Goal: Task Accomplishment & Management: Use online tool/utility

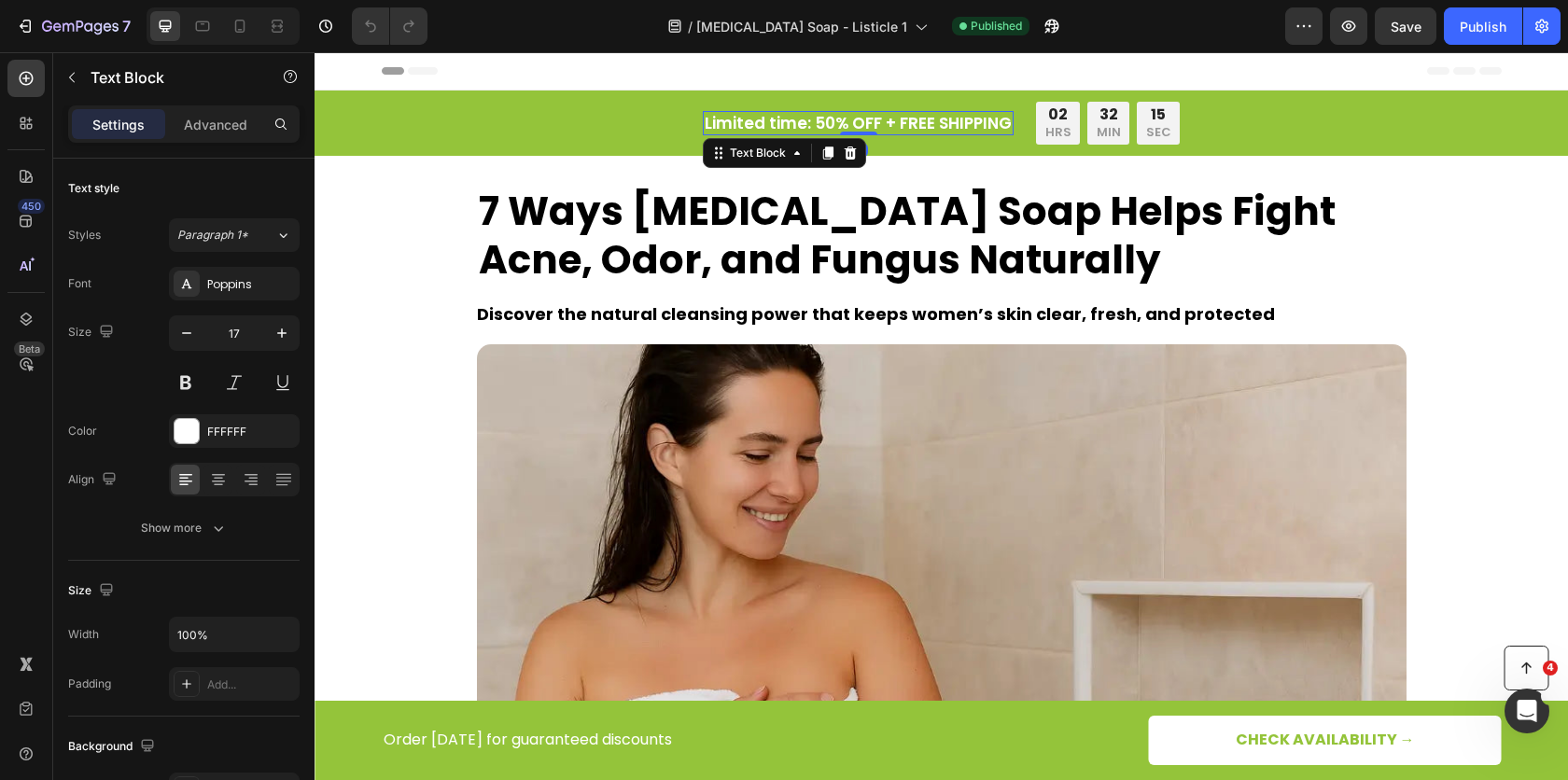
click at [773, 128] on p "Limited time: 50% OFF + FREE SHIPPING" at bounding box center [858, 123] width 307 height 20
click at [226, 107] on div "Settings Advanced" at bounding box center [184, 124] width 232 height 37
click at [220, 118] on p "Advanced" at bounding box center [215, 125] width 63 height 19
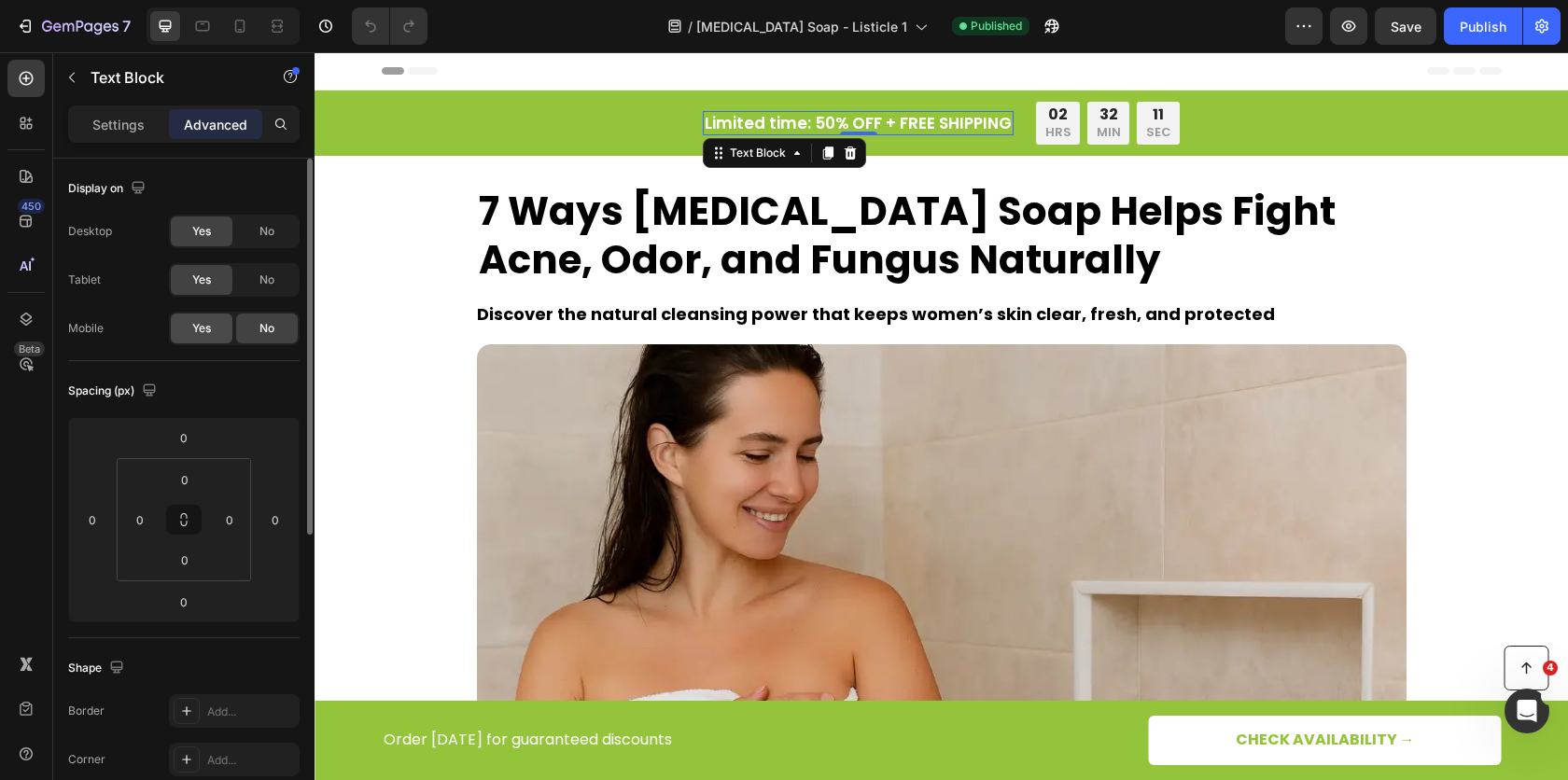
click at [215, 327] on div "Yes" at bounding box center [201, 328] width 61 height 30
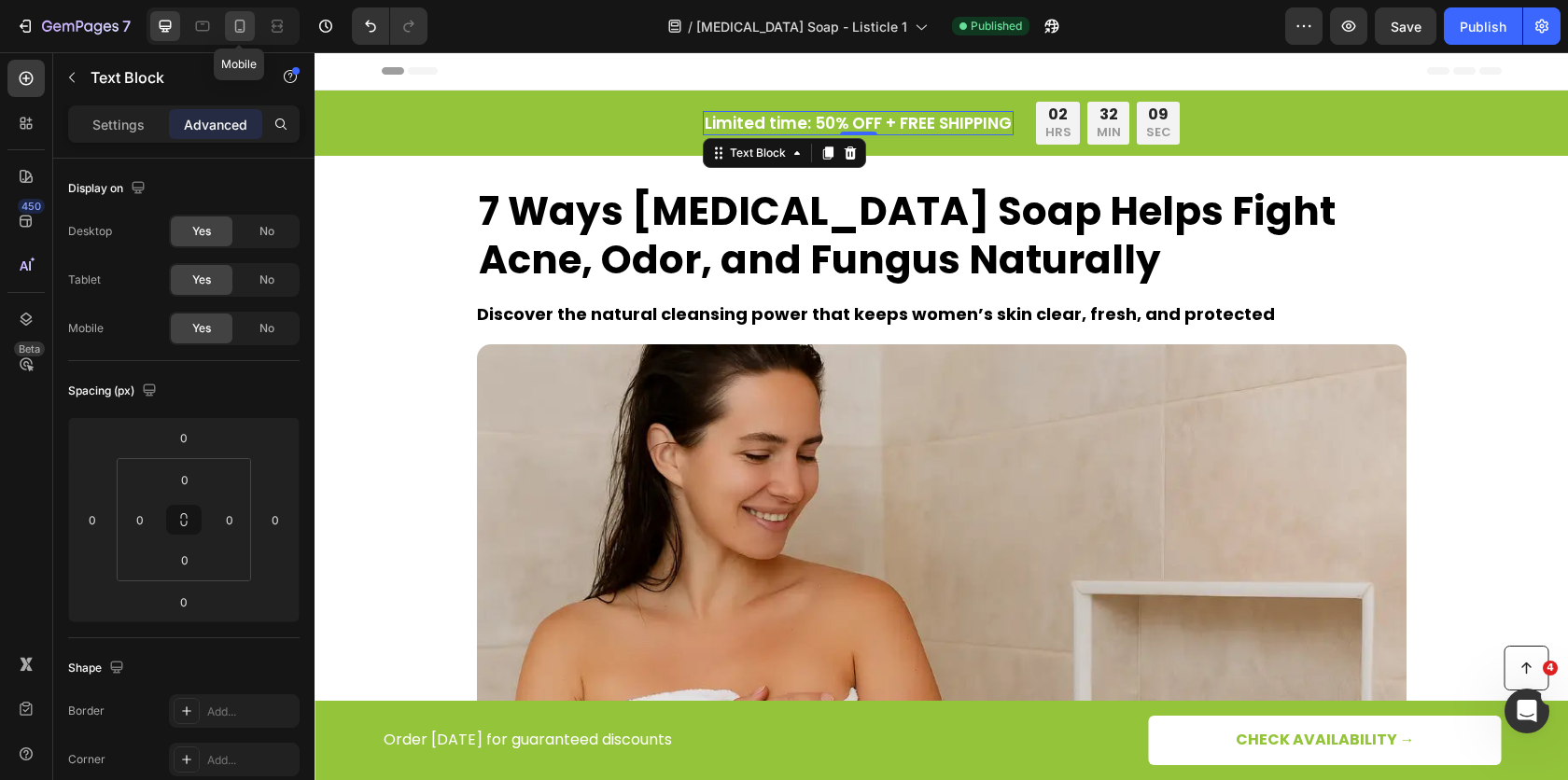
click at [245, 36] on div at bounding box center [240, 25] width 30 height 30
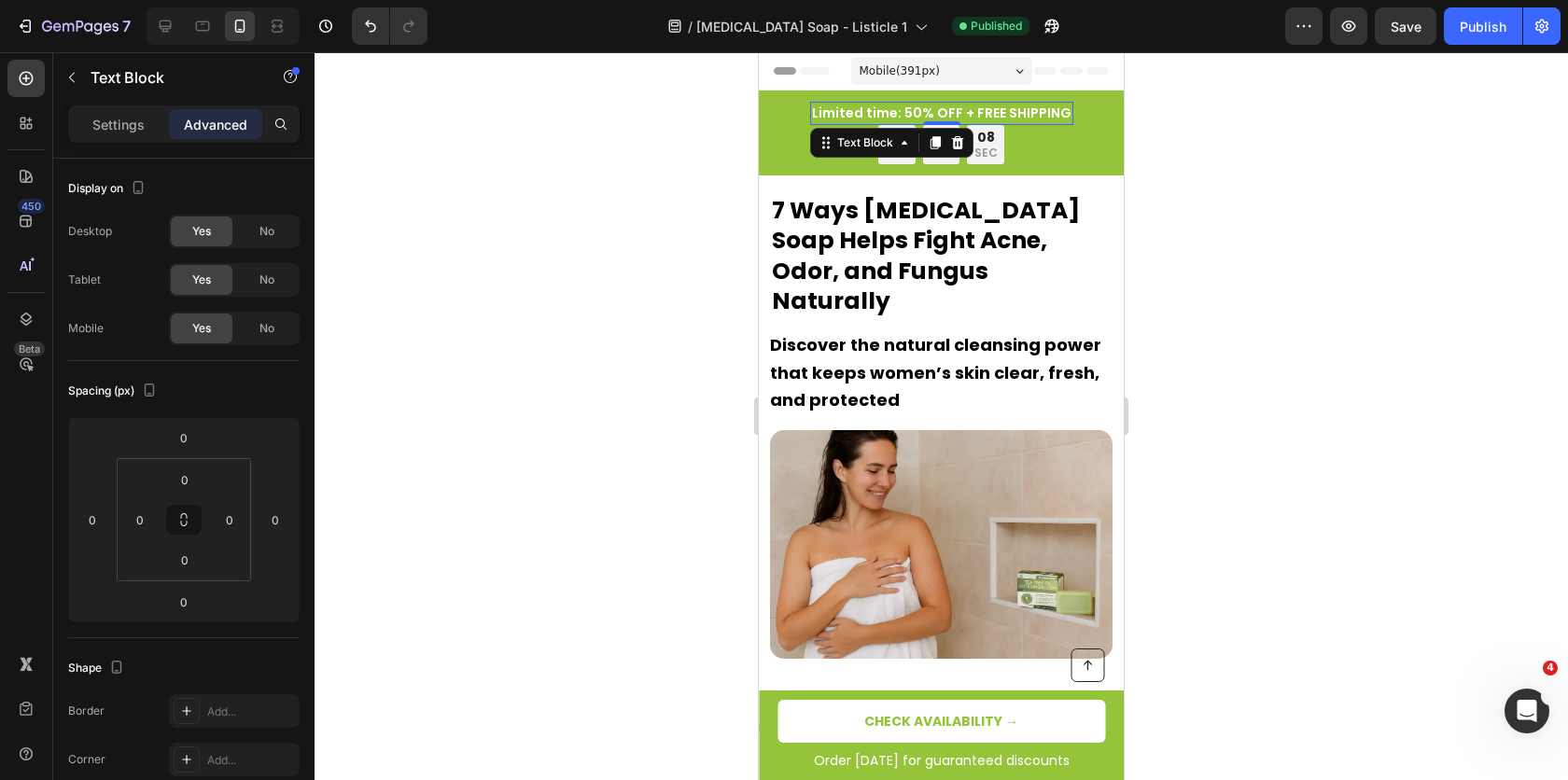
click at [1324, 264] on div at bounding box center [941, 416] width 1253 height 727
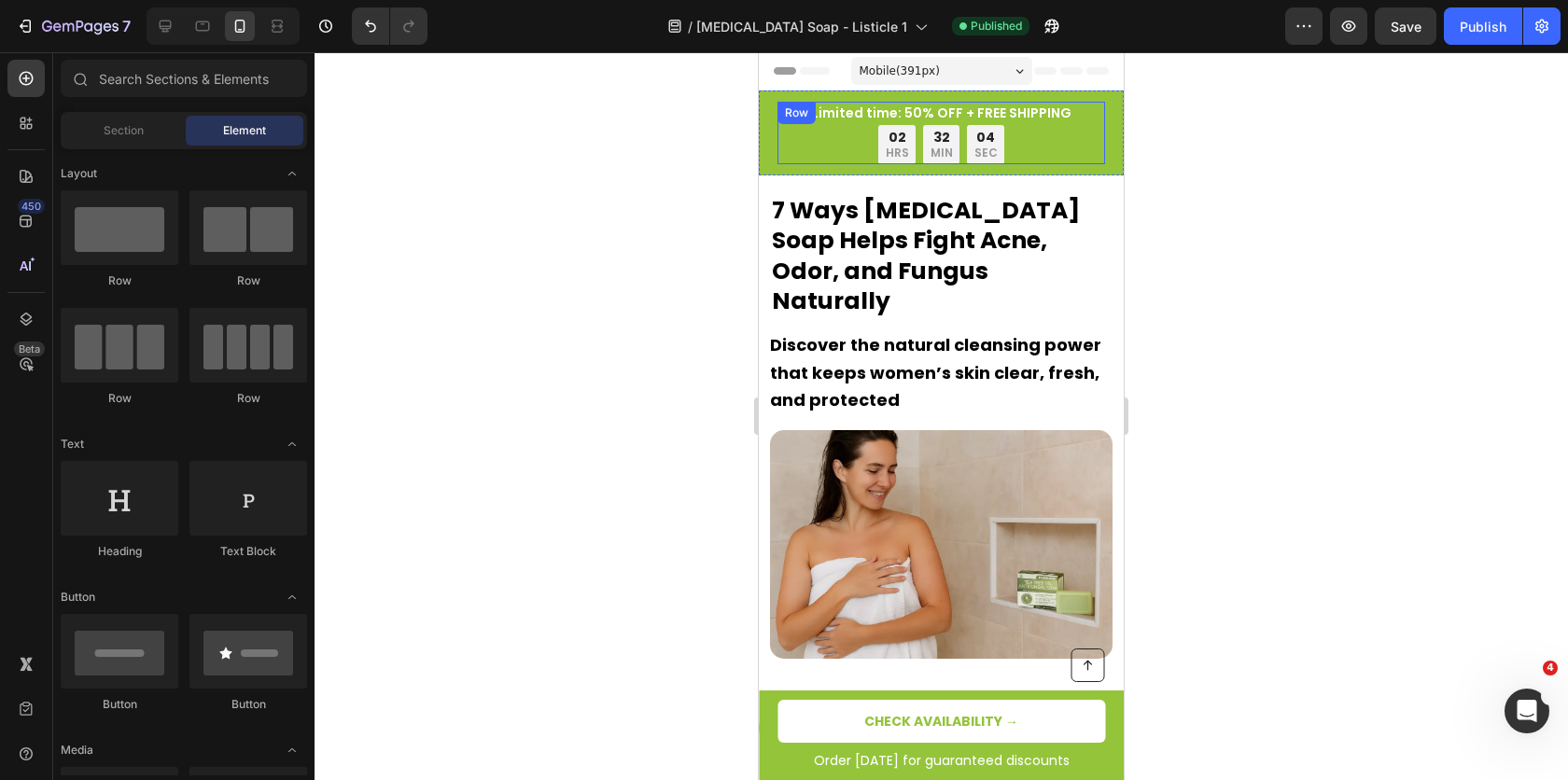
click at [790, 137] on div "Limited time: 50% OFF + FREE SHIPPING Text Block 02 HRS 32 MIN 04 SEC Countdown…" at bounding box center [941, 132] width 327 height 62
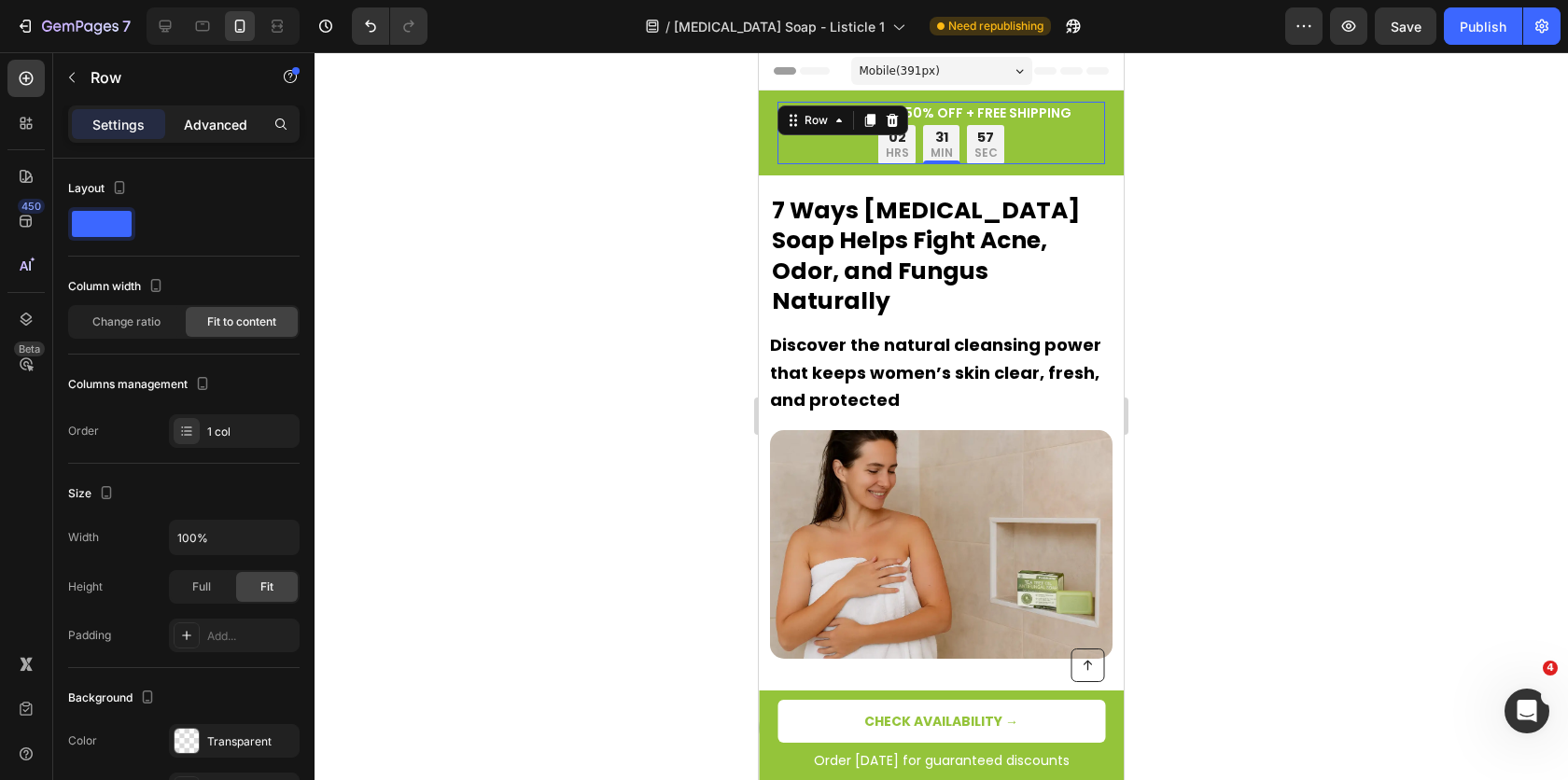
click at [209, 119] on p "Advanced" at bounding box center [215, 125] width 63 height 19
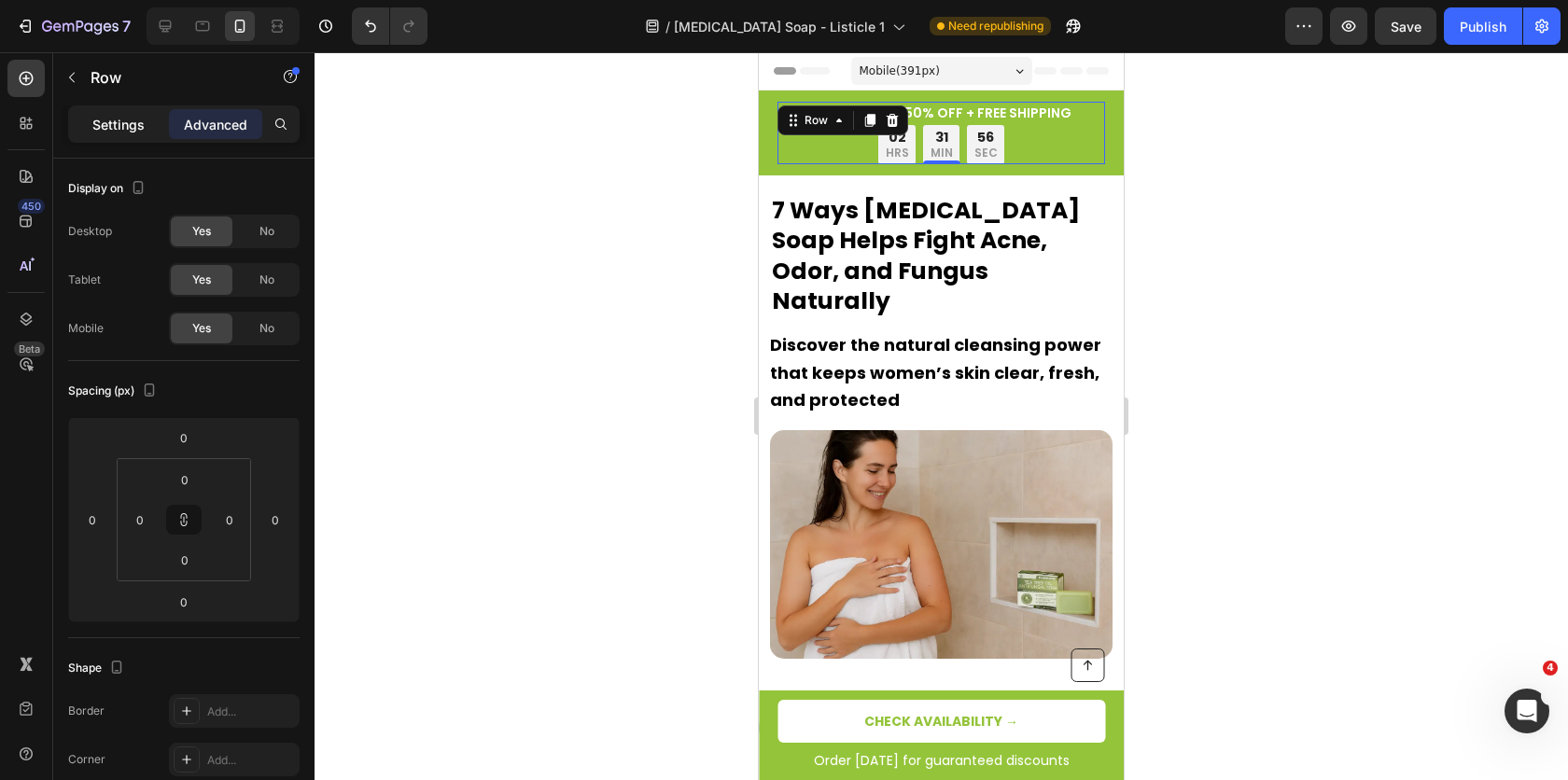
click at [131, 127] on p "Settings" at bounding box center [119, 125] width 53 height 19
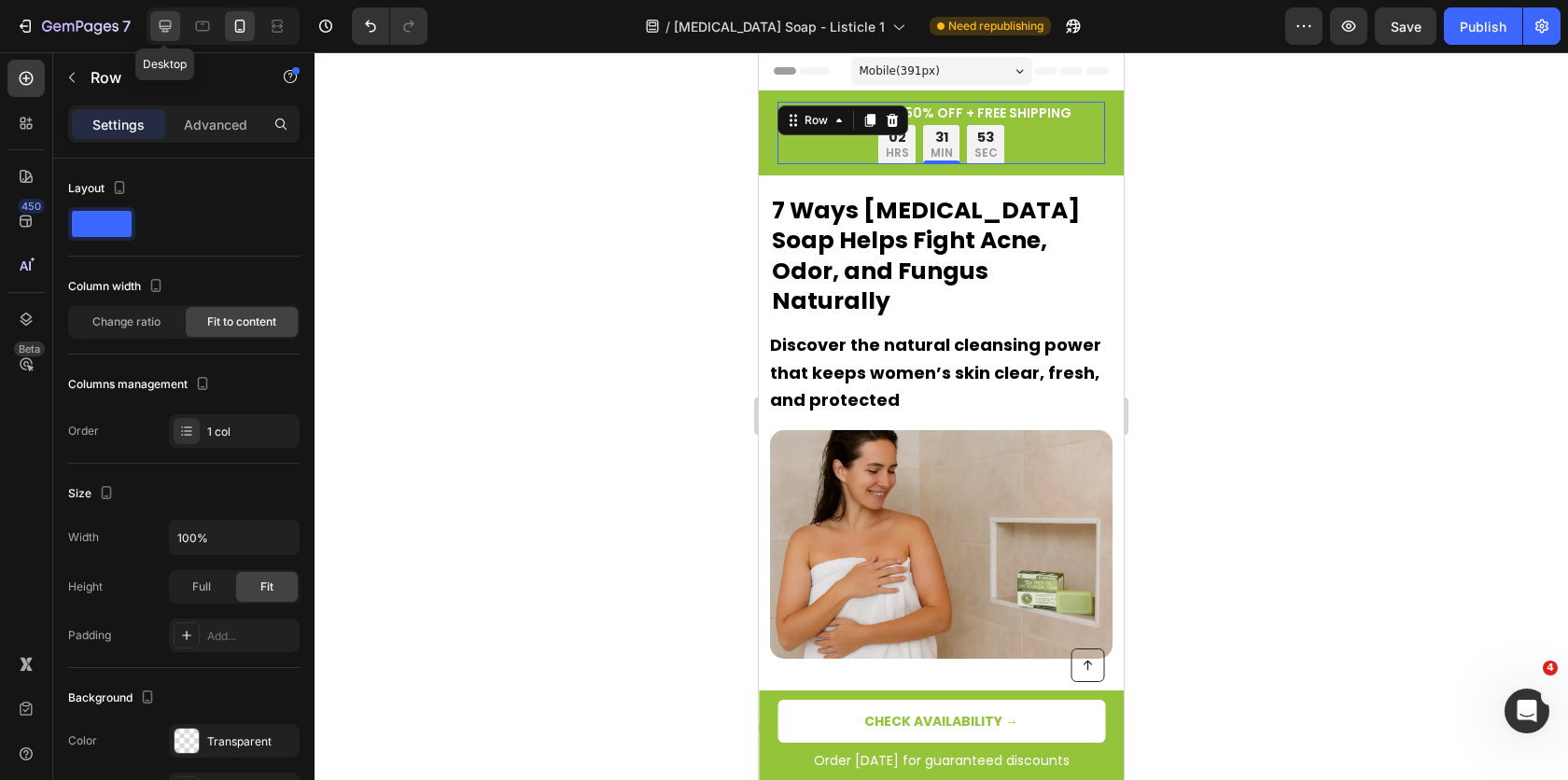
click at [159, 30] on icon at bounding box center [165, 25] width 19 height 19
type input "996"
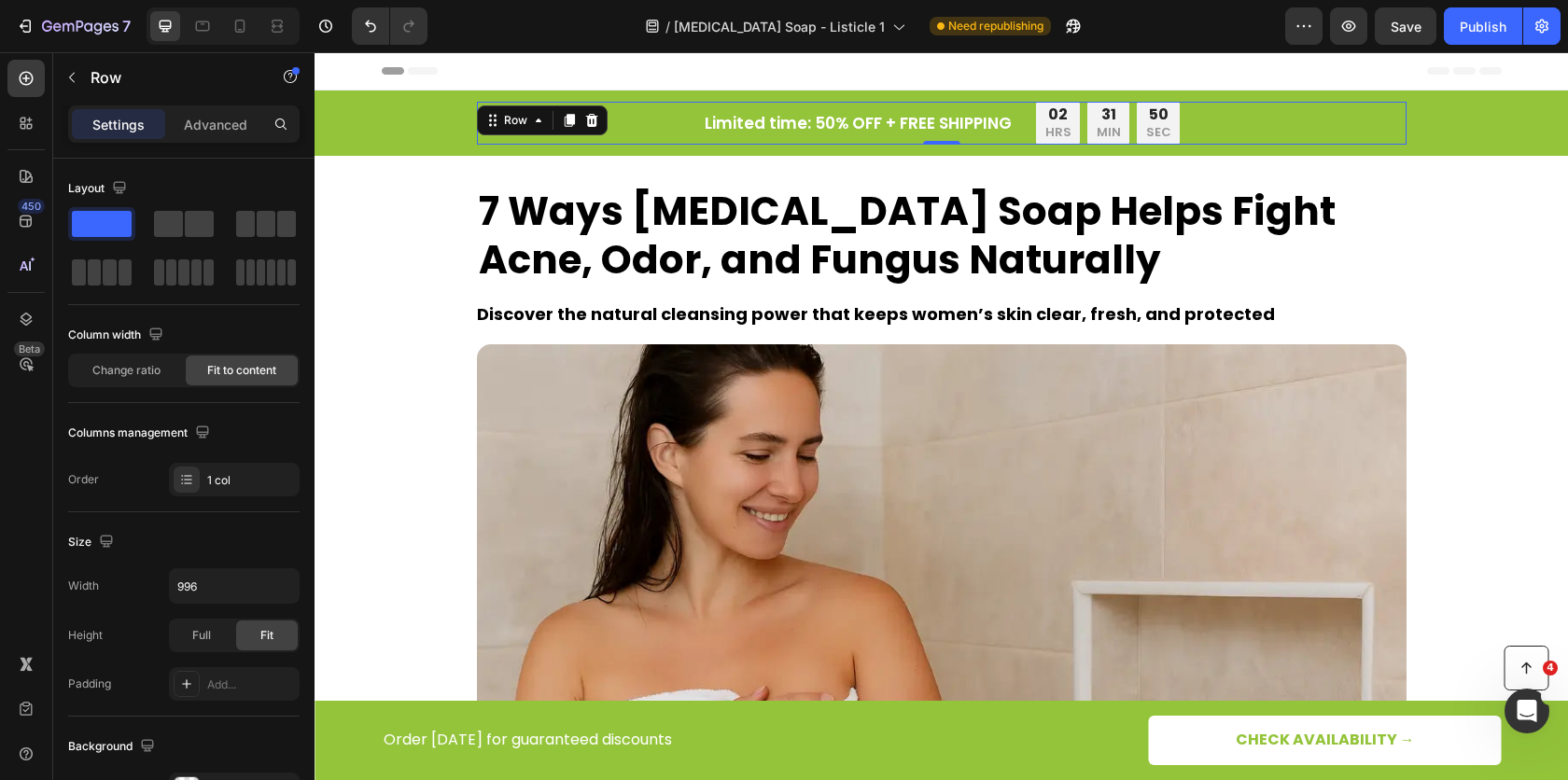
click at [1217, 114] on div "Limited time: 50% OFF + FREE SHIPPING Text Block 02 HRS 31 MIN 50 SEC Countdown…" at bounding box center [942, 123] width 929 height 43
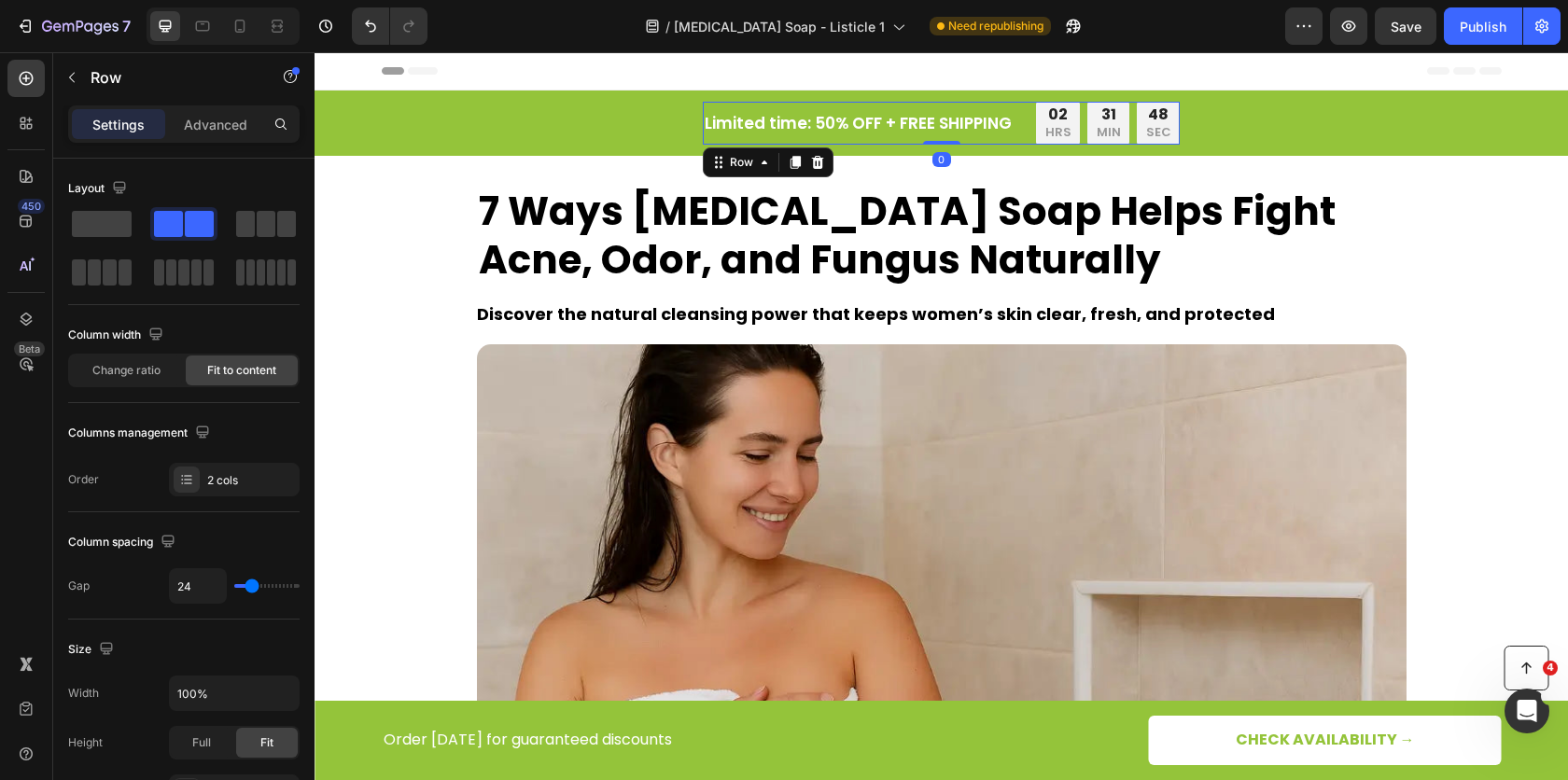
click at [1012, 125] on div "Limited time: 50% OFF + FREE SHIPPING Text Block 02 HRS 31 MIN 48 SEC Countdown…" at bounding box center [942, 123] width 477 height 43
click at [237, 35] on div at bounding box center [240, 25] width 30 height 30
type input "0"
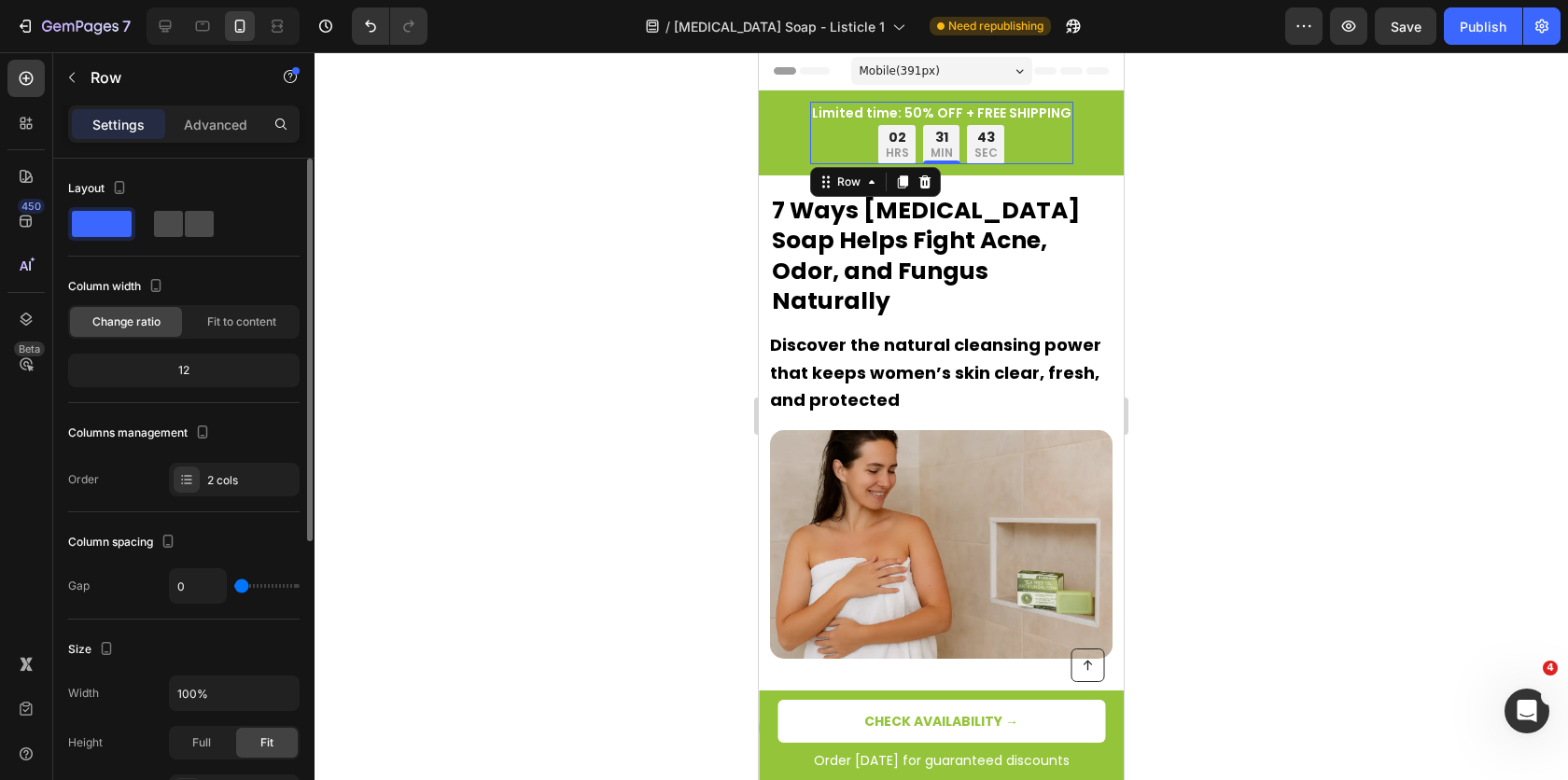
click at [185, 228] on span at bounding box center [200, 224] width 29 height 26
type input "24"
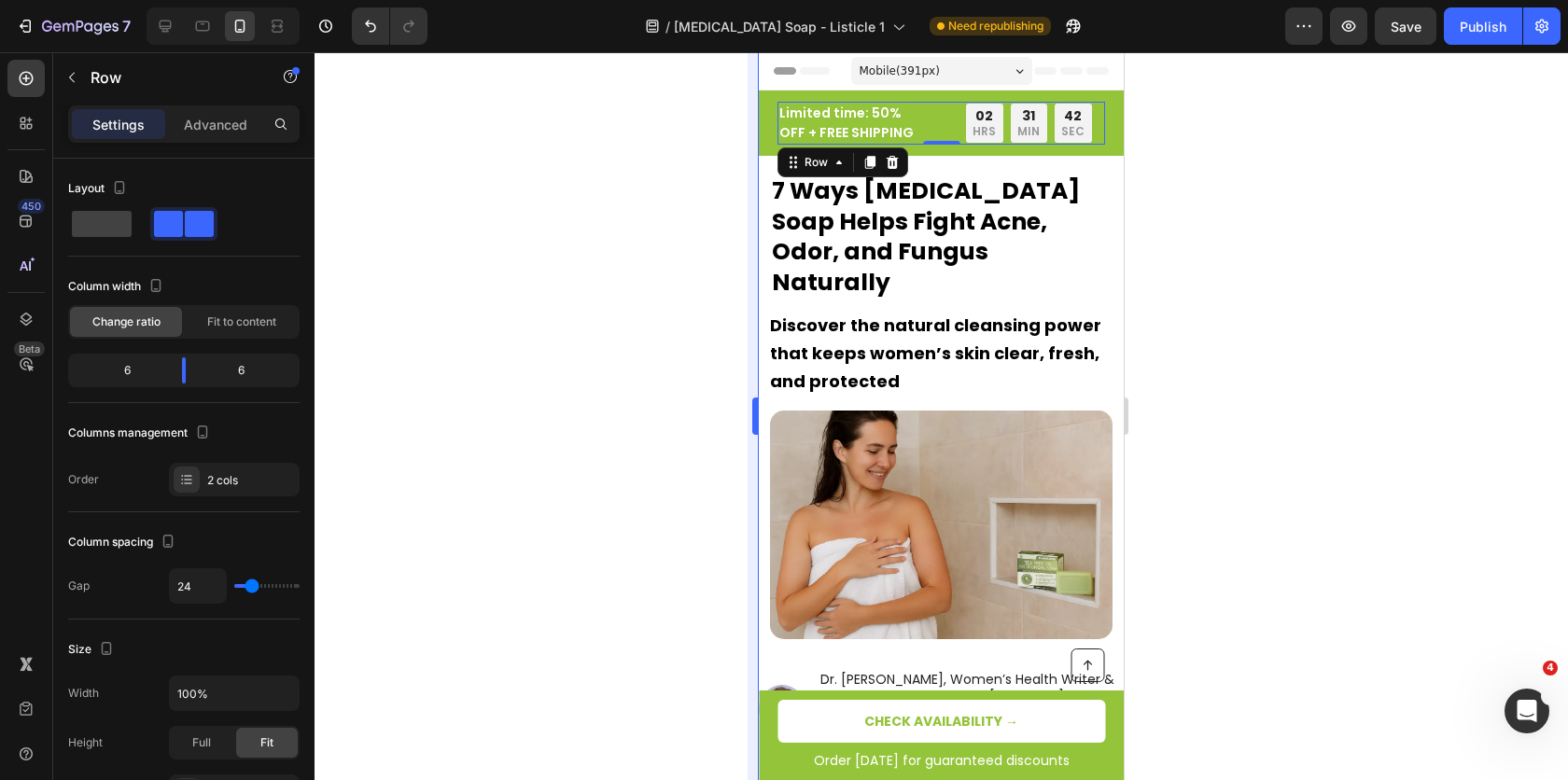
drag, startPoint x: 590, startPoint y: 201, endPoint x: 755, endPoint y: 211, distance: 165.3
click at [591, 201] on div at bounding box center [941, 416] width 1253 height 727
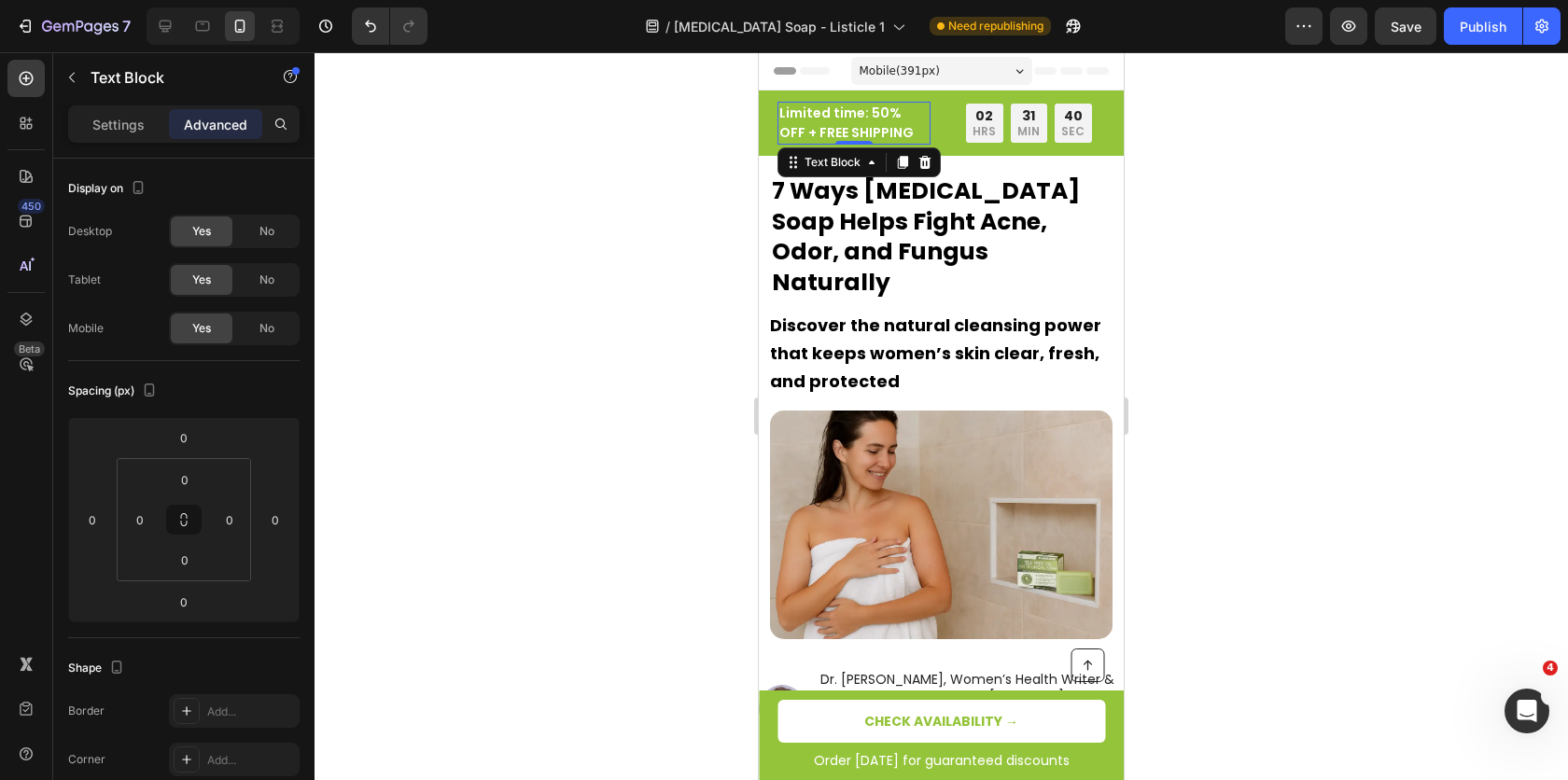
click at [875, 123] on p "Limited time: 50% OFF + FREE SHIPPING" at bounding box center [853, 123] width 149 height 39
click at [658, 187] on div at bounding box center [941, 416] width 1253 height 727
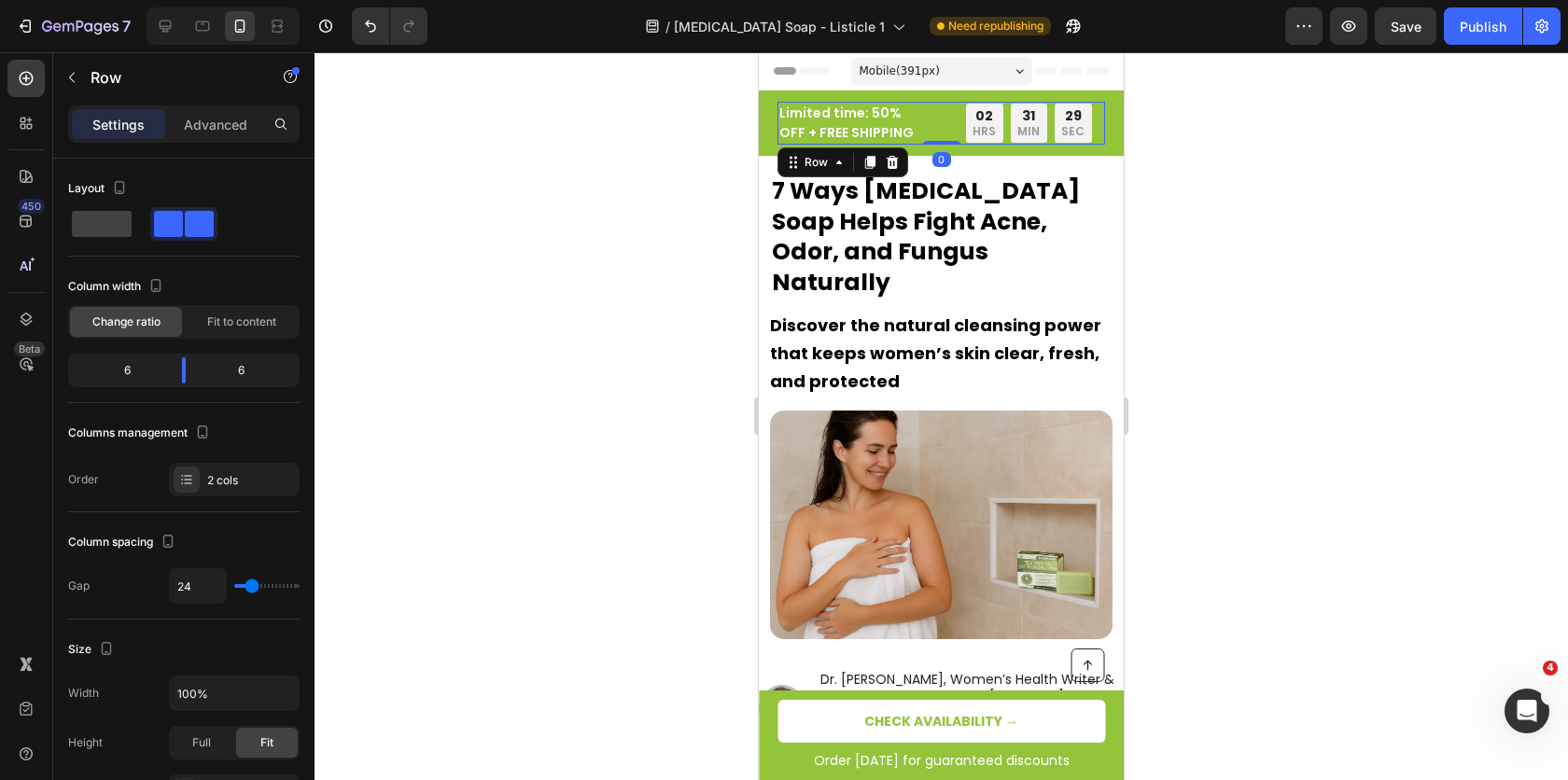
click at [929, 121] on div "Limited time: 50% OFF + FREE SHIPPING Text Block 02 HRS 31 MIN 29 SEC Countdown…" at bounding box center [941, 123] width 327 height 43
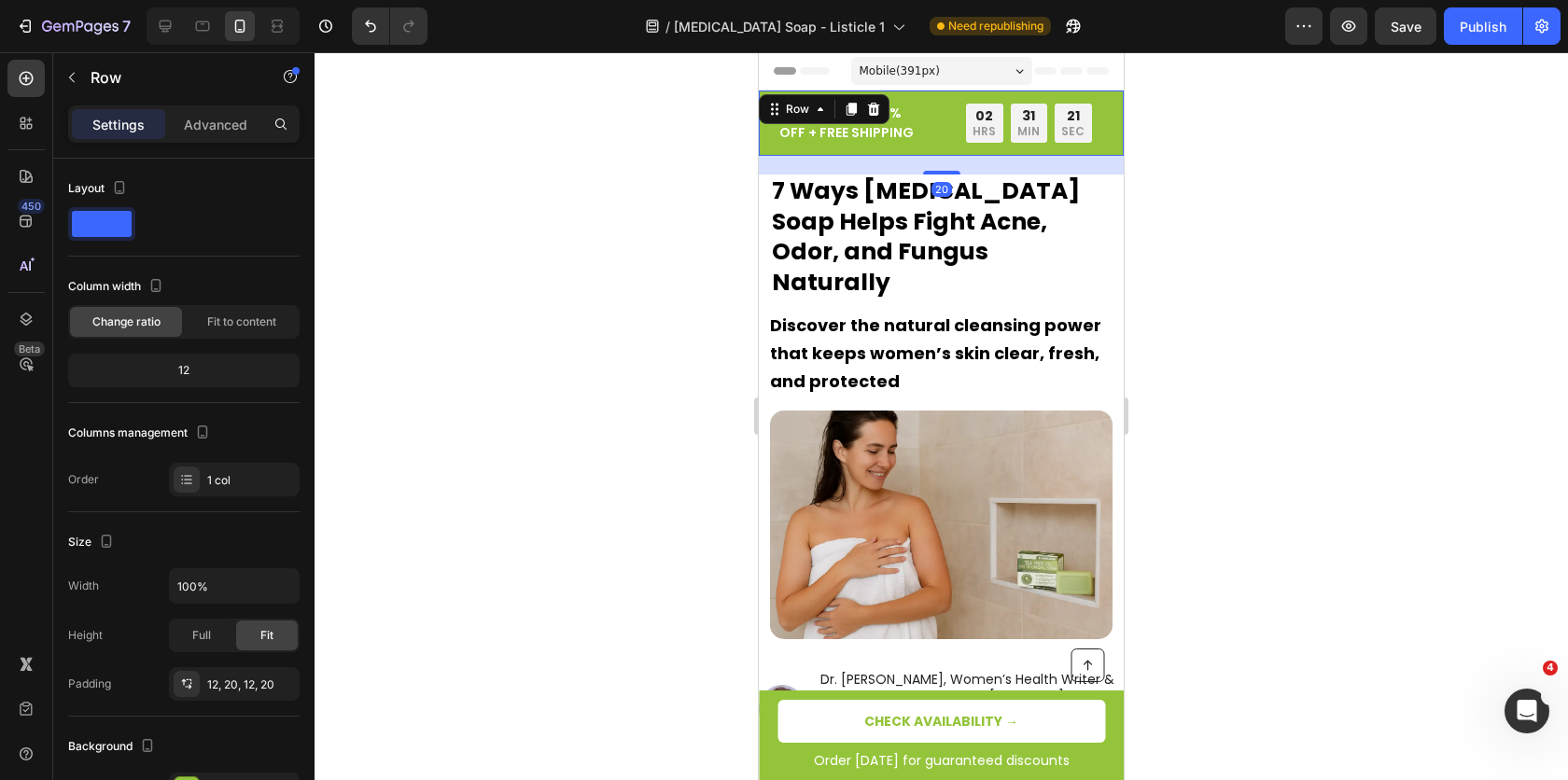
drag, startPoint x: 768, startPoint y: 127, endPoint x: 1515, endPoint y: 193, distance: 749.9
click at [768, 127] on div "Limited time: 50% OFF + FREE SHIPPING Text Block 02 HRS 31 MIN 21 SEC Countdown…" at bounding box center [941, 123] width 365 height 65
click at [158, 28] on icon at bounding box center [165, 25] width 19 height 19
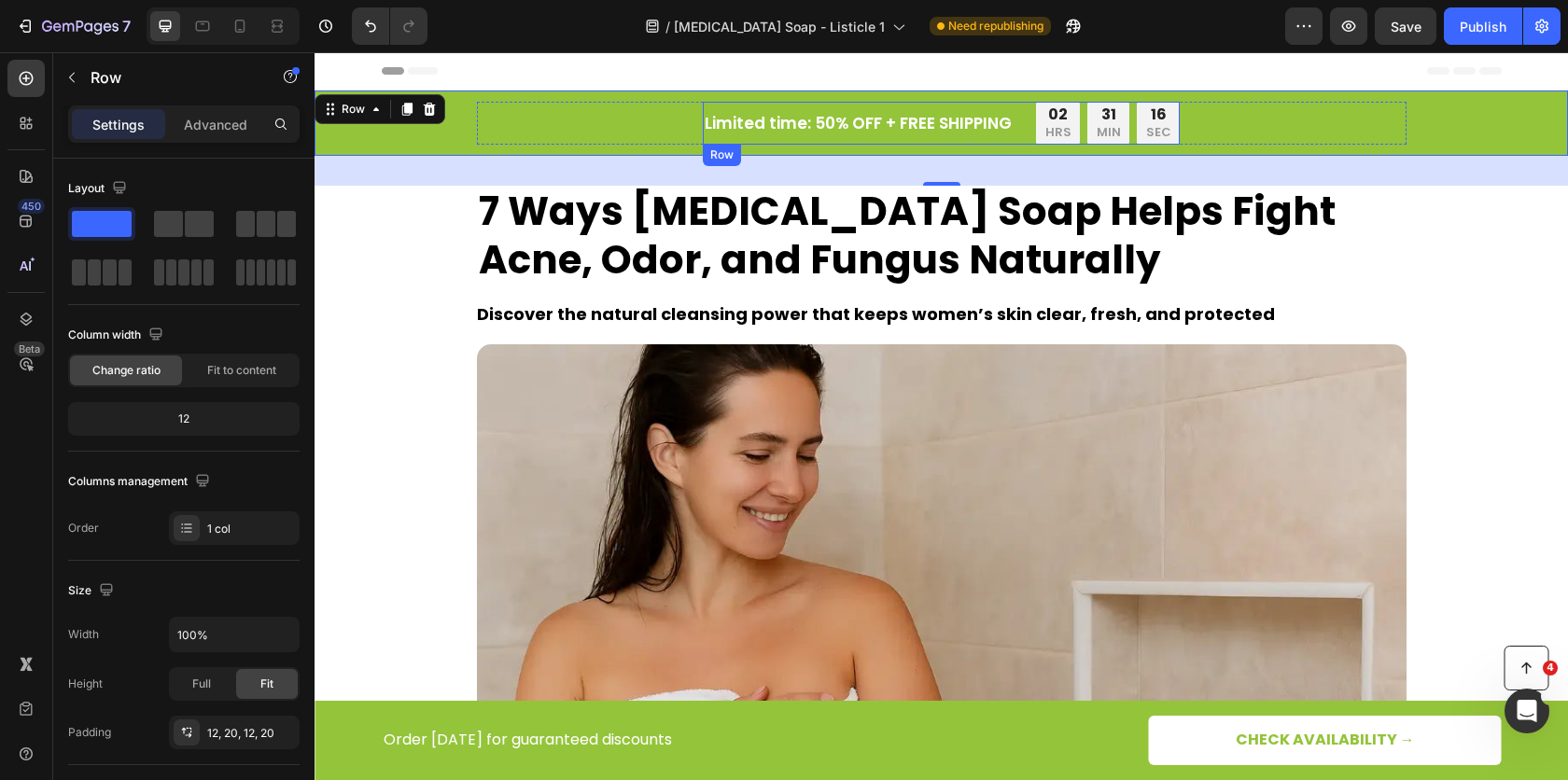
click at [1023, 123] on div "Limited time: 50% OFF + FREE SHIPPING Text Block 02 HRS 31 MIN 16 SEC Countdown…" at bounding box center [942, 123] width 477 height 43
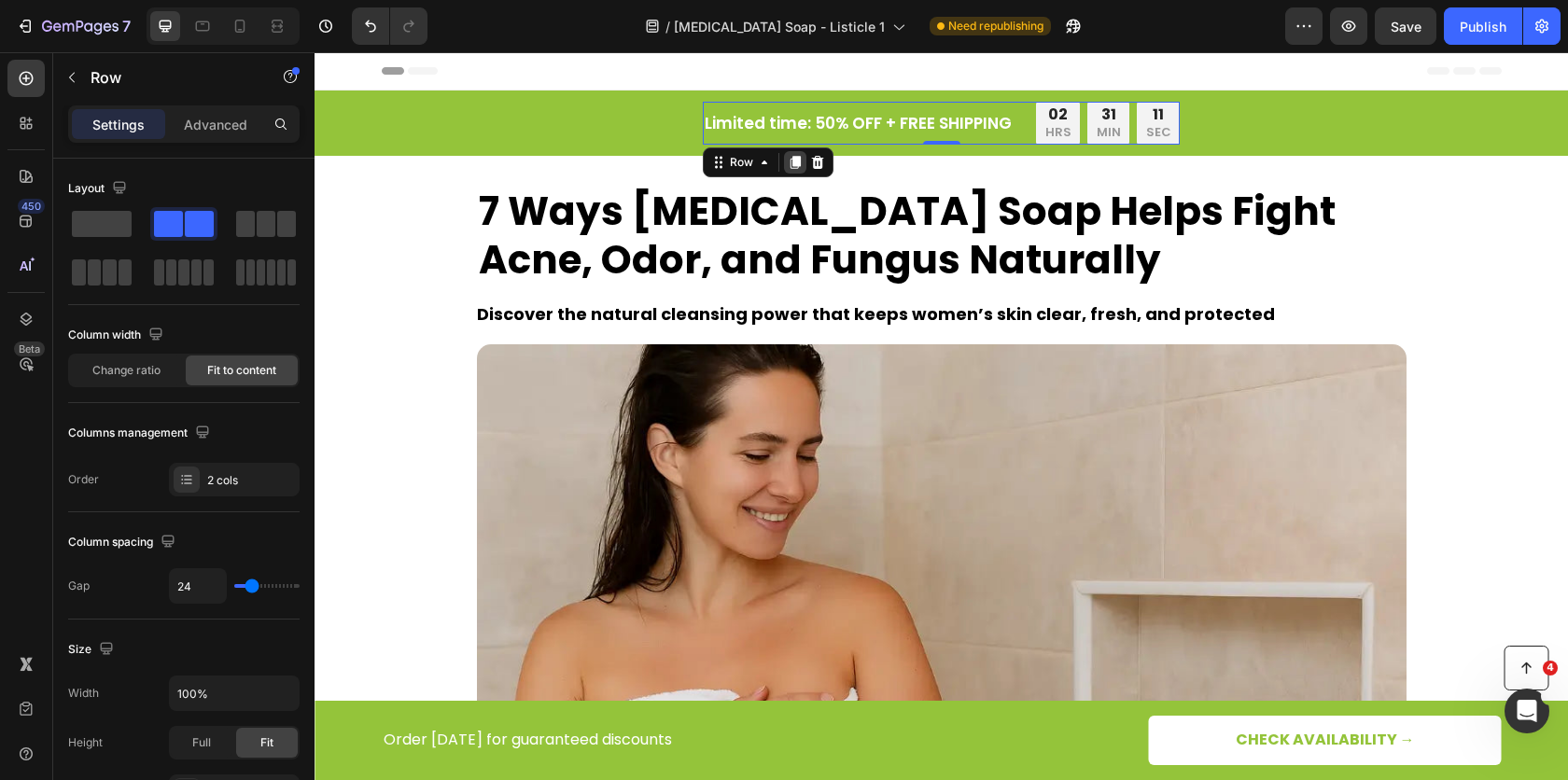
click at [797, 165] on icon at bounding box center [795, 162] width 15 height 15
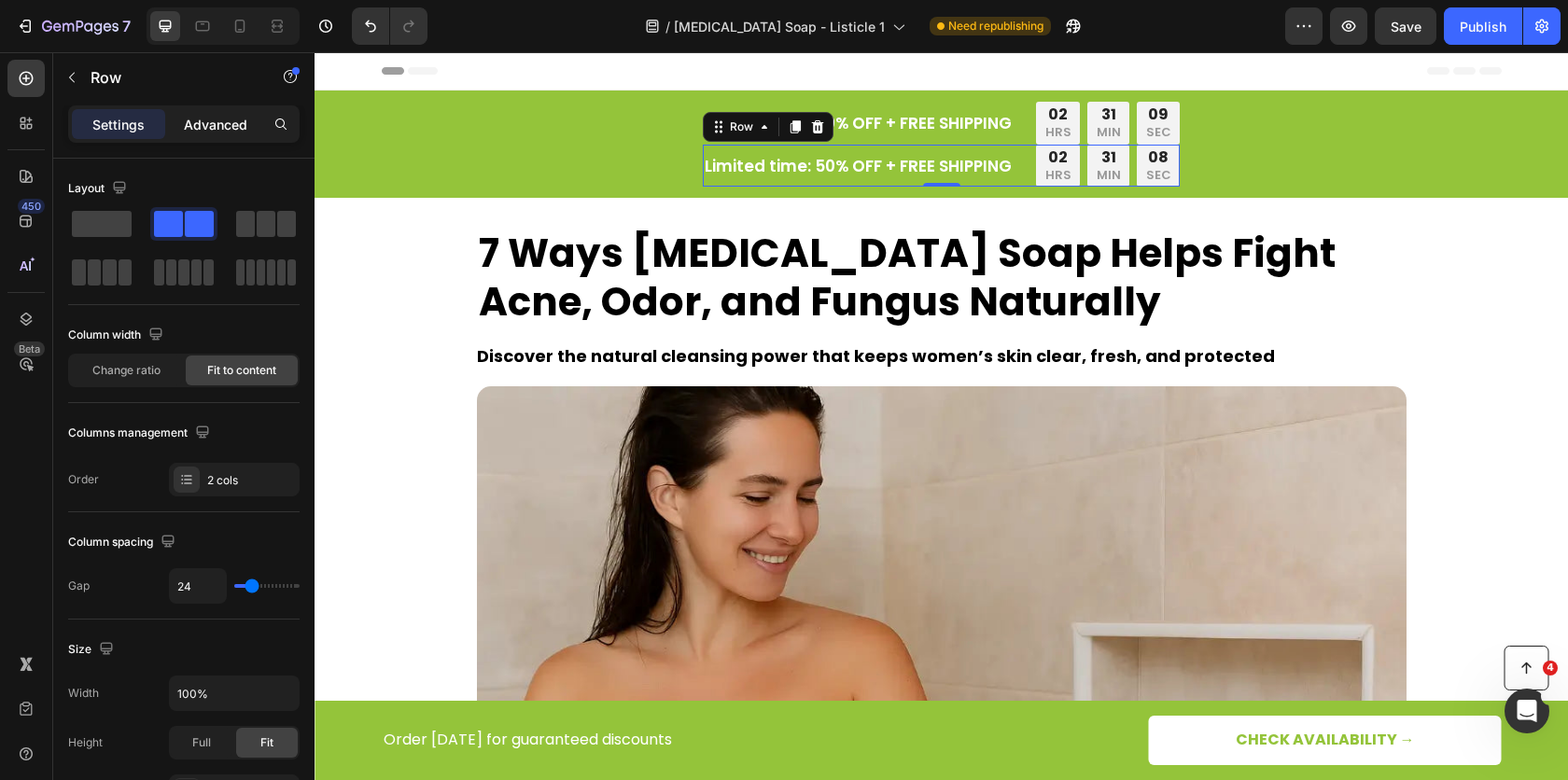
click at [219, 135] on div "Advanced" at bounding box center [215, 124] width 93 height 30
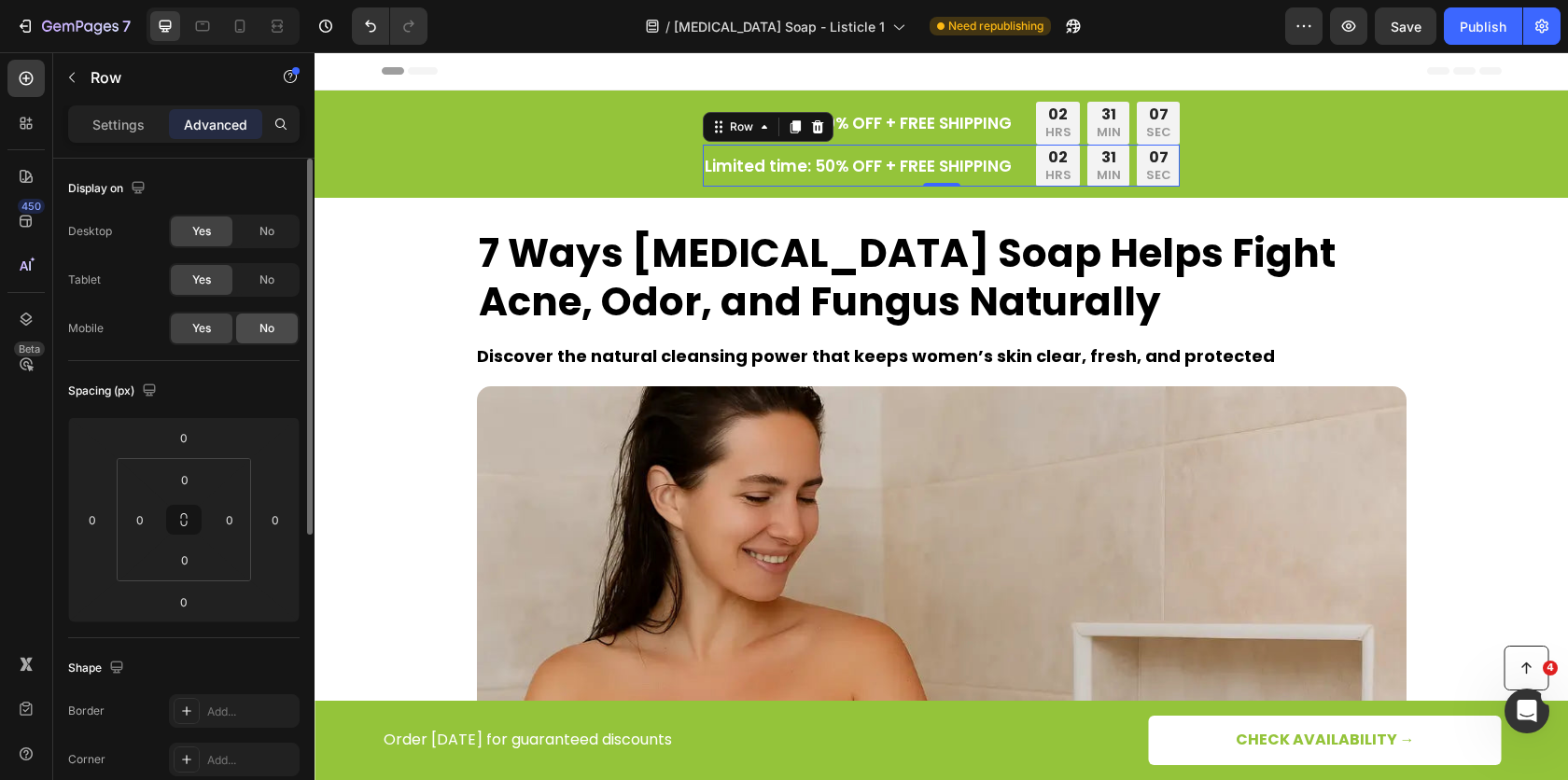
click at [245, 331] on div "No" at bounding box center [266, 328] width 61 height 30
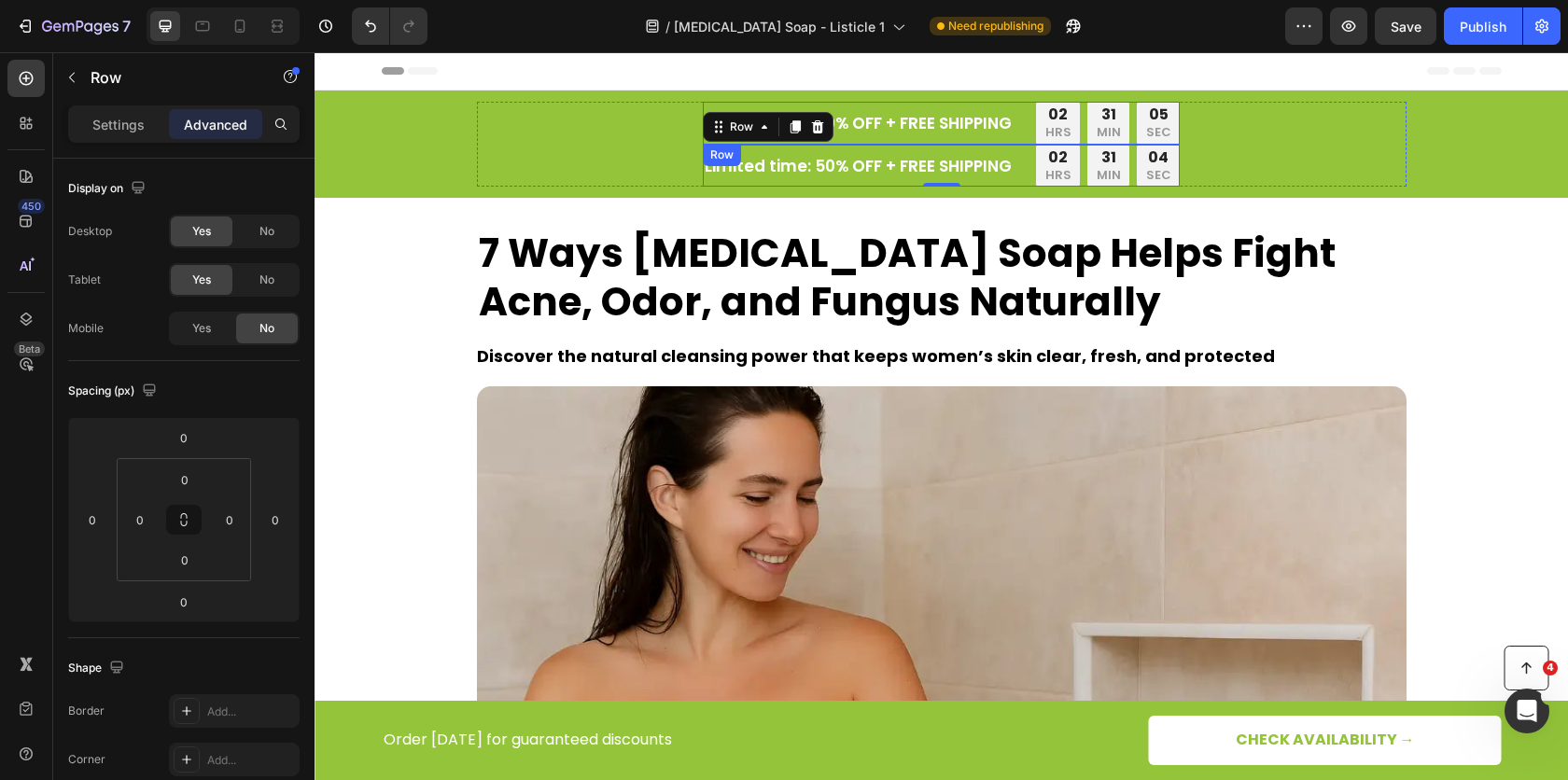
click at [1019, 131] on div "Limited time: 50% OFF + FREE SHIPPING Text Block 02 HRS 31 MIN 05 SEC Countdown…" at bounding box center [942, 123] width 477 height 43
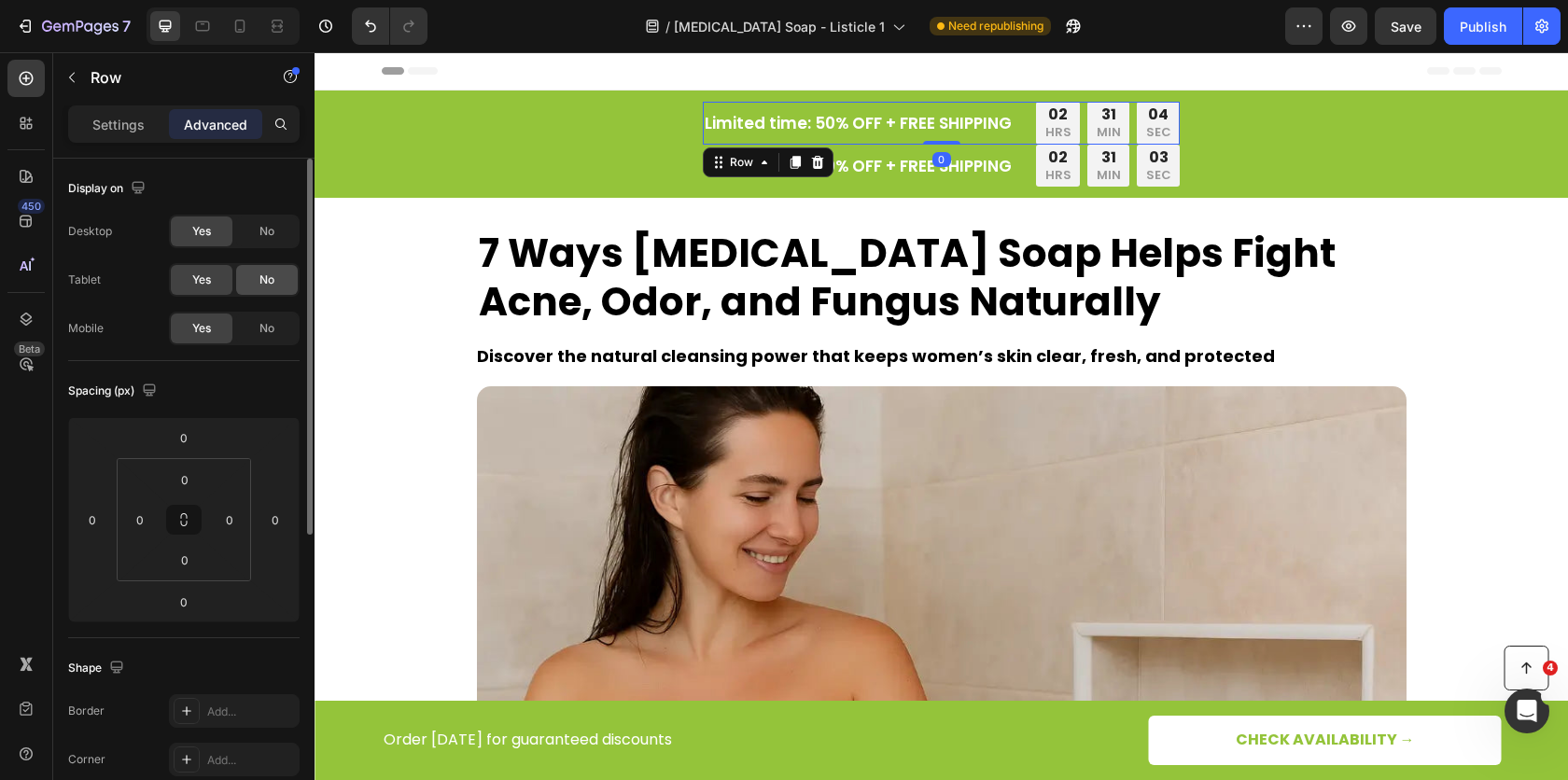
click at [262, 281] on span "No" at bounding box center [266, 279] width 15 height 17
click at [275, 237] on div "No" at bounding box center [266, 231] width 61 height 30
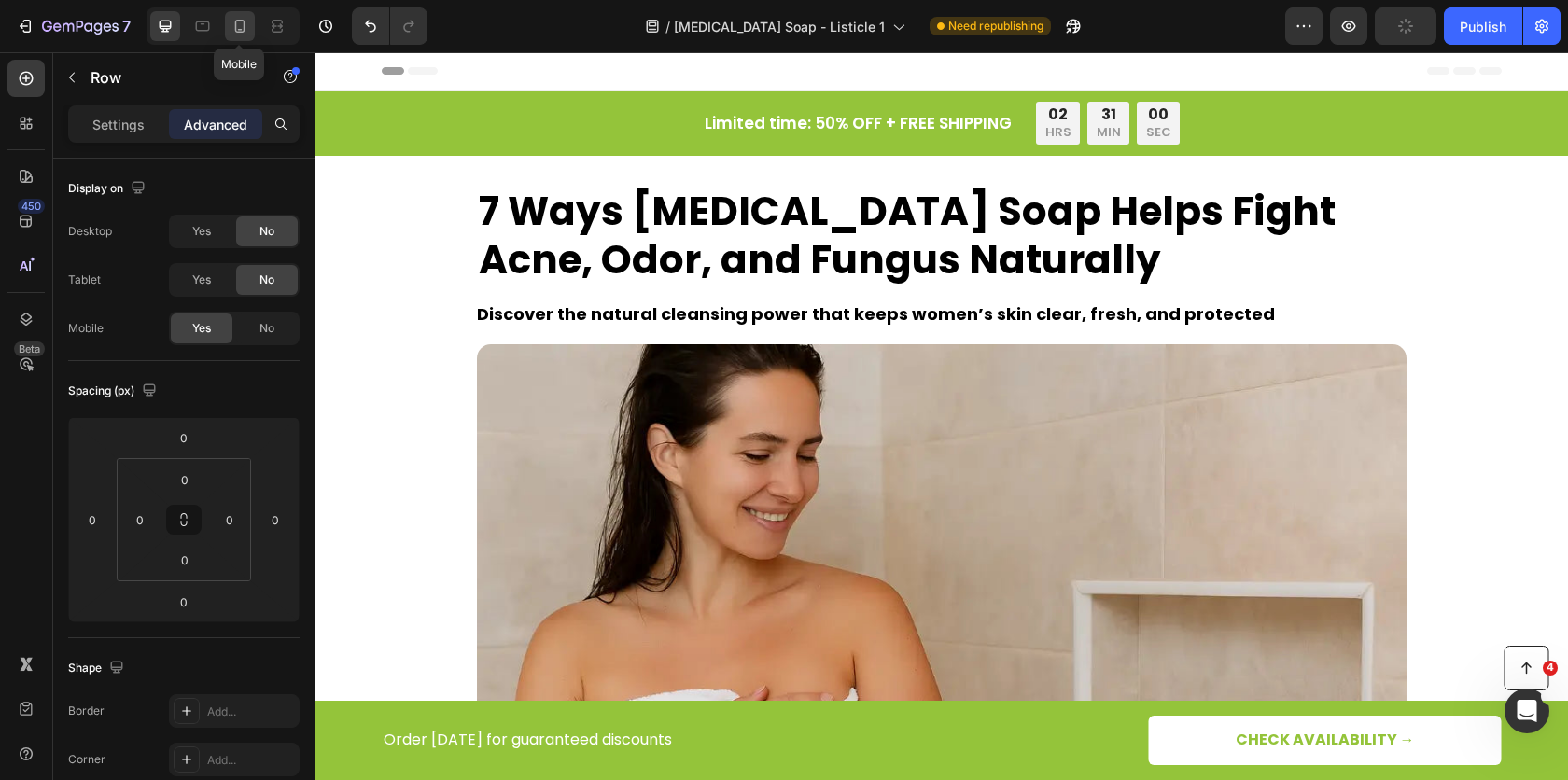
click at [231, 28] on icon at bounding box center [240, 25] width 19 height 19
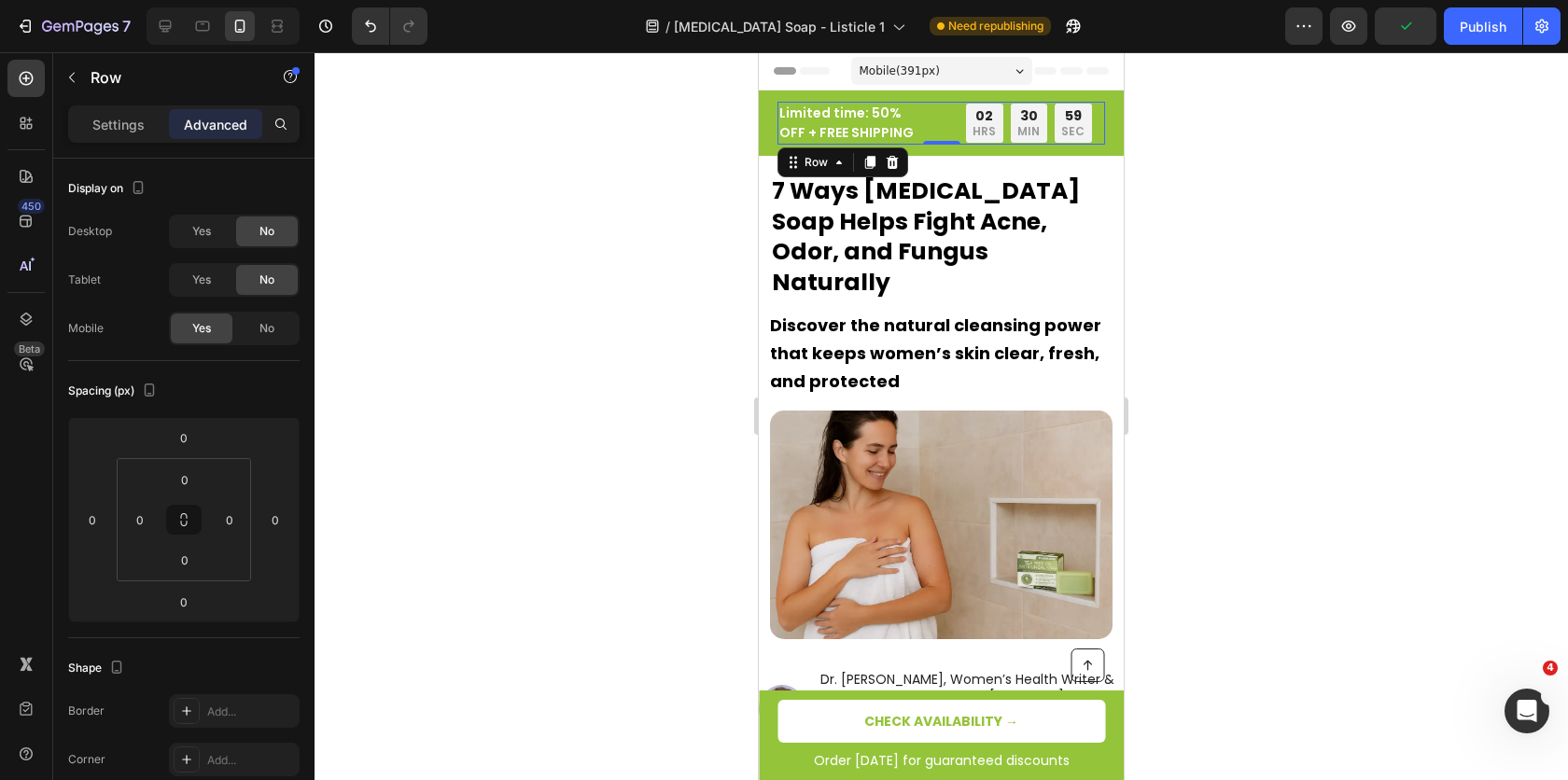
click at [940, 116] on div "Limited time: 50% OFF + FREE SHIPPING Text Block 02 HRS 30 MIN 59 SEC Countdown…" at bounding box center [941, 123] width 327 height 43
click at [131, 119] on p "Settings" at bounding box center [119, 125] width 53 height 19
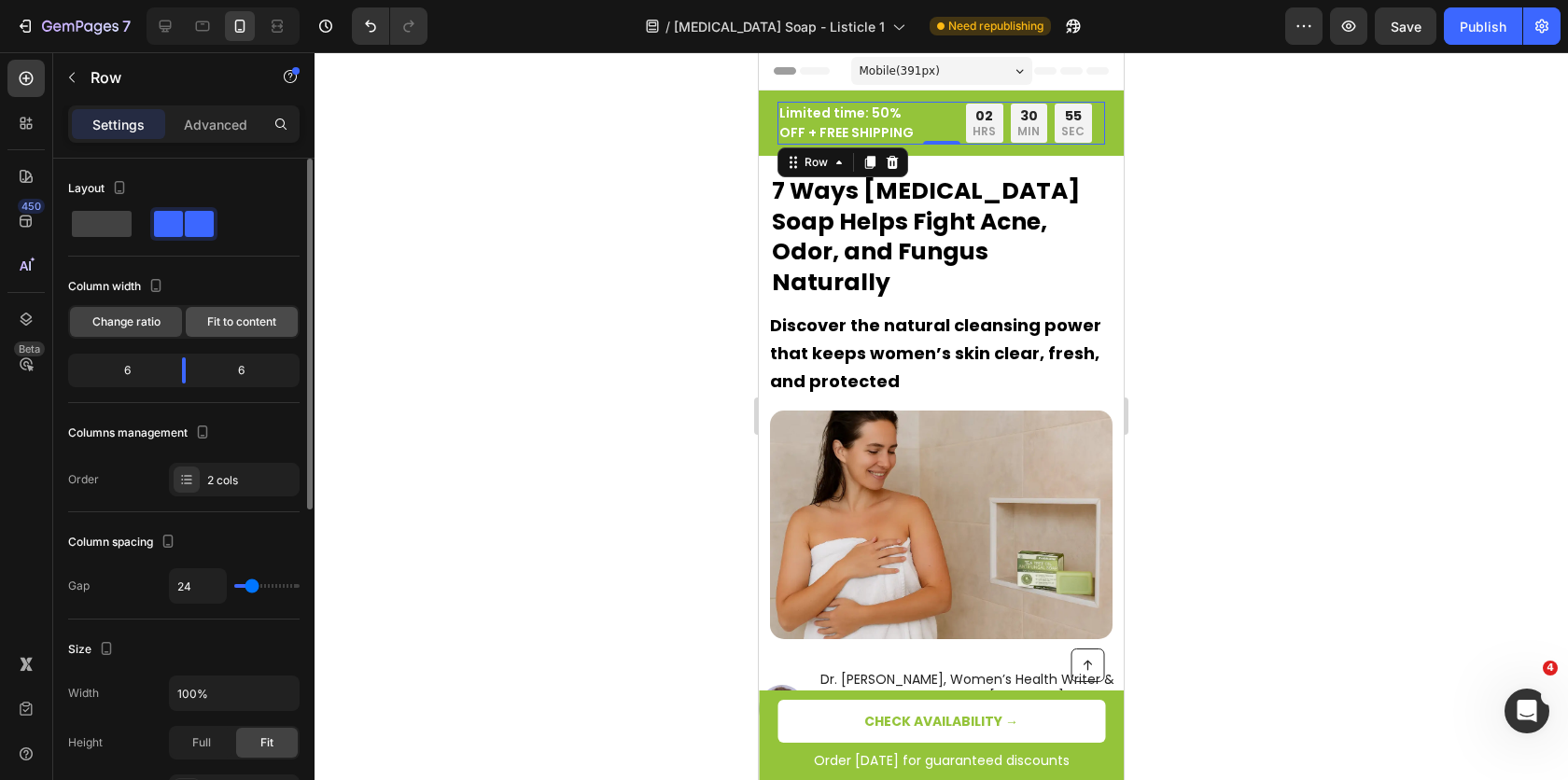
click at [214, 321] on span "Fit to content" at bounding box center [242, 321] width 69 height 17
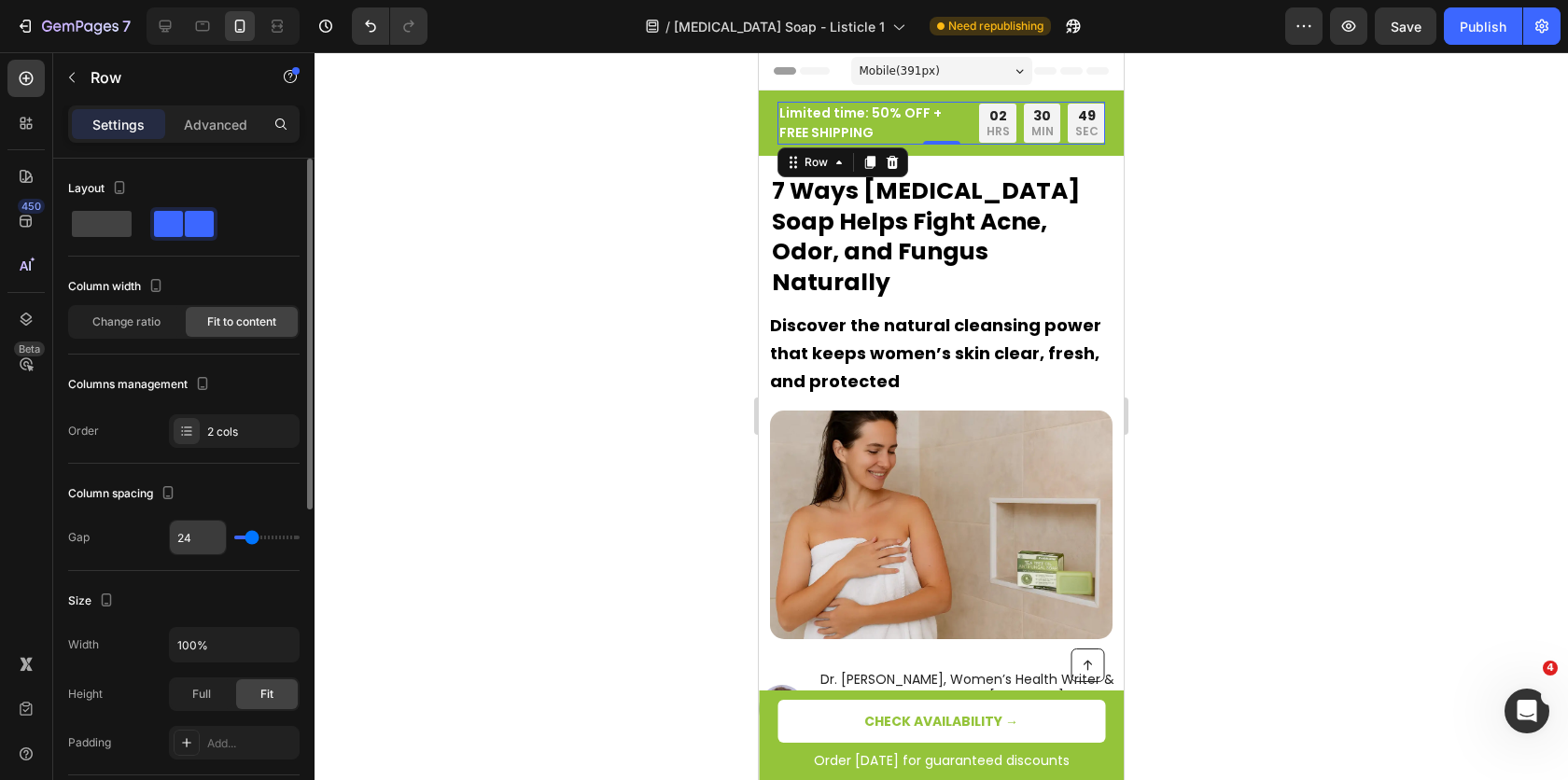
click at [176, 540] on input "24" at bounding box center [197, 538] width 56 height 33
type input "23"
type input "22"
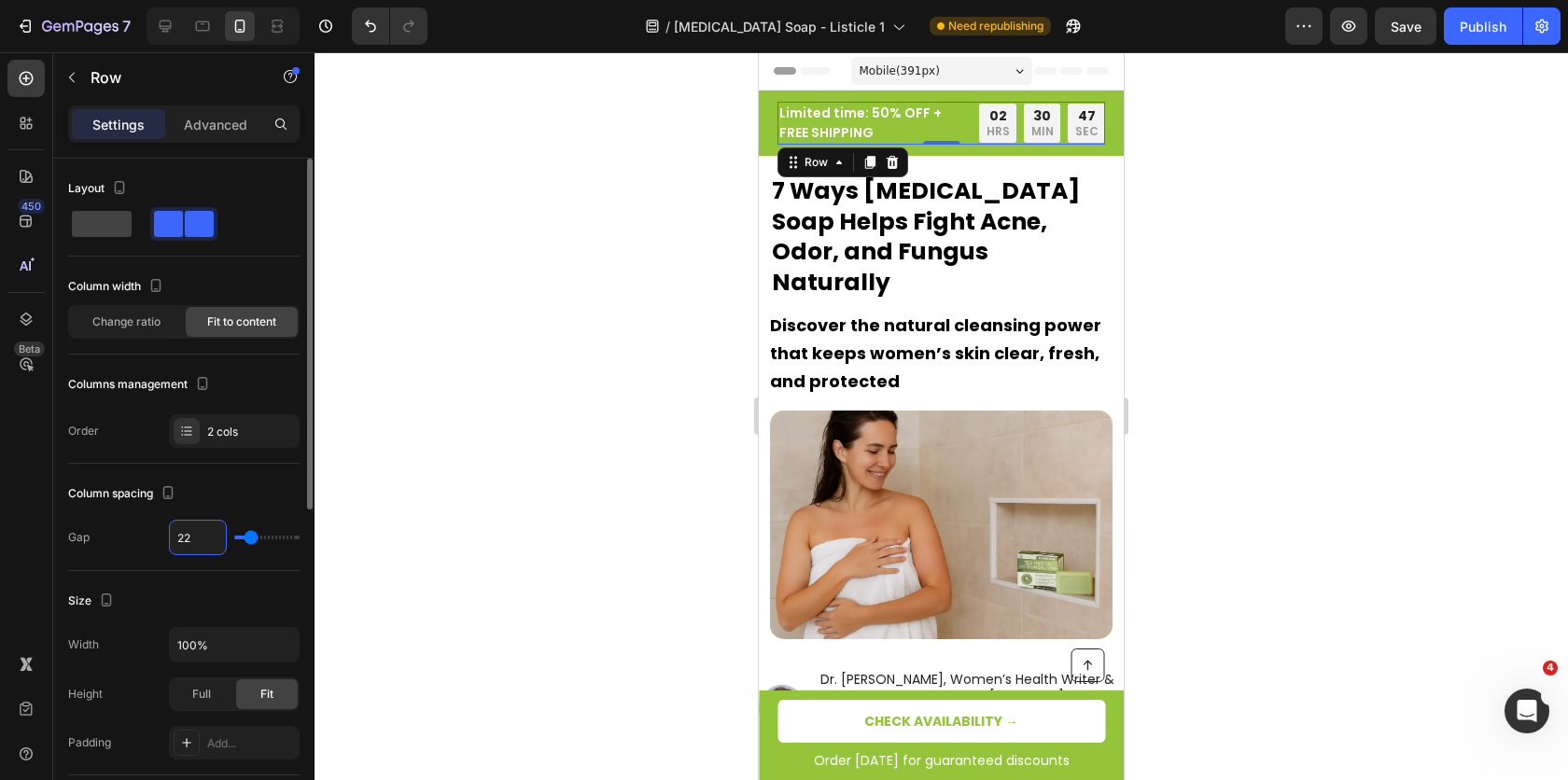
type input "21"
type input "20"
type input "19"
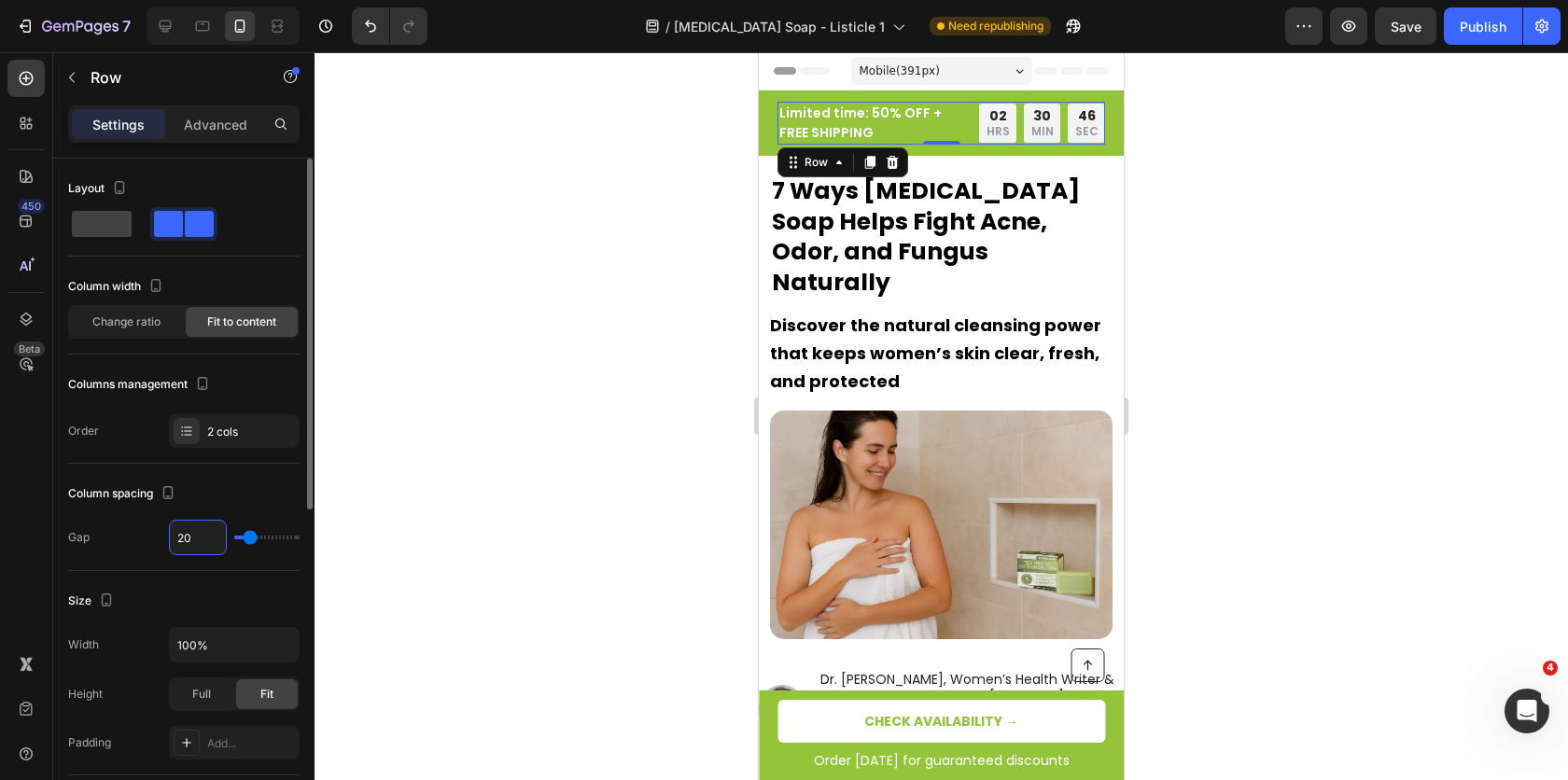
type input "19"
type input "18"
type input "17"
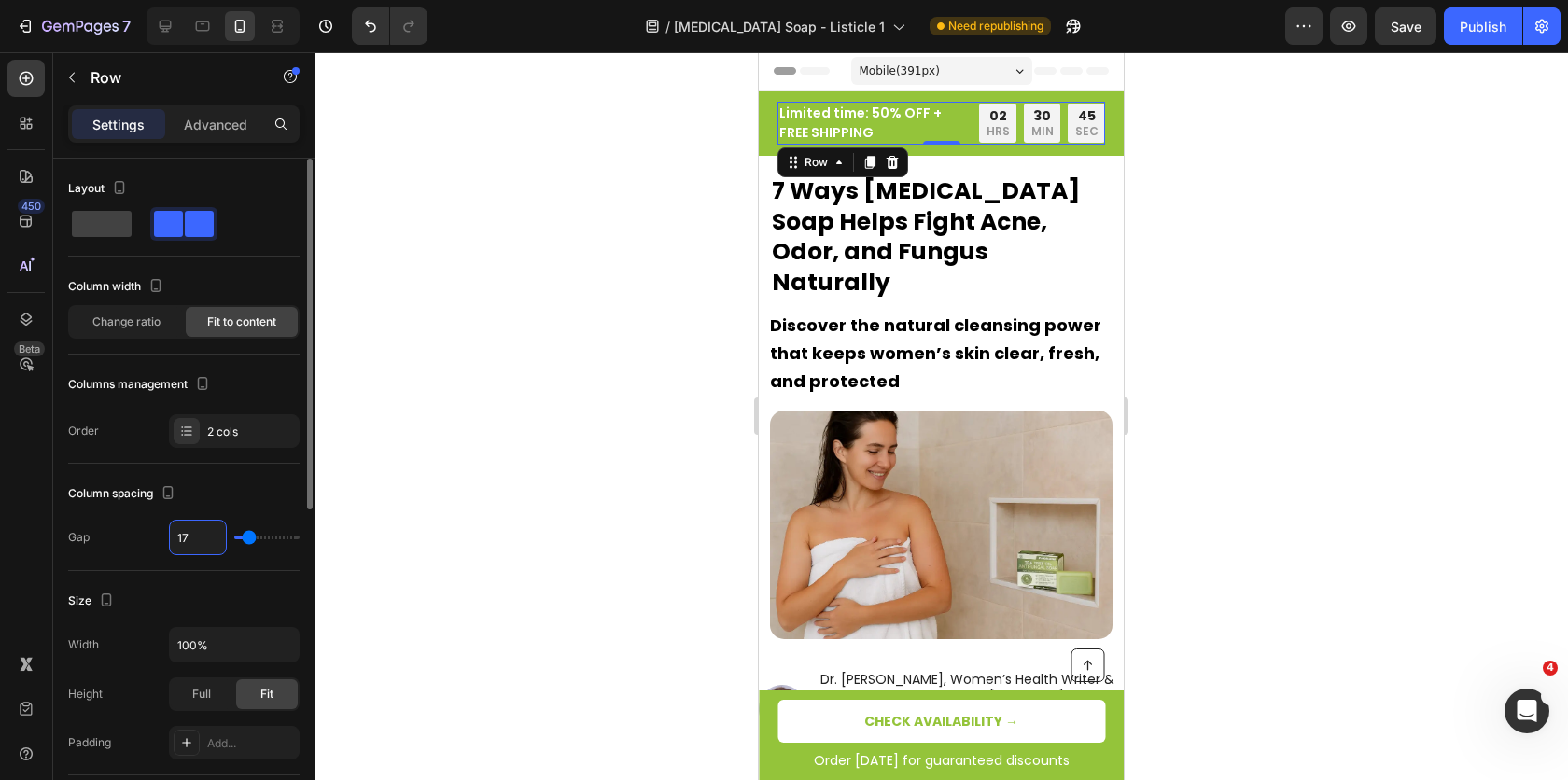
type input "16"
type input "15"
type input "14"
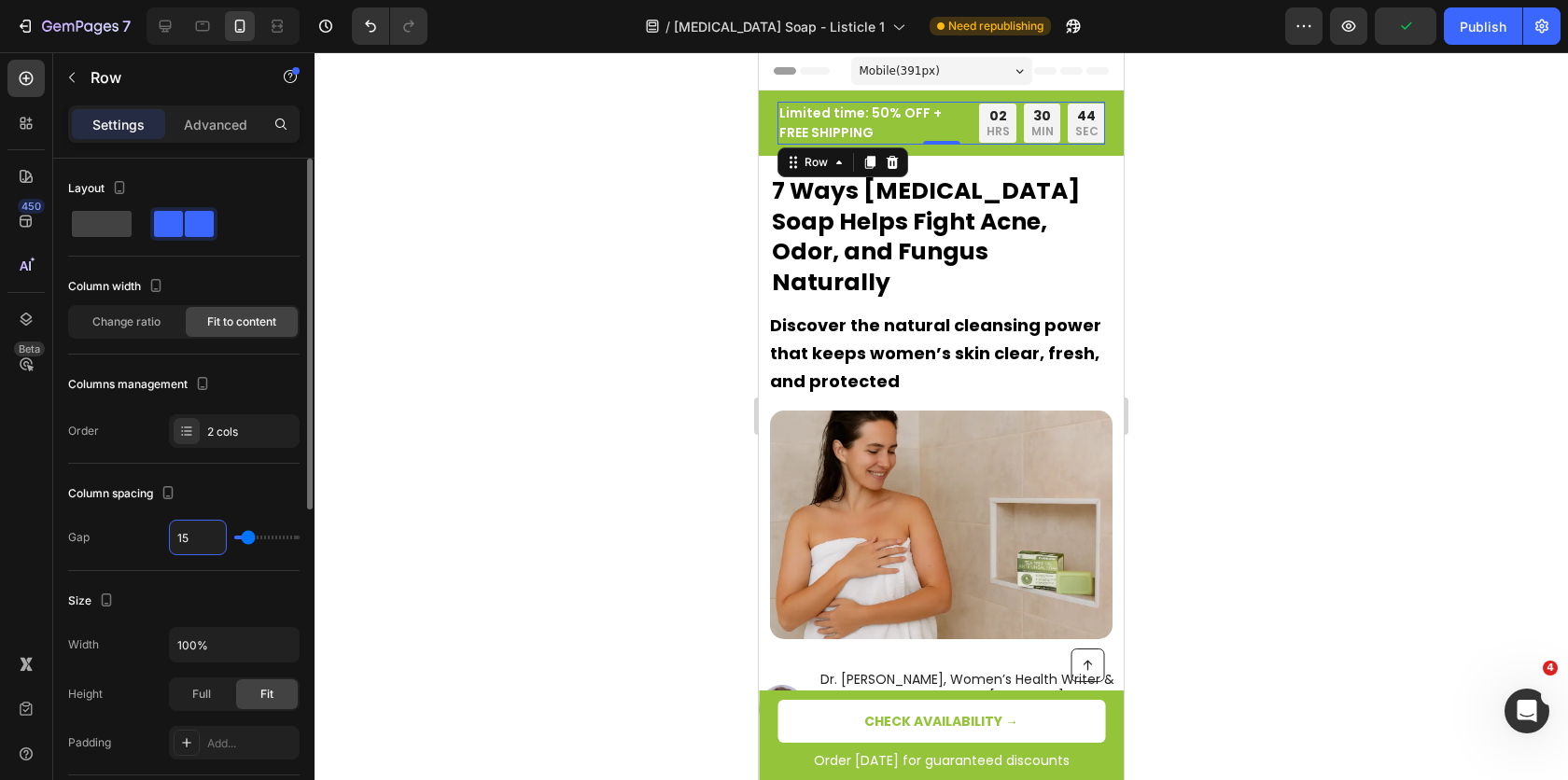
type input "14"
type input "13"
type input "12"
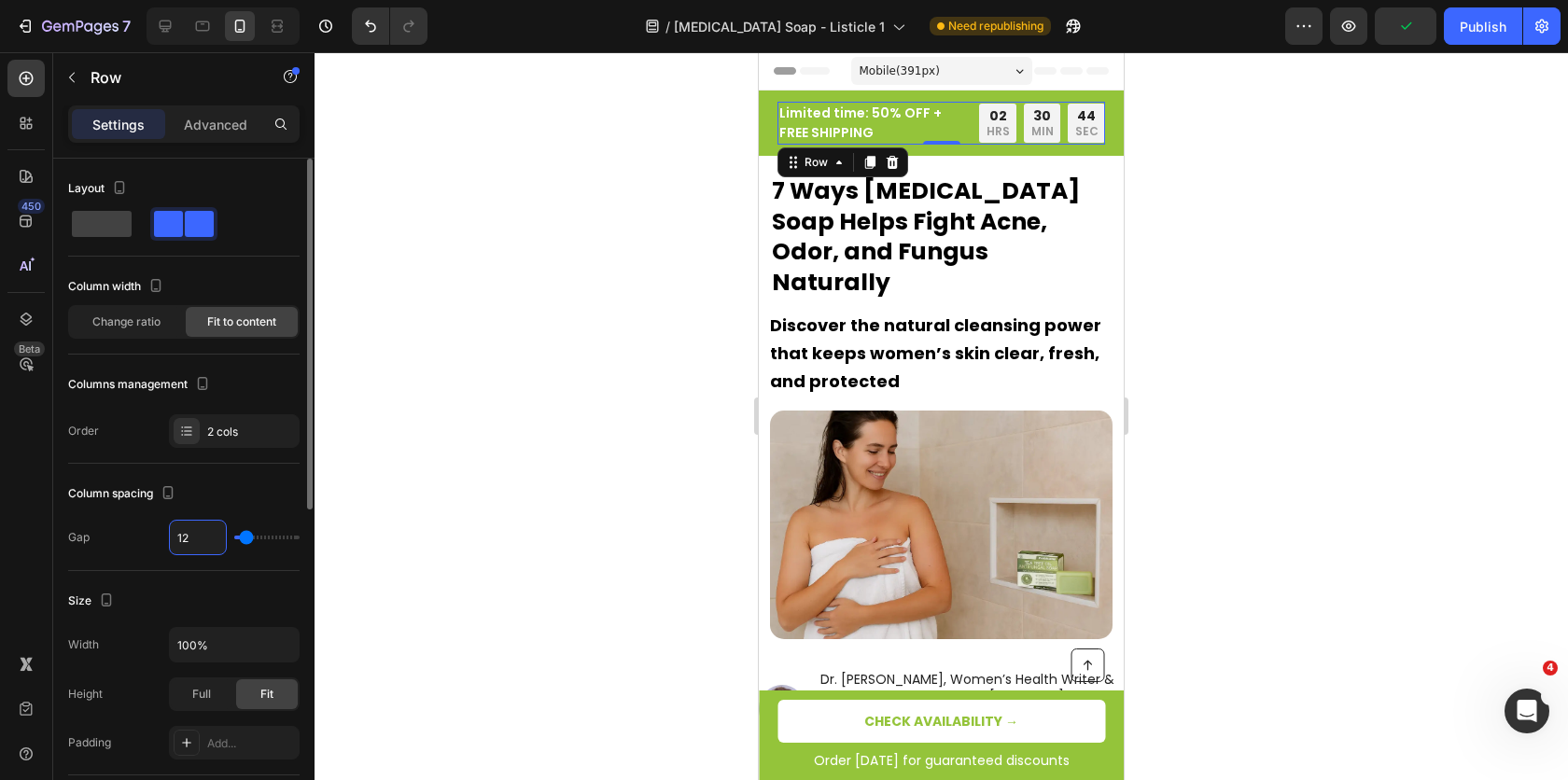
type input "11"
type input "10"
type input "9"
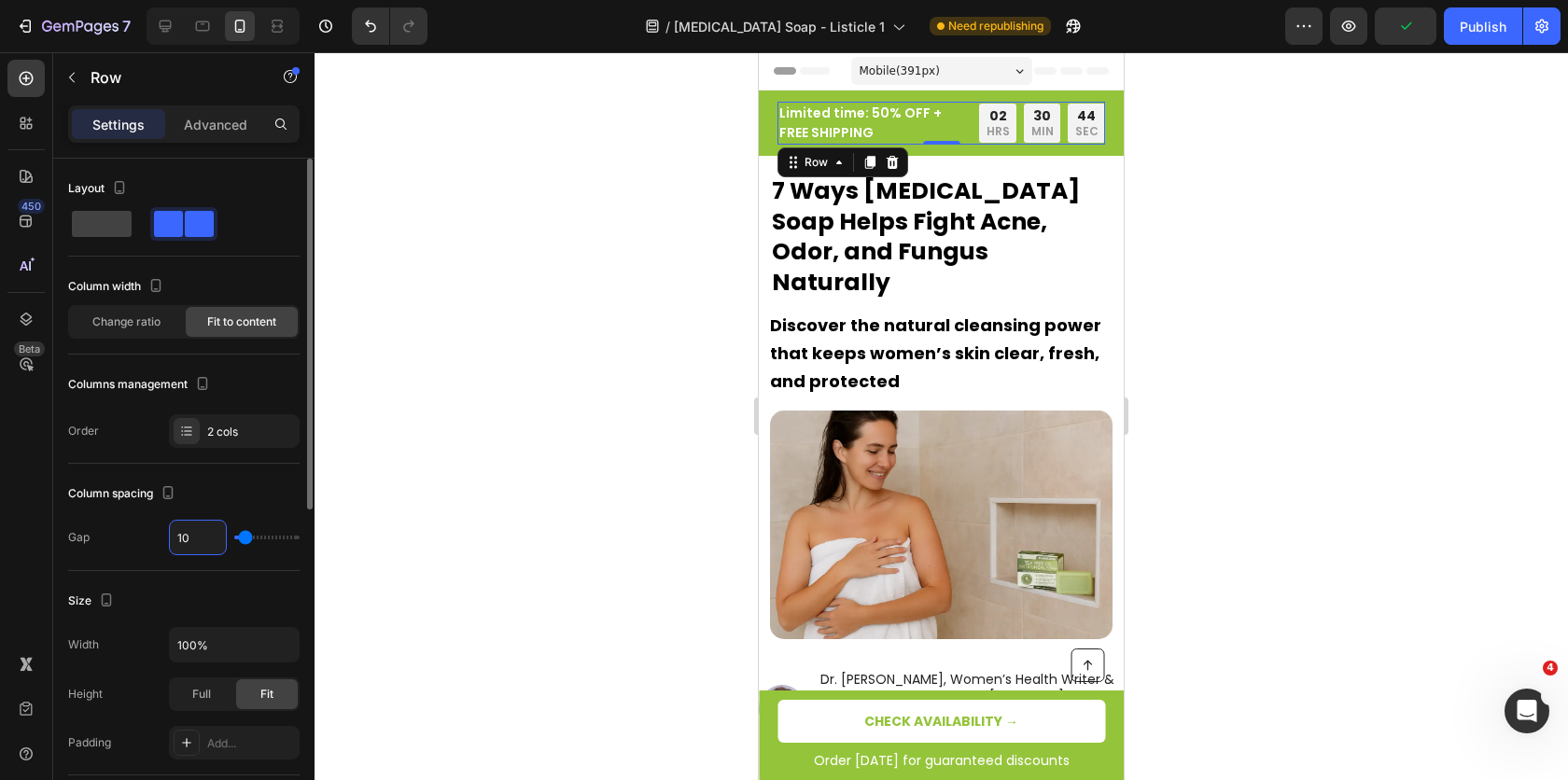
type input "9"
type input "8"
type input "7"
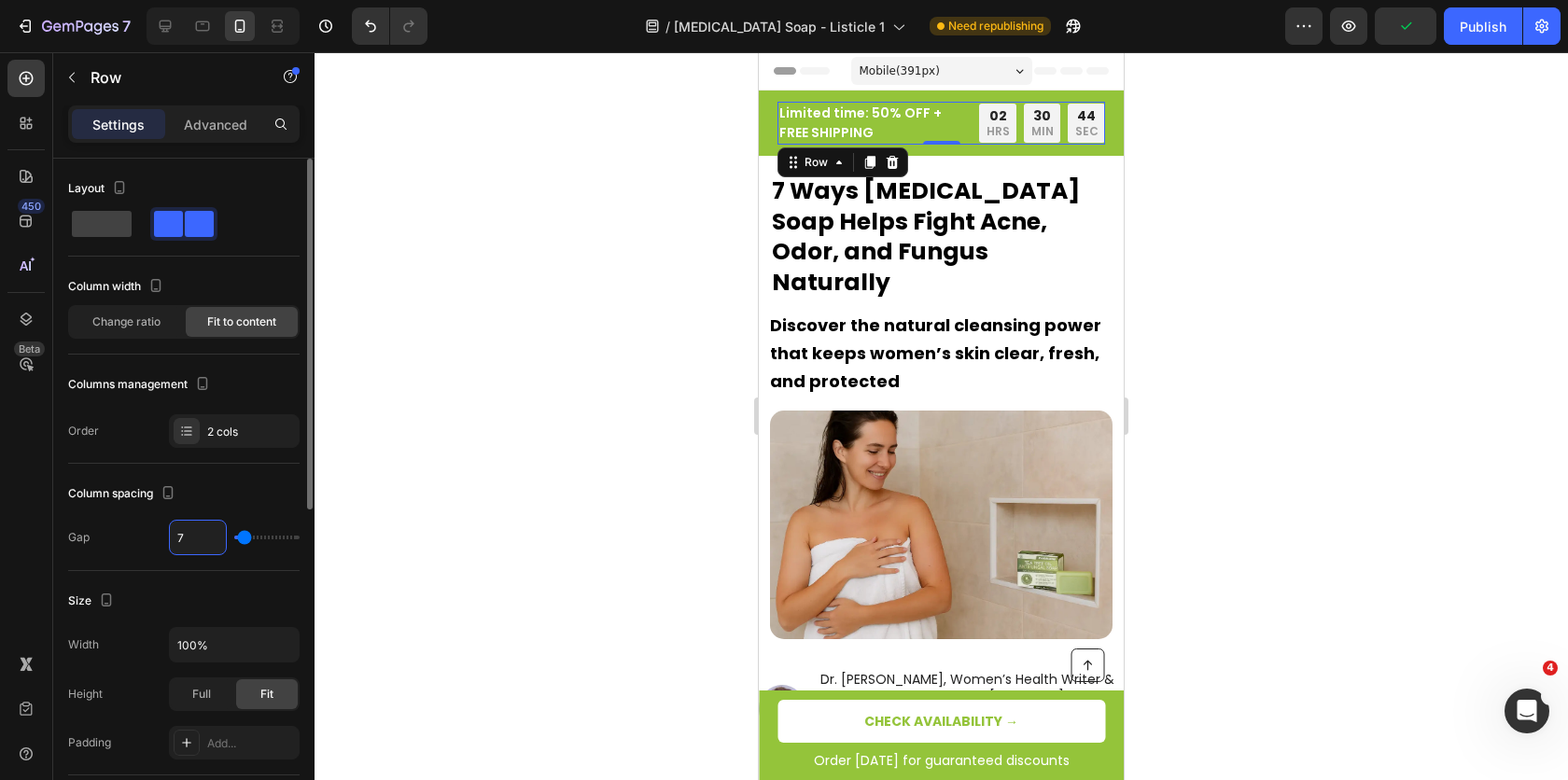
type input "6"
type input "5"
type input "4"
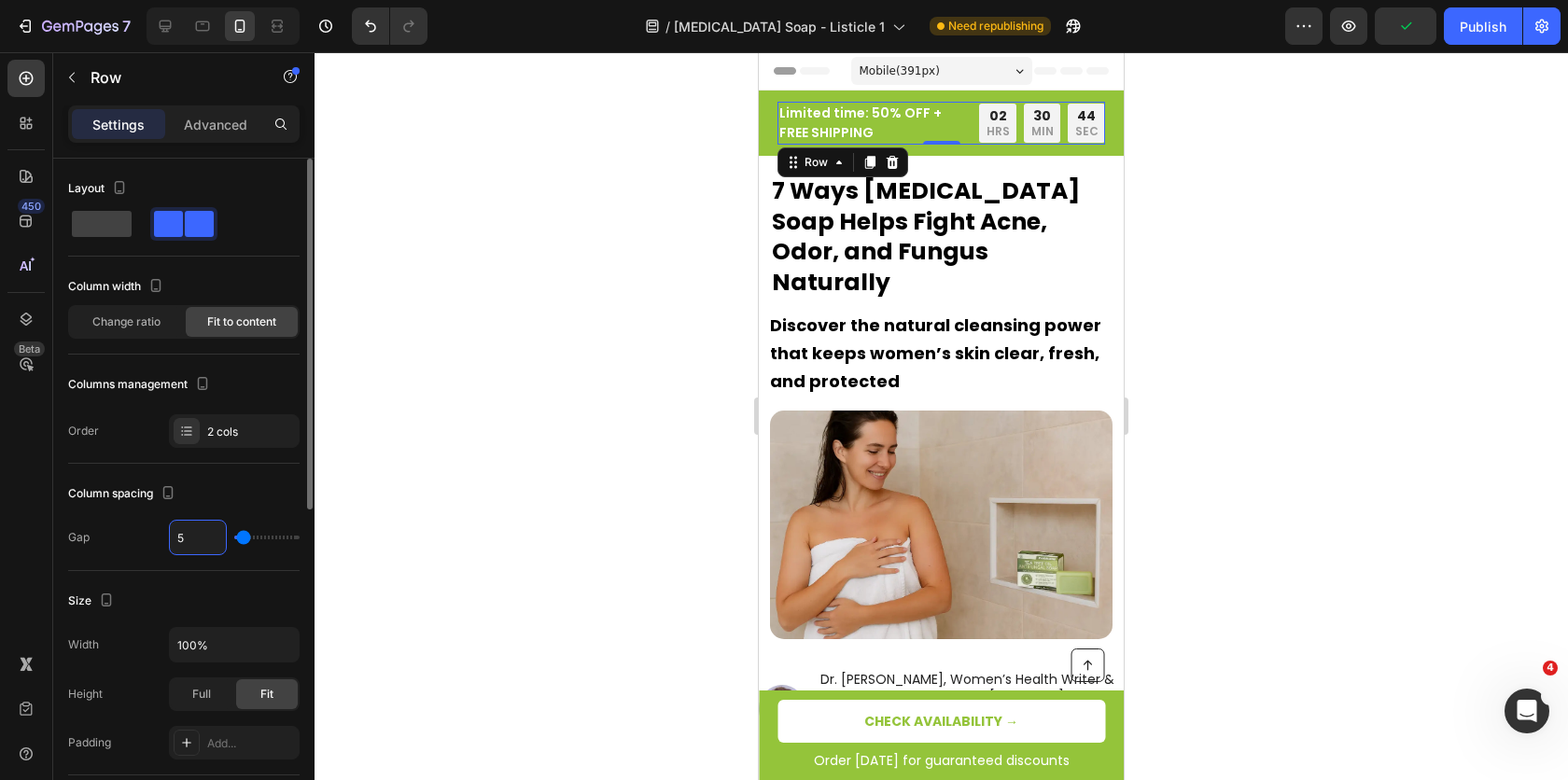
type input "4"
type input "3"
type input "2"
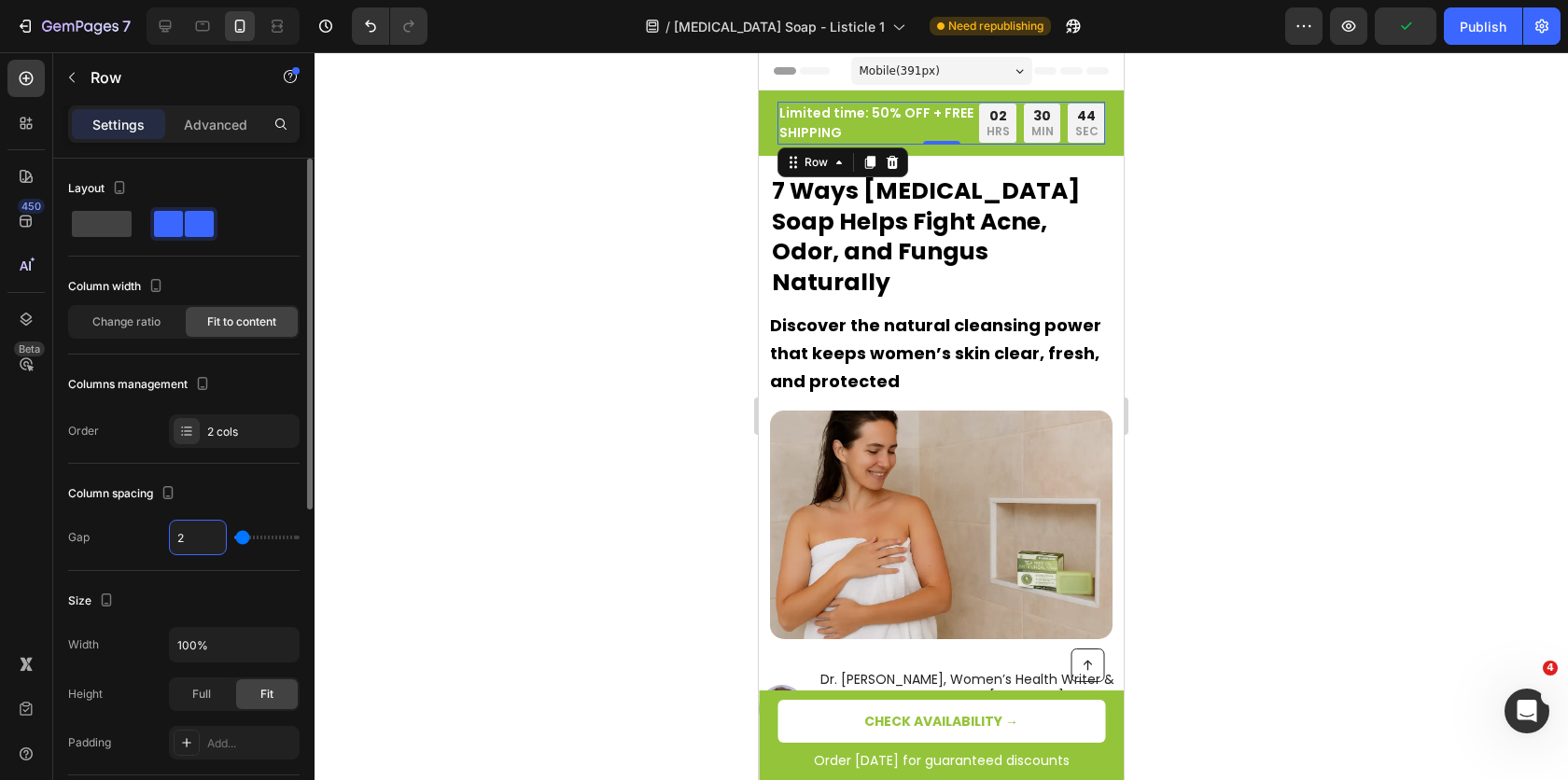
type input "1"
type input "0"
type input "0px"
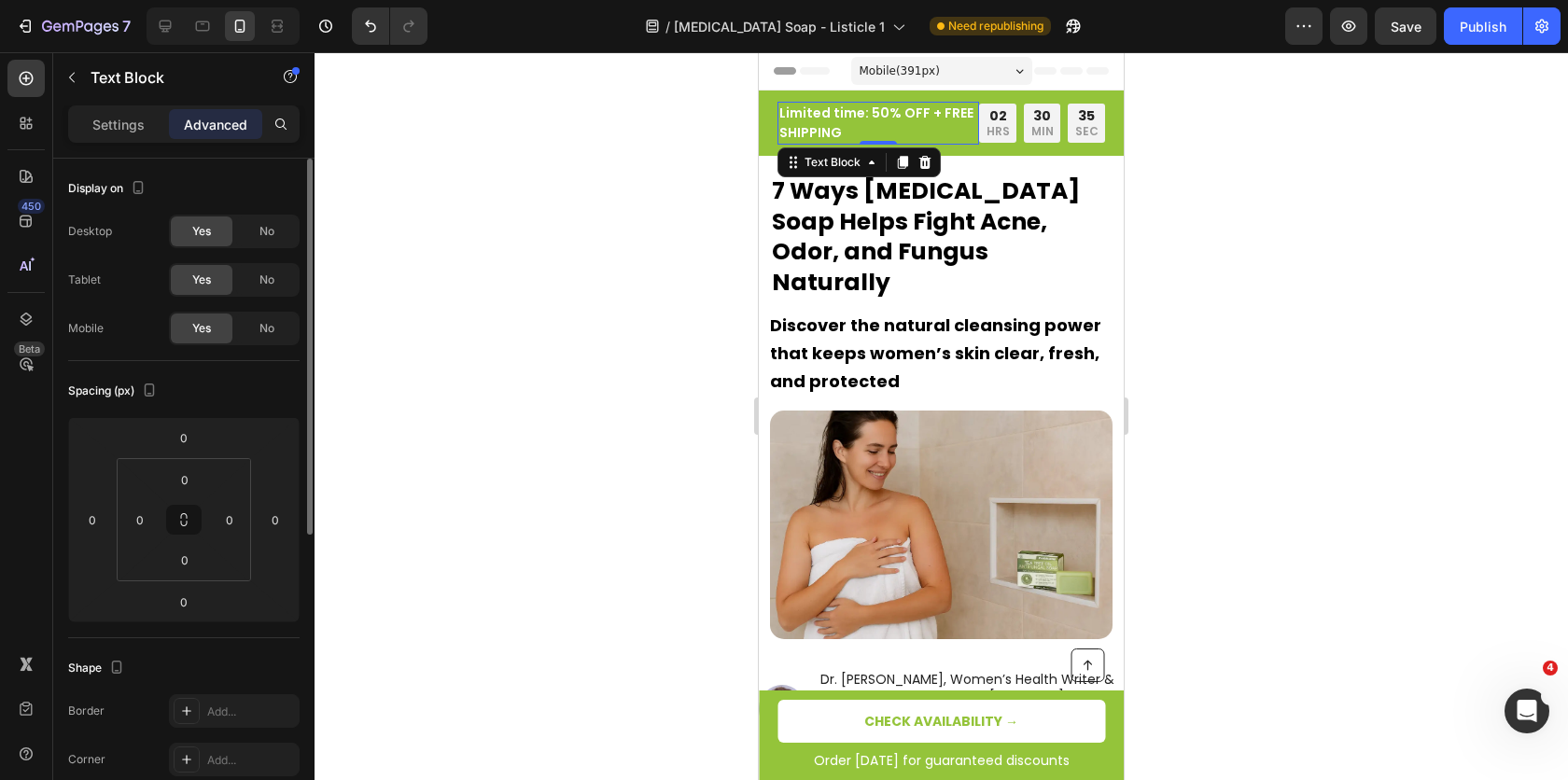
click at [850, 130] on p "Limited time: 50% OFF + FREE SHIPPING" at bounding box center [877, 123] width 198 height 39
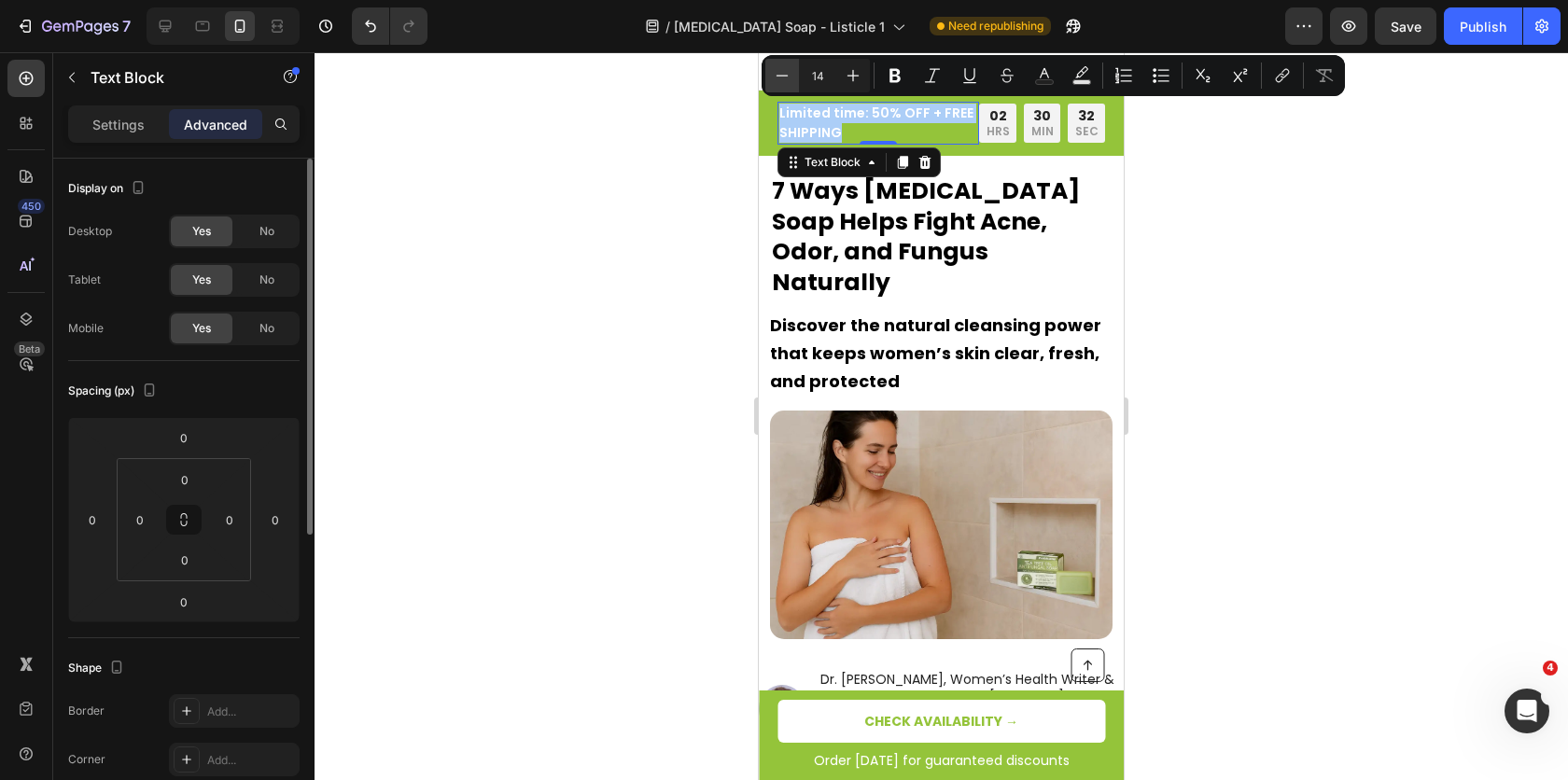
click at [771, 75] on button "Minus" at bounding box center [782, 75] width 33 height 33
type input "11"
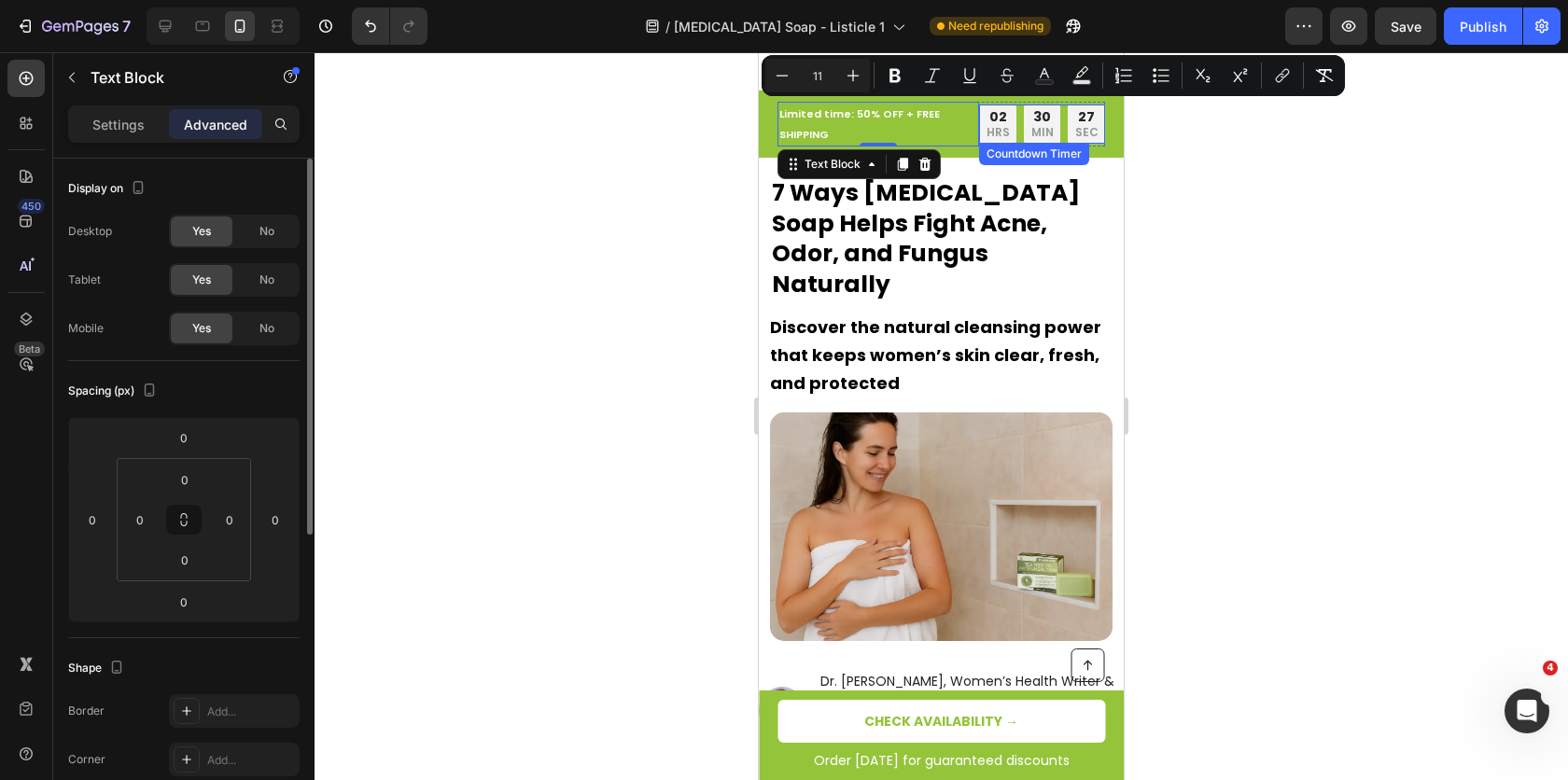
click at [1009, 128] on div "02 HRS 30 MIN 27 SEC" at bounding box center [1041, 124] width 126 height 39
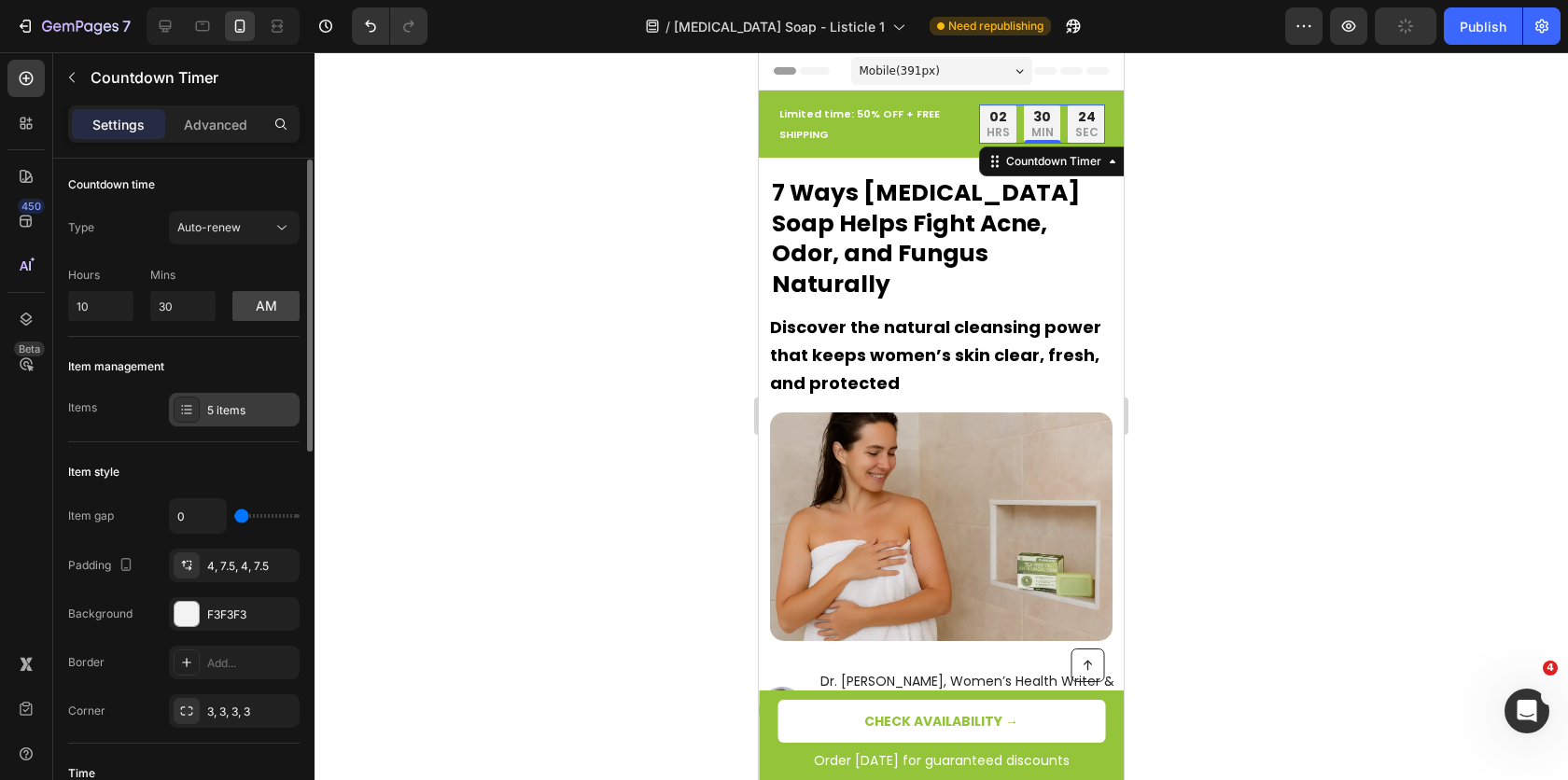
scroll to position [31, 0]
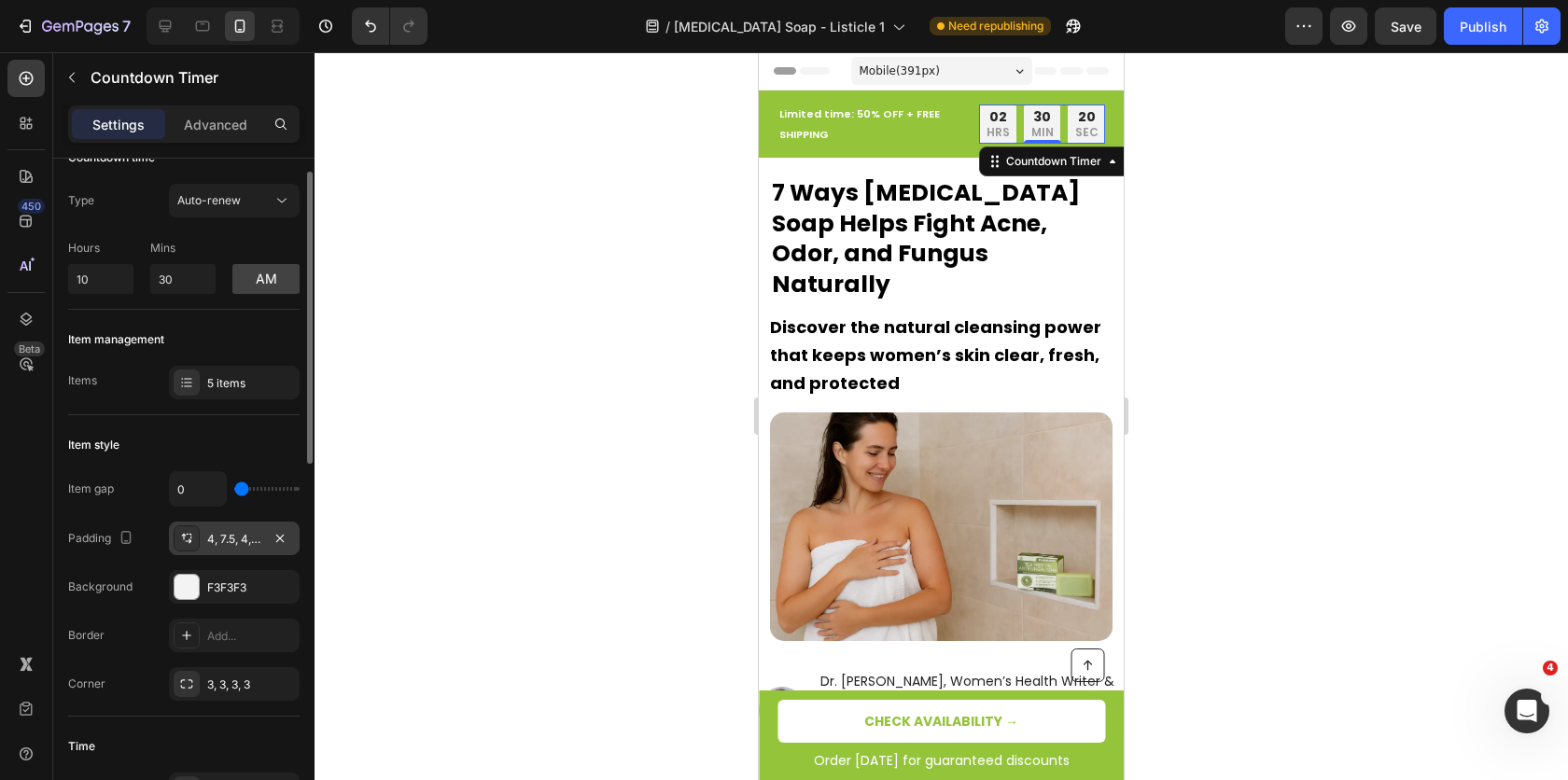
click at [233, 550] on div "4, 7.5, 4, 7.5" at bounding box center [234, 539] width 131 height 33
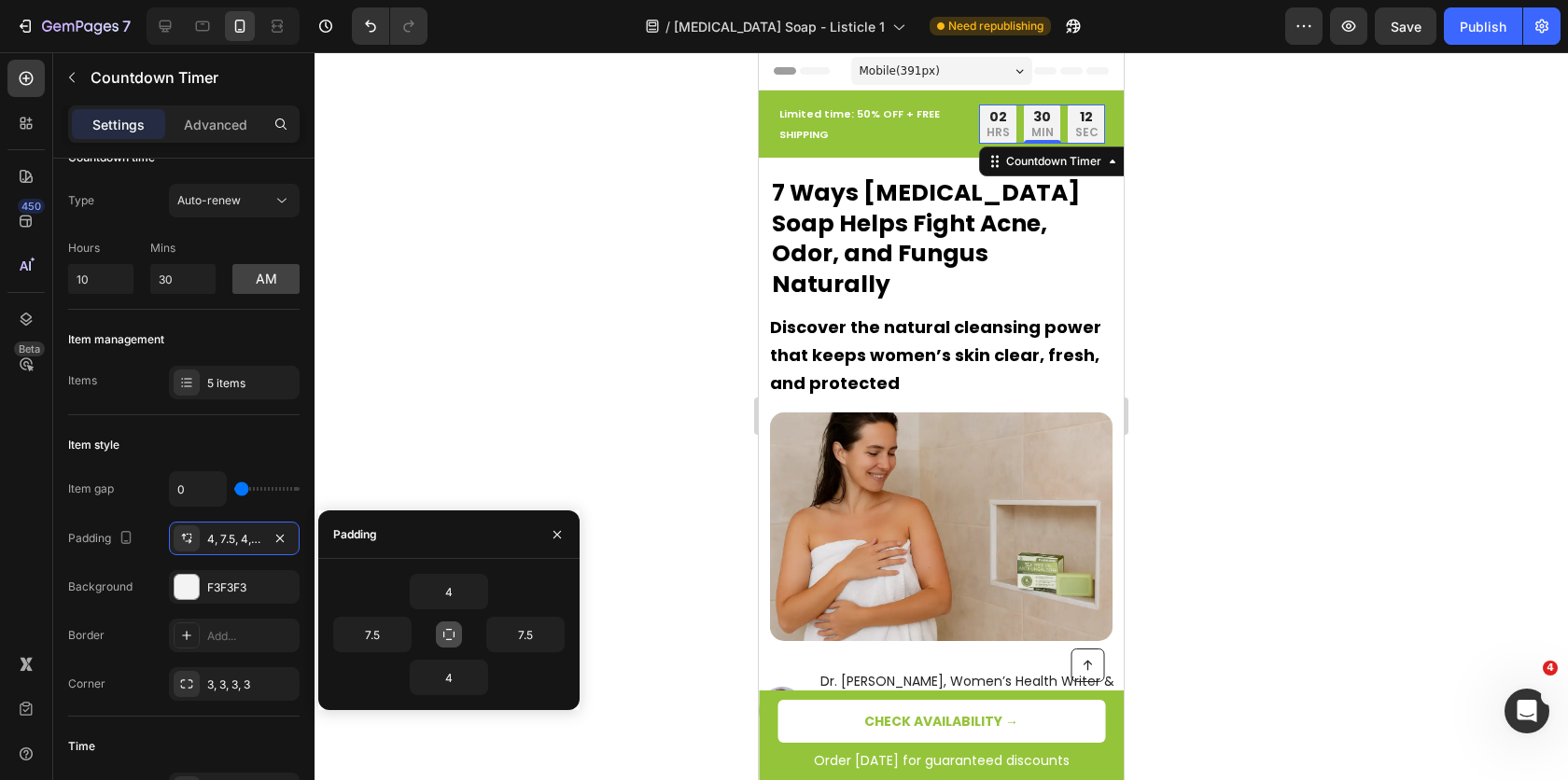
click at [449, 638] on icon "button" at bounding box center [448, 634] width 11 height 11
type input "4"
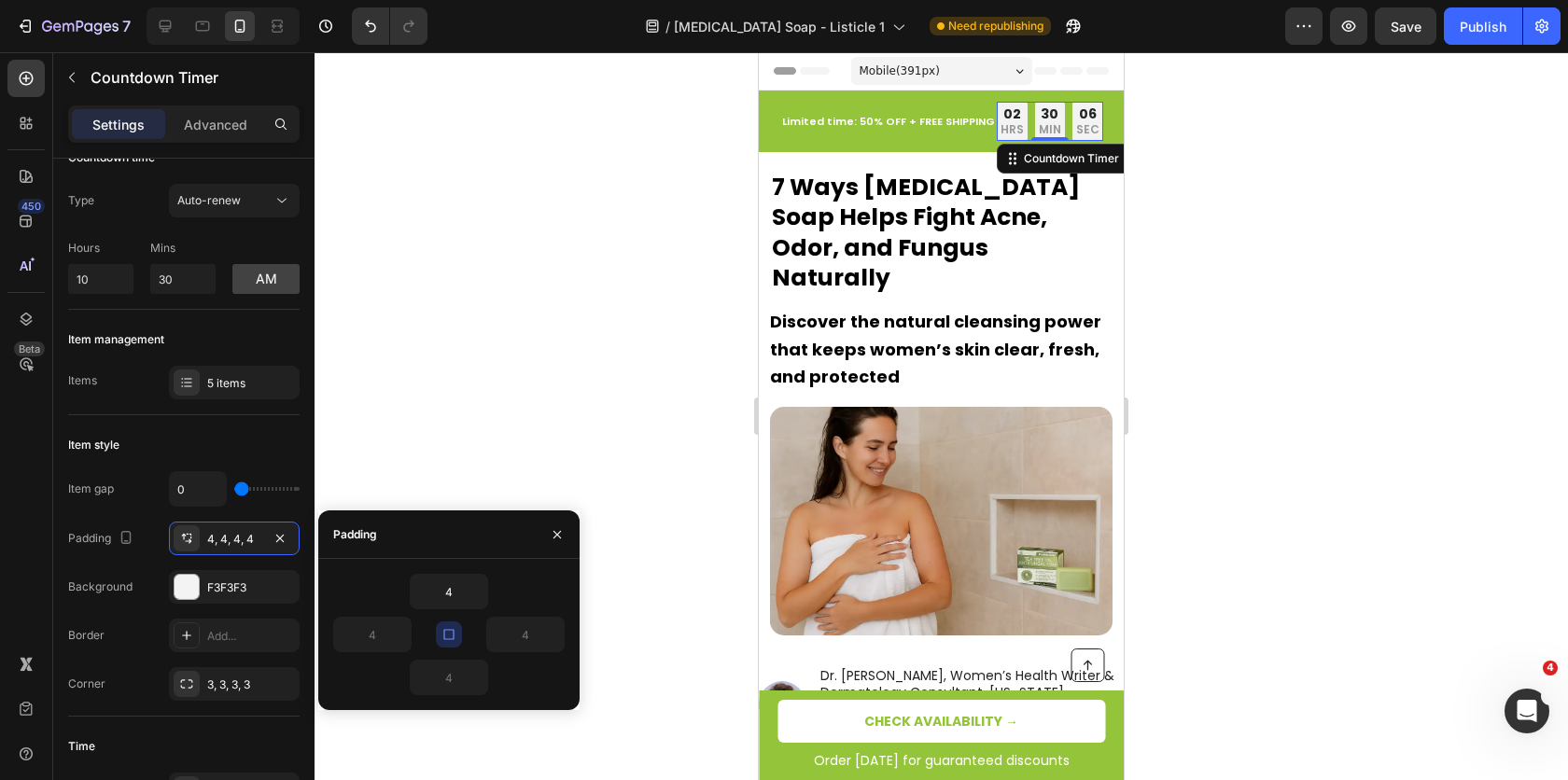
click at [454, 638] on icon "button" at bounding box center [448, 634] width 15 height 15
click at [389, 638] on input "4" at bounding box center [372, 634] width 77 height 33
type input "5"
click at [520, 640] on input "4" at bounding box center [525, 634] width 77 height 33
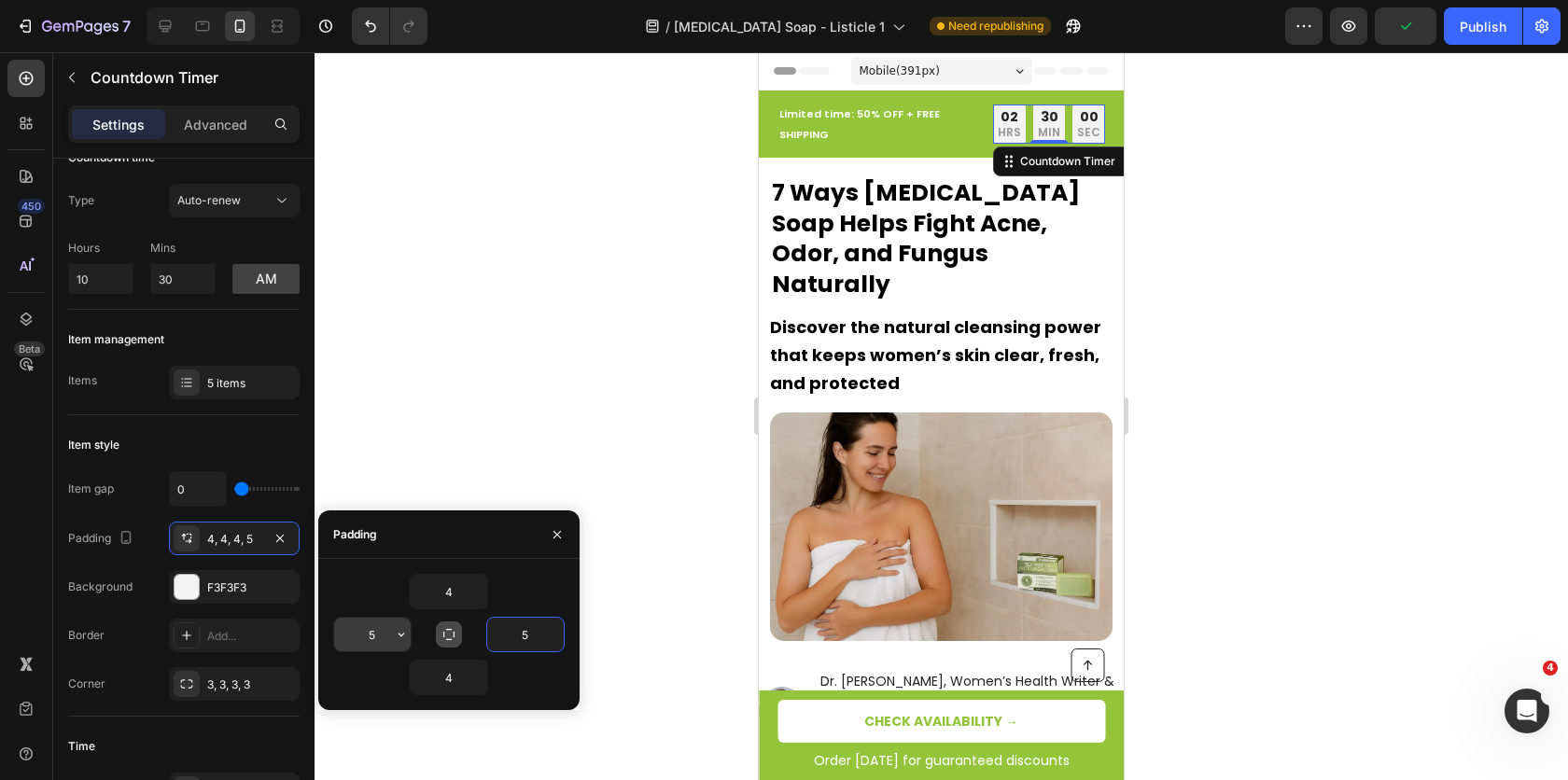
type input "5"
click at [389, 638] on input "5" at bounding box center [372, 634] width 77 height 33
click at [371, 638] on input "7" at bounding box center [372, 634] width 77 height 33
click at [372, 638] on input "7" at bounding box center [372, 634] width 77 height 33
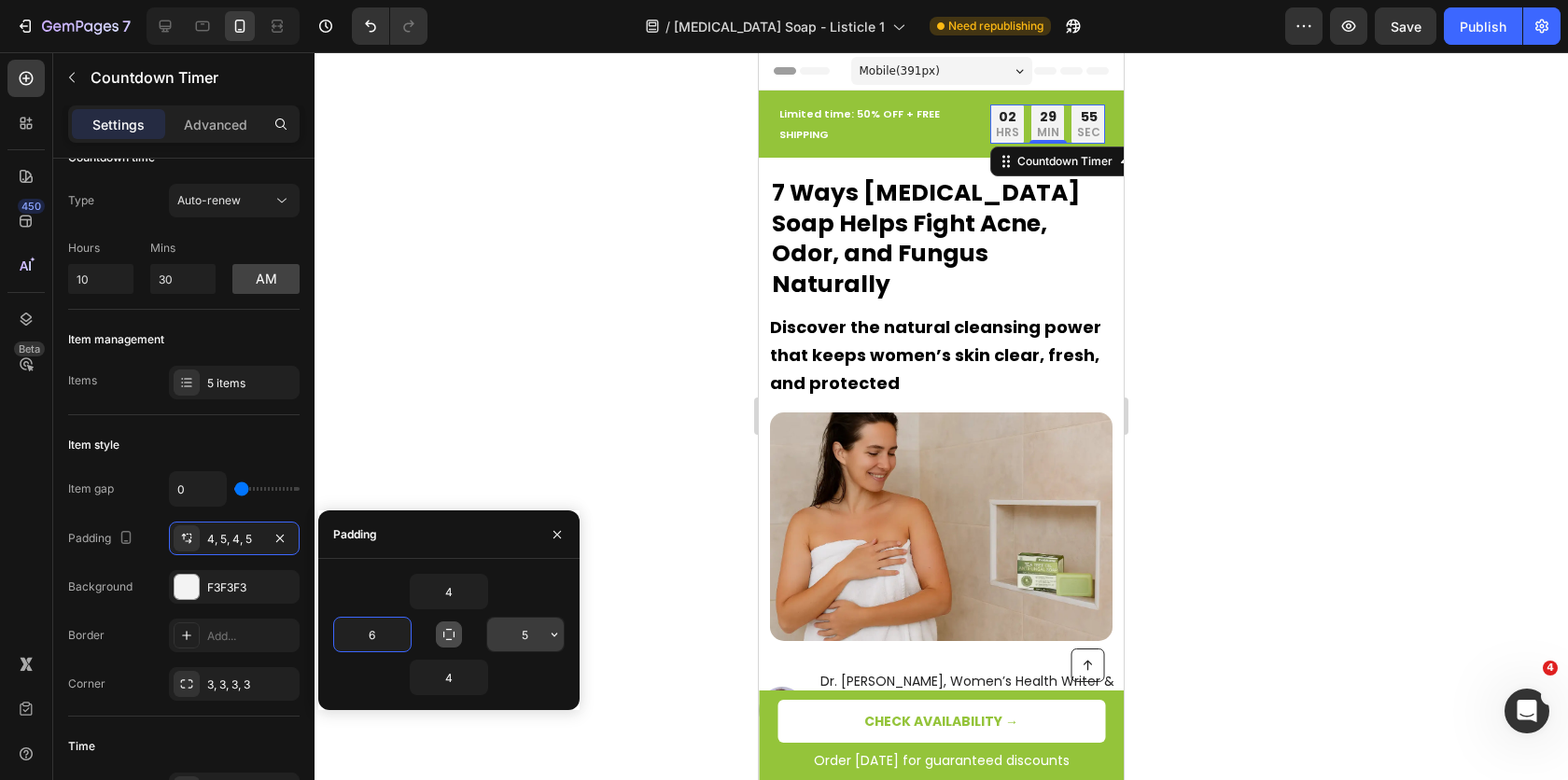
type input "6"
click at [506, 640] on input "5" at bounding box center [525, 634] width 77 height 33
type input "6"
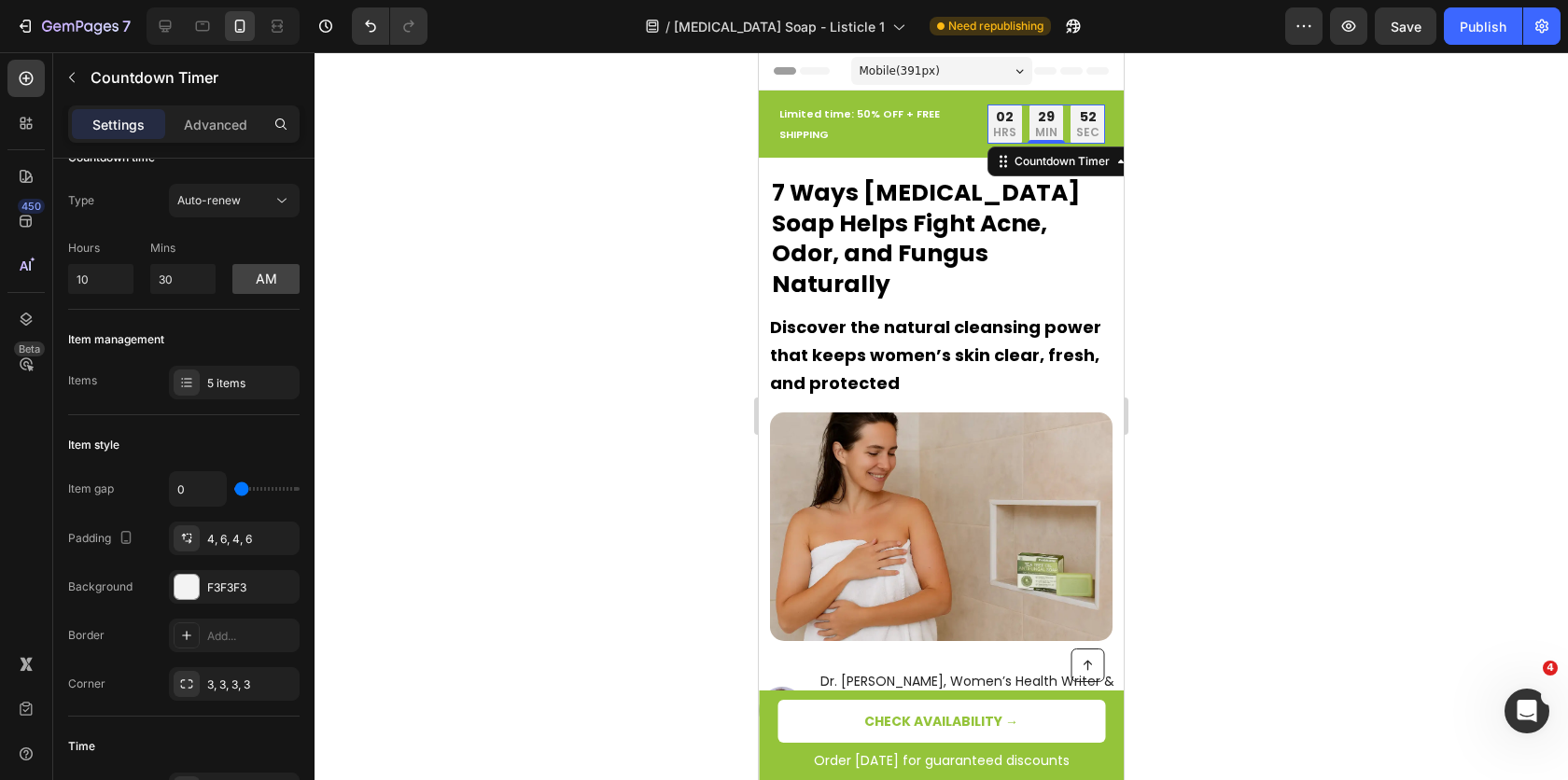
click at [582, 450] on div at bounding box center [941, 416] width 1253 height 727
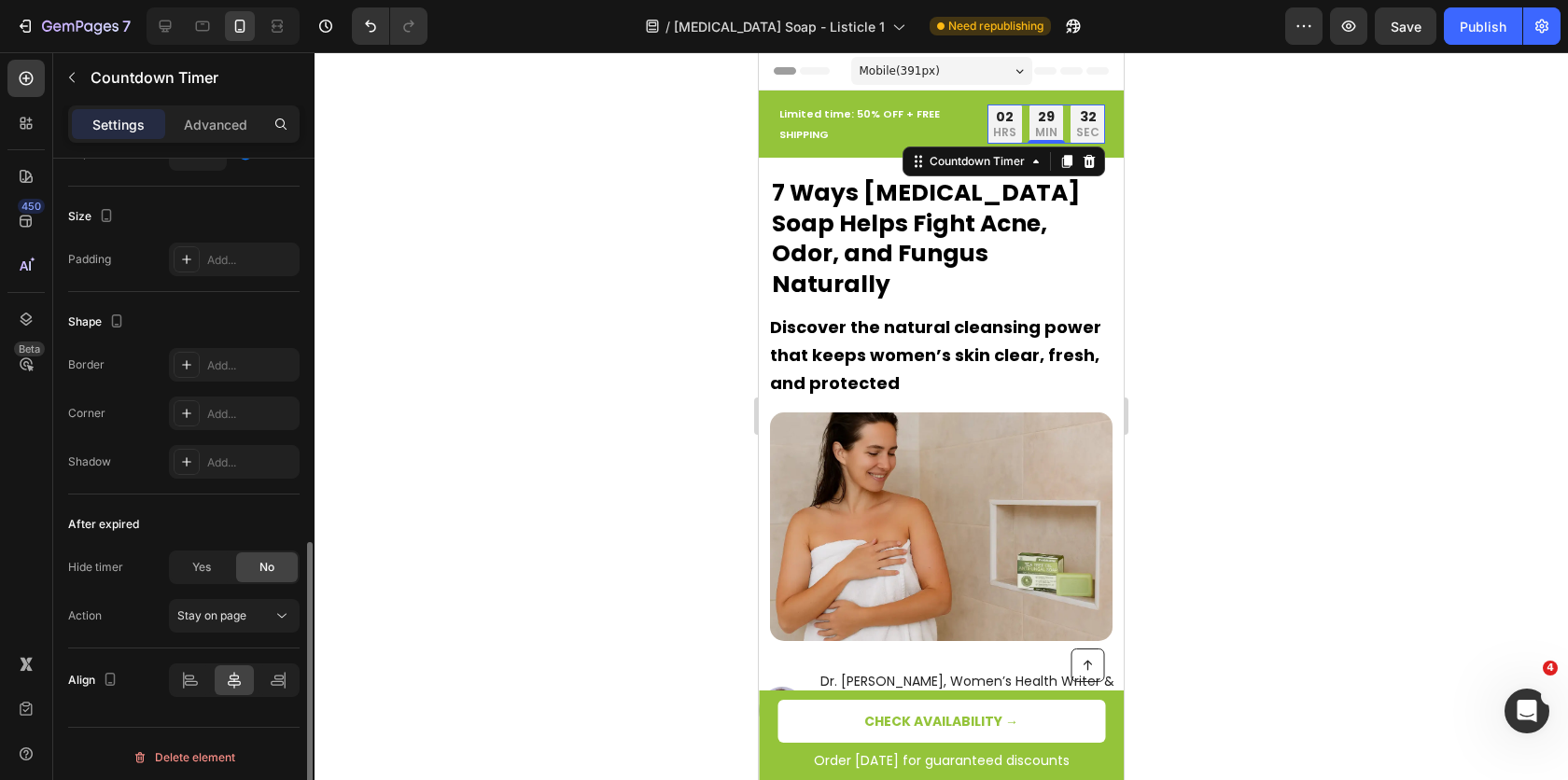
scroll to position [0, 0]
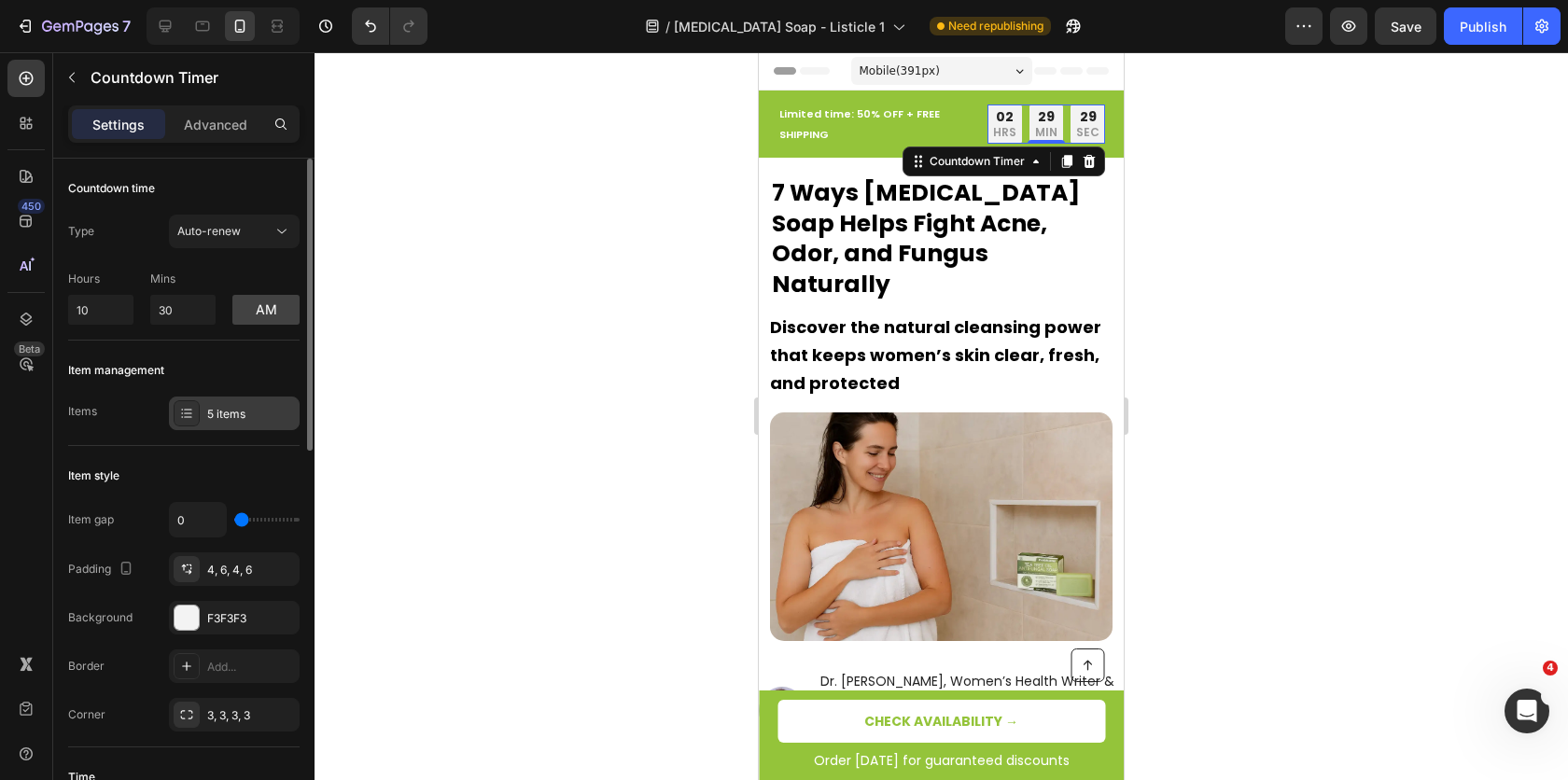
click at [200, 412] on div "5 items" at bounding box center [234, 413] width 131 height 33
click at [228, 371] on div "Item management" at bounding box center [184, 370] width 232 height 30
click at [226, 125] on p "Advanced" at bounding box center [215, 125] width 63 height 19
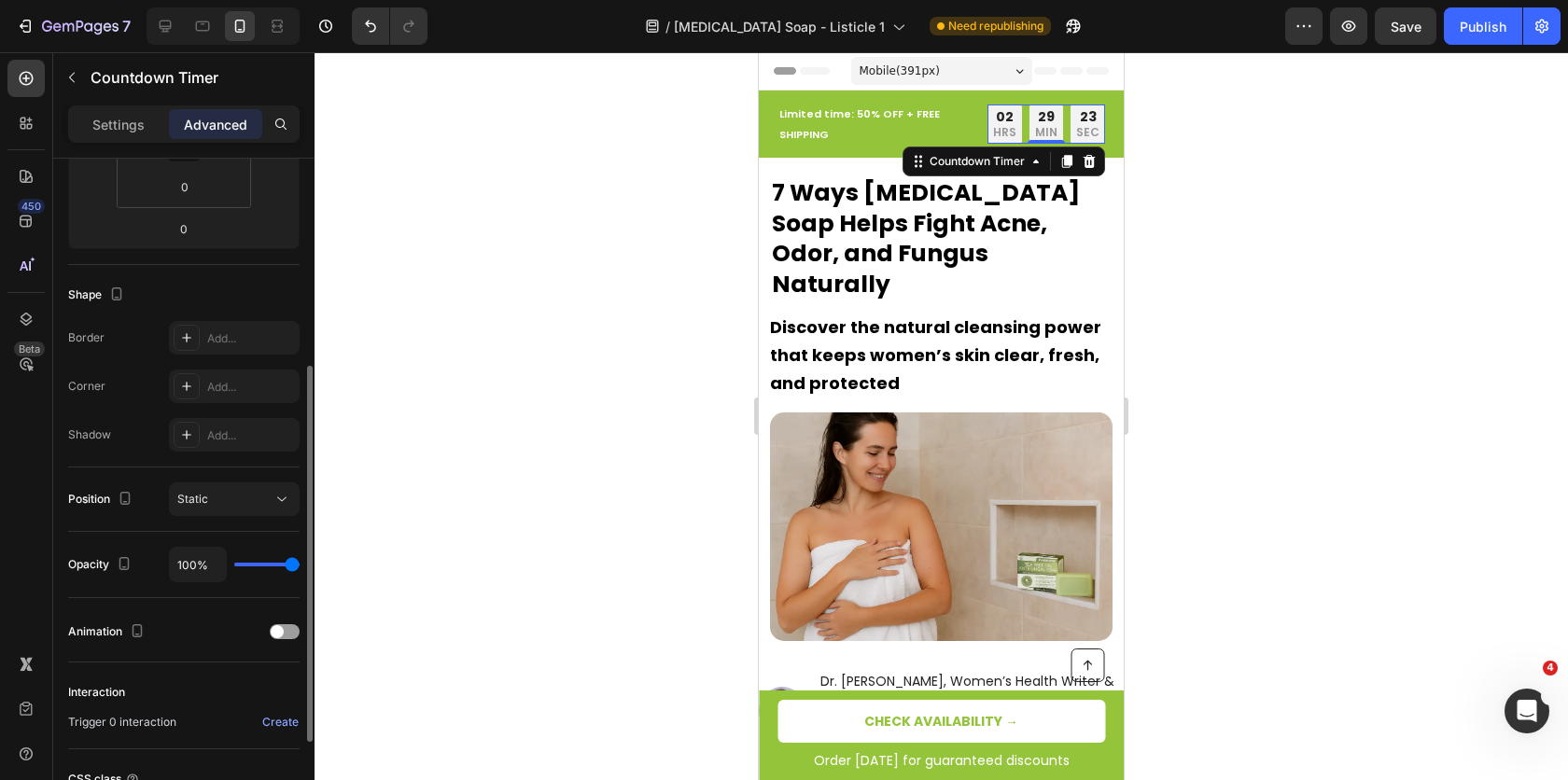
scroll to position [538, 0]
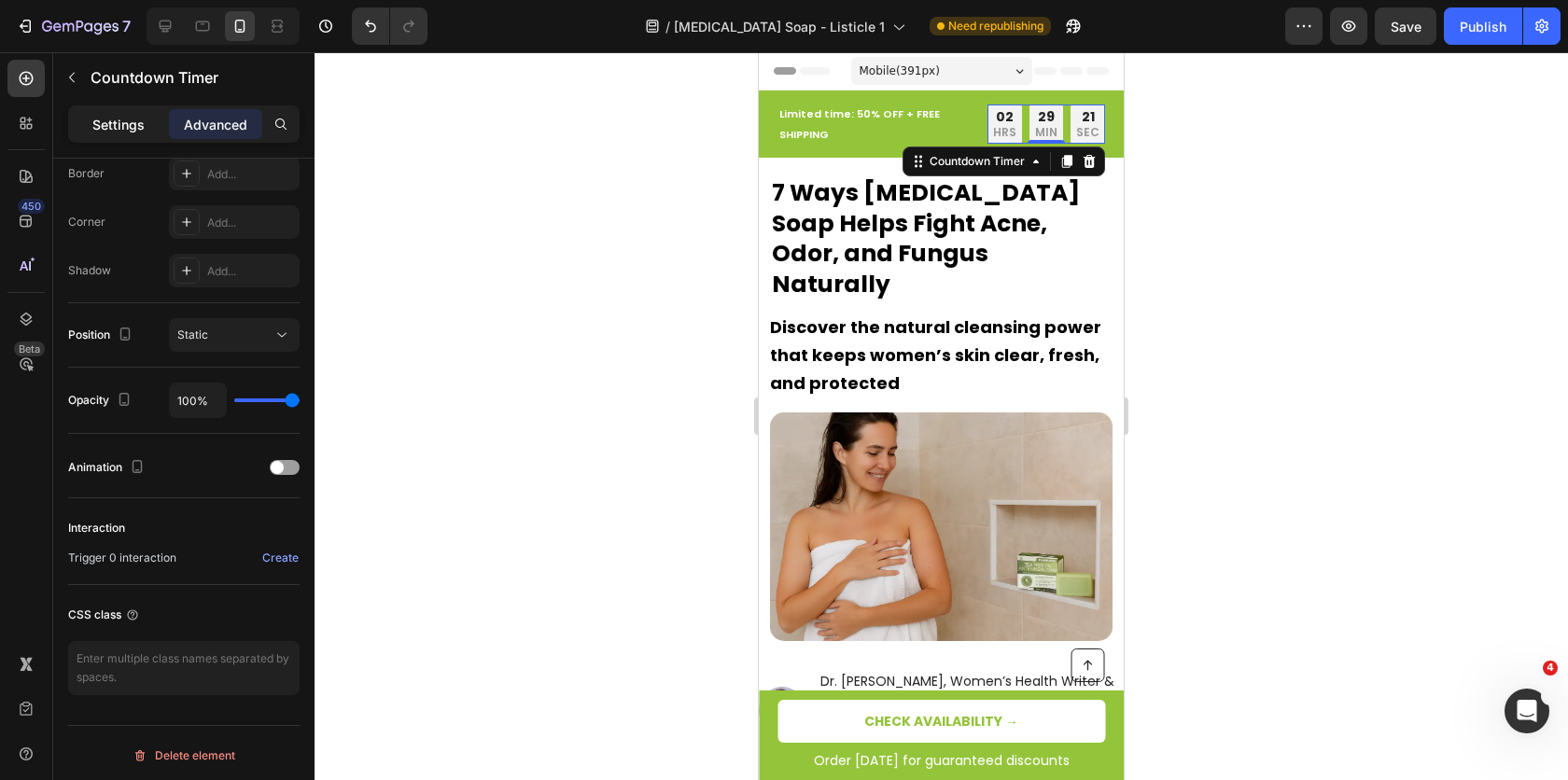
click at [117, 136] on div "Settings" at bounding box center [119, 124] width 93 height 30
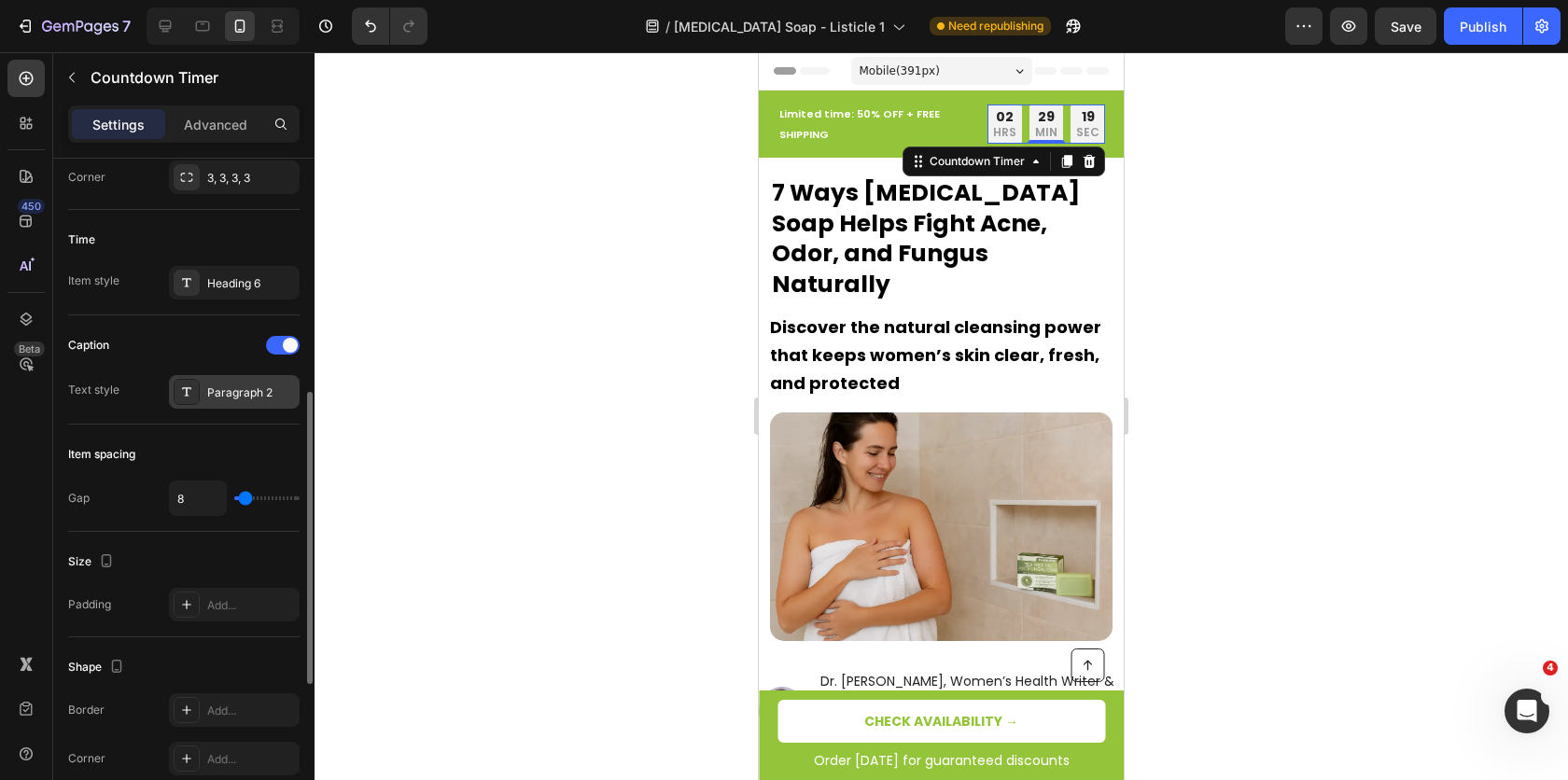
click at [224, 396] on div "Paragraph 2" at bounding box center [234, 391] width 131 height 33
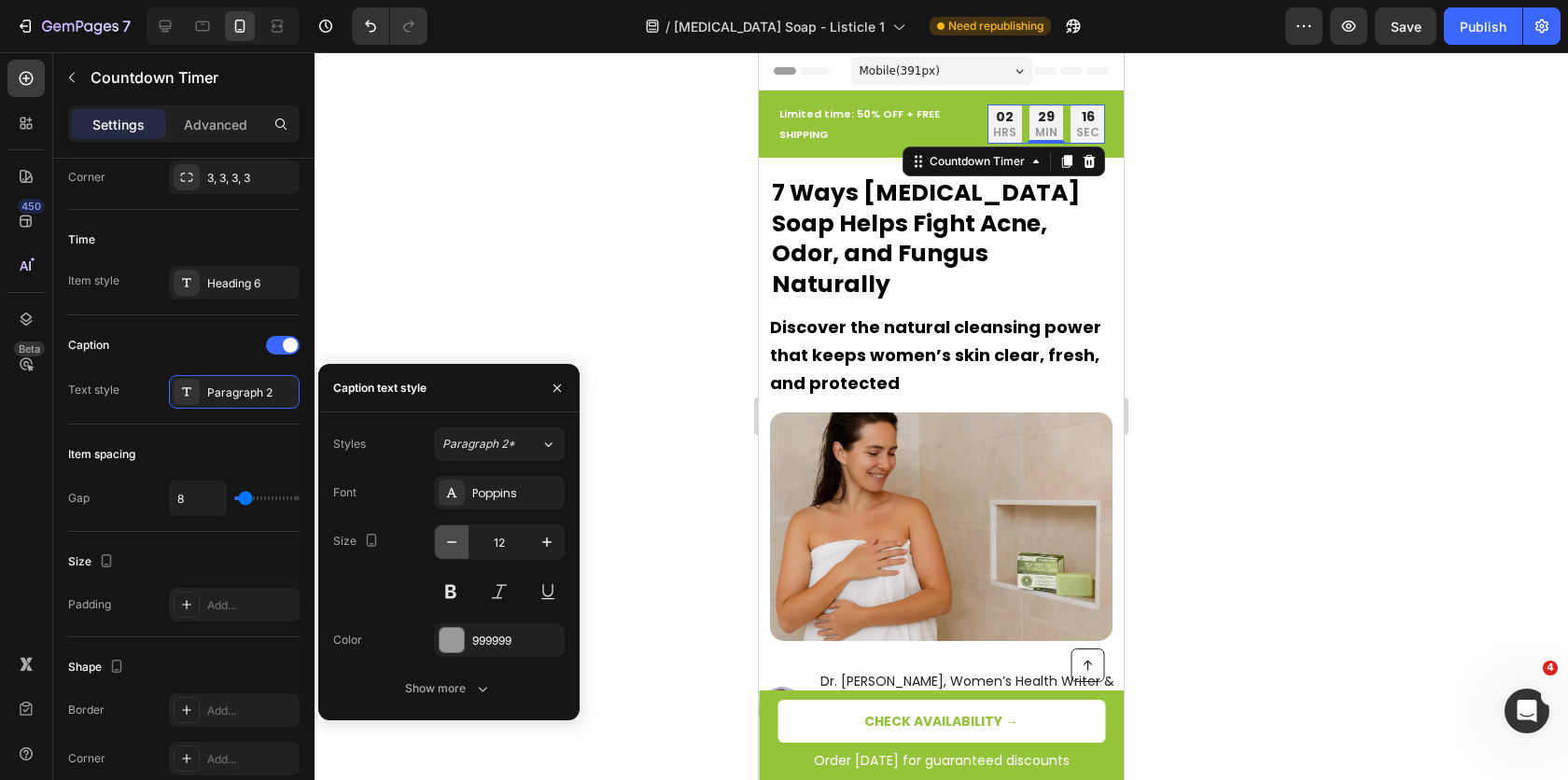
click at [444, 540] on icon "button" at bounding box center [451, 541] width 19 height 19
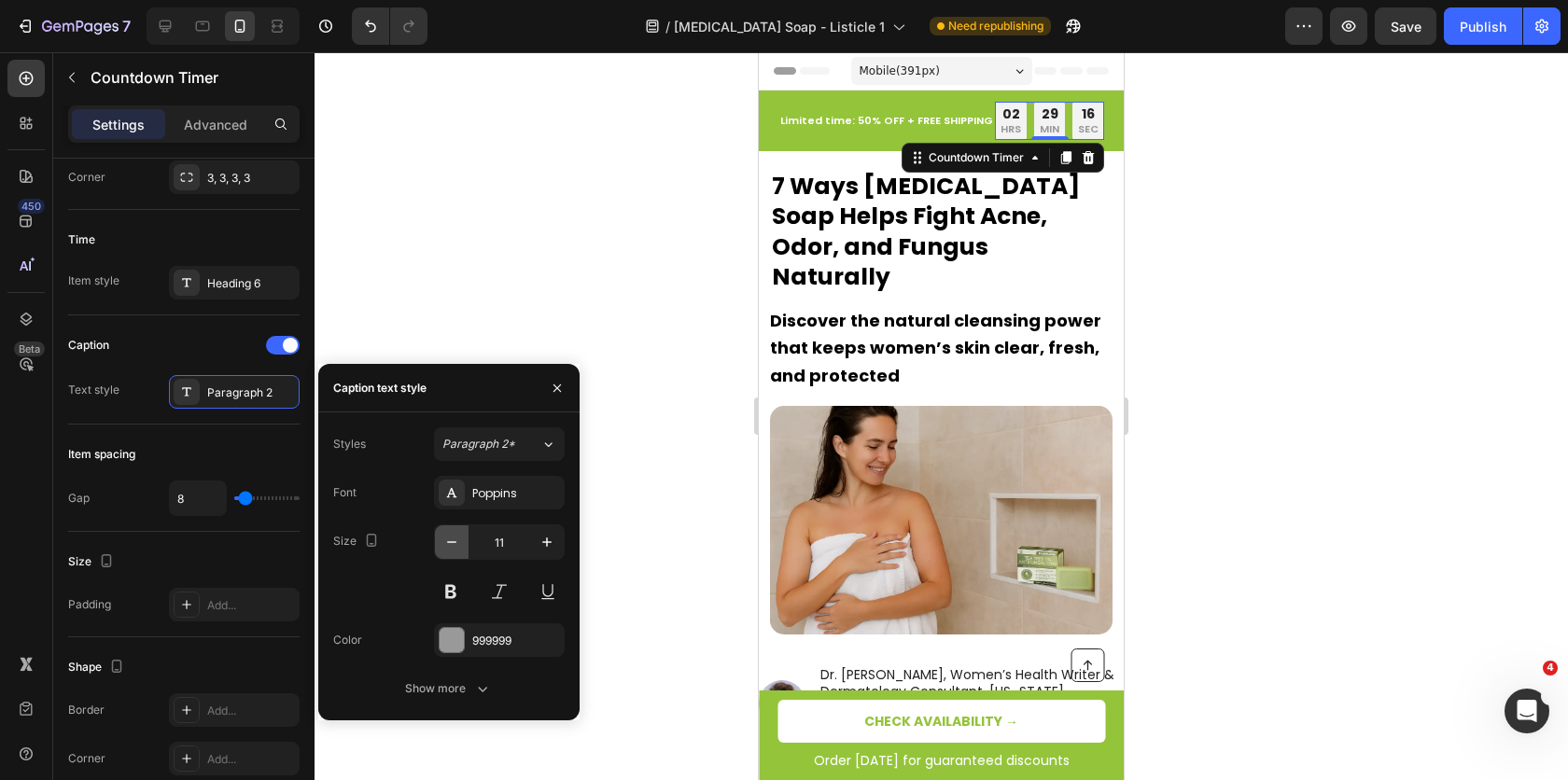
click at [444, 540] on icon "button" at bounding box center [451, 541] width 19 height 19
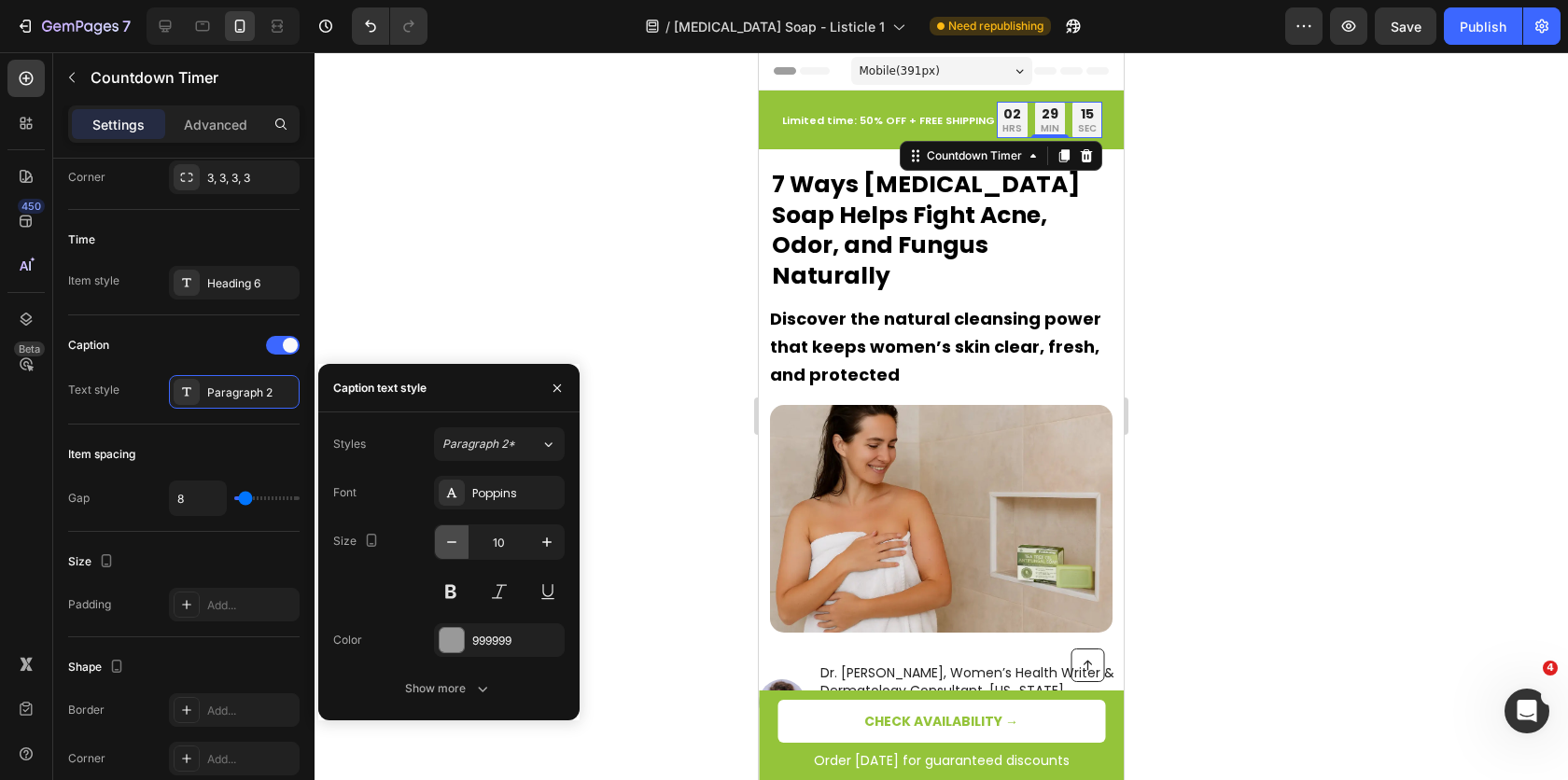
click at [444, 540] on icon "button" at bounding box center [451, 541] width 19 height 19
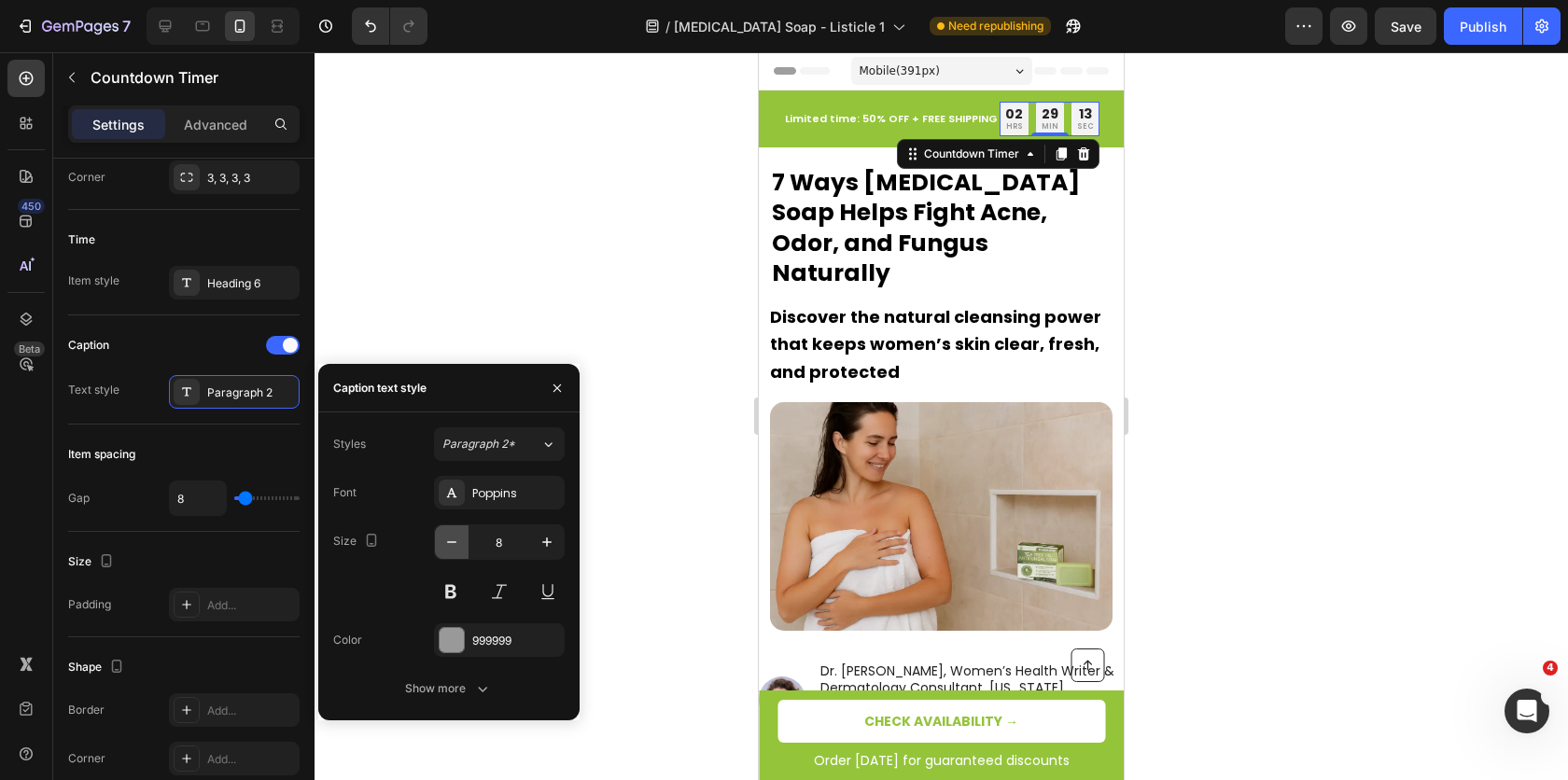
click at [444, 533] on icon "button" at bounding box center [451, 541] width 19 height 19
type input "7"
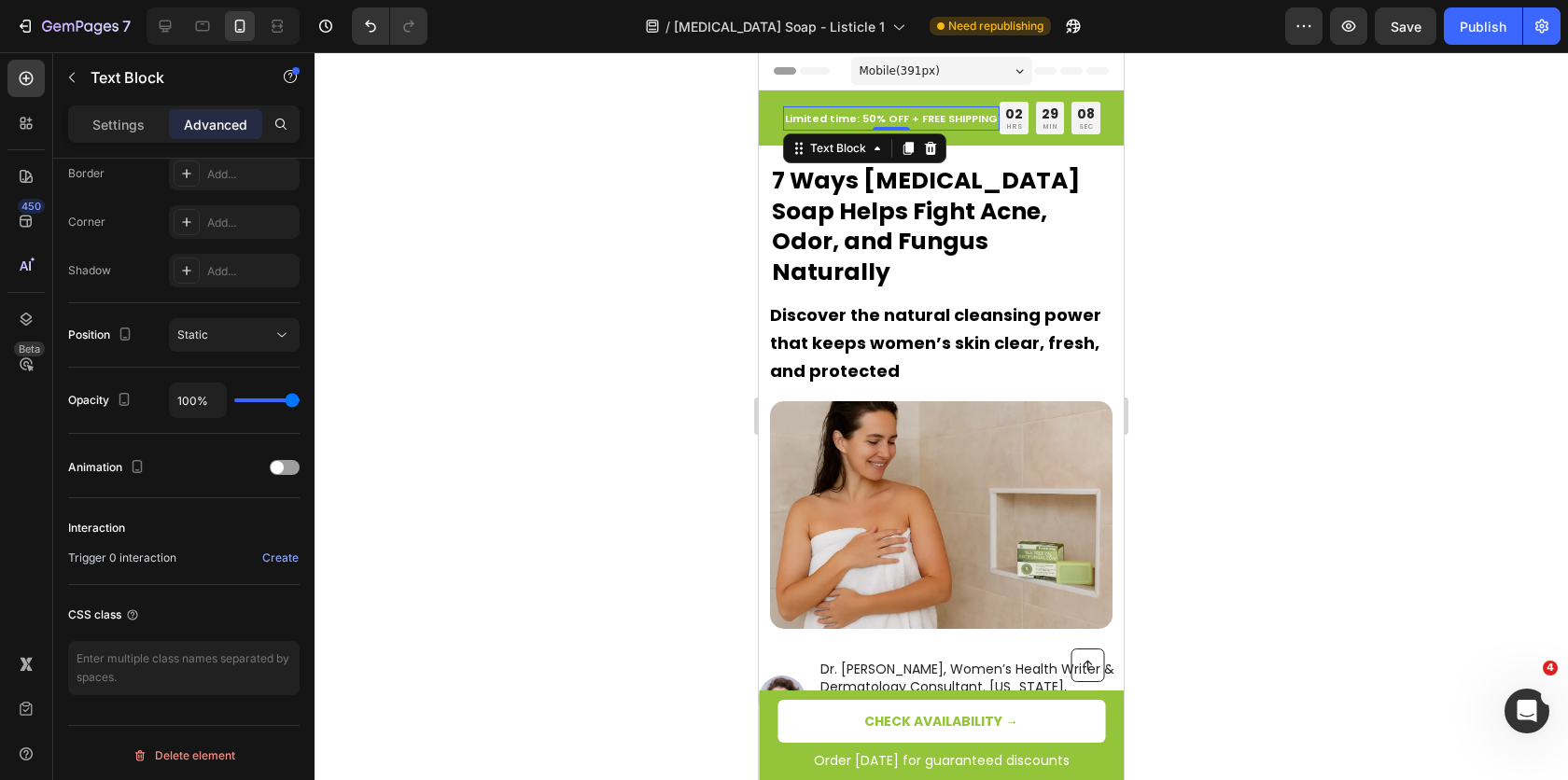
click at [810, 126] on p "Limited time: 50% OFF + FREE SHIPPING" at bounding box center [891, 118] width 212 height 20
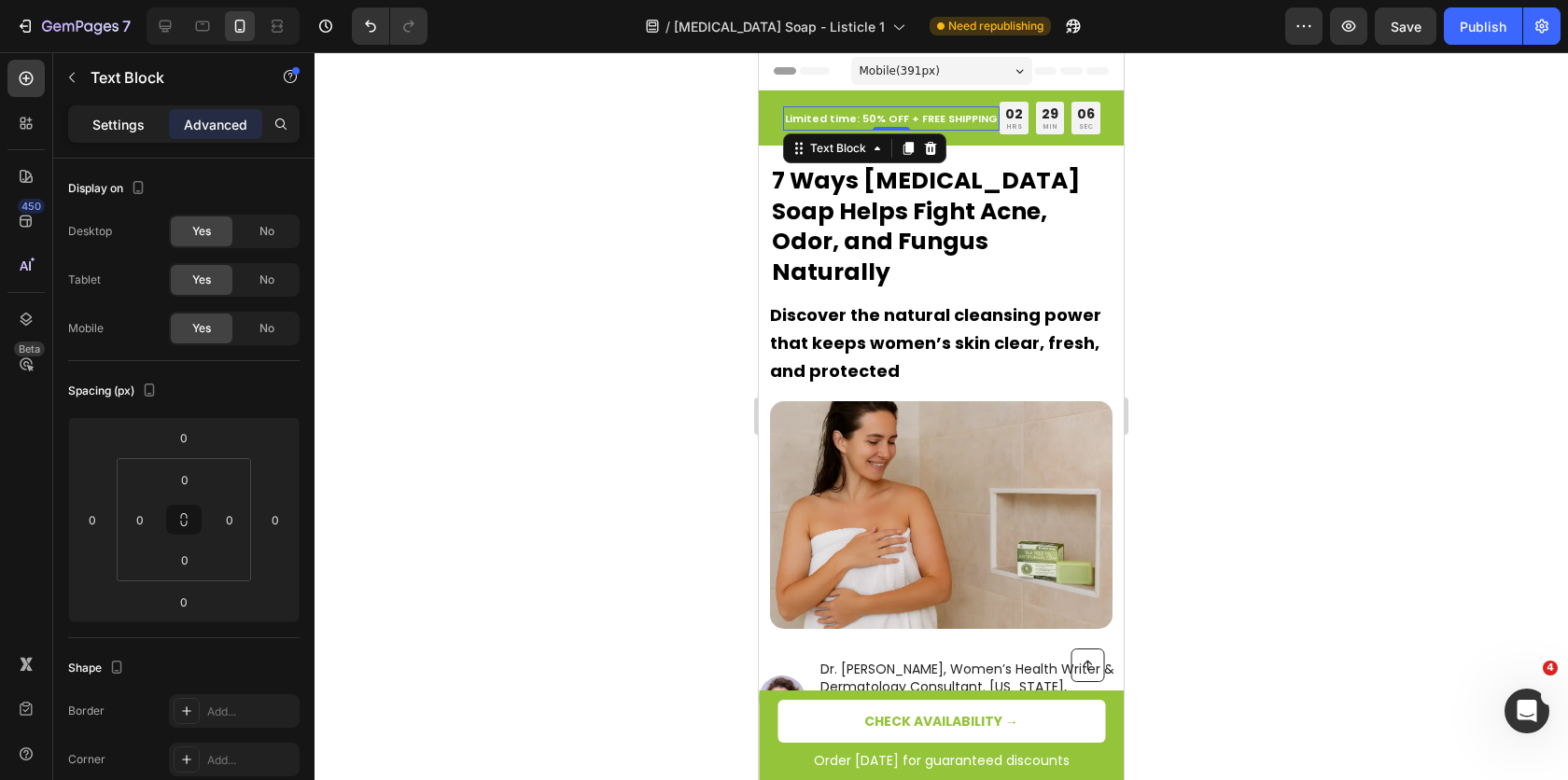
click at [138, 120] on p "Settings" at bounding box center [119, 125] width 53 height 19
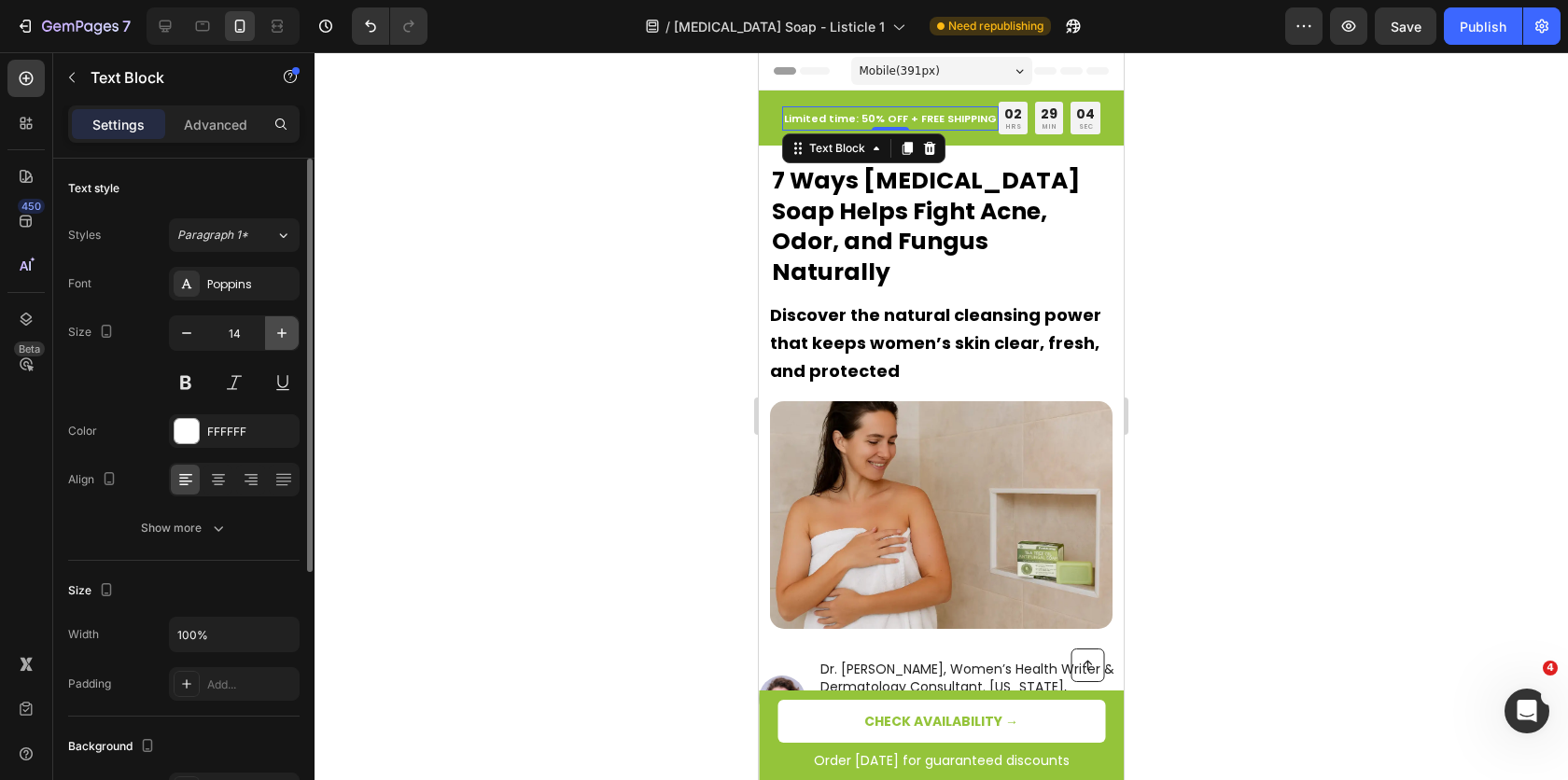
click at [284, 324] on icon "button" at bounding box center [281, 333] width 19 height 19
click at [284, 326] on icon "button" at bounding box center [281, 333] width 19 height 19
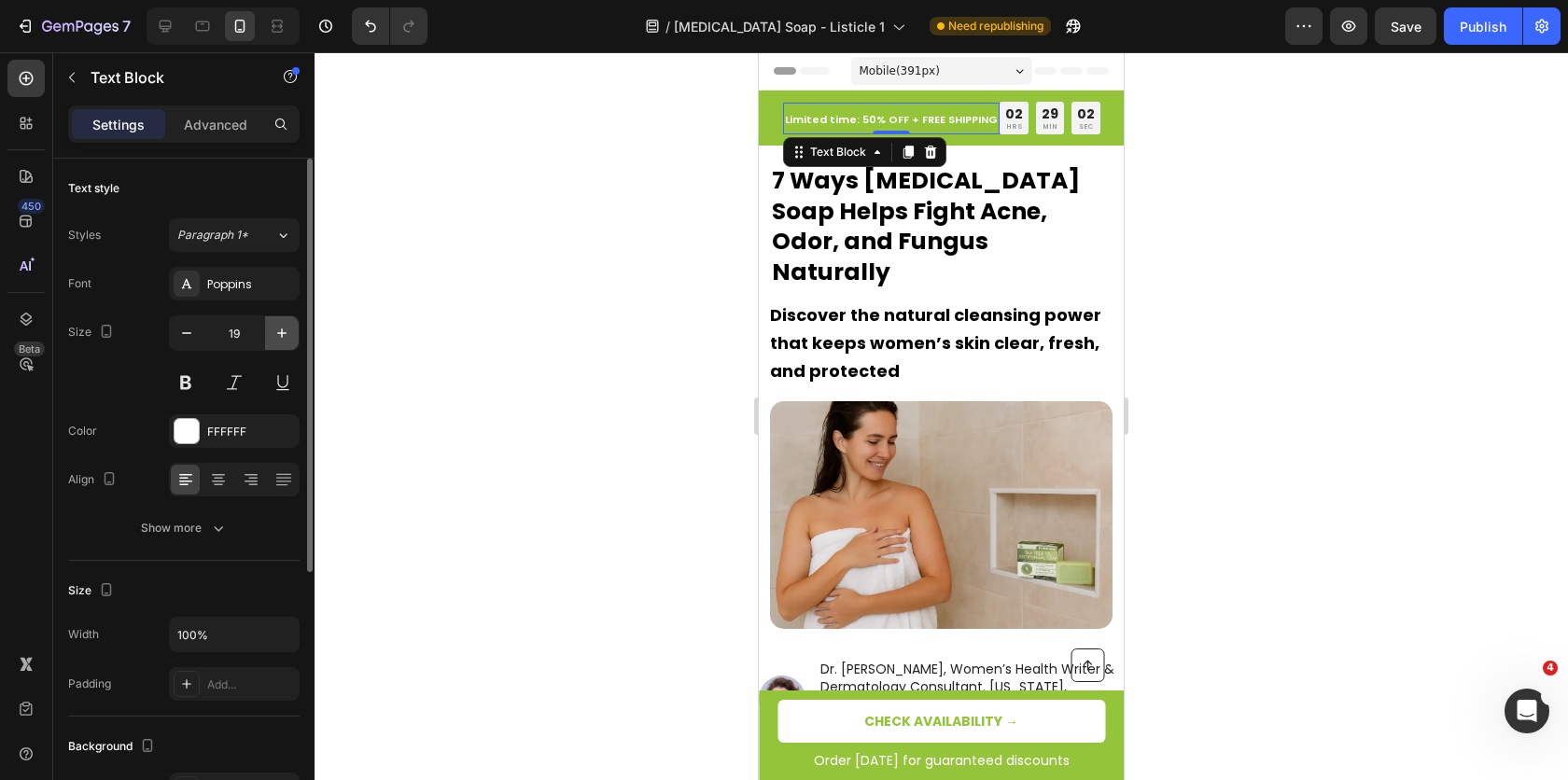
click at [284, 326] on icon "button" at bounding box center [281, 333] width 19 height 19
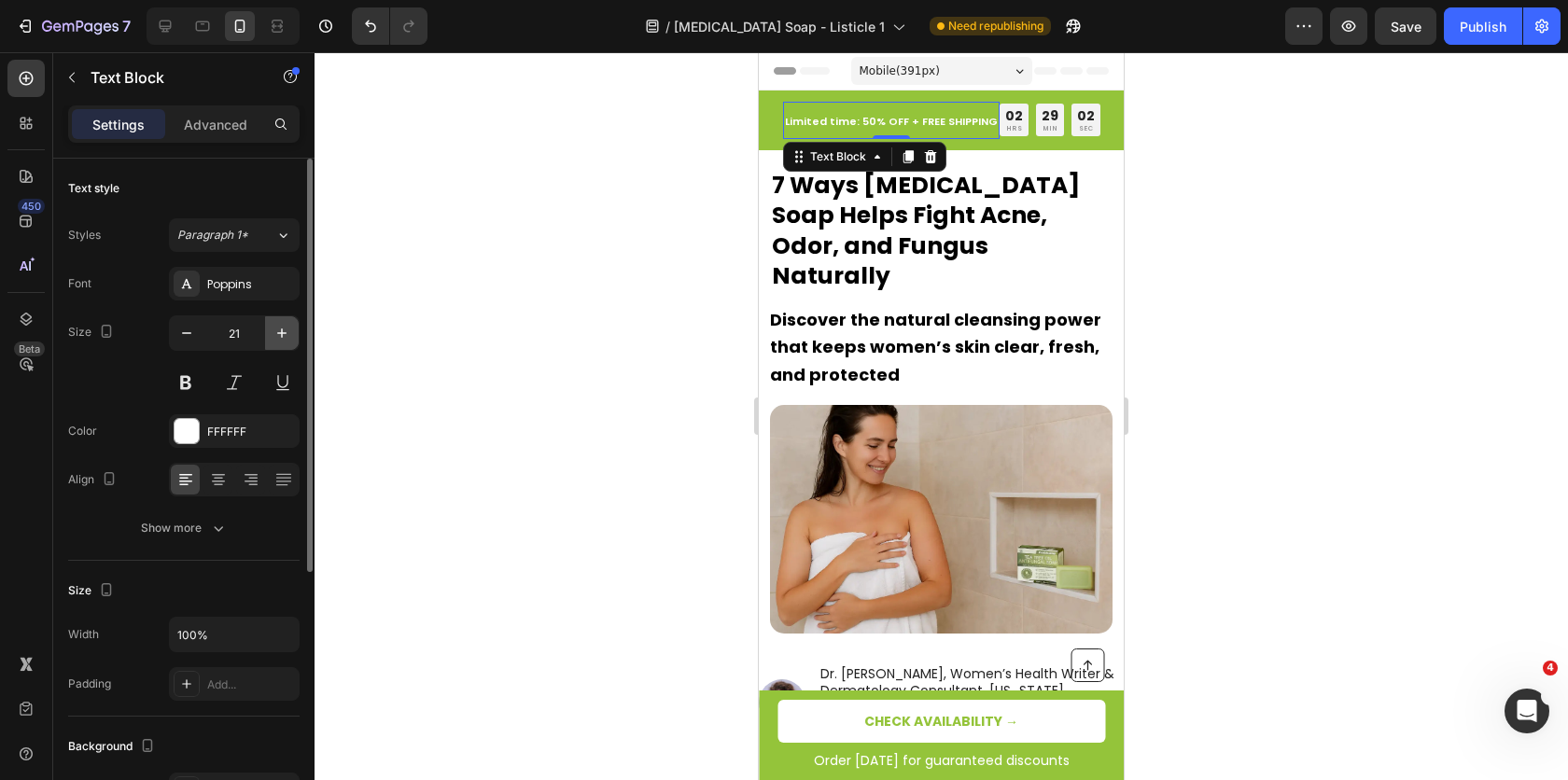
click at [284, 326] on icon "button" at bounding box center [281, 333] width 19 height 19
click at [284, 325] on icon "button" at bounding box center [281, 333] width 19 height 19
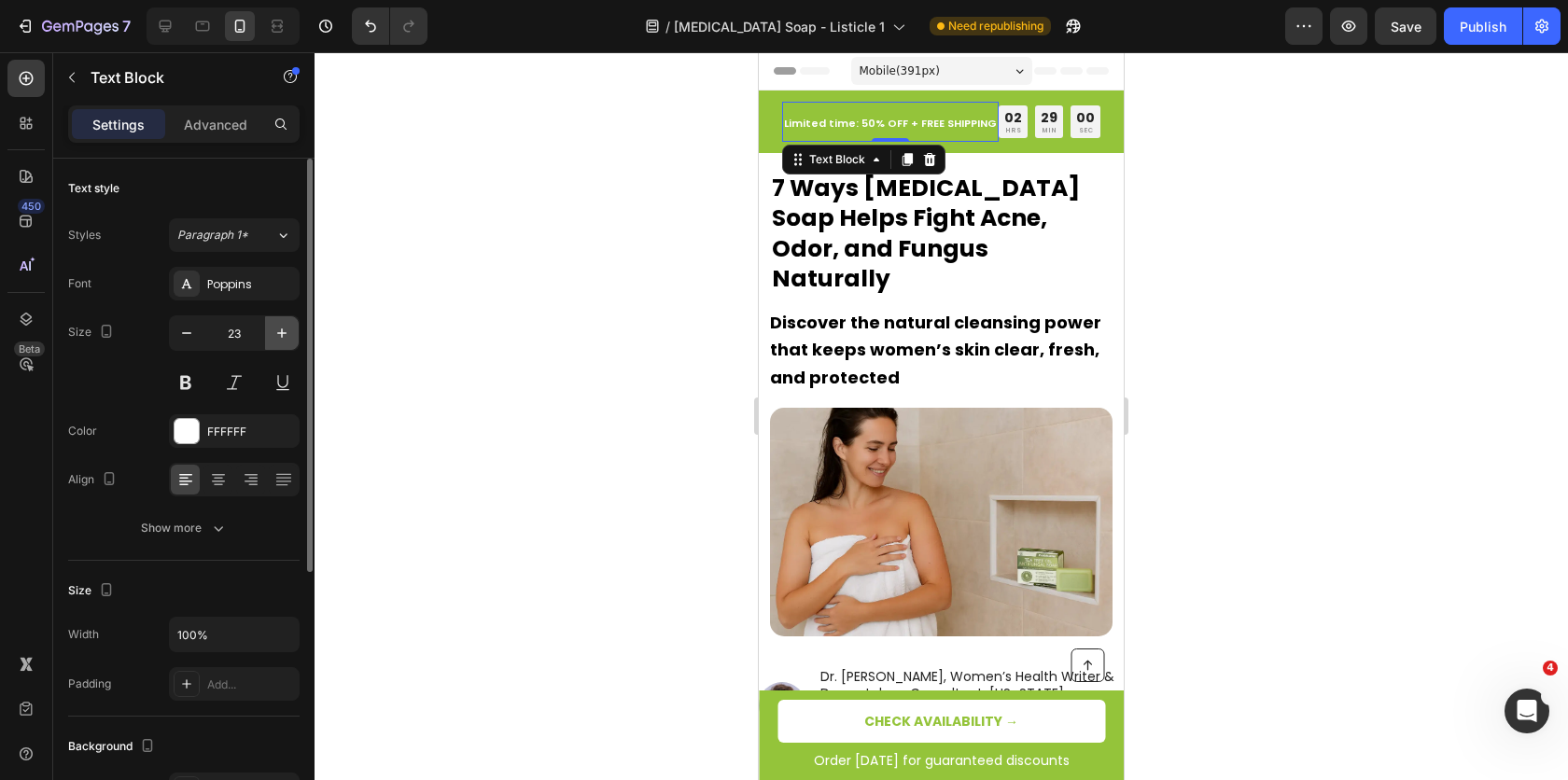
click at [284, 325] on icon "button" at bounding box center [281, 333] width 19 height 19
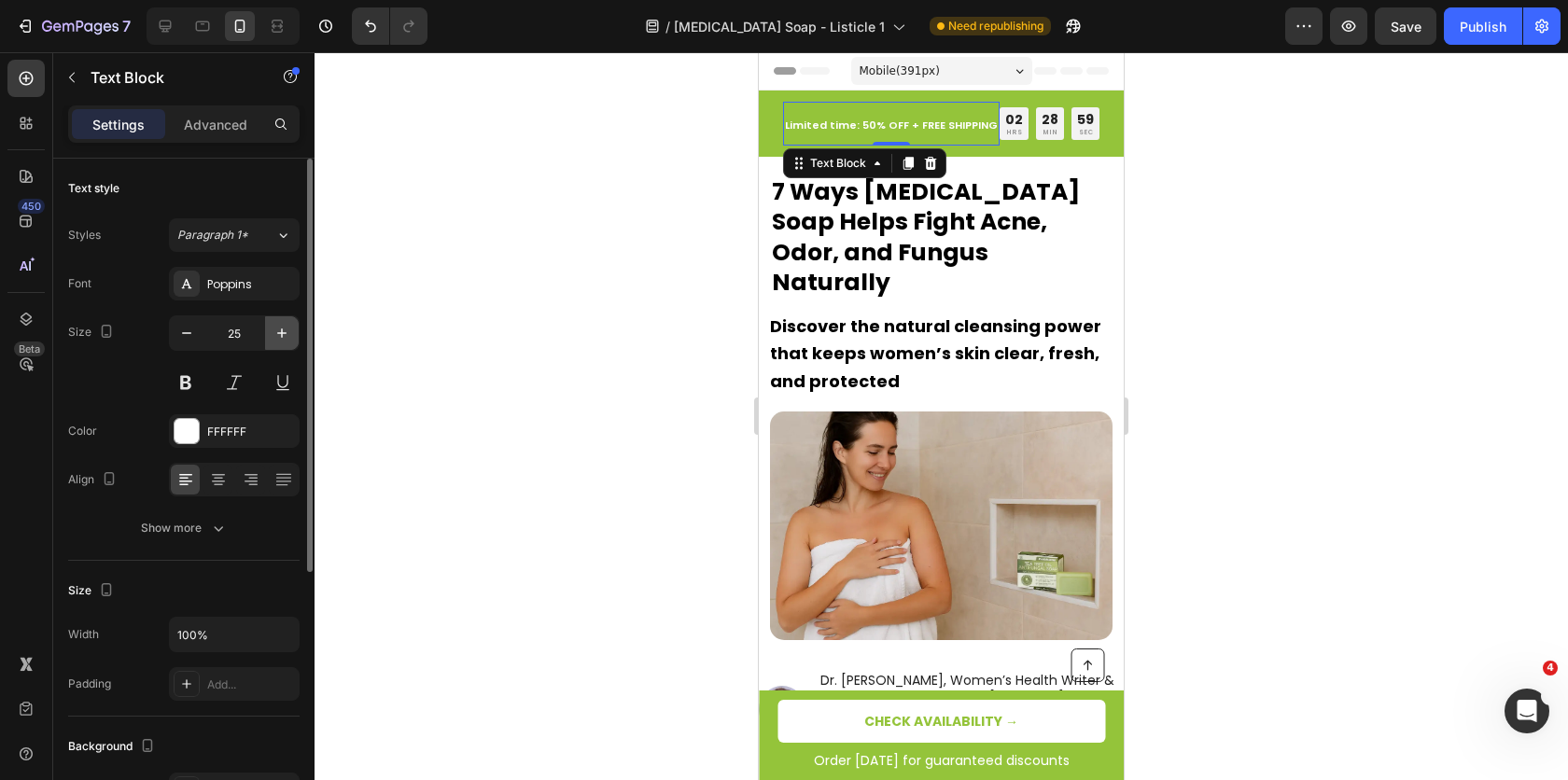
click at [284, 325] on icon "button" at bounding box center [281, 333] width 19 height 19
type input "26"
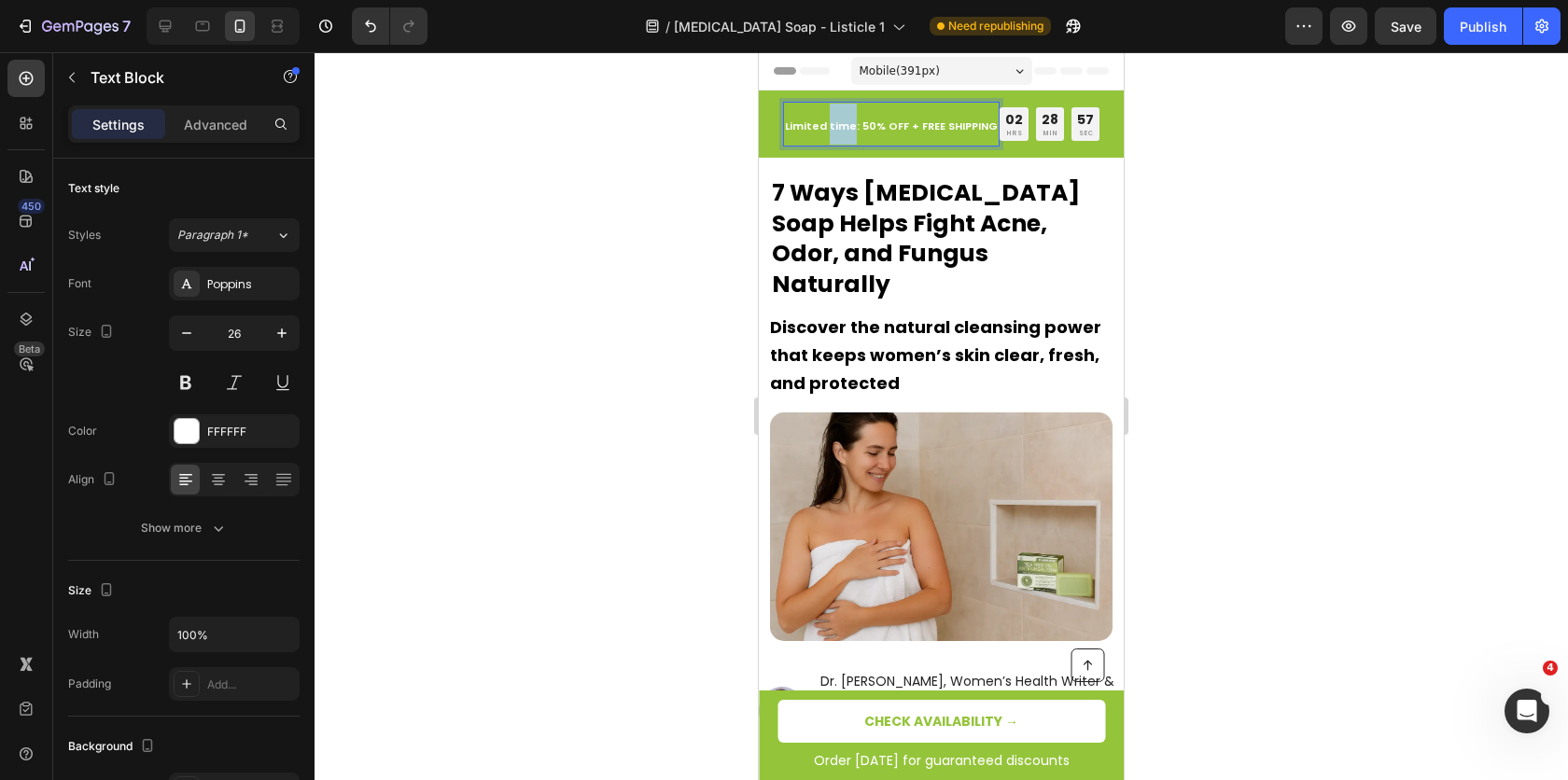
click at [836, 130] on span "Limited time: 50% OFF + FREE SHIPPING" at bounding box center [891, 126] width 212 height 15
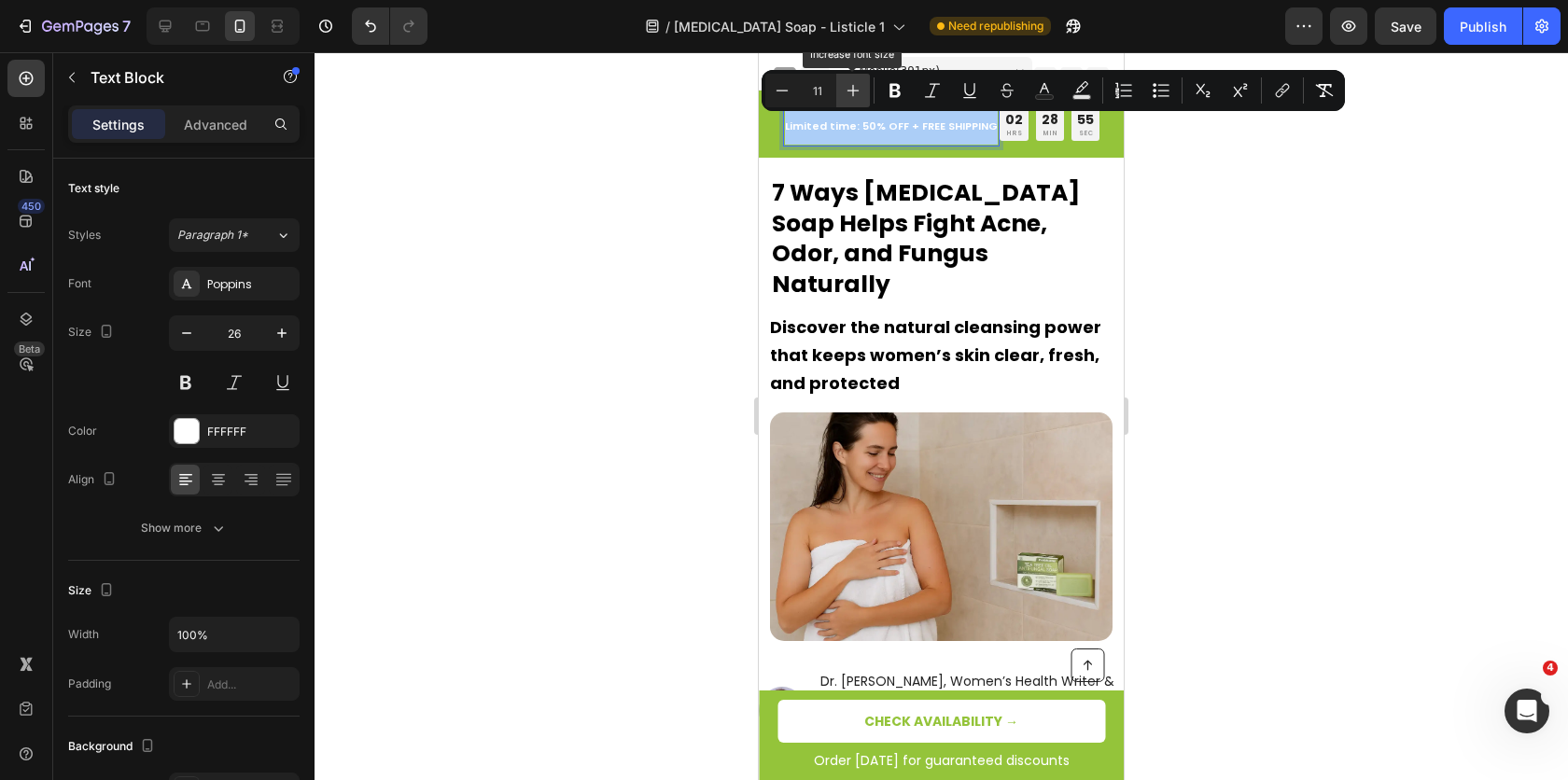
click at [846, 96] on icon "Editor contextual toolbar" at bounding box center [852, 90] width 19 height 19
type input "12"
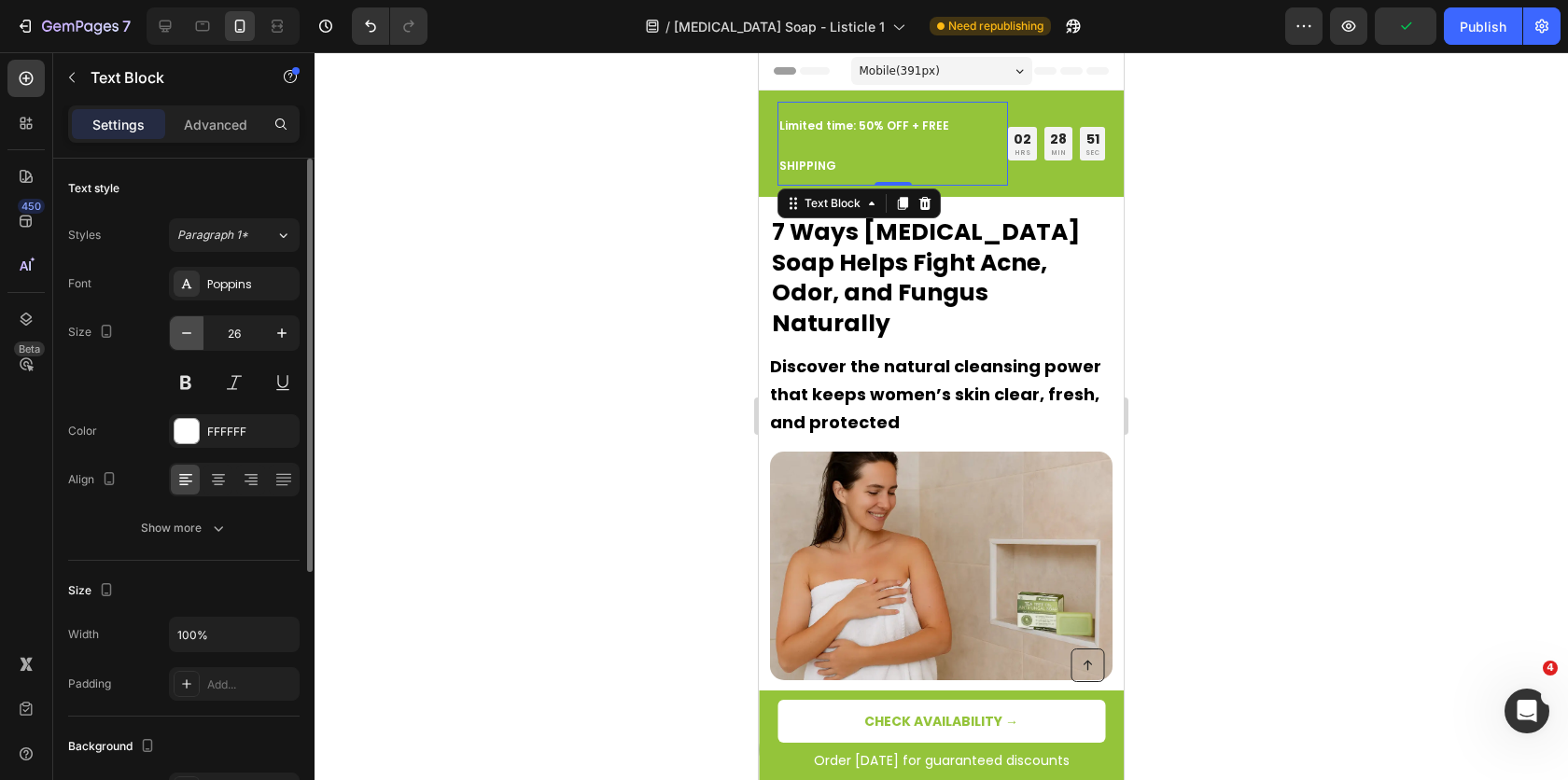
click at [182, 340] on icon "button" at bounding box center [186, 333] width 19 height 19
click at [182, 341] on icon "button" at bounding box center [186, 333] width 19 height 19
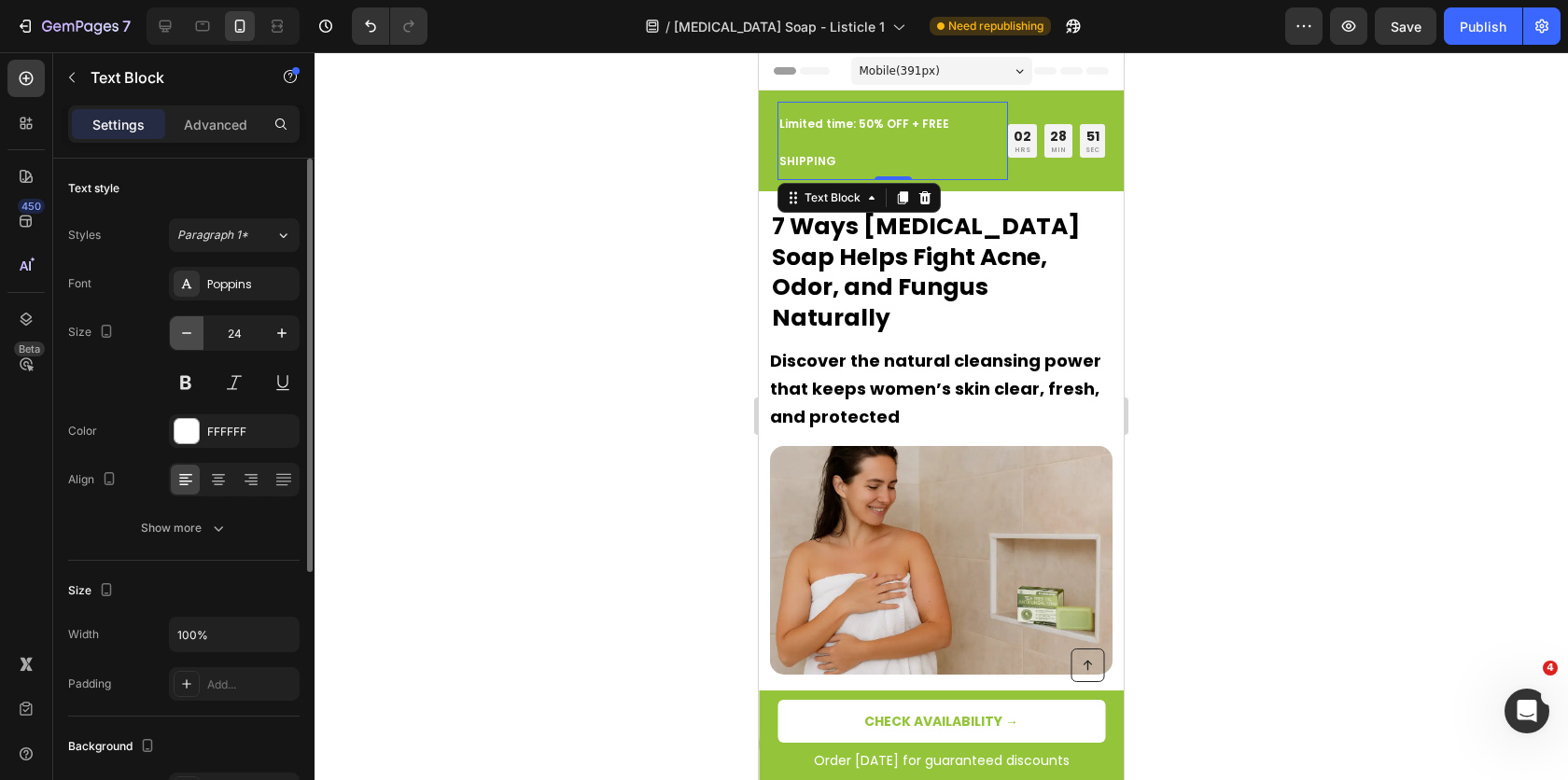
click at [182, 341] on icon "button" at bounding box center [186, 333] width 19 height 19
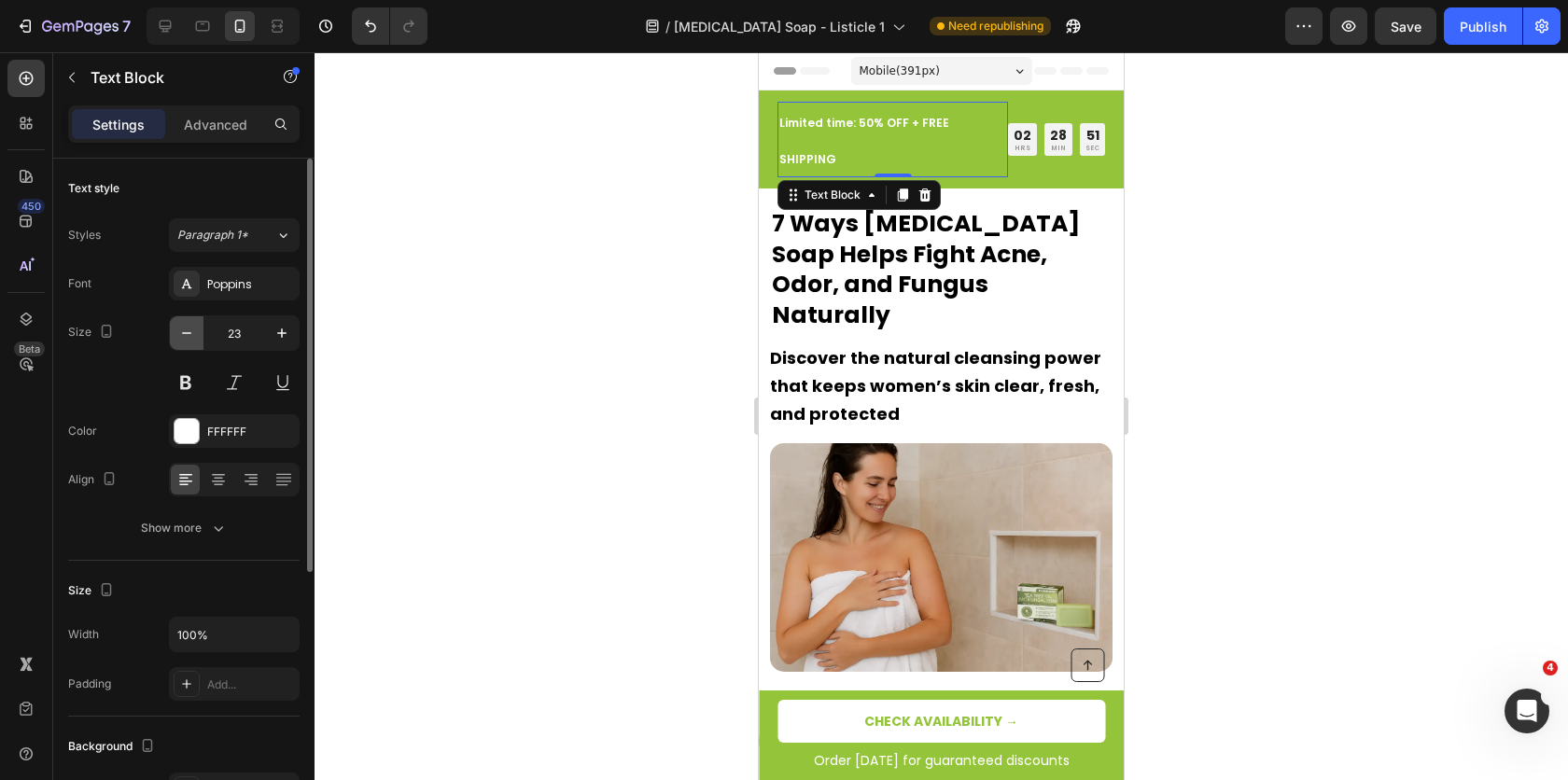
click at [182, 341] on icon "button" at bounding box center [186, 333] width 19 height 19
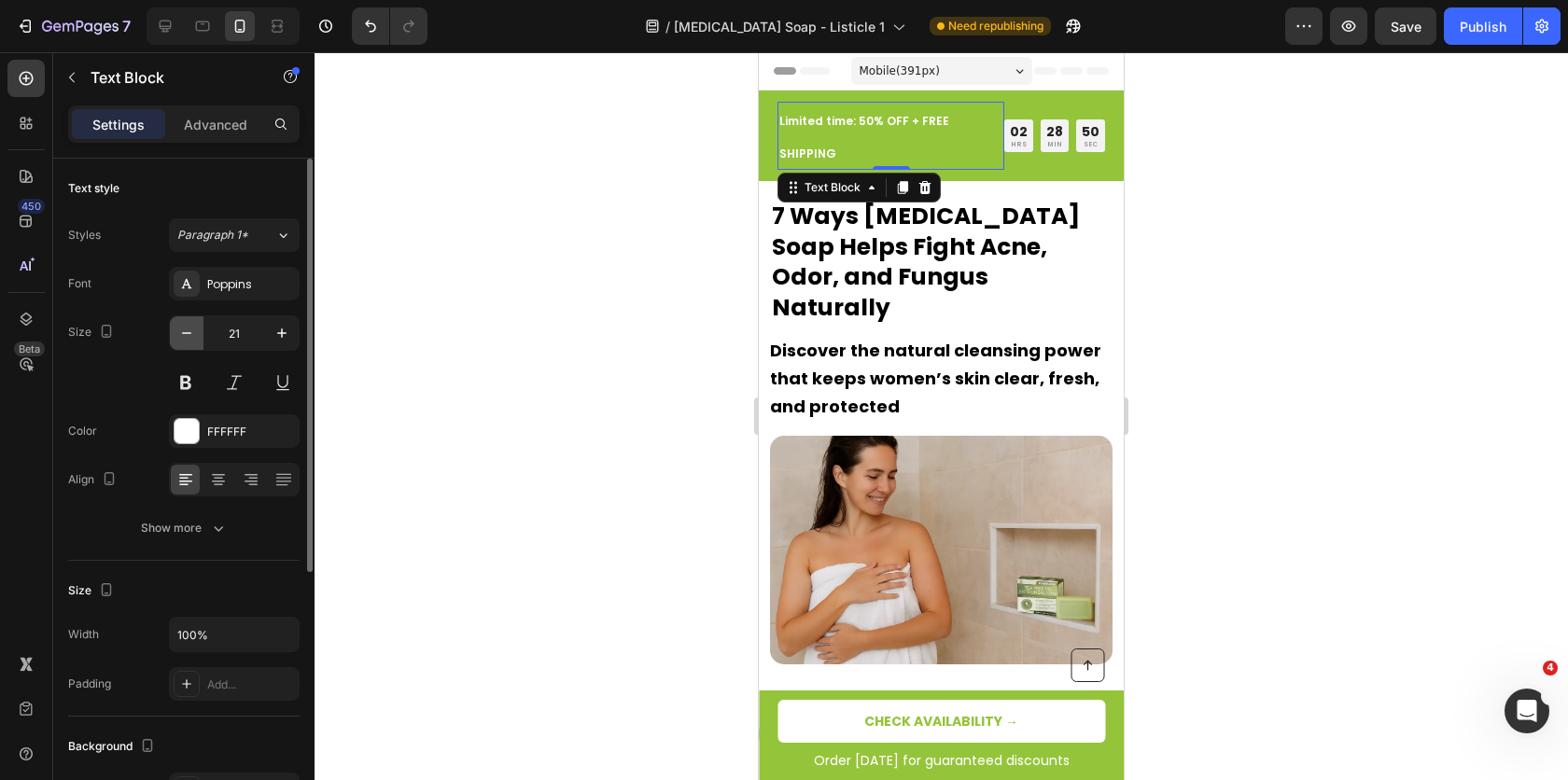
click at [182, 341] on icon "button" at bounding box center [186, 333] width 19 height 19
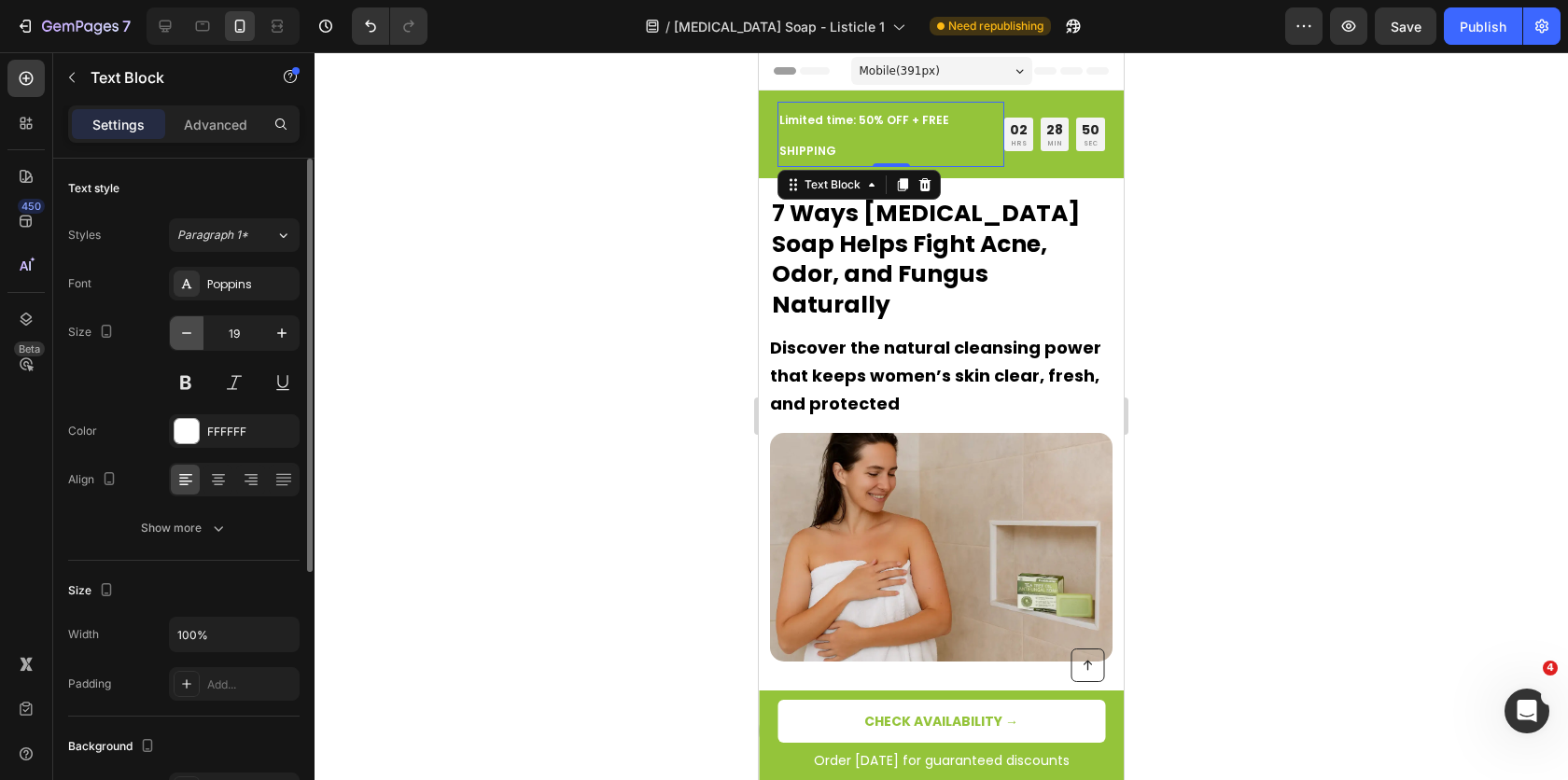
click at [182, 341] on icon "button" at bounding box center [186, 333] width 19 height 19
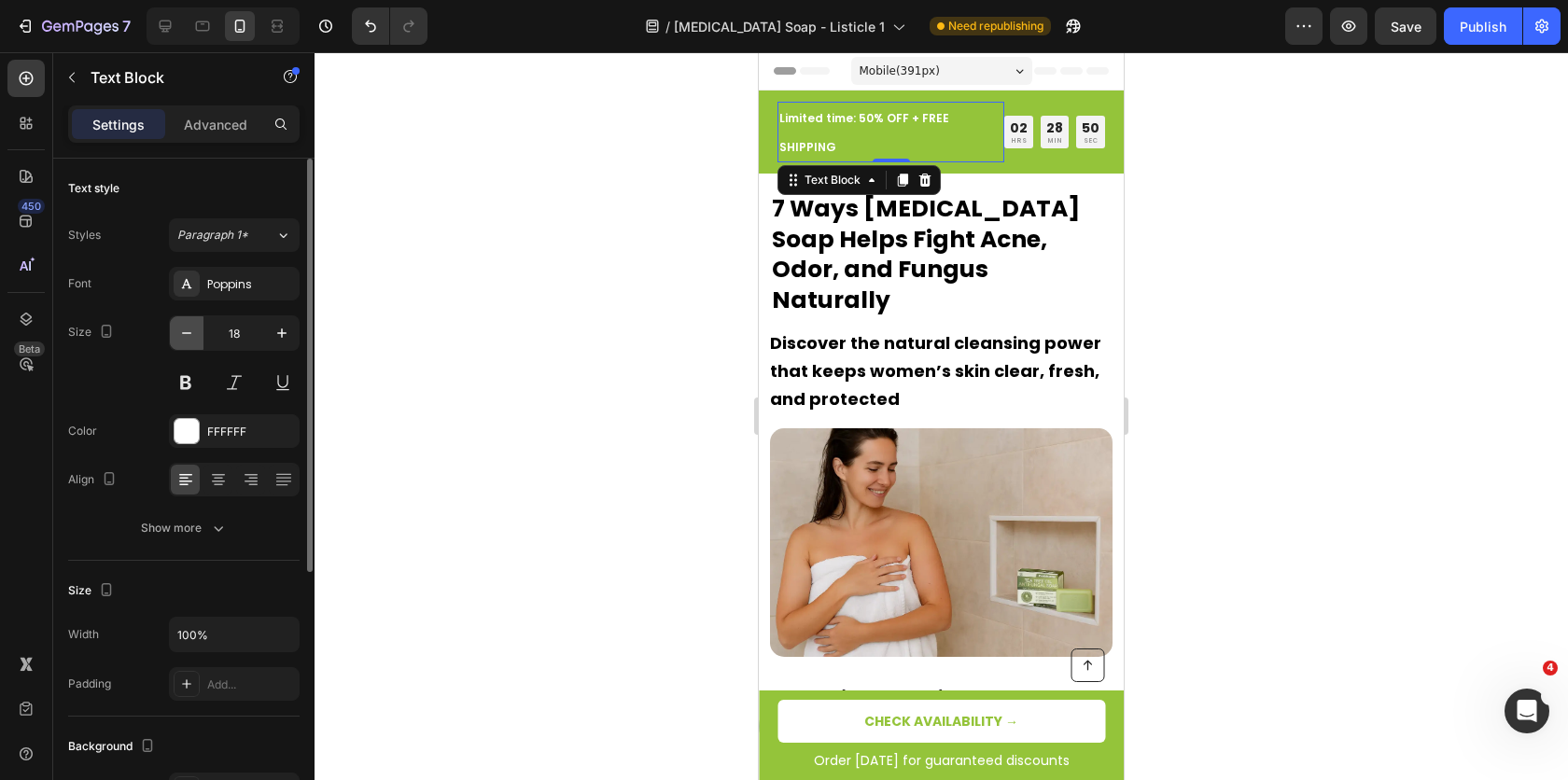
click at [182, 341] on icon "button" at bounding box center [186, 333] width 19 height 19
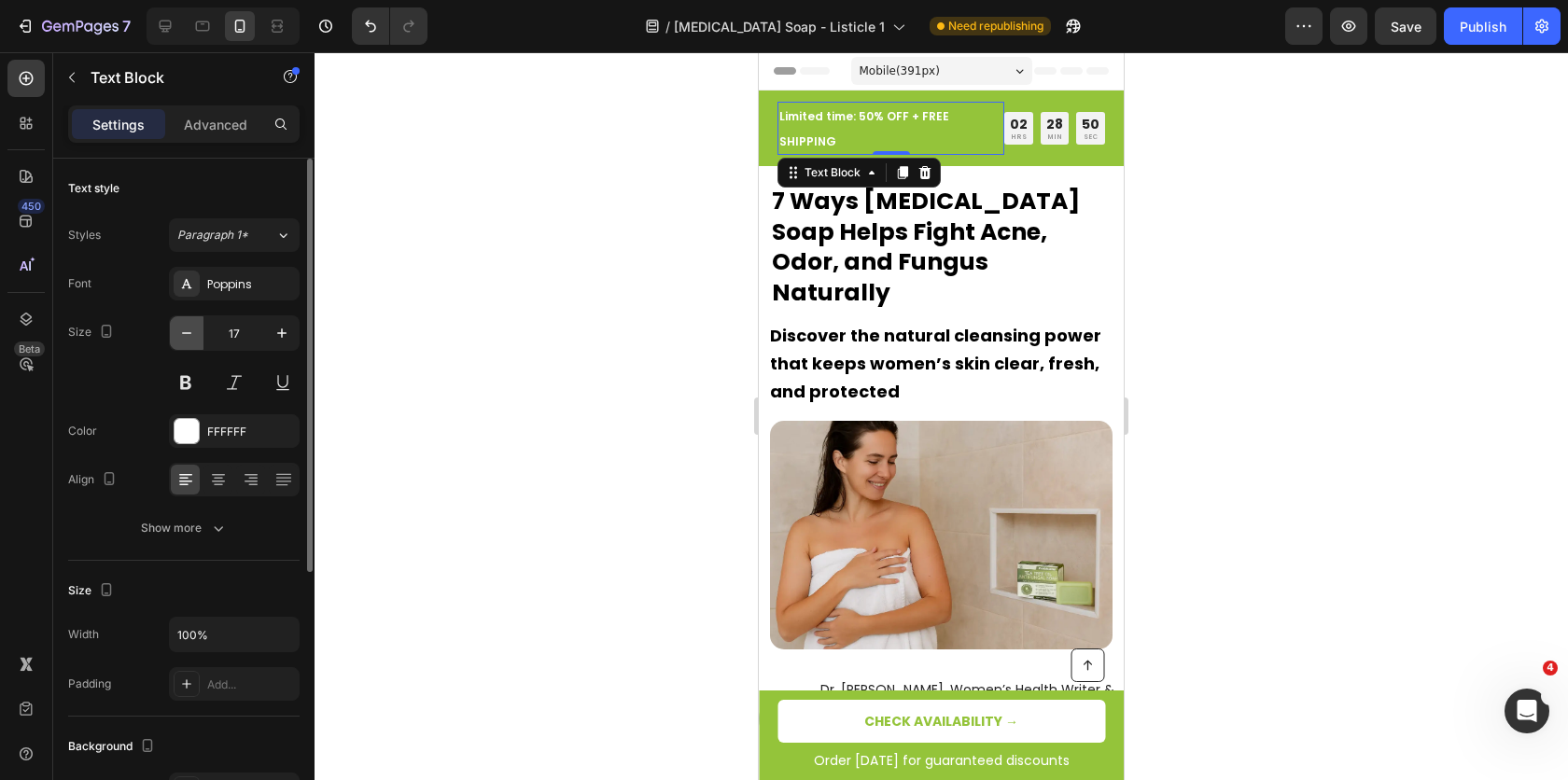
click at [182, 341] on icon "button" at bounding box center [186, 333] width 19 height 19
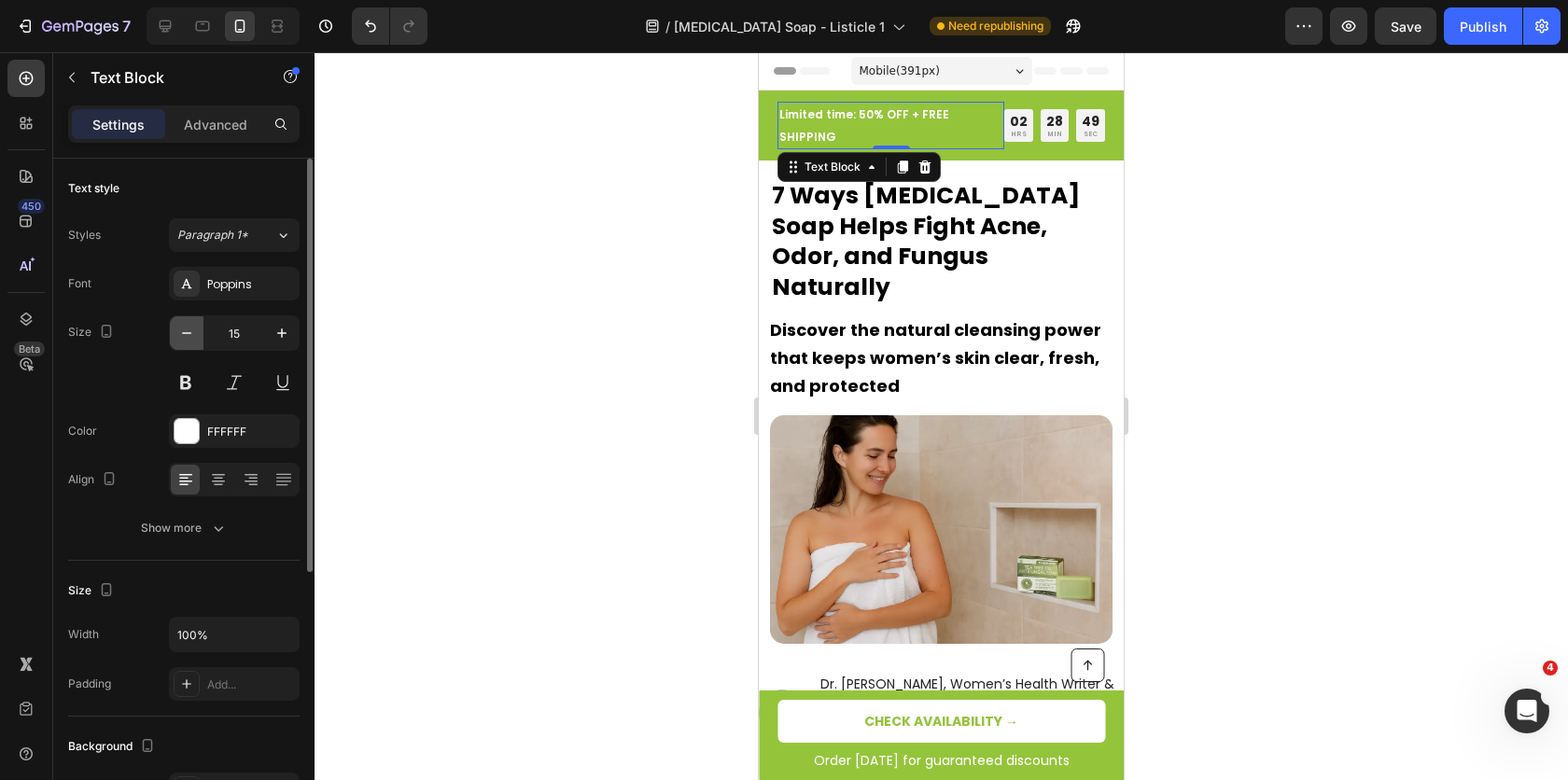
click at [182, 341] on icon "button" at bounding box center [186, 333] width 19 height 19
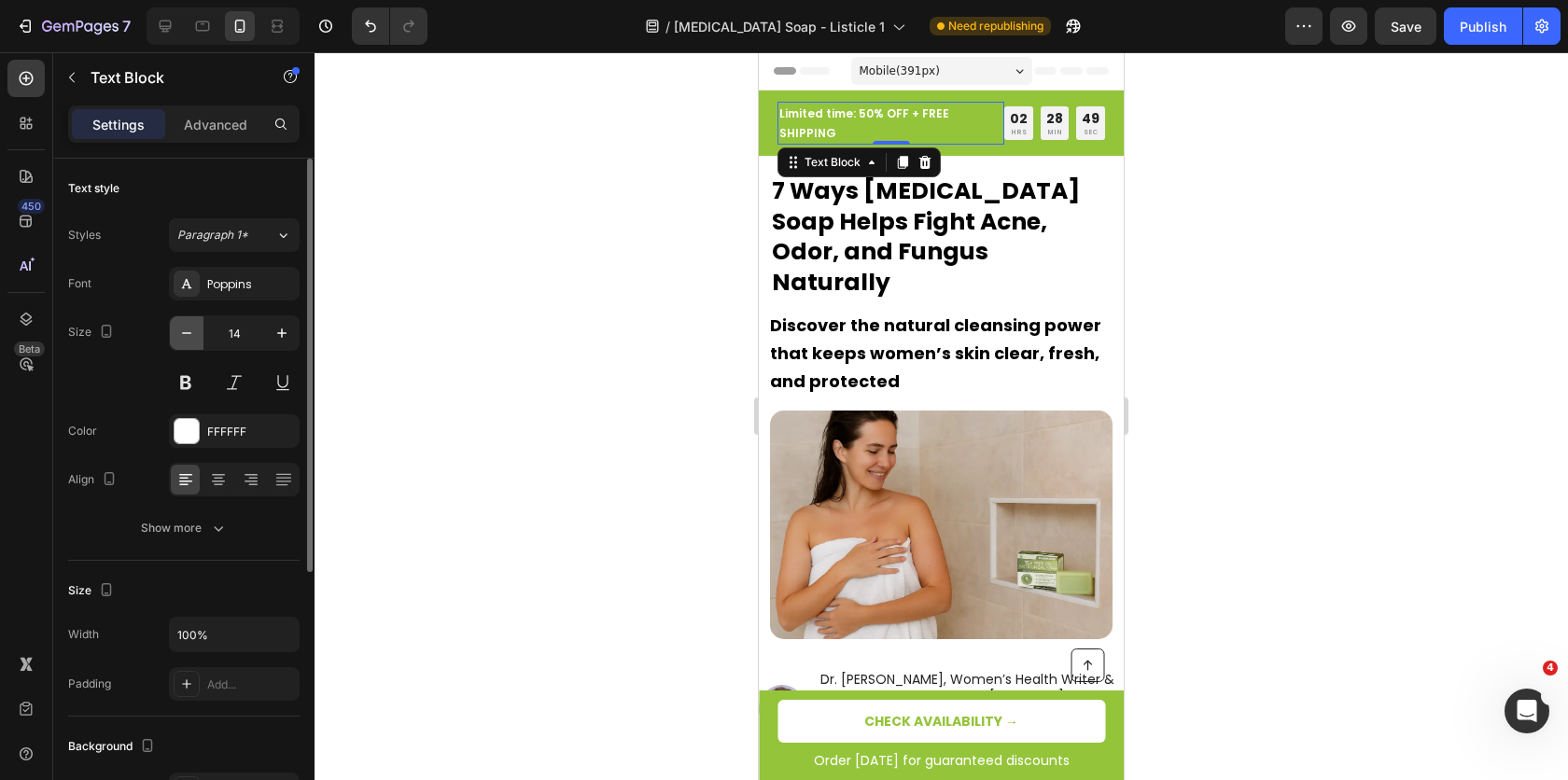
click at [182, 341] on icon "button" at bounding box center [186, 333] width 19 height 19
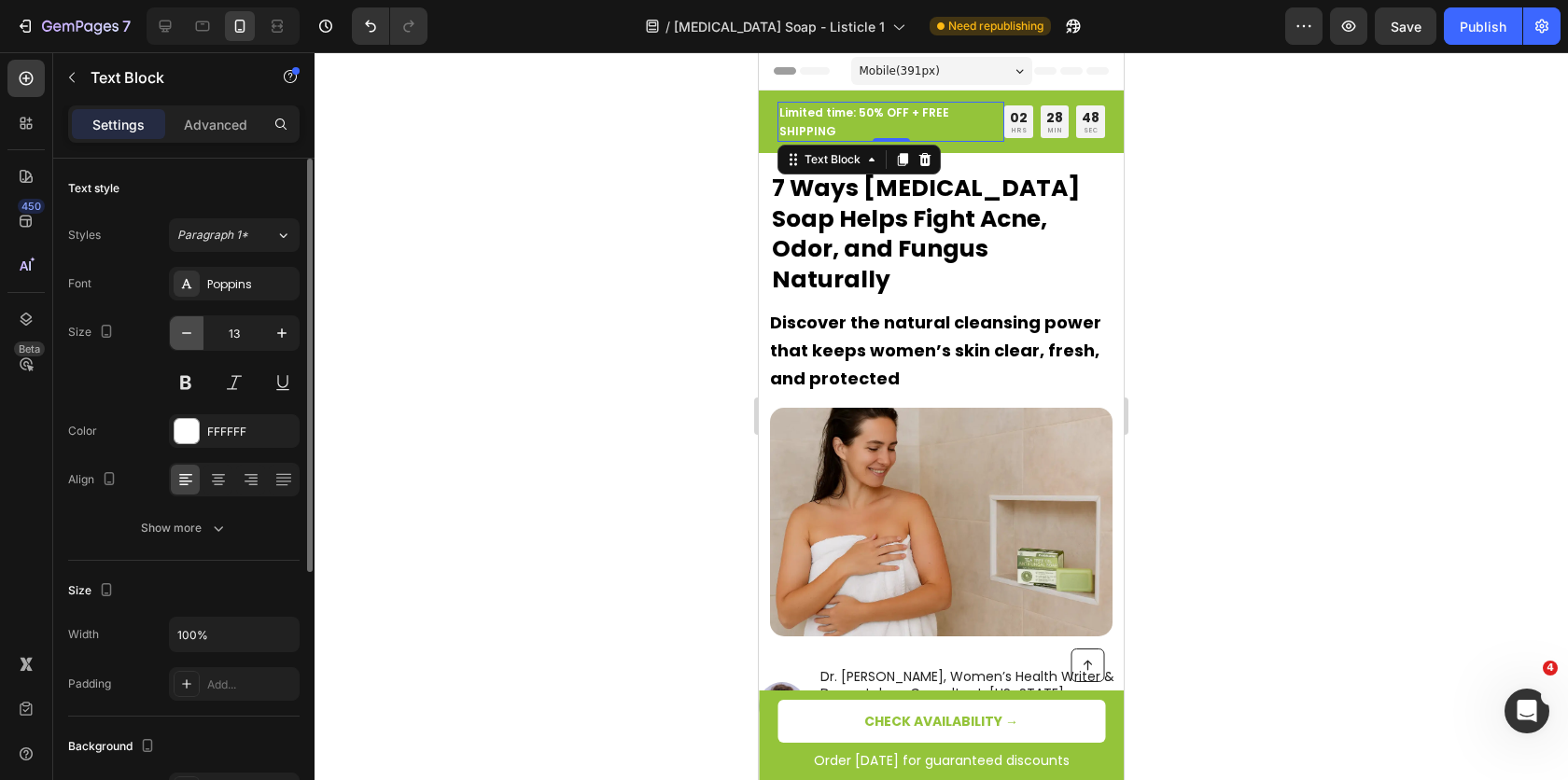
type input "12"
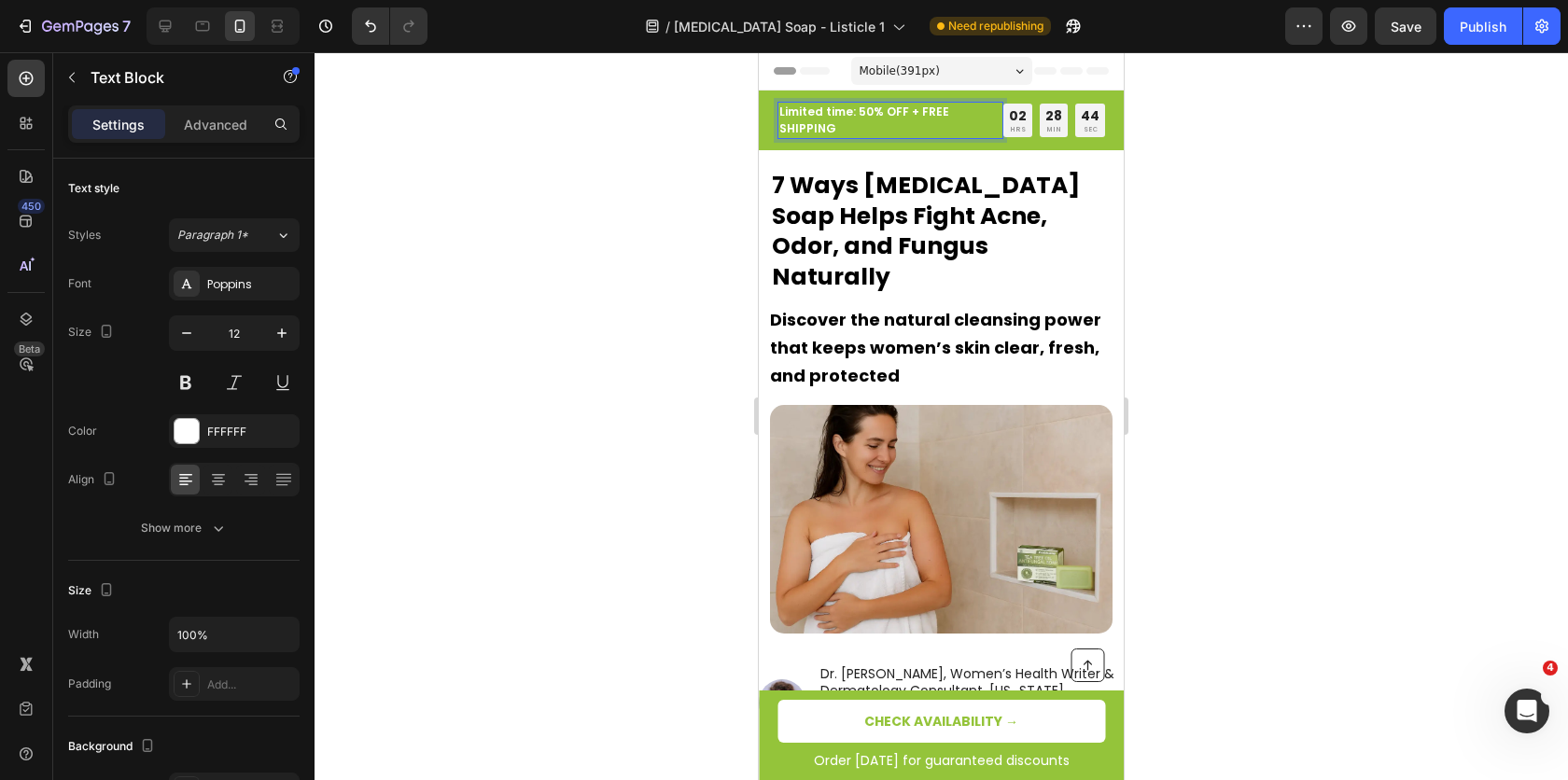
click at [841, 121] on p "Limited time: 50% OFF + FREE SHIPPING" at bounding box center [890, 120] width 222 height 33
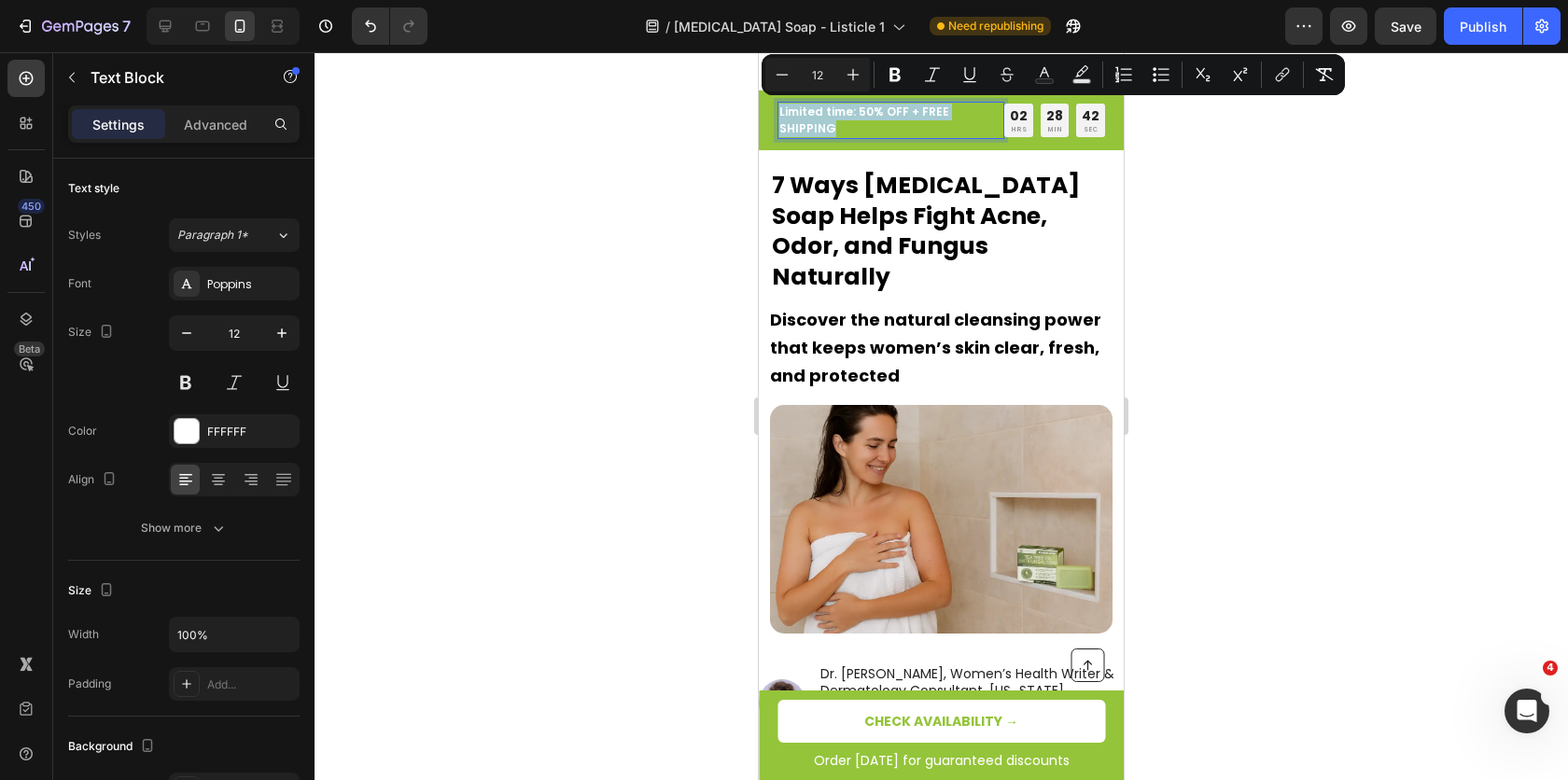
click at [974, 130] on p "Limited time: 50% OFF + FREE SHIPPING" at bounding box center [890, 120] width 223 height 33
click at [575, 101] on div at bounding box center [941, 416] width 1253 height 727
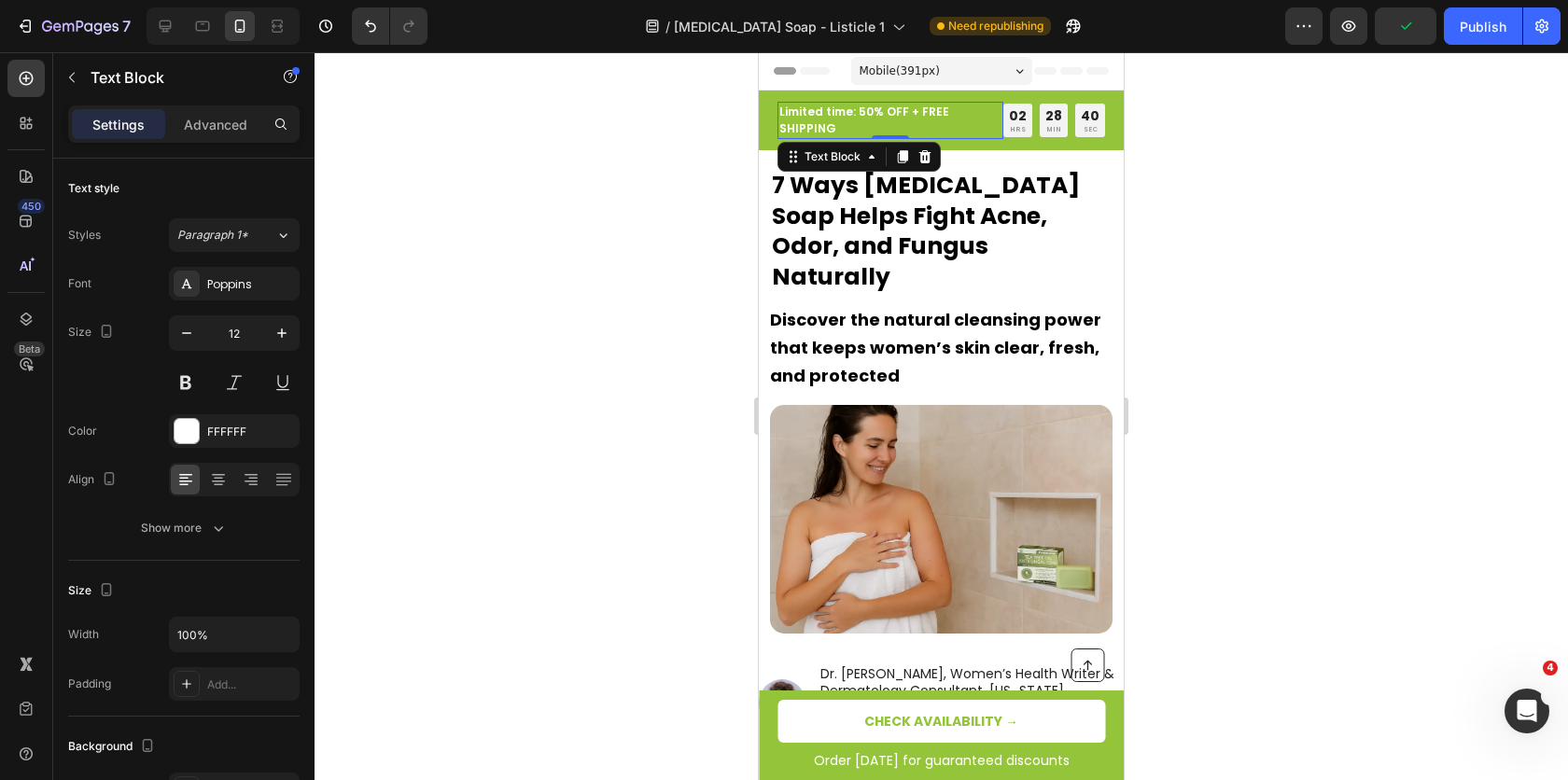
click at [816, 113] on span "Limited time: 50% OFF + FREE SHIPPING" at bounding box center [864, 120] width 169 height 33
click at [835, 160] on div "Text Block" at bounding box center [832, 156] width 63 height 17
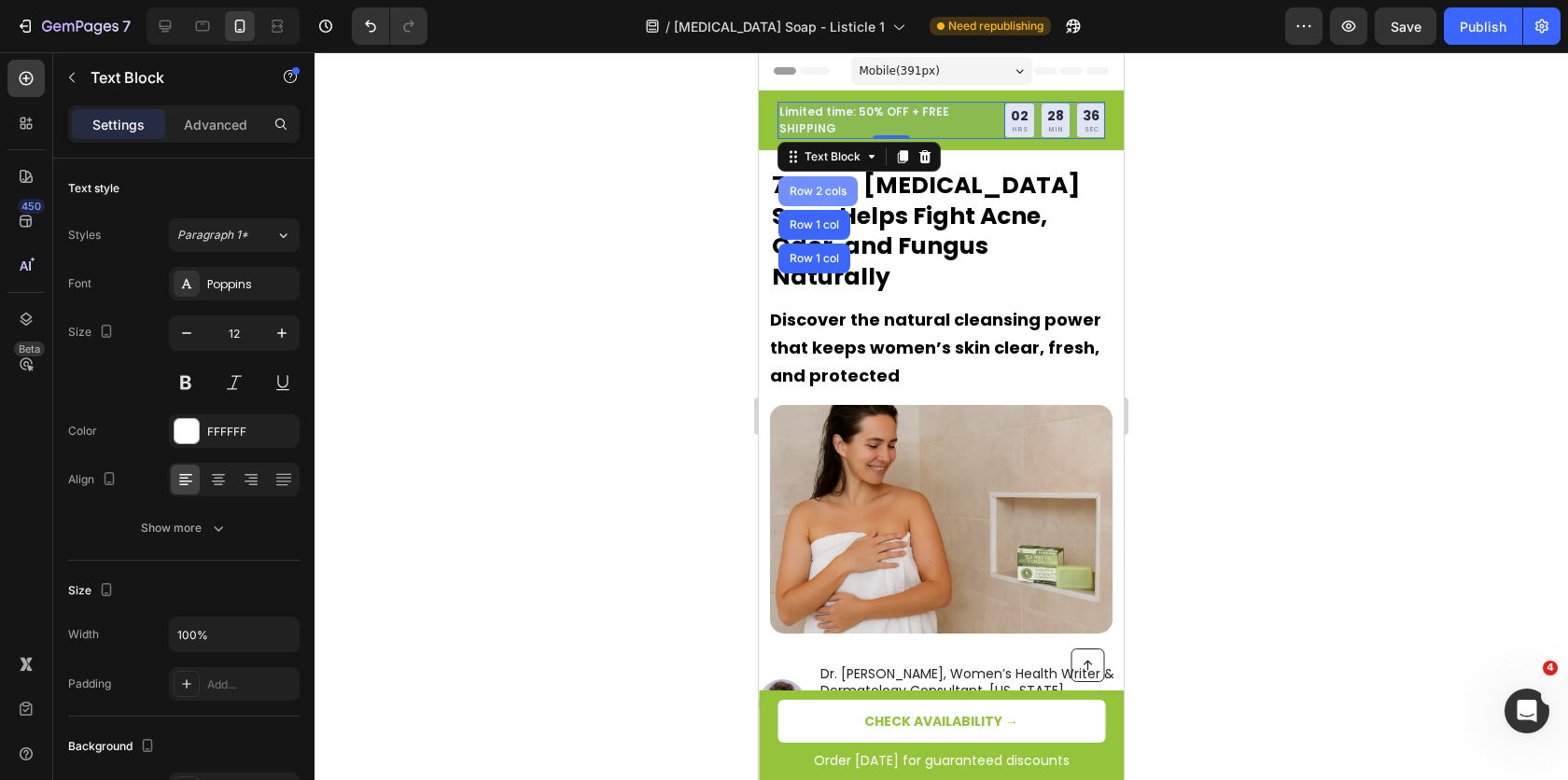
click at [811, 186] on div "Row 2 cols" at bounding box center [818, 191] width 64 height 11
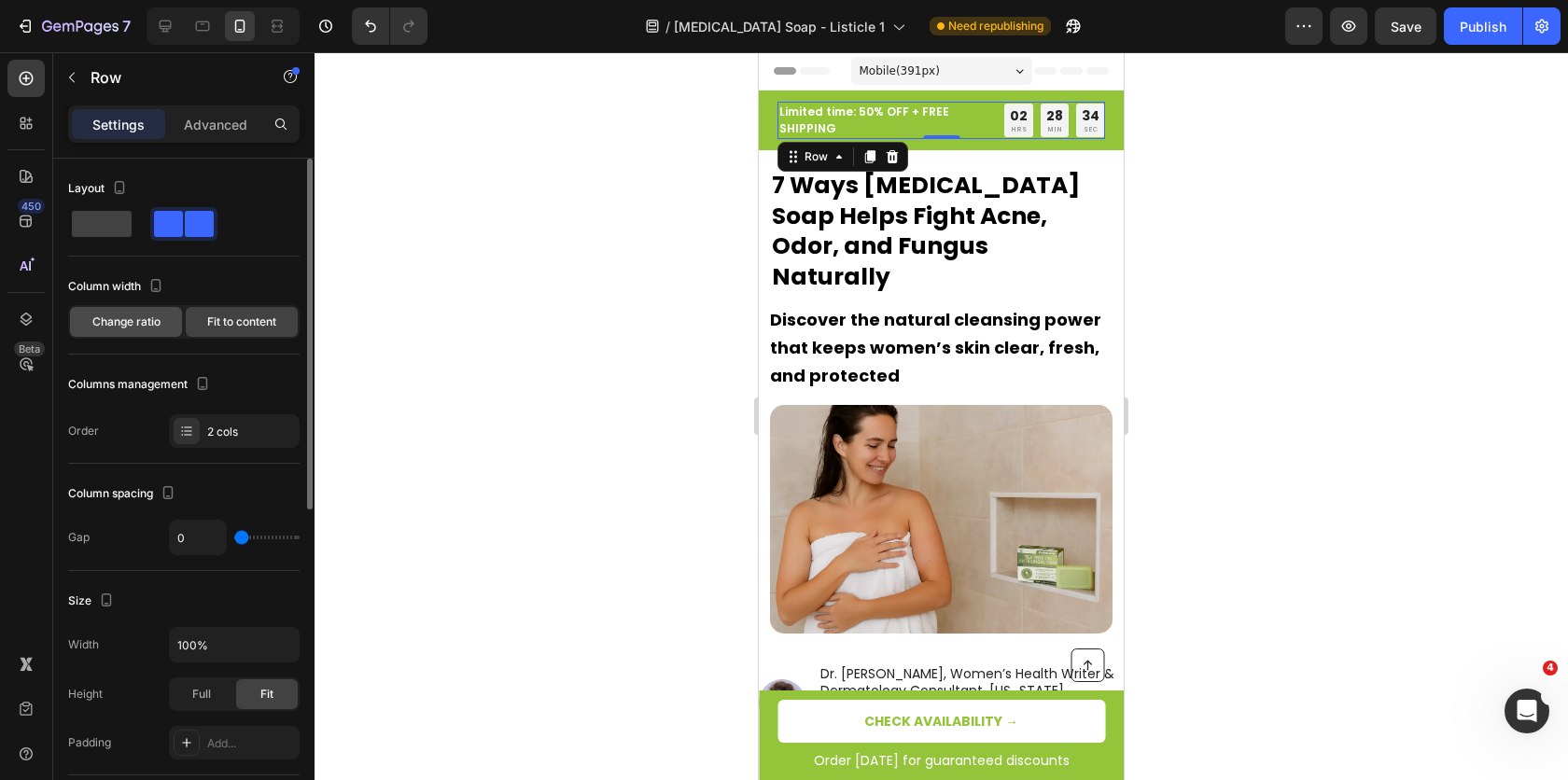
click at [154, 327] on span "Change ratio" at bounding box center [127, 321] width 68 height 17
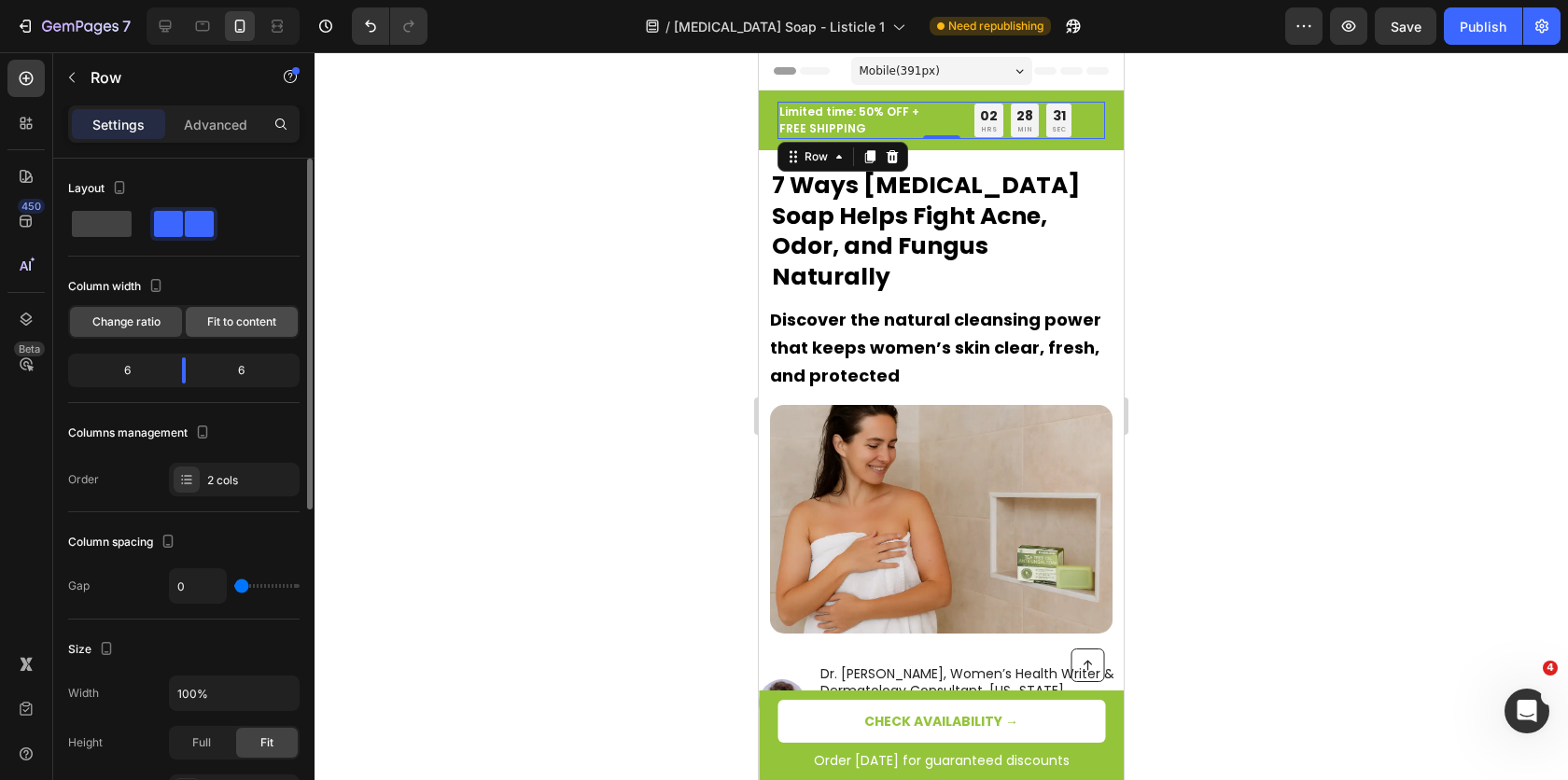
click at [212, 324] on span "Fit to content" at bounding box center [242, 321] width 69 height 17
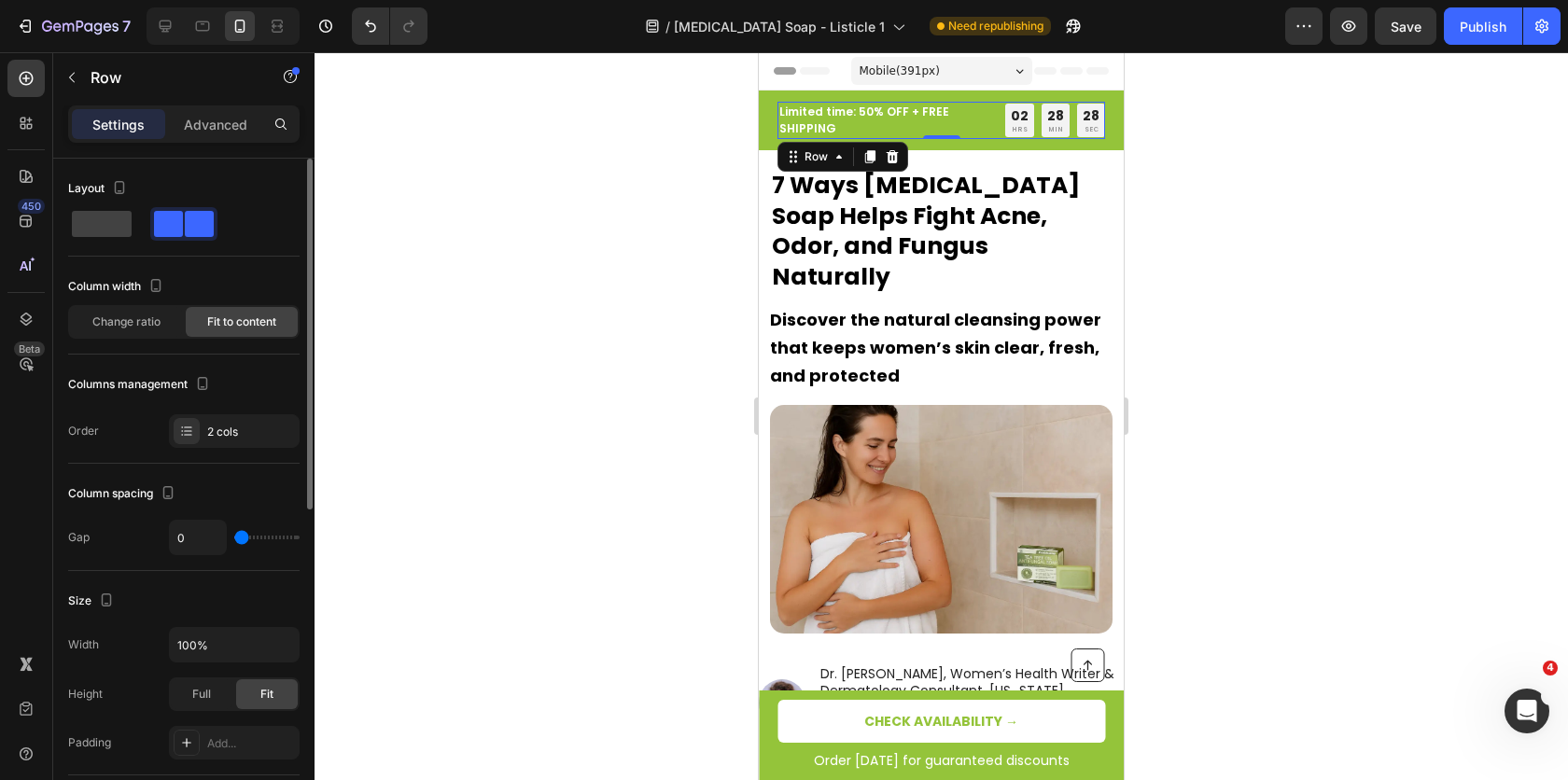
type input "8"
type input "9"
type input "11"
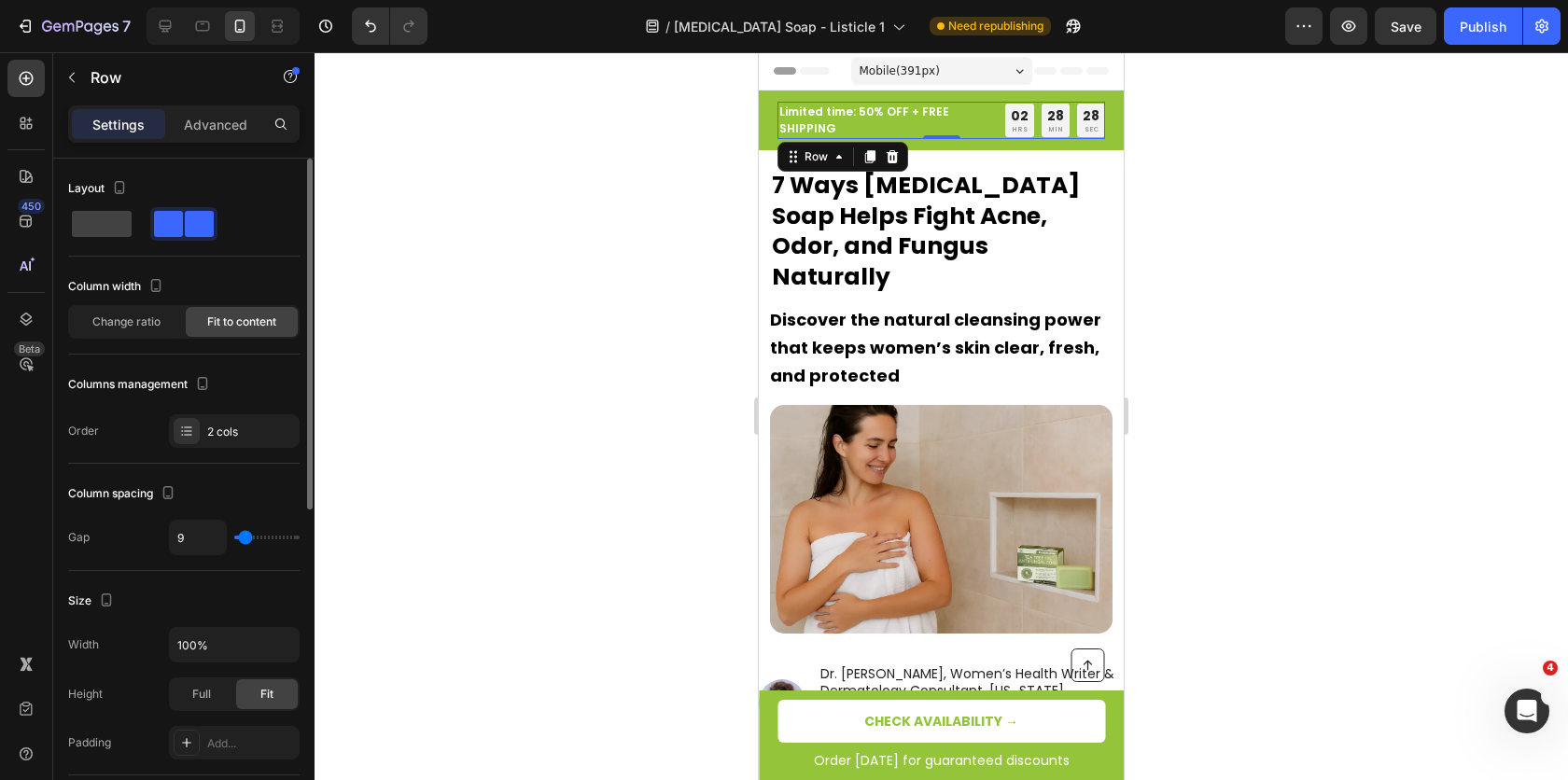
type input "11"
type input "13"
type input "21"
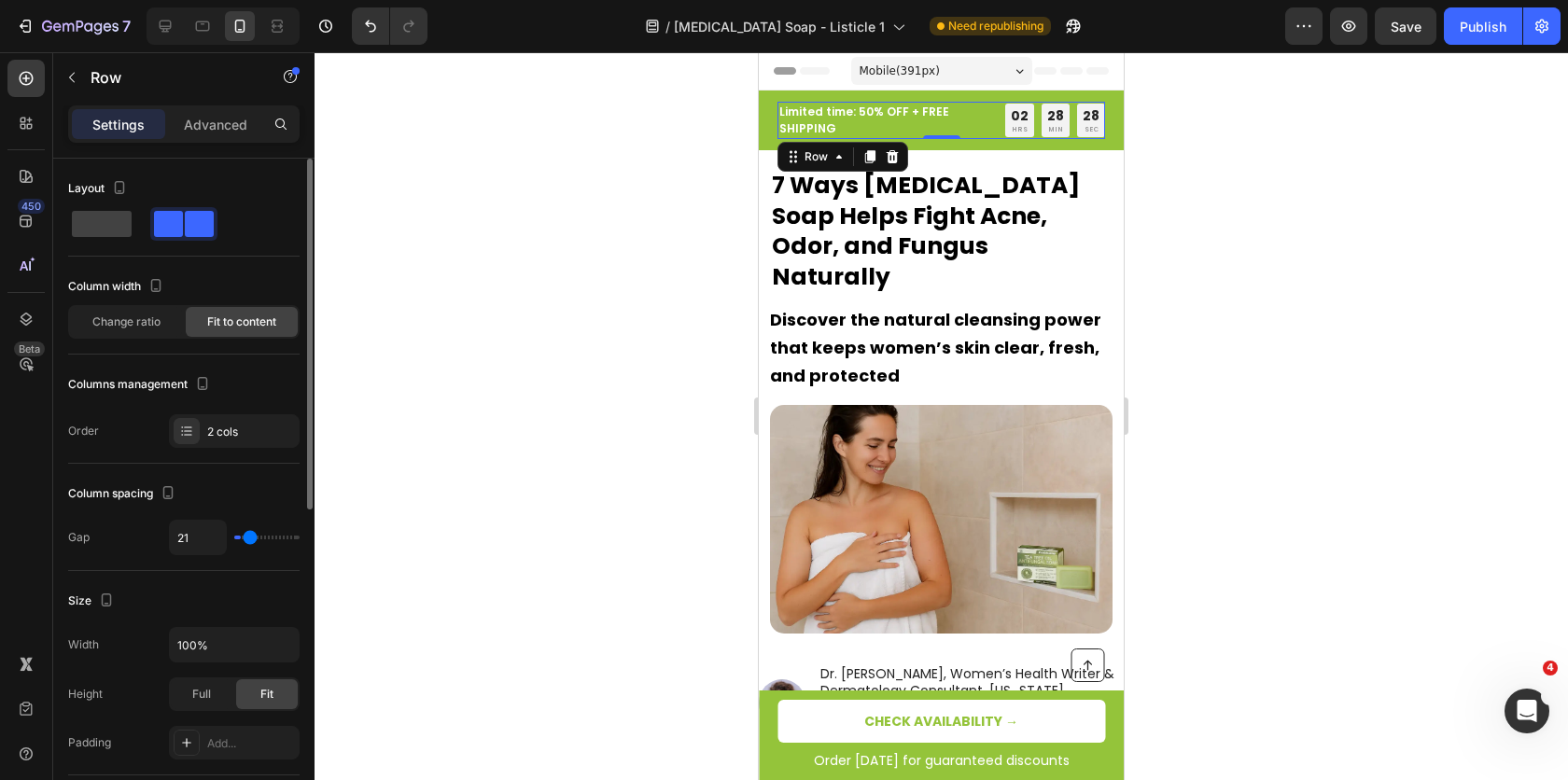
type input "24"
type input "30"
type input "31"
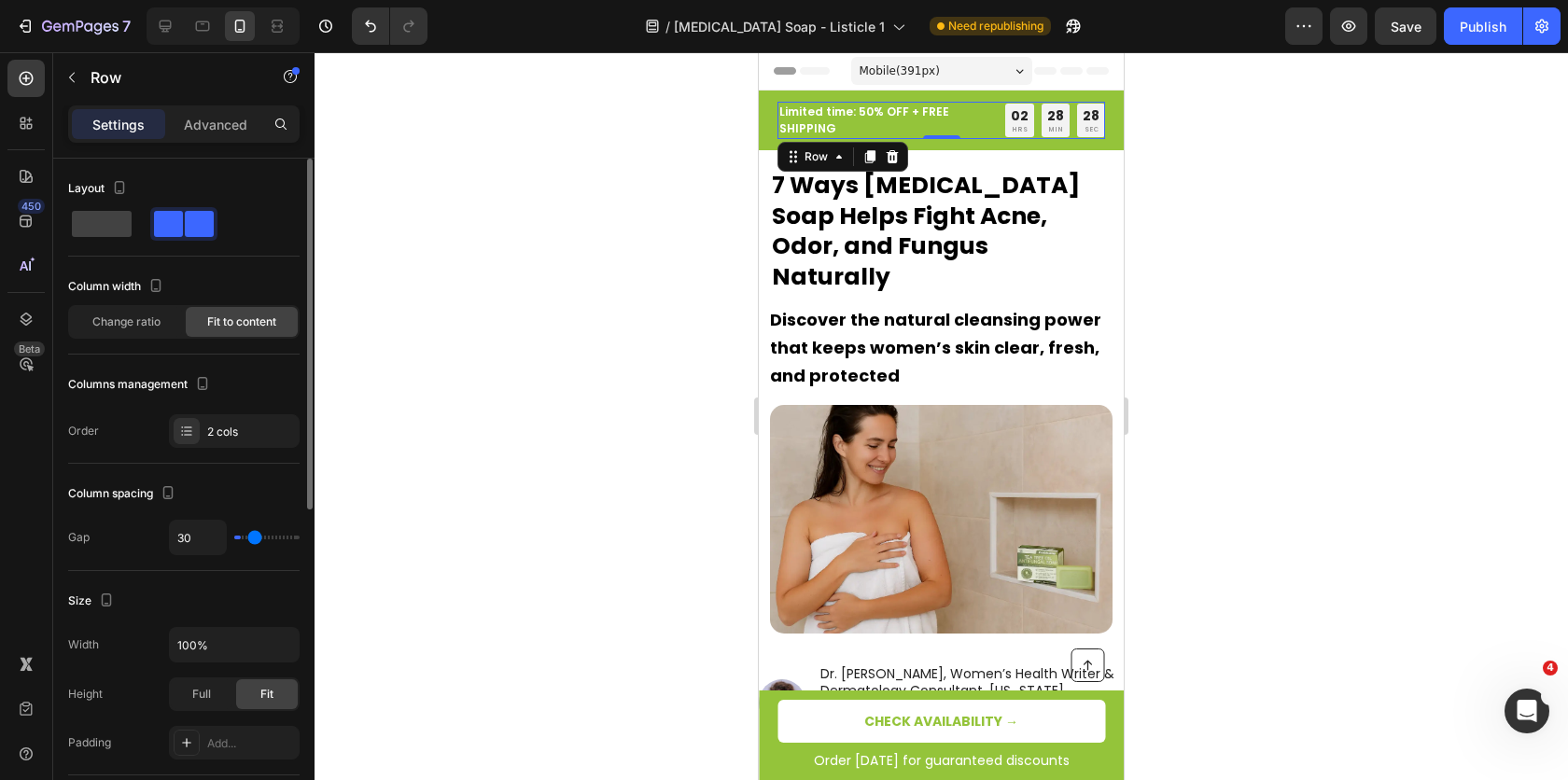
type input "31"
type input "33"
type input "35"
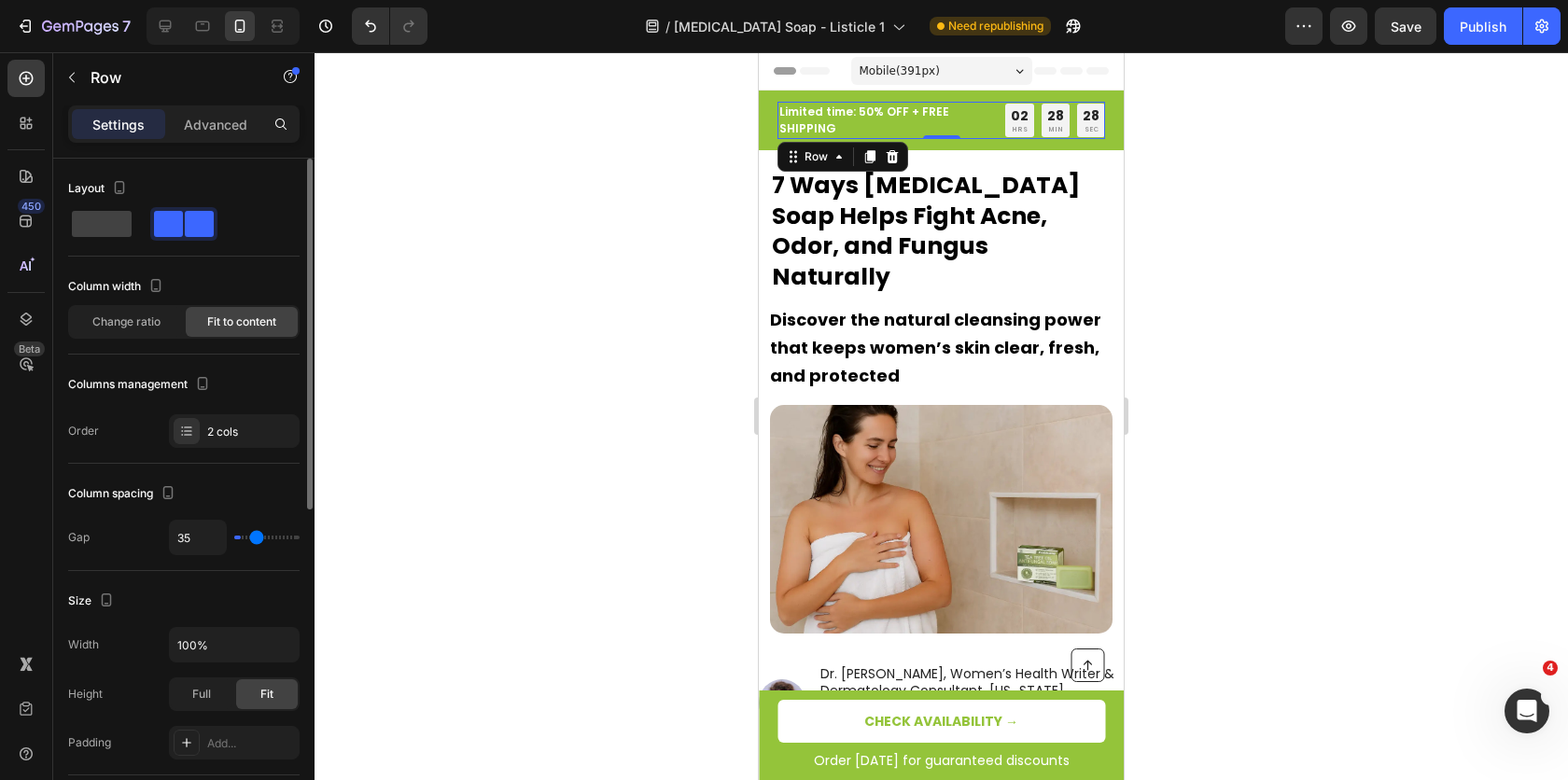
type input "40"
type input "42"
type input "45"
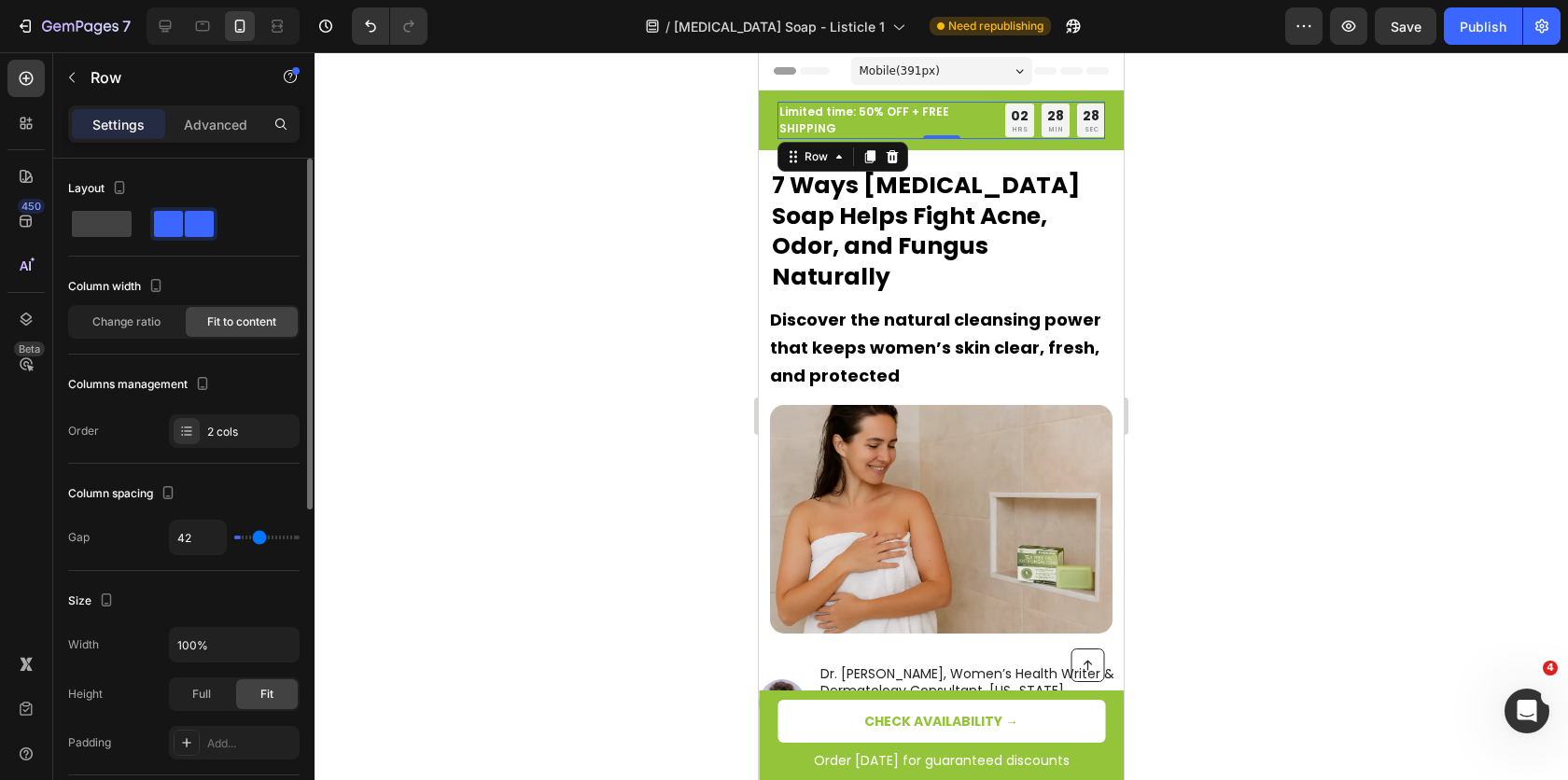
type input "45"
type input "48"
type input "52"
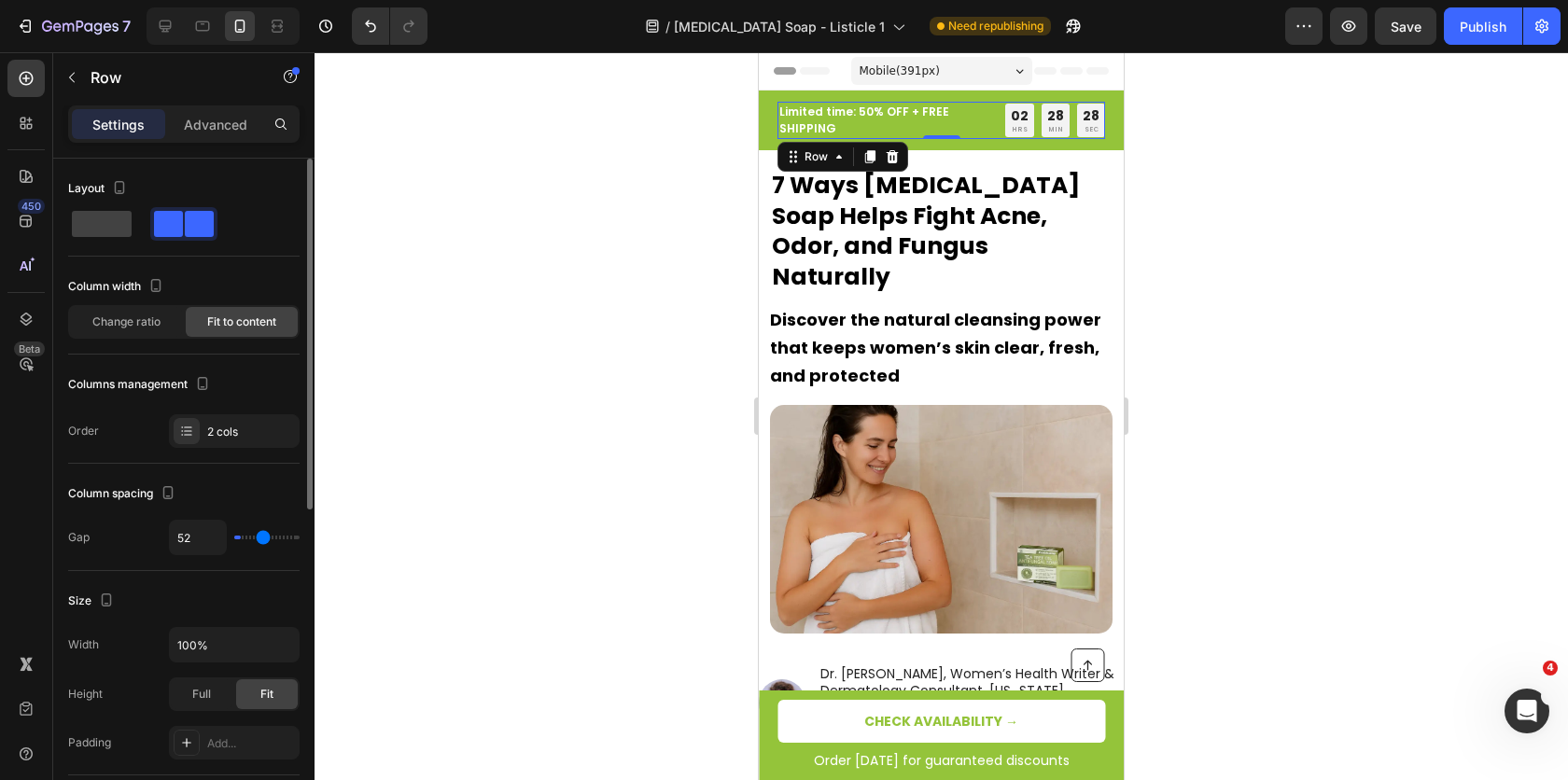
type input "55"
type input "58"
type input "63"
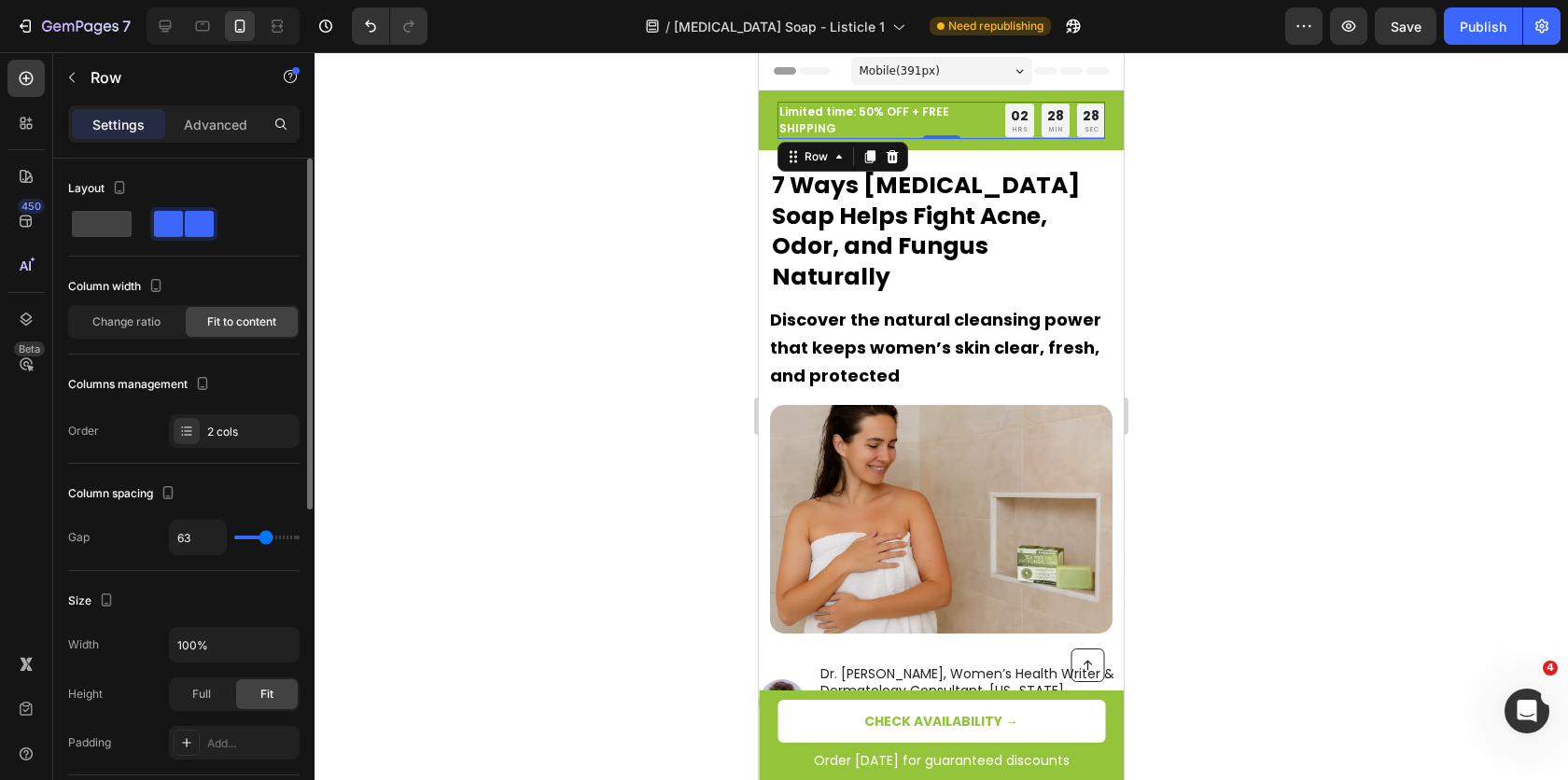
type input "63"
type input "67"
type input "76"
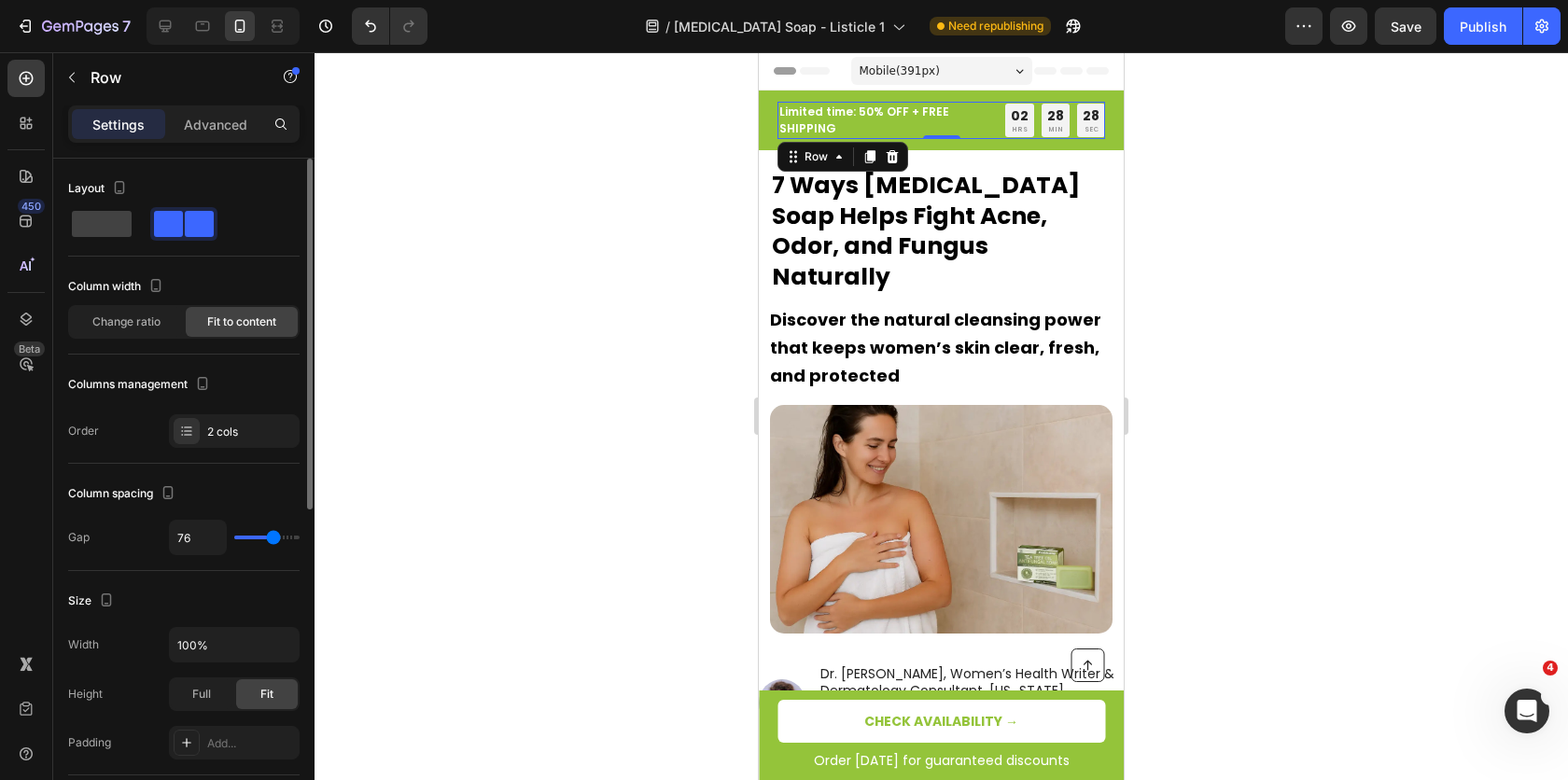
type input "80"
type input "83"
type input "87"
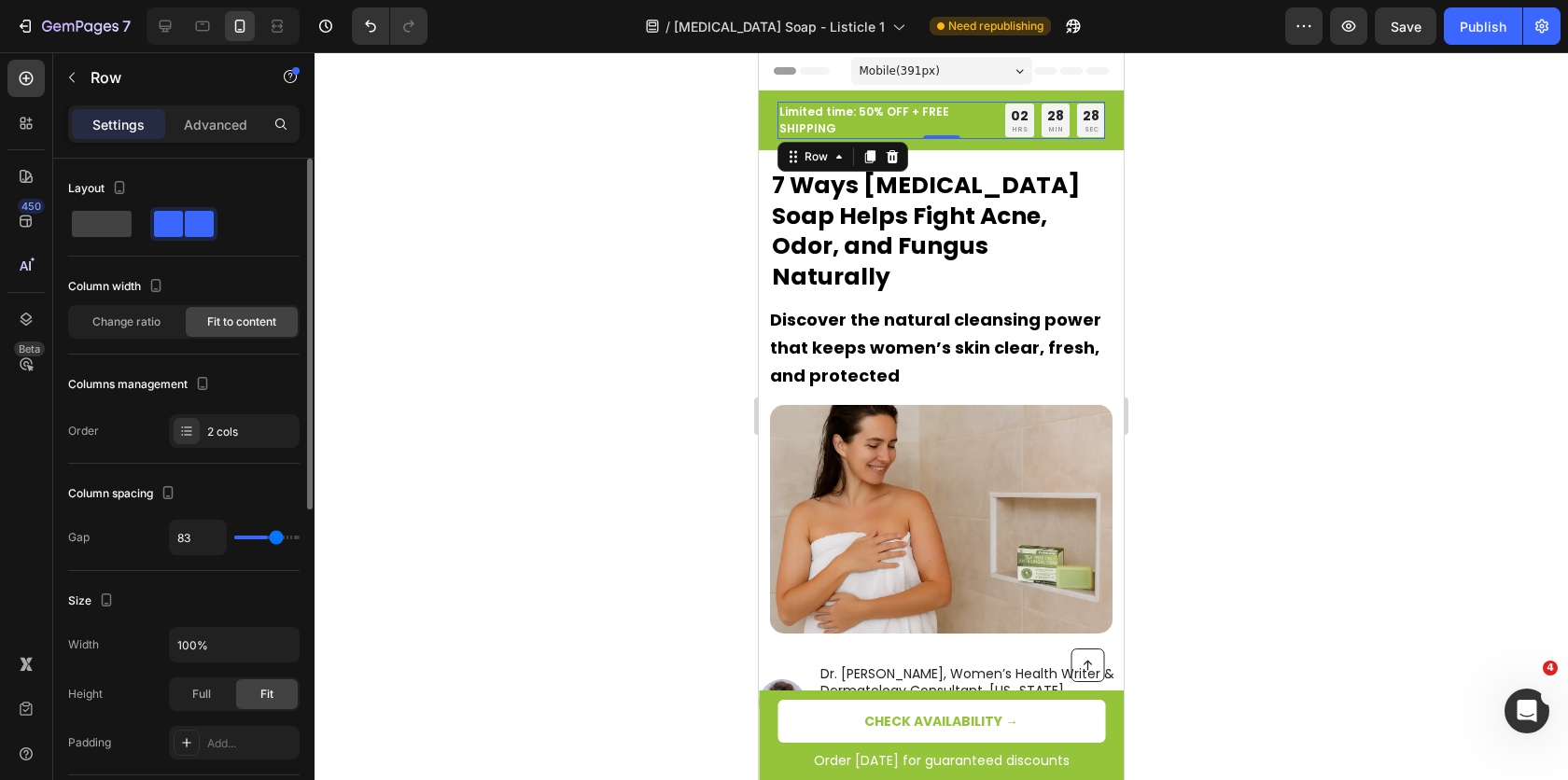
type input "87"
type input "95"
type input "97"
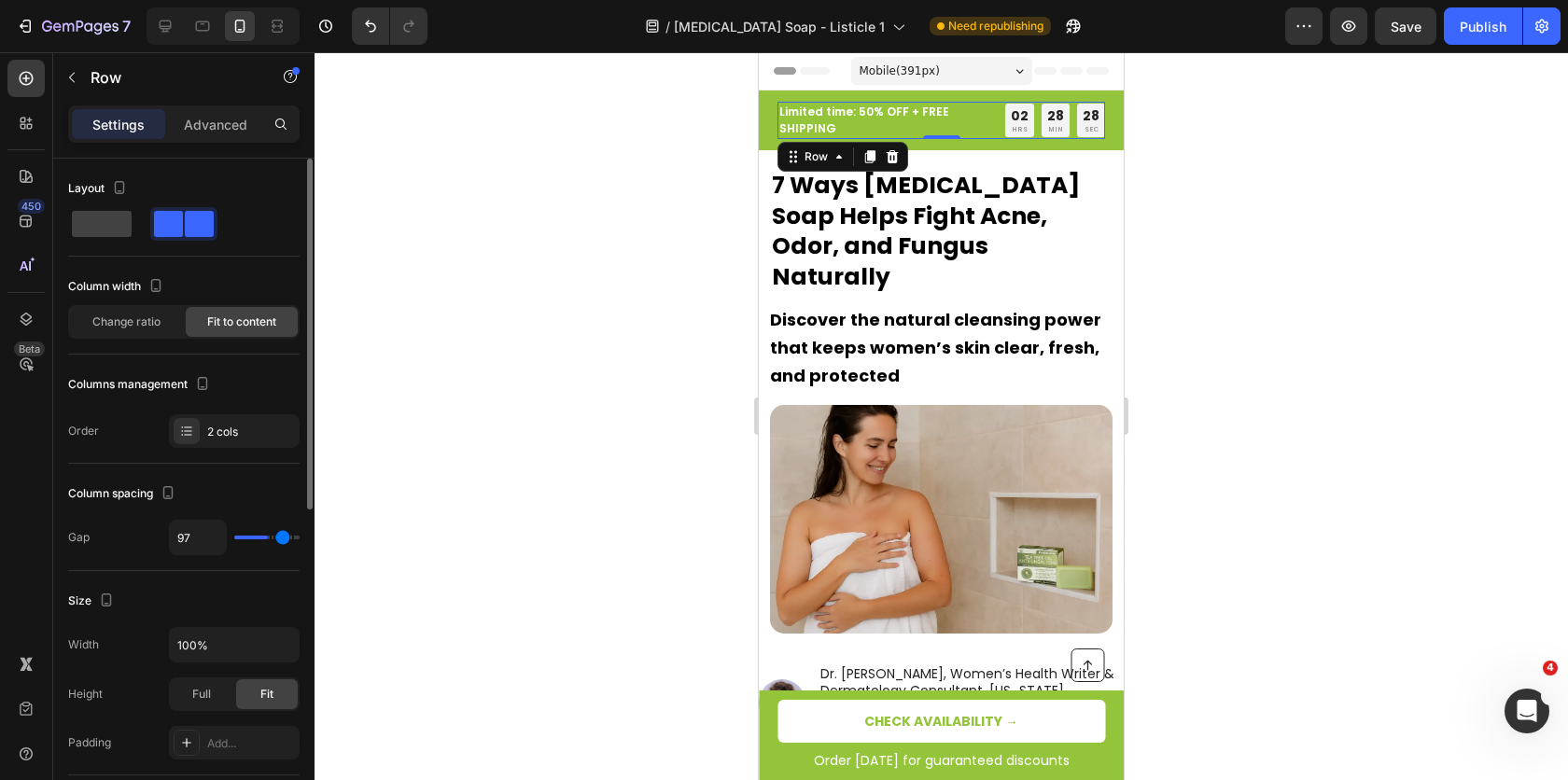
type input "98"
type input "99"
type input "100"
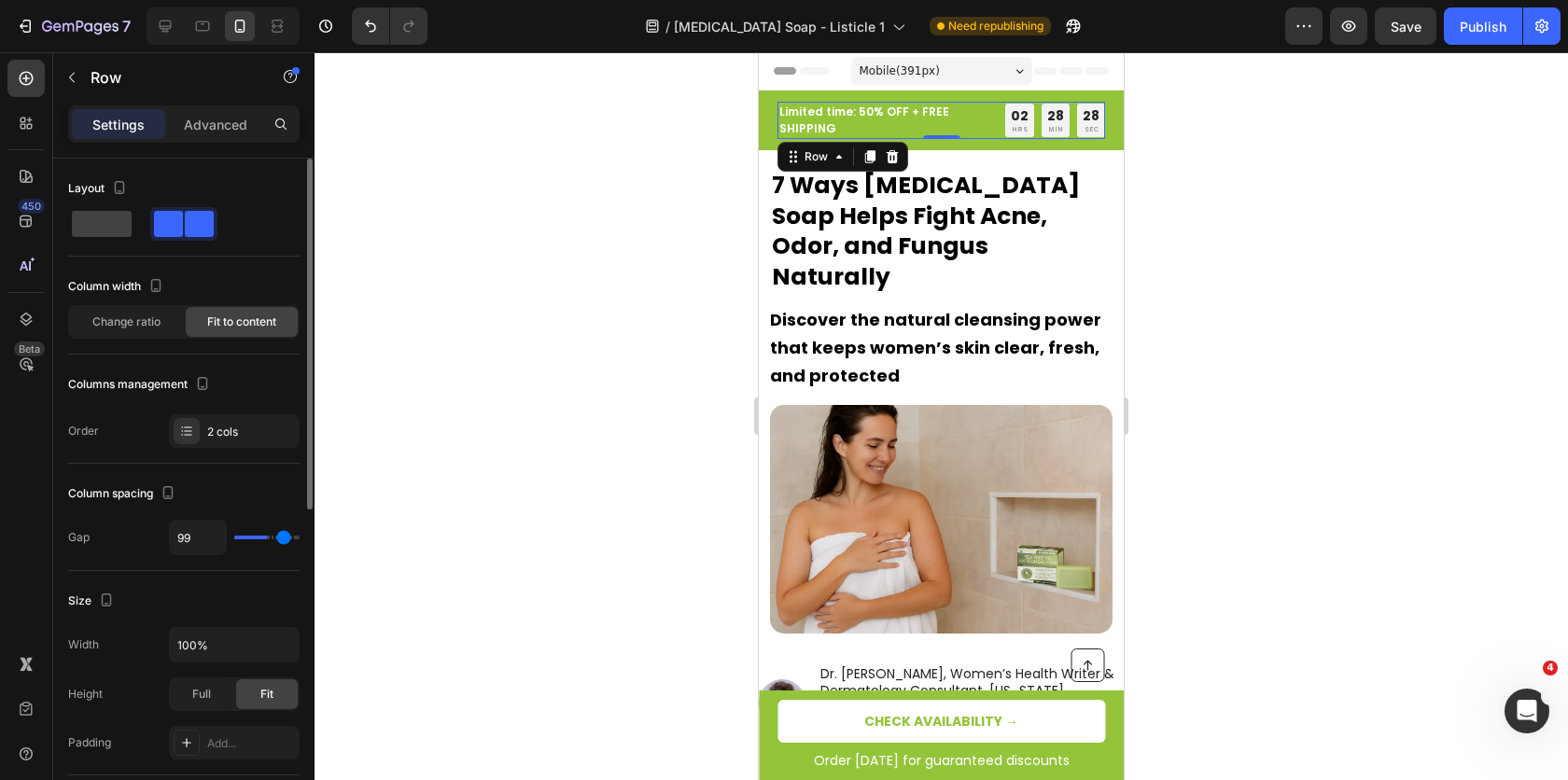
type input "100"
type input "101"
type input "102"
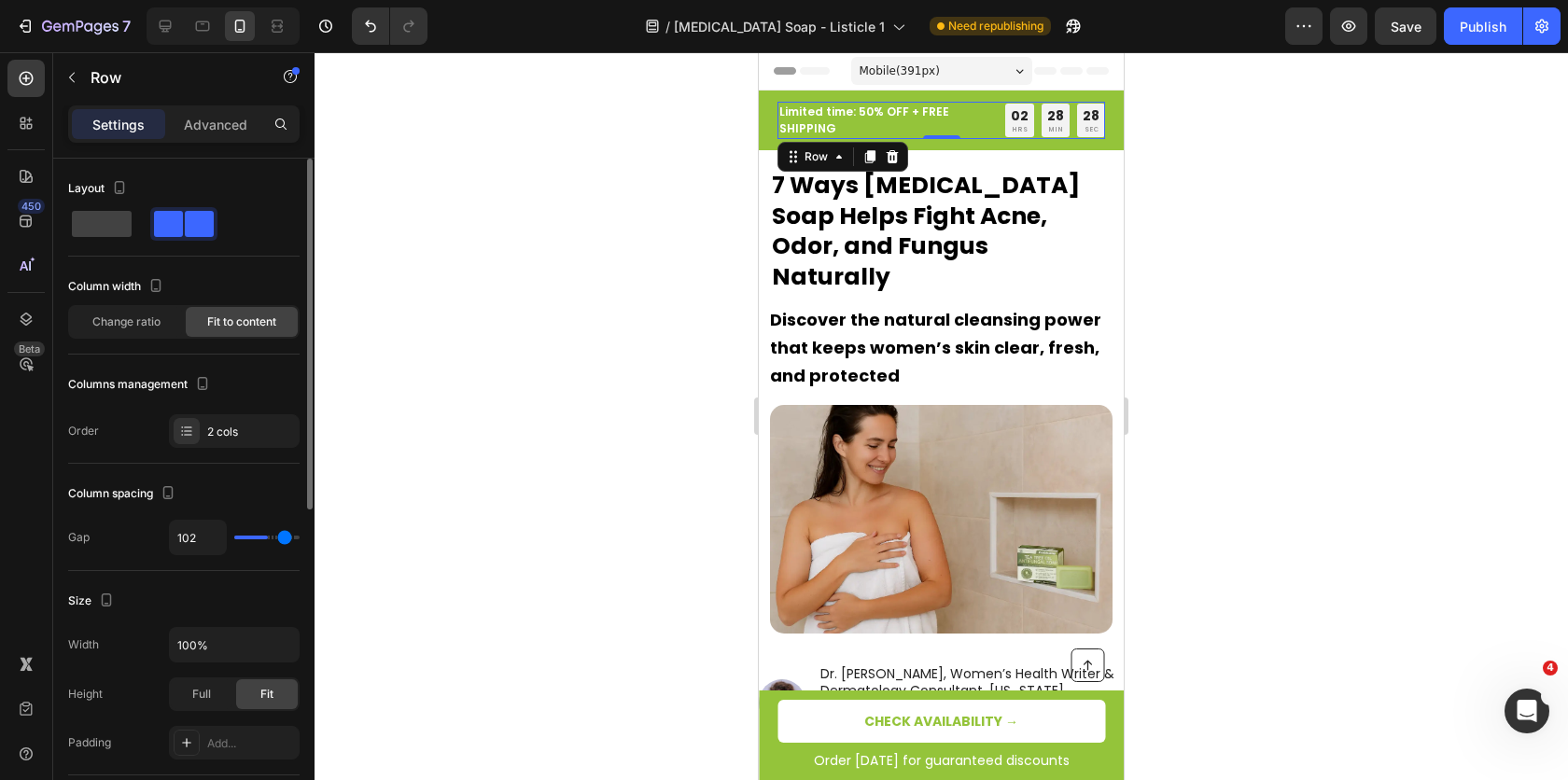
type input "103"
type input "104"
type input "105"
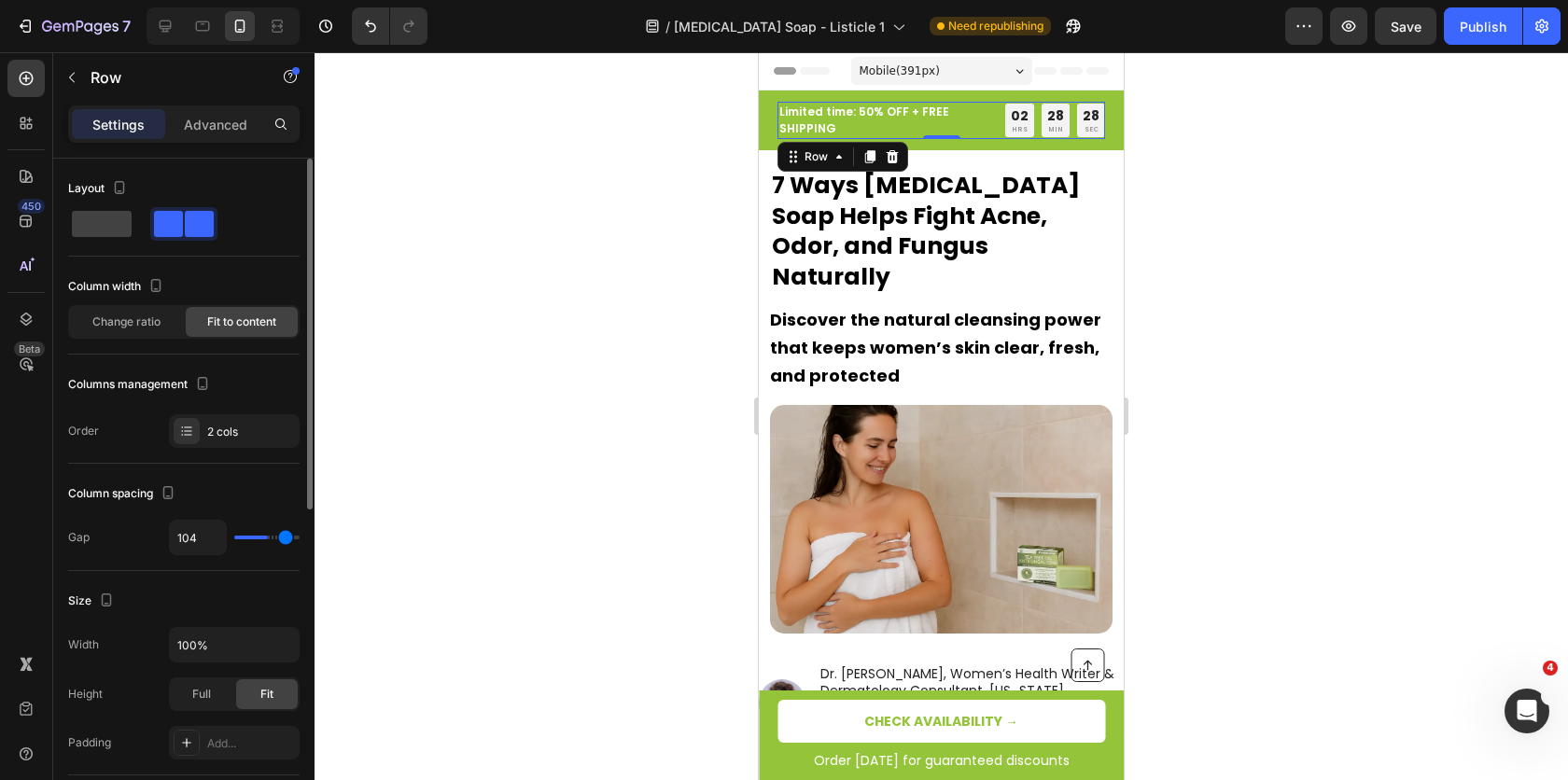
type input "105"
type input "106"
type input "107"
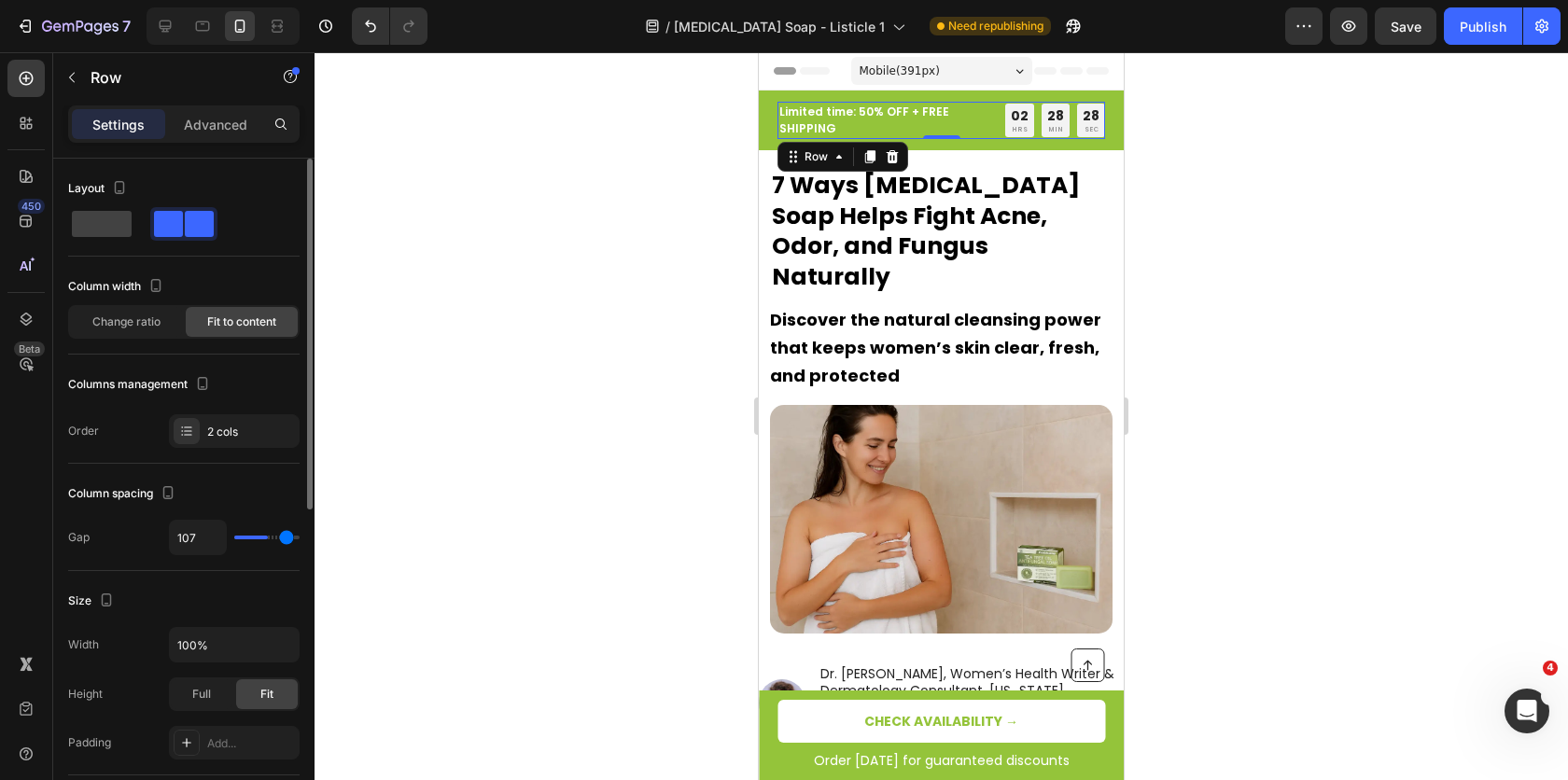
type input "109"
type input "110"
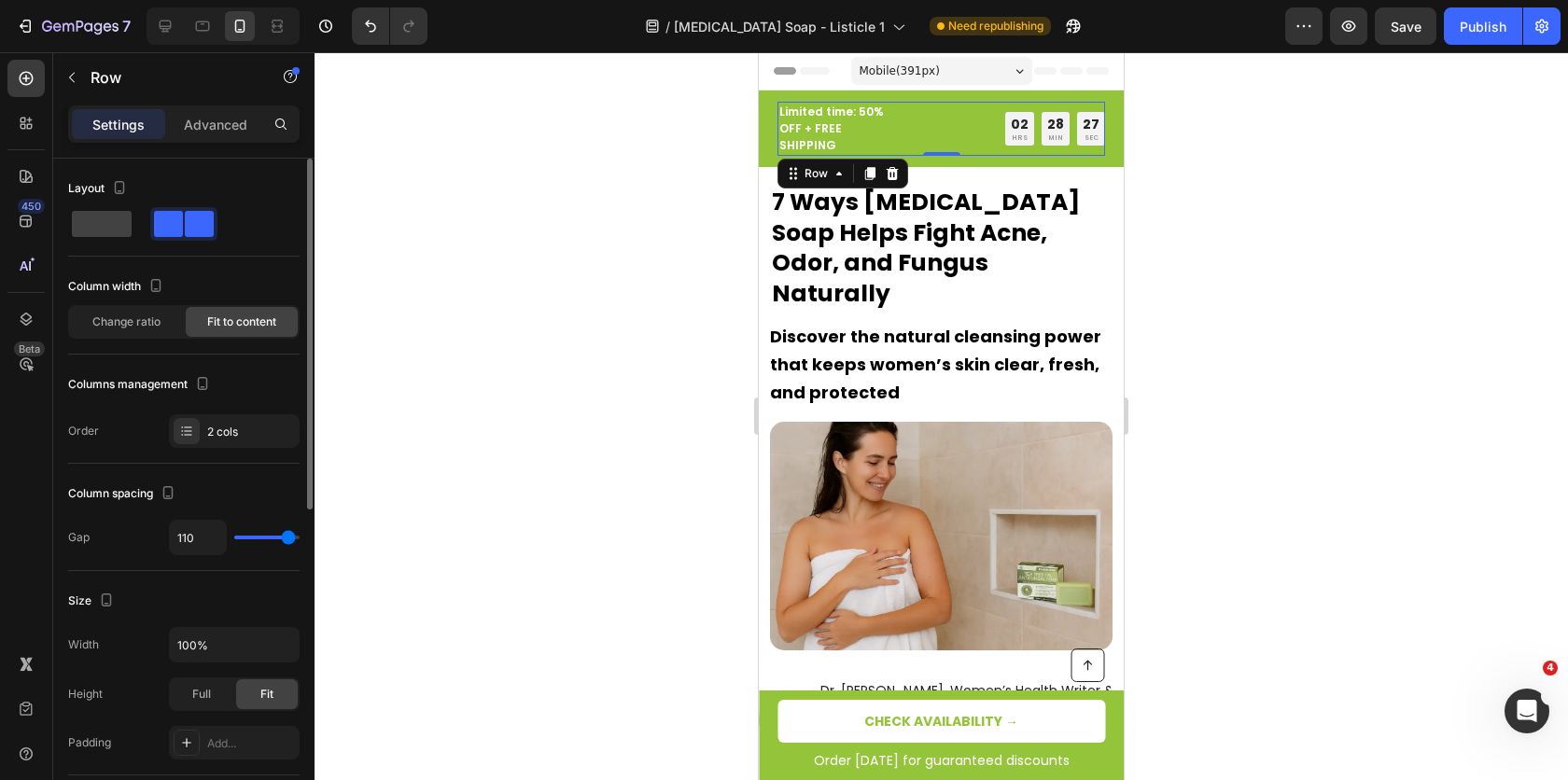
type input "111"
type input "112"
type input "113"
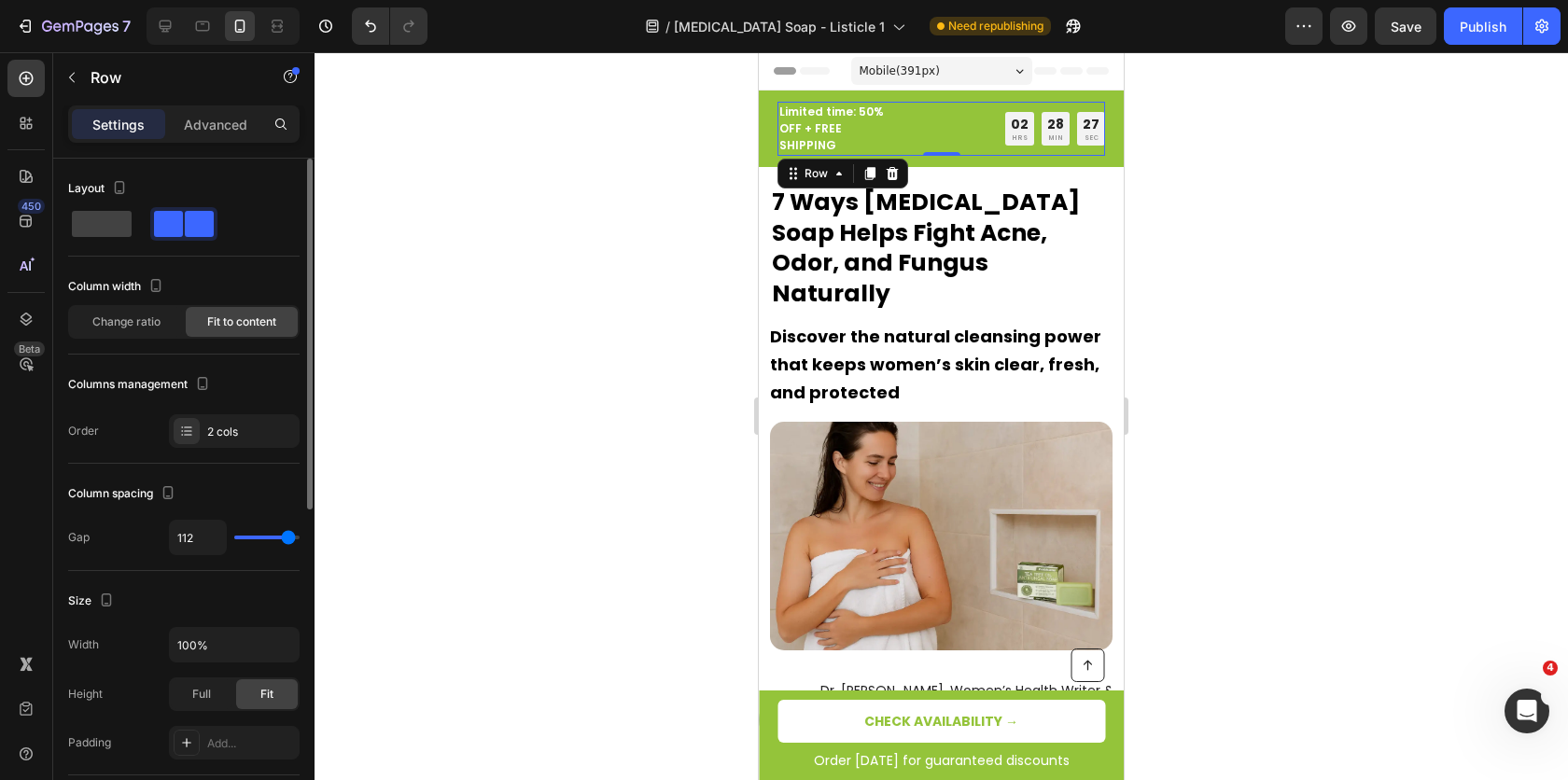
type input "113"
type input "114"
type input "115"
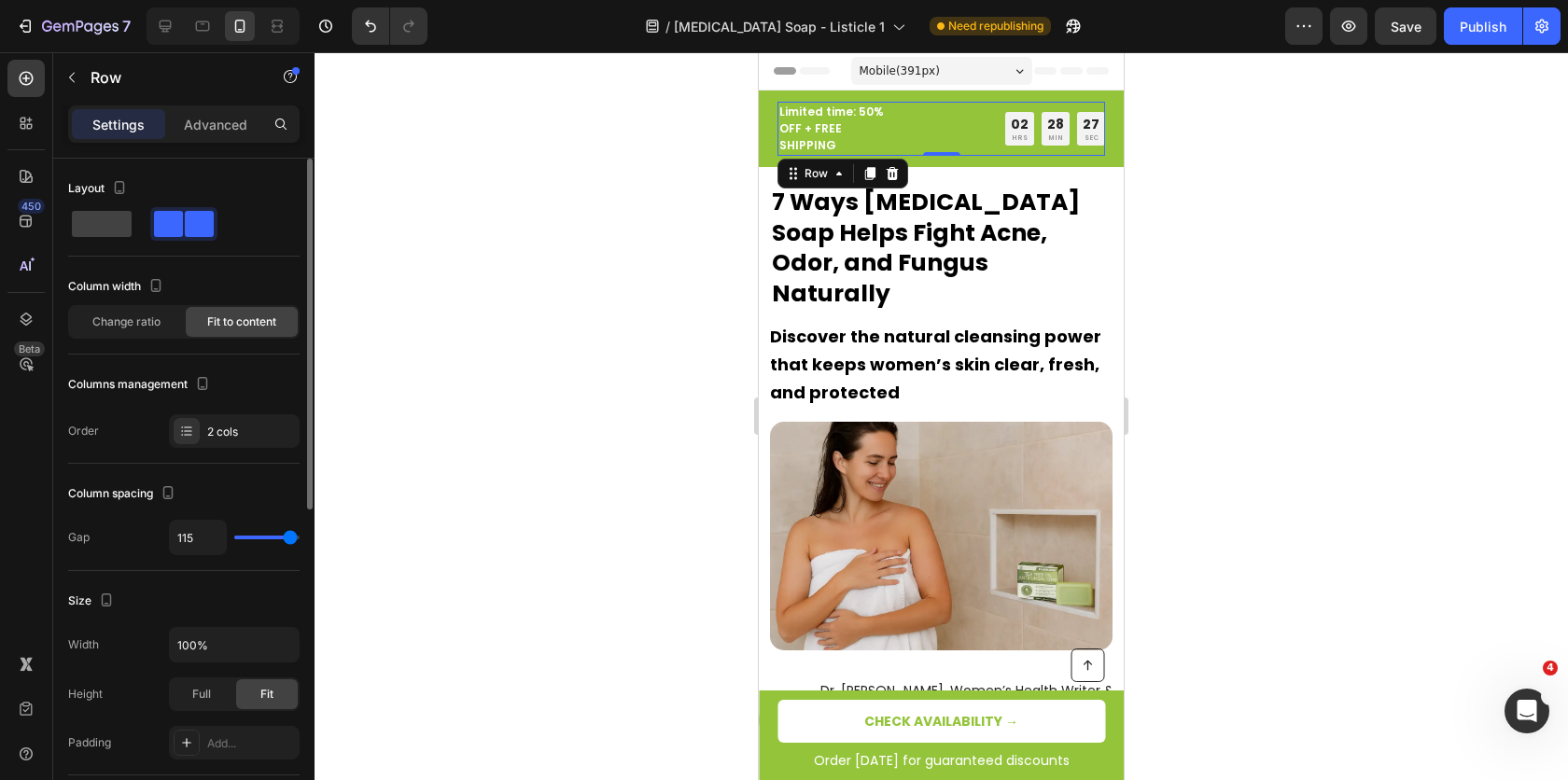
type input "116"
type input "117"
type input "112"
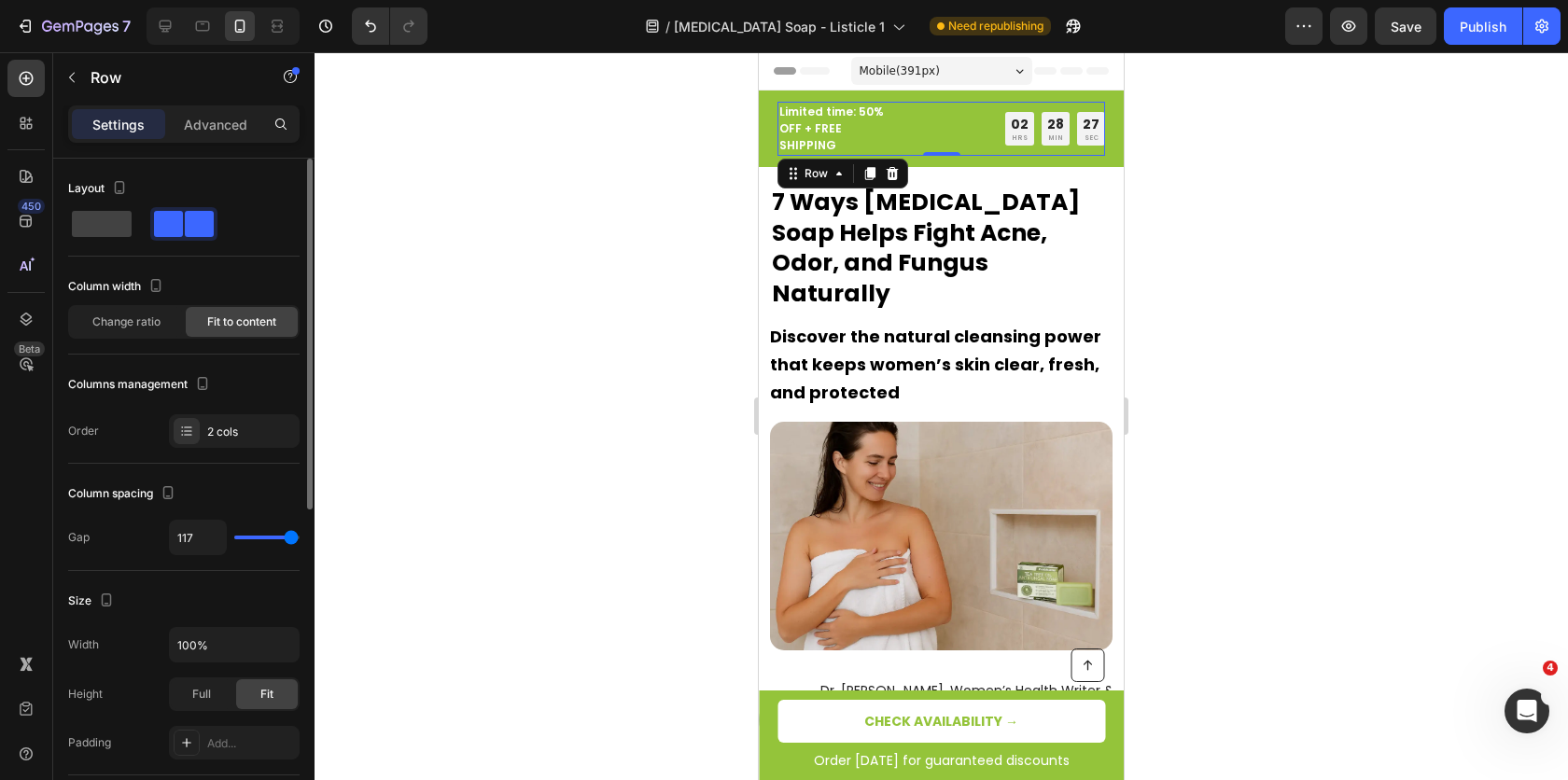
type input "112"
type input "110"
type input "109"
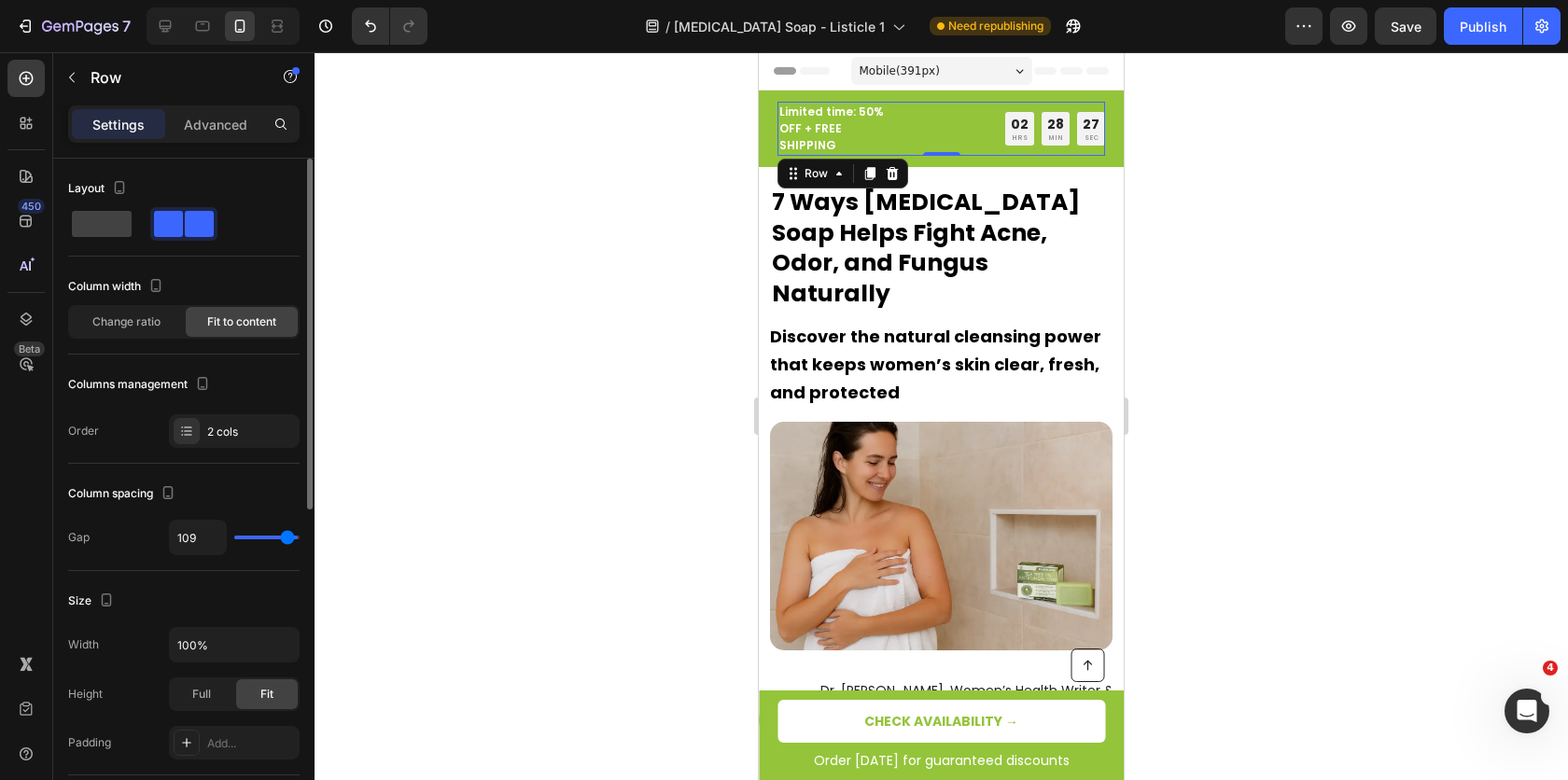
type input "108"
type input "106"
type input "105"
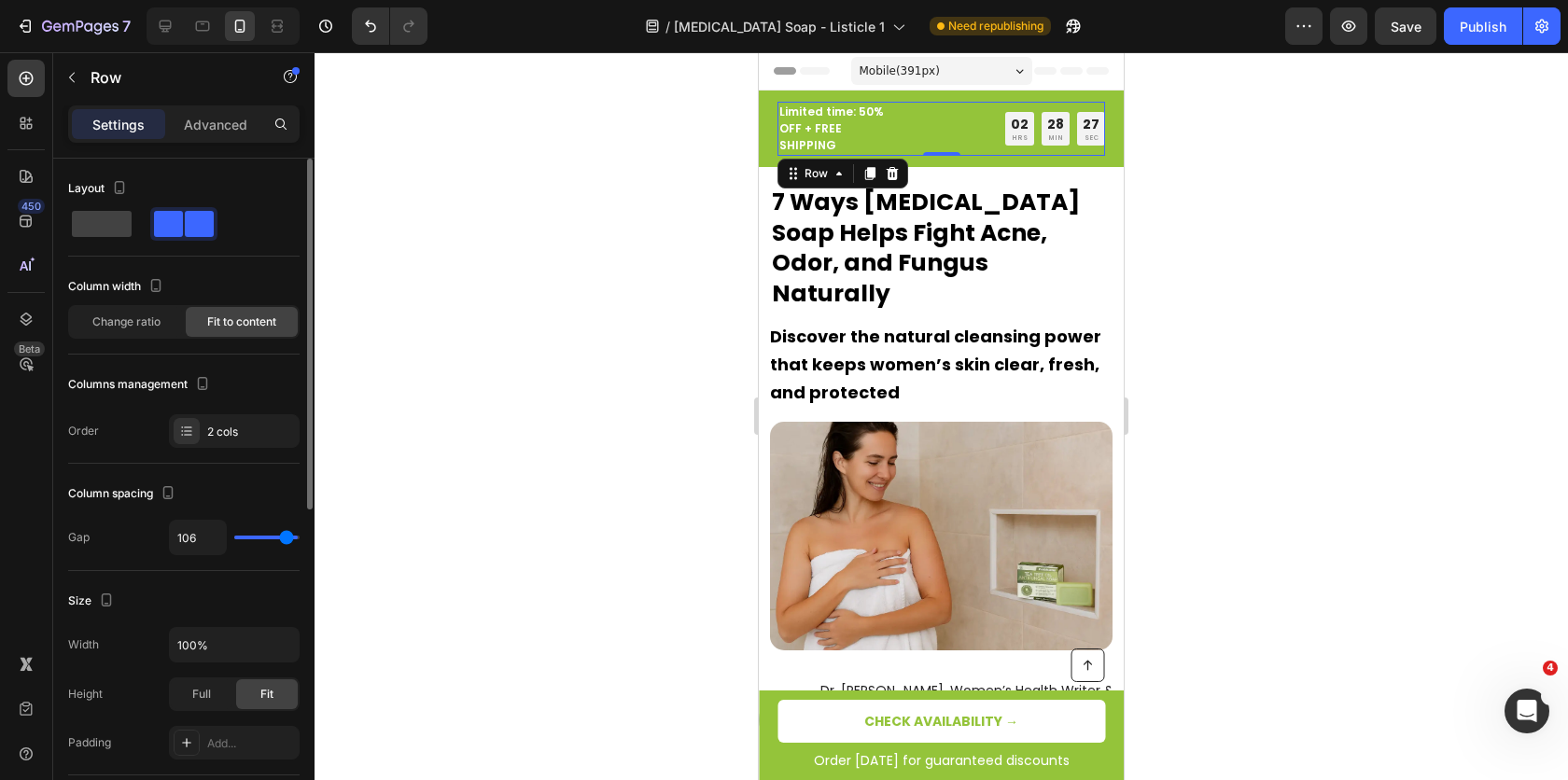
type input "105"
type input "104"
type input "103"
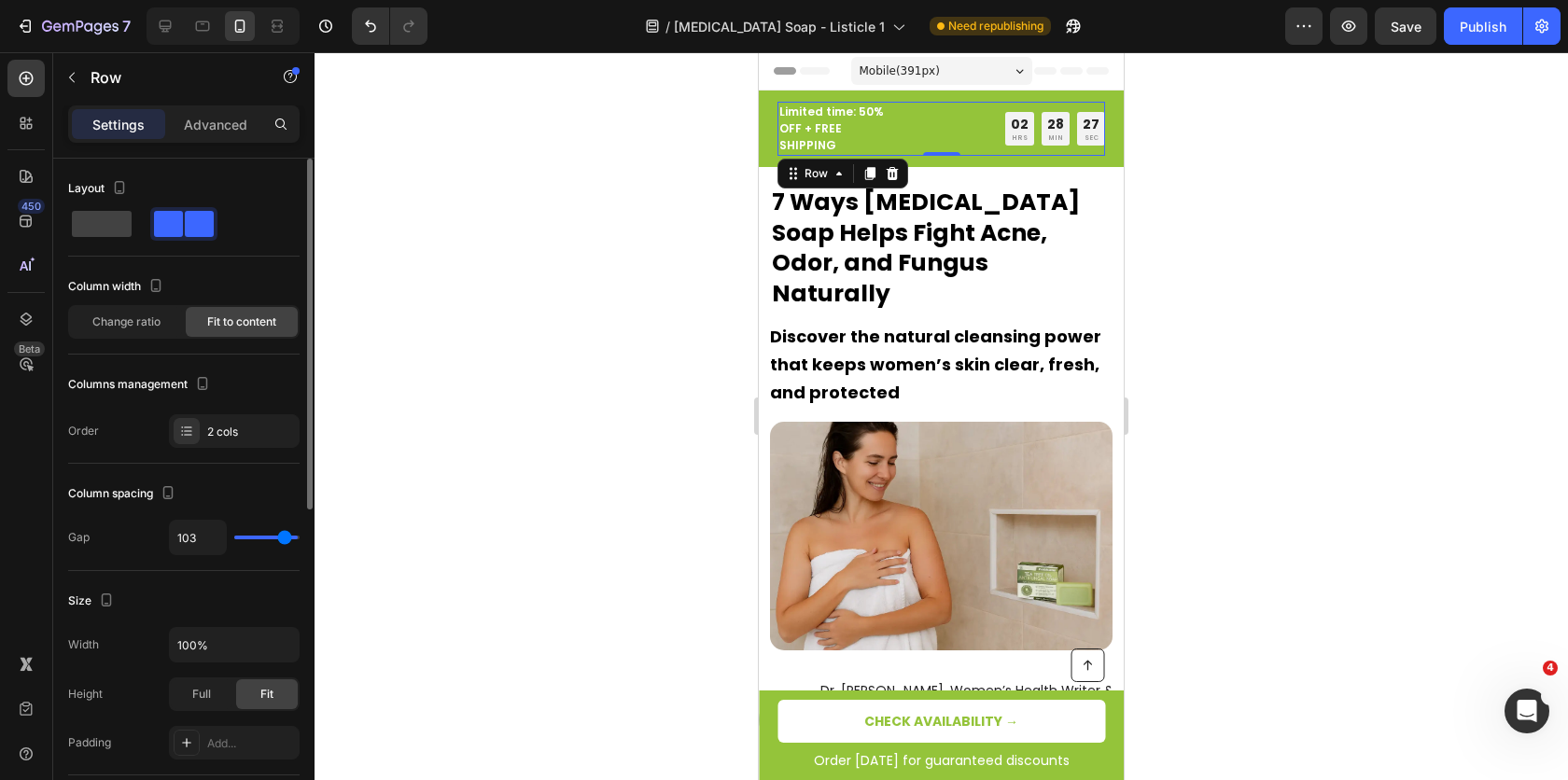
type input "102"
type input "100"
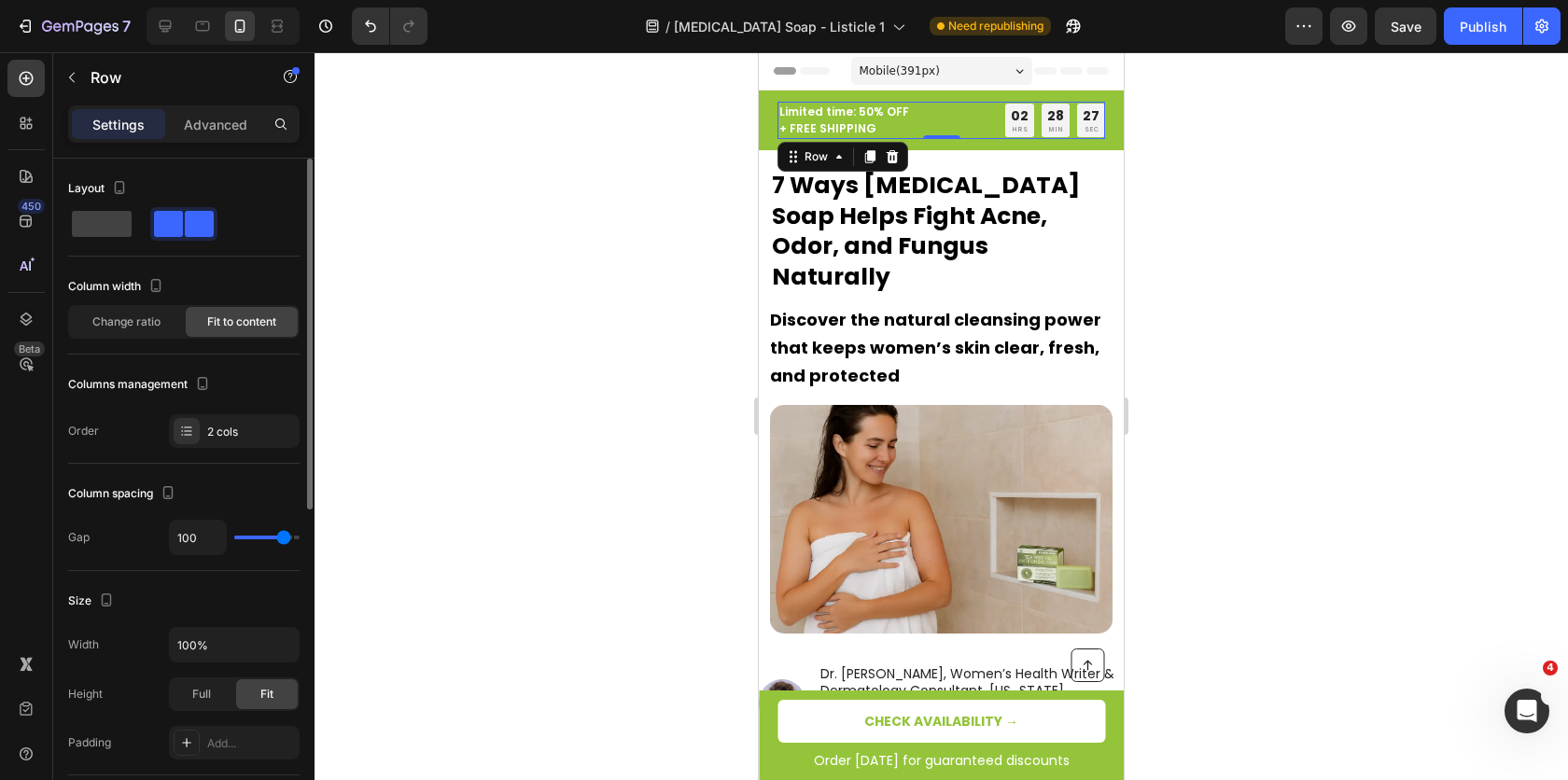
type input "99"
type input "98"
type input "95"
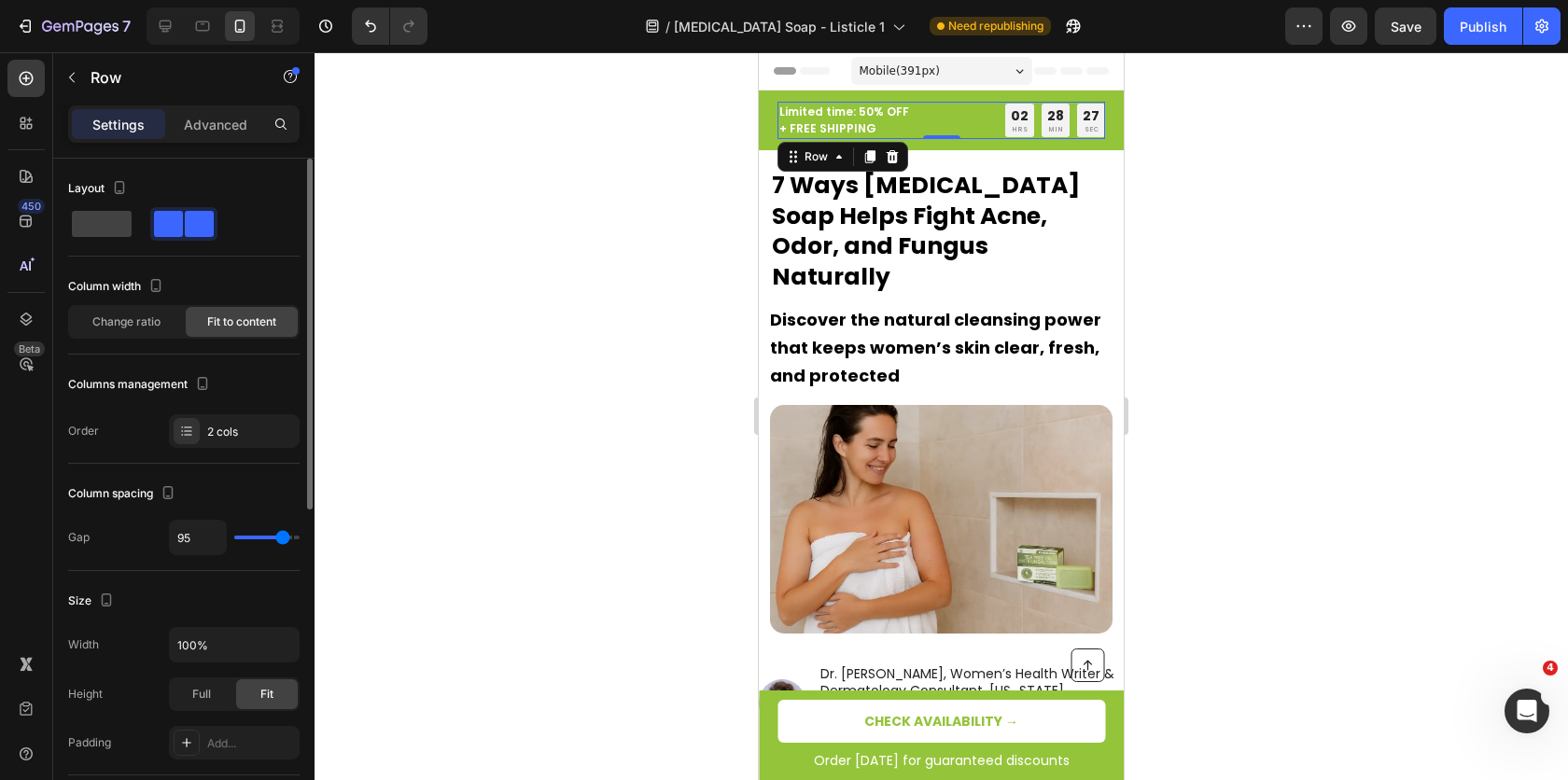
type input "95"
type input "92"
type input "89"
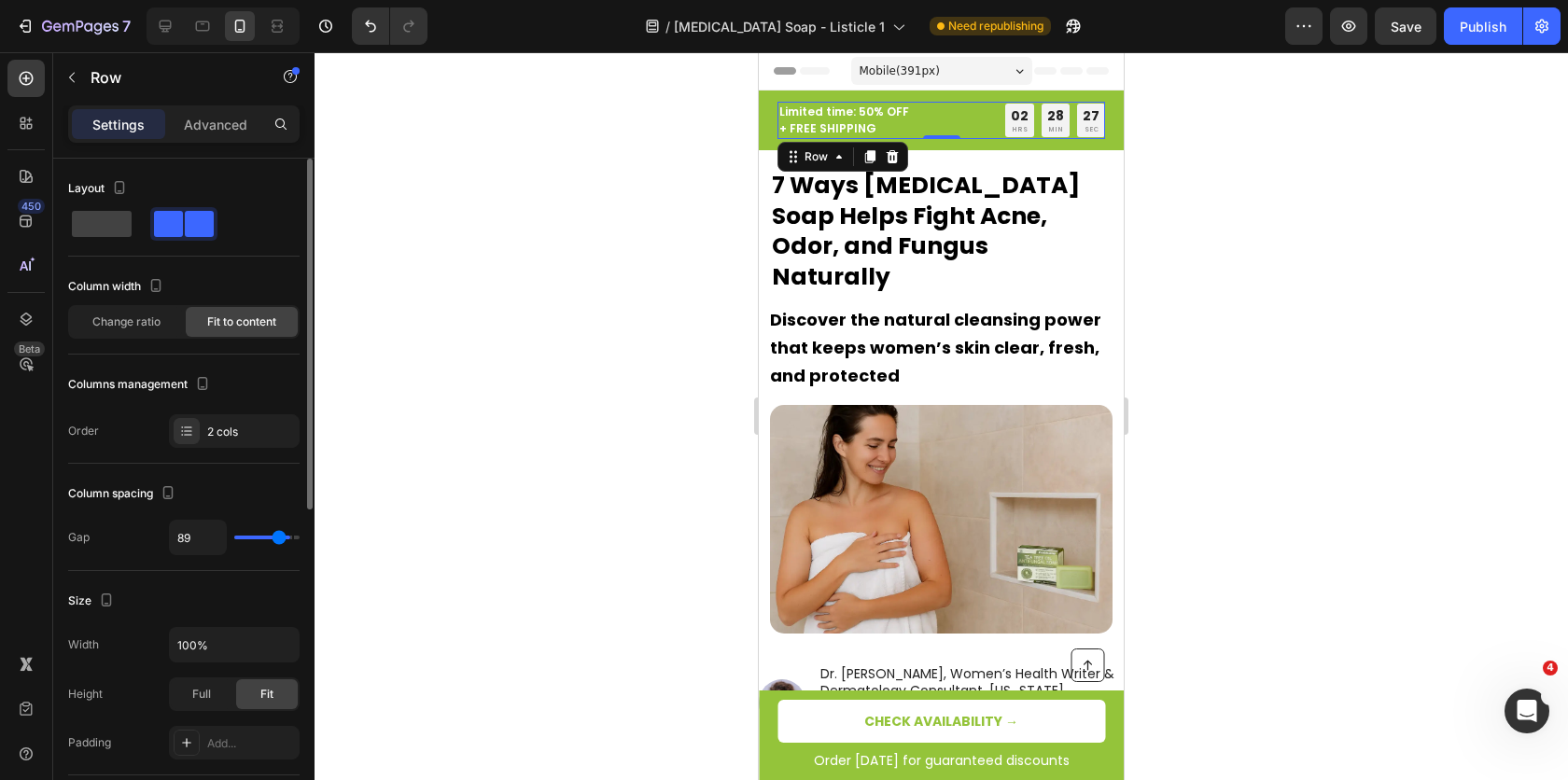
type input "86"
type input "85"
type input "84"
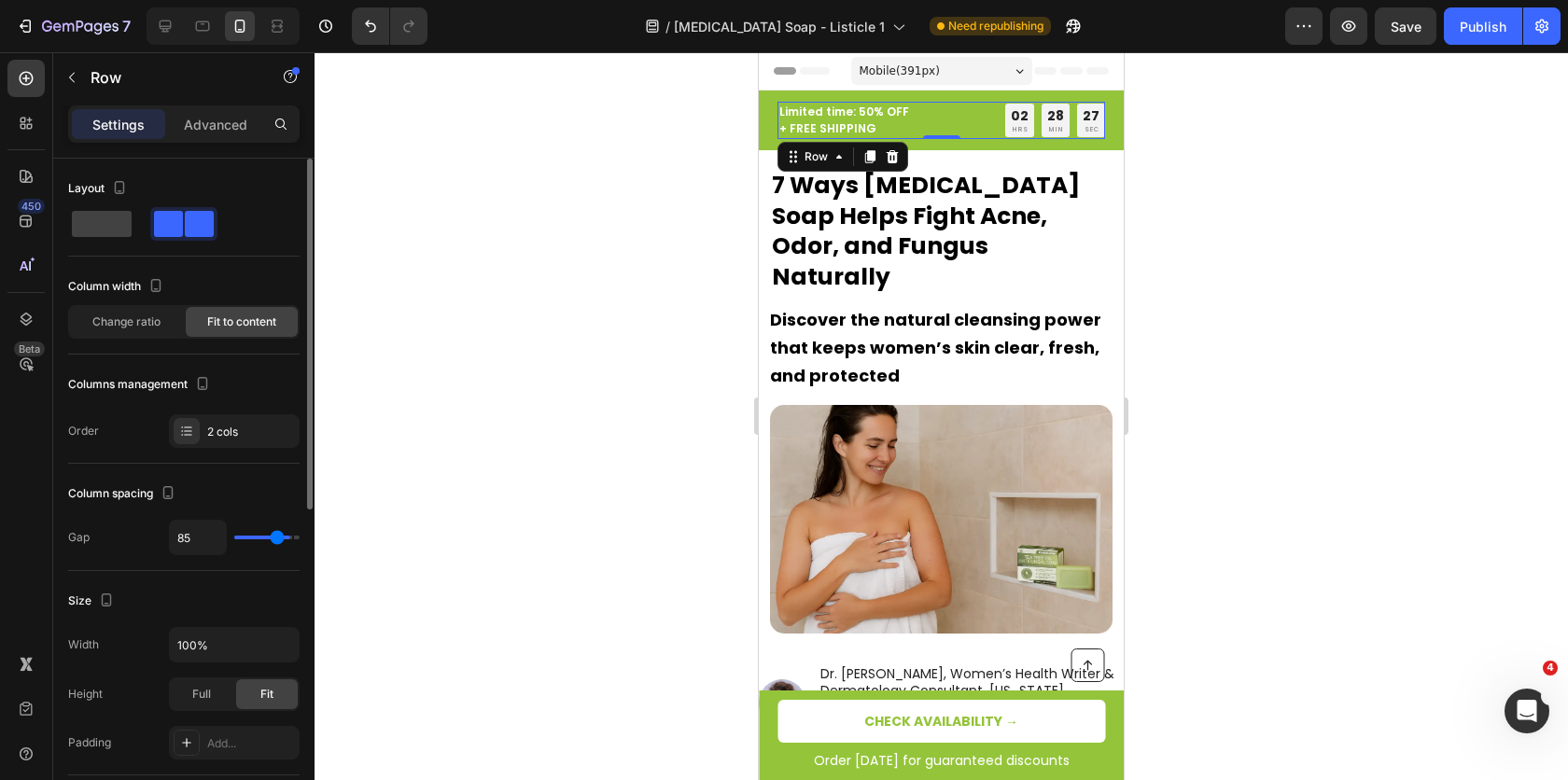
type input "84"
type input "83"
type input "82"
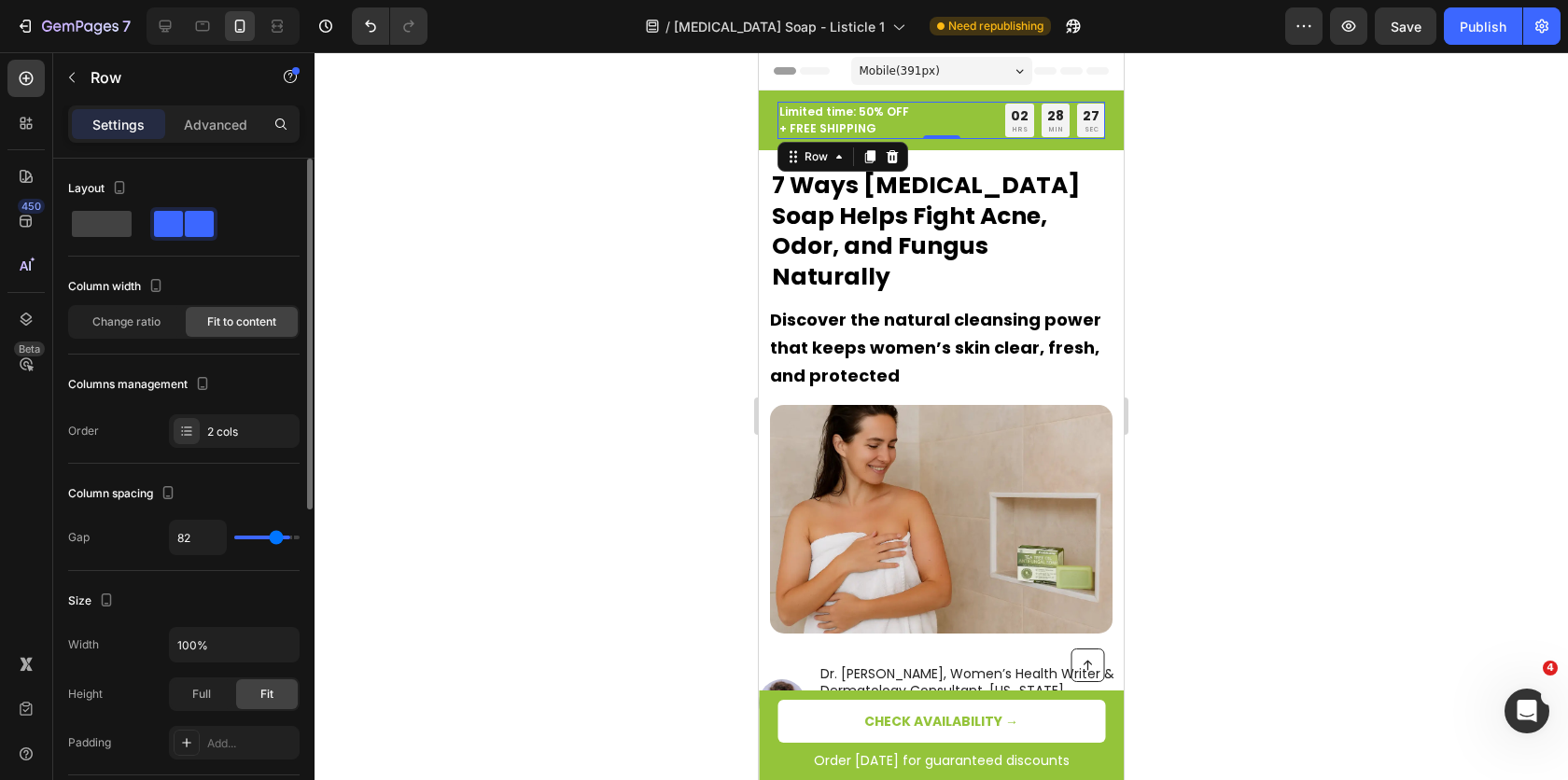
type input "81"
type input "80"
type input "79"
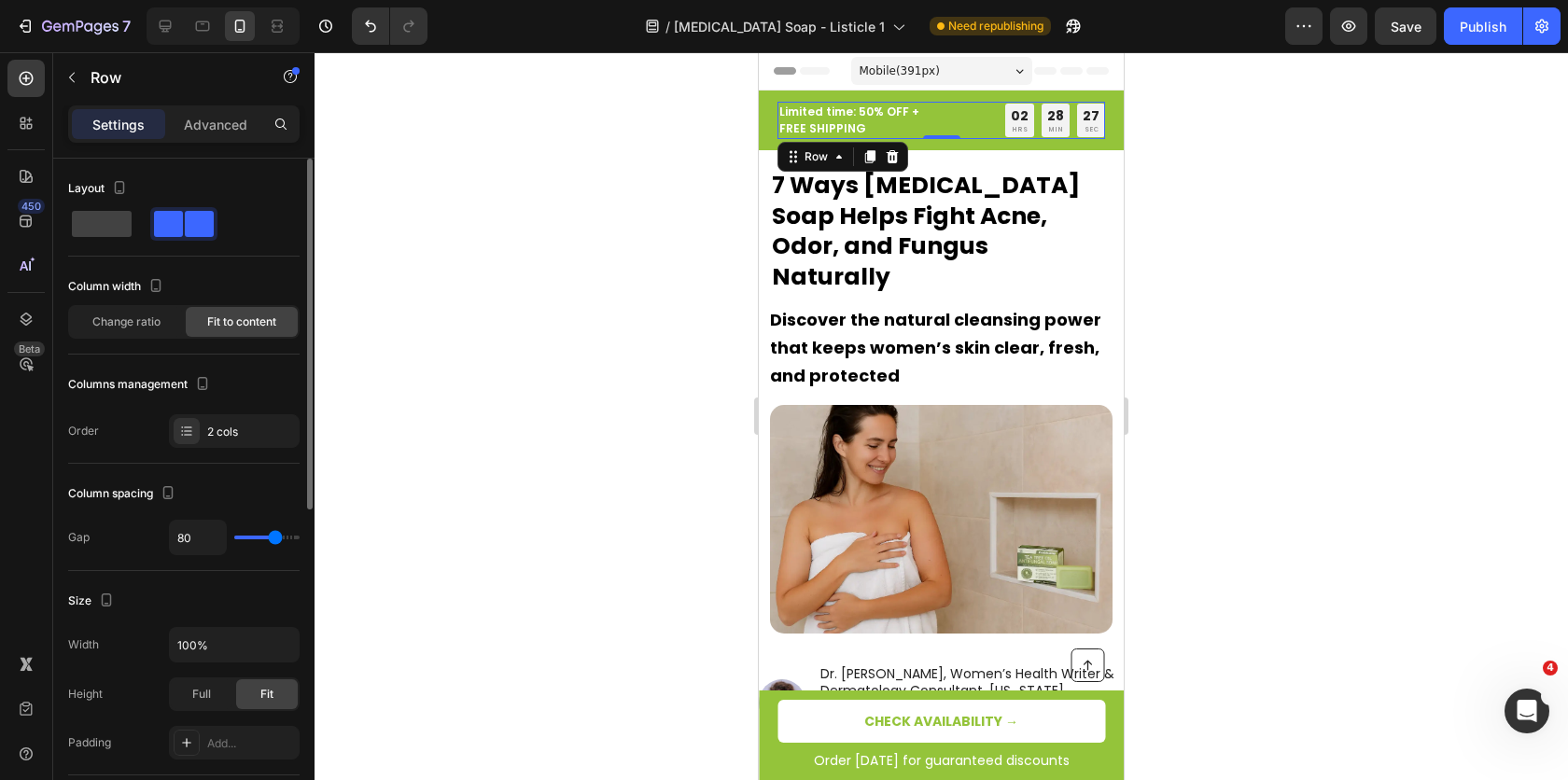
type input "79"
type input "78"
drag, startPoint x: 244, startPoint y: 539, endPoint x: 132, endPoint y: 557, distance: 113.4
click at [135, 557] on div "Column spacing Gap 0" at bounding box center [184, 517] width 232 height 107
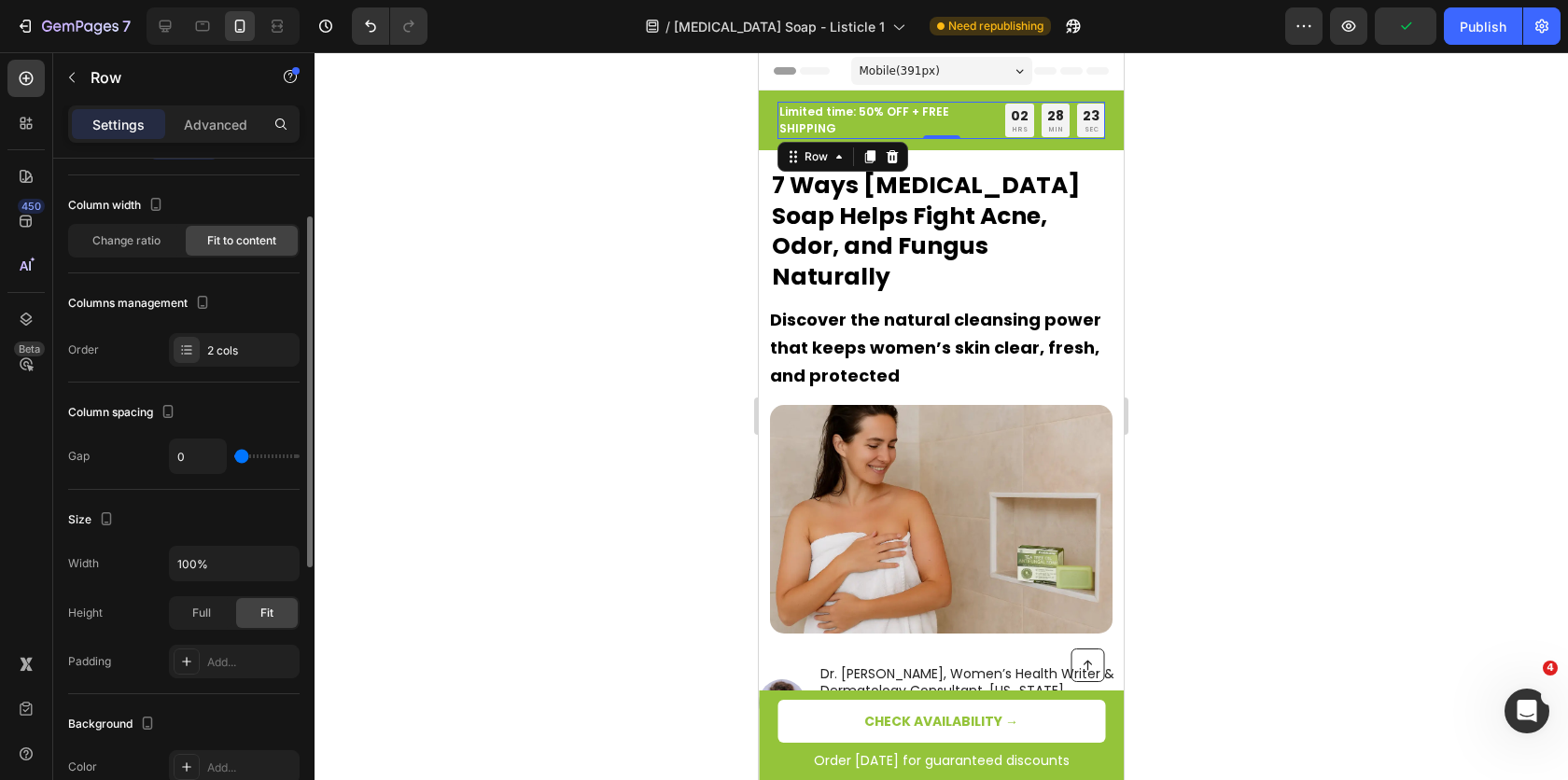
scroll to position [92, 0]
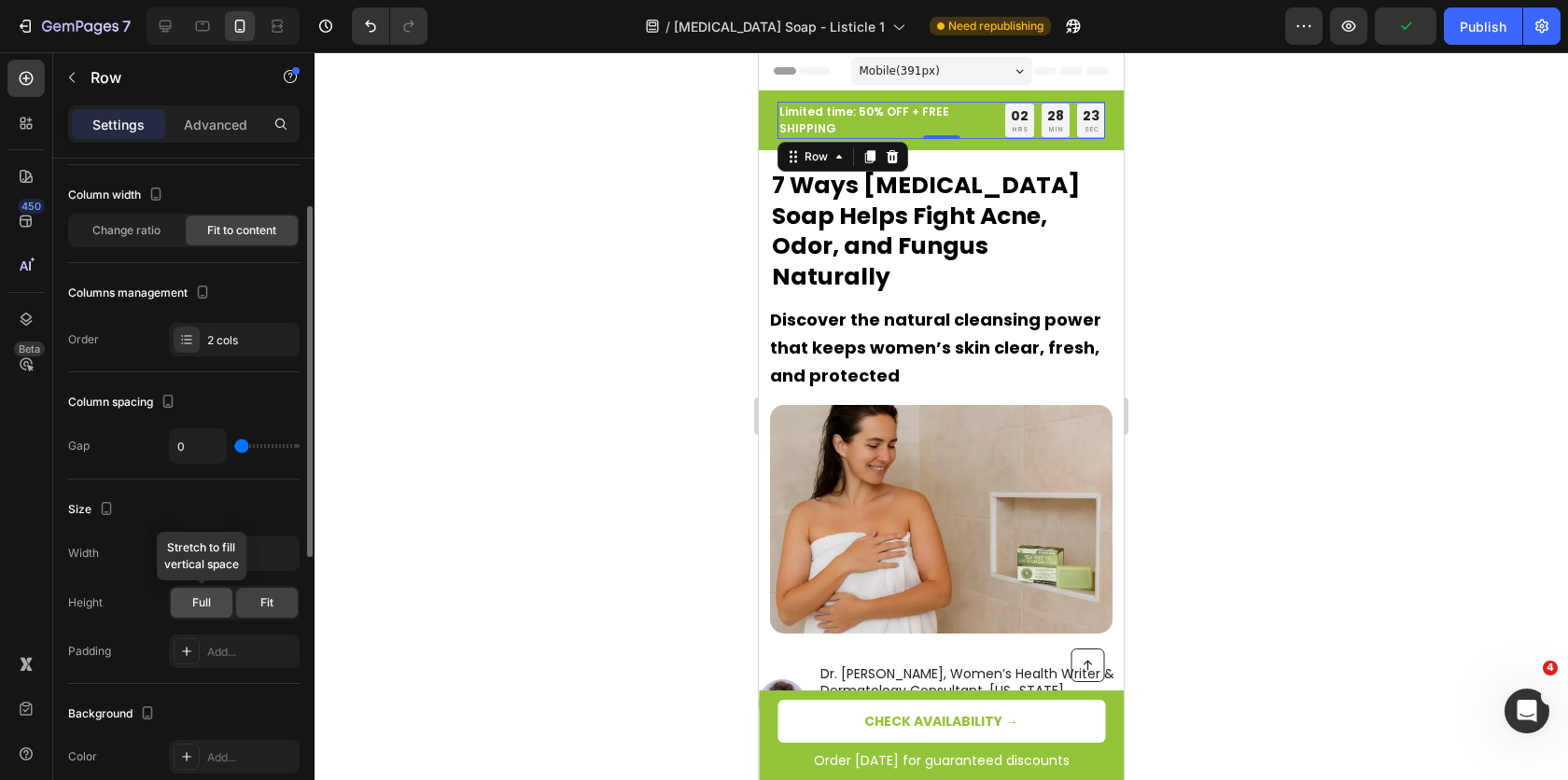
click at [202, 606] on span "Full" at bounding box center [201, 602] width 19 height 17
click at [263, 606] on div "Fit" at bounding box center [266, 603] width 61 height 30
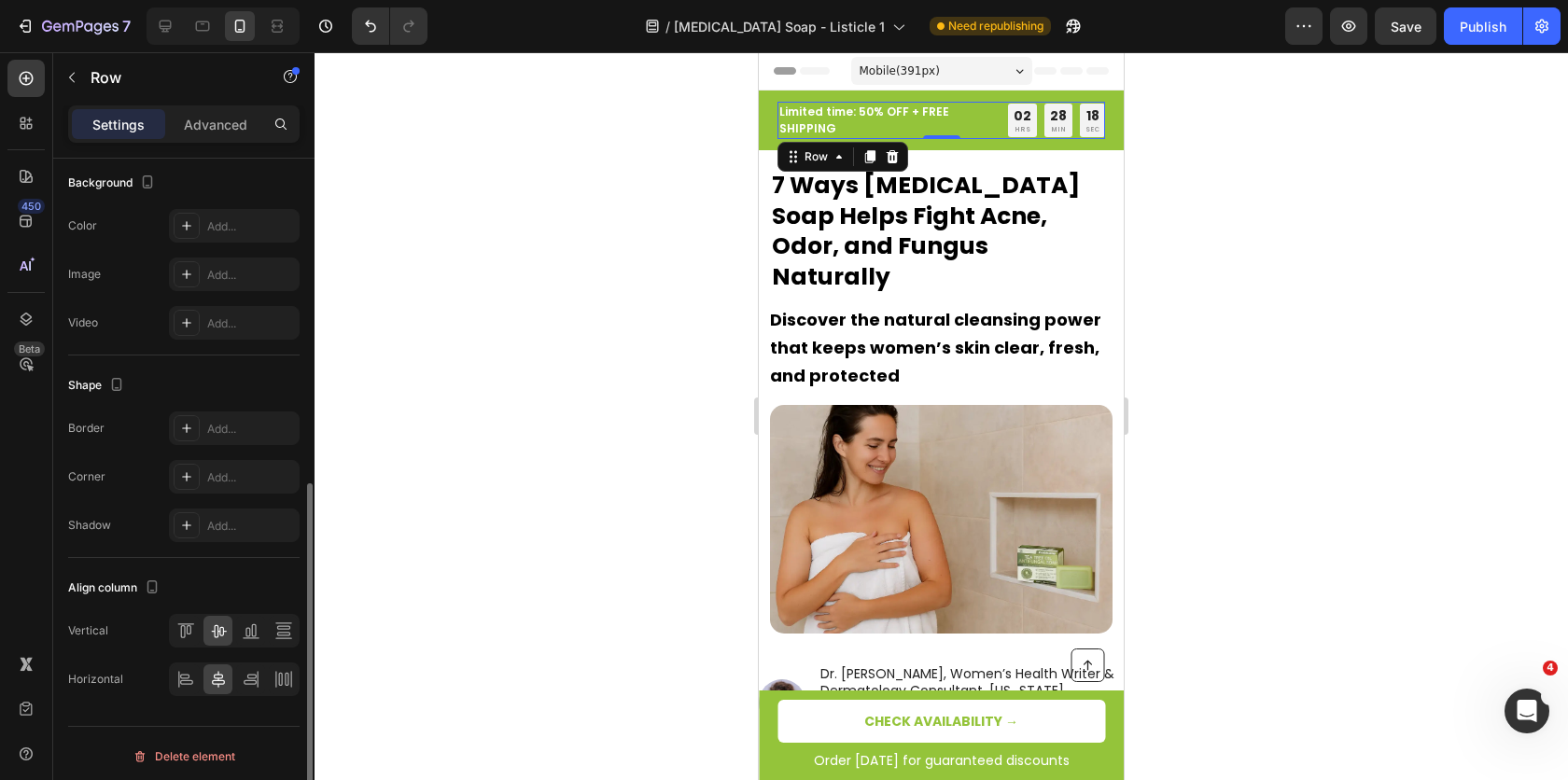
scroll to position [0, 0]
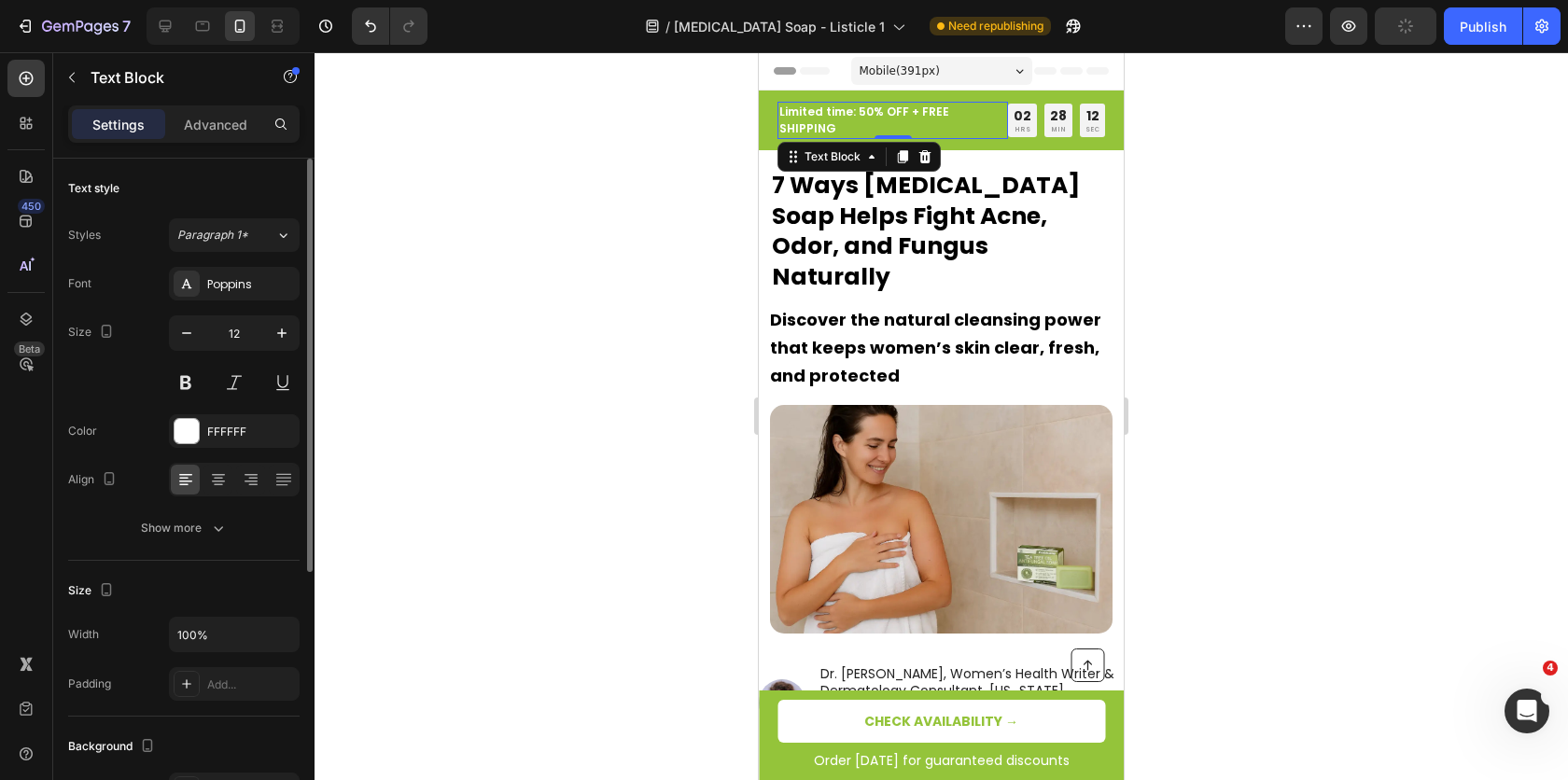
click at [817, 114] on span "Limited time: 50% OFF + FREE SHIPPING" at bounding box center [864, 120] width 169 height 33
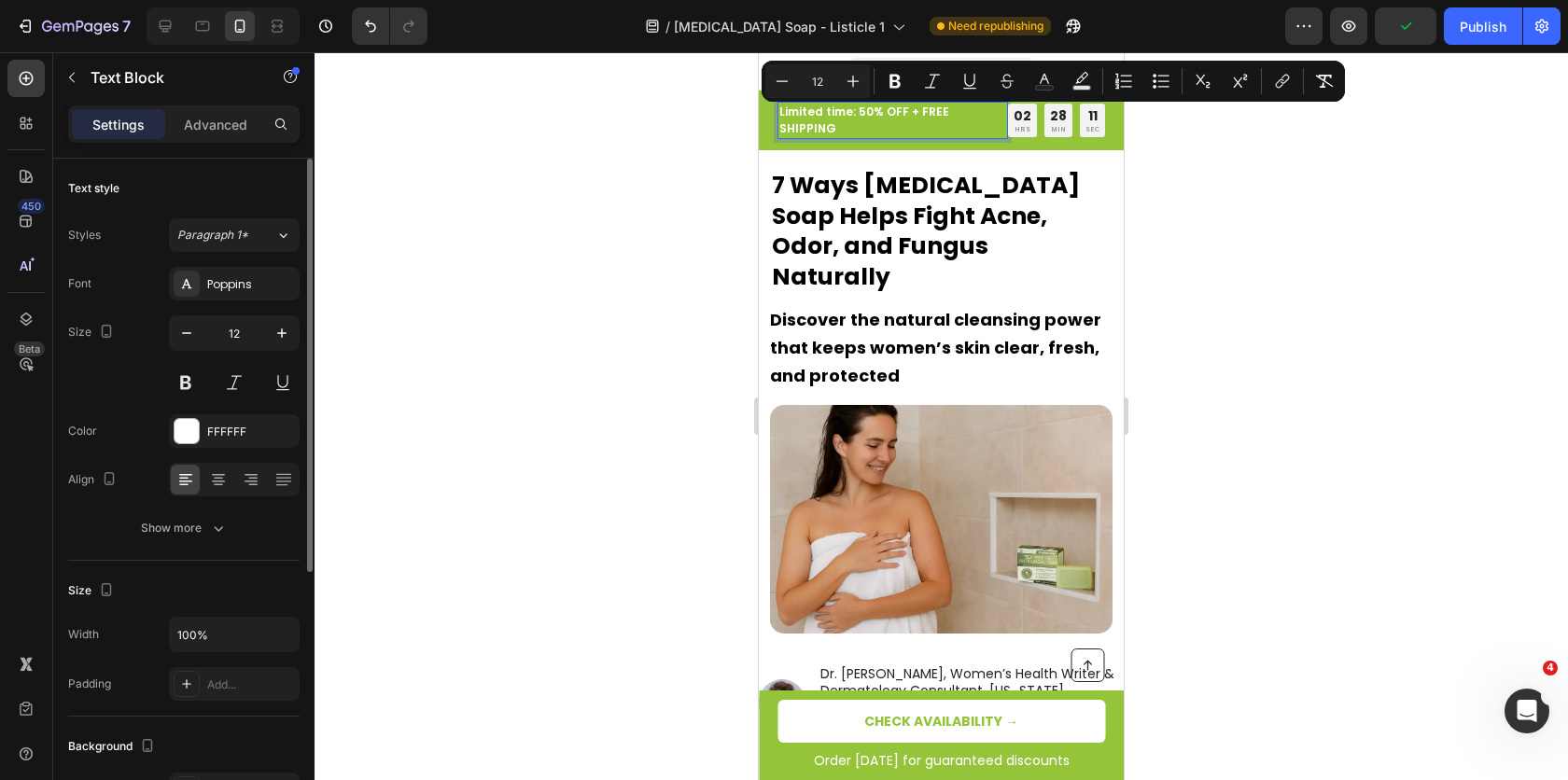
click at [816, 113] on span "Limited time: 50% OFF + FREE SHIPPING" at bounding box center [864, 120] width 169 height 33
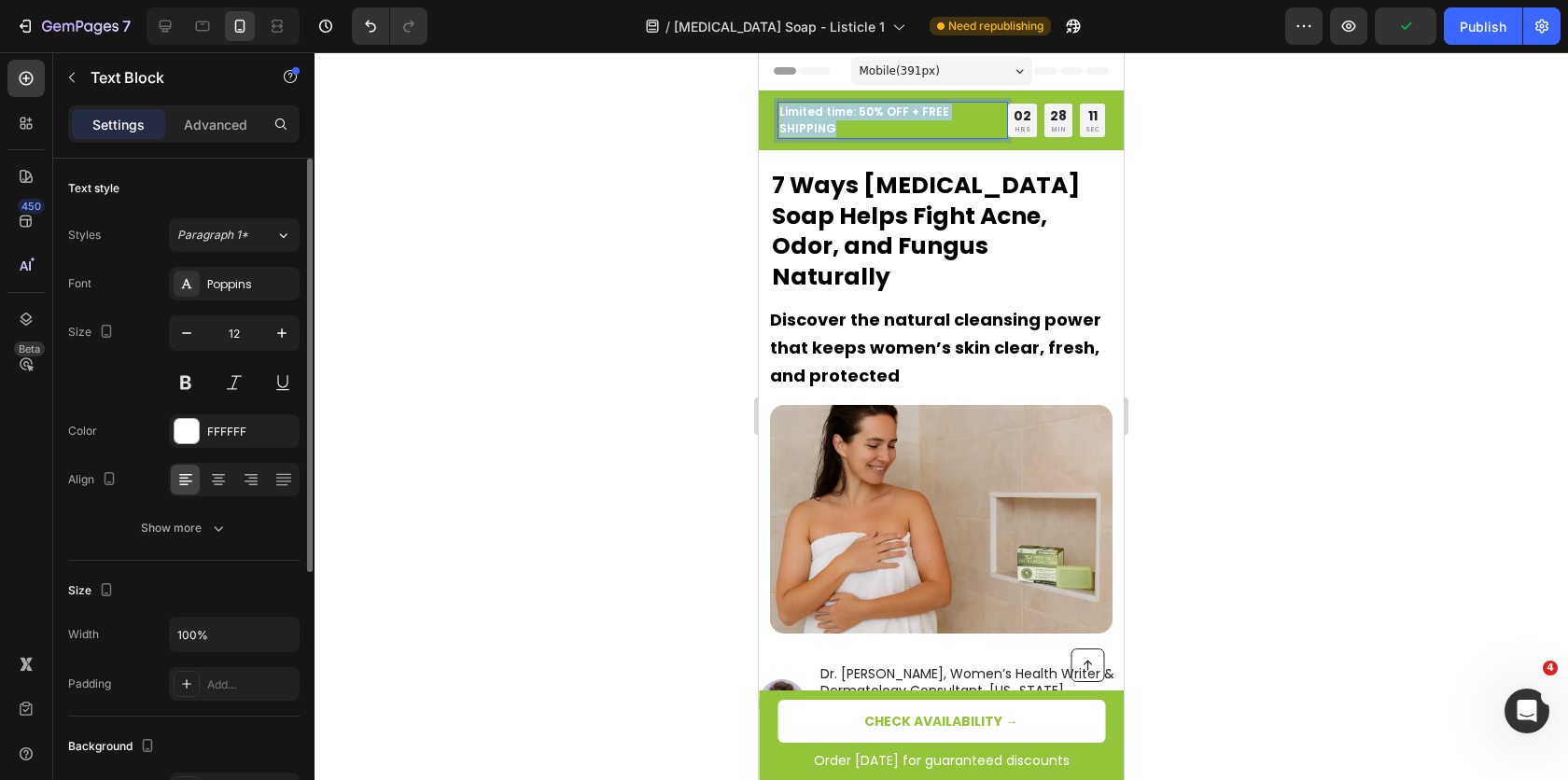
click at [816, 113] on span "Limited time: 50% OFF + FREE SHIPPING" at bounding box center [864, 120] width 169 height 33
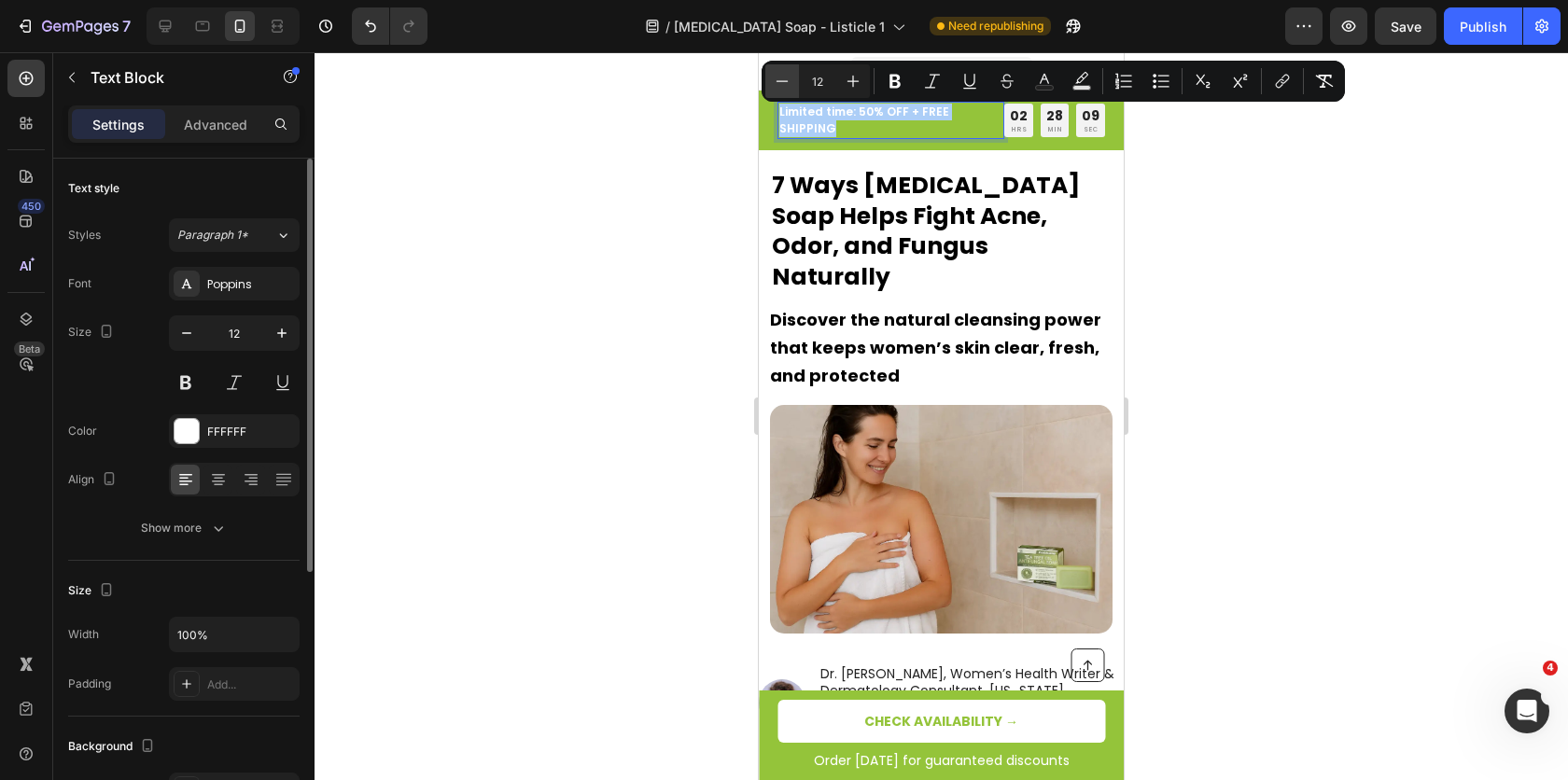
click at [786, 88] on icon "Editor contextual toolbar" at bounding box center [781, 81] width 19 height 19
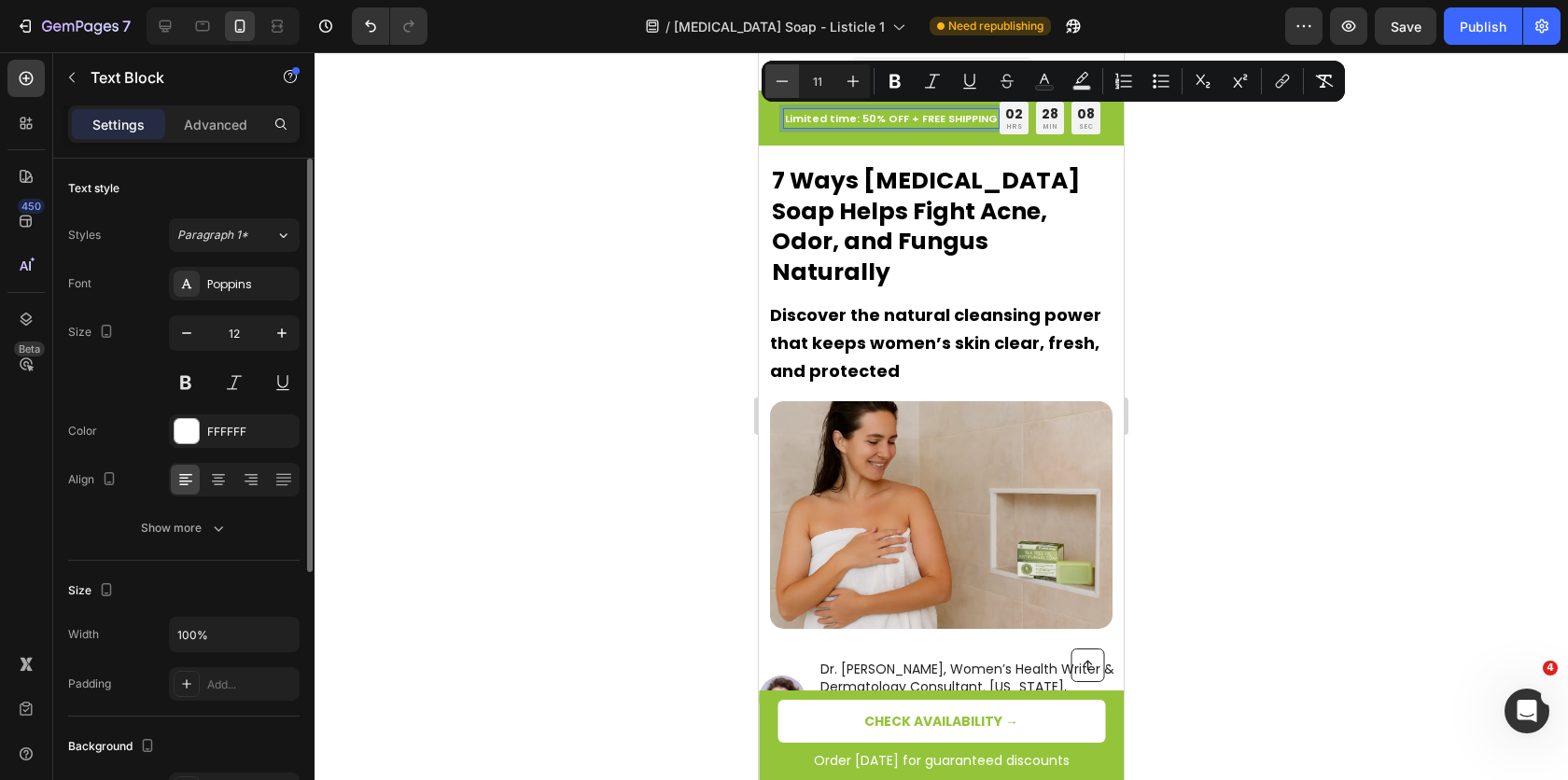
click at [786, 88] on icon "Editor contextual toolbar" at bounding box center [781, 81] width 19 height 19
click at [842, 68] on button "Plus" at bounding box center [853, 81] width 33 height 33
click at [689, 173] on div at bounding box center [941, 416] width 1253 height 727
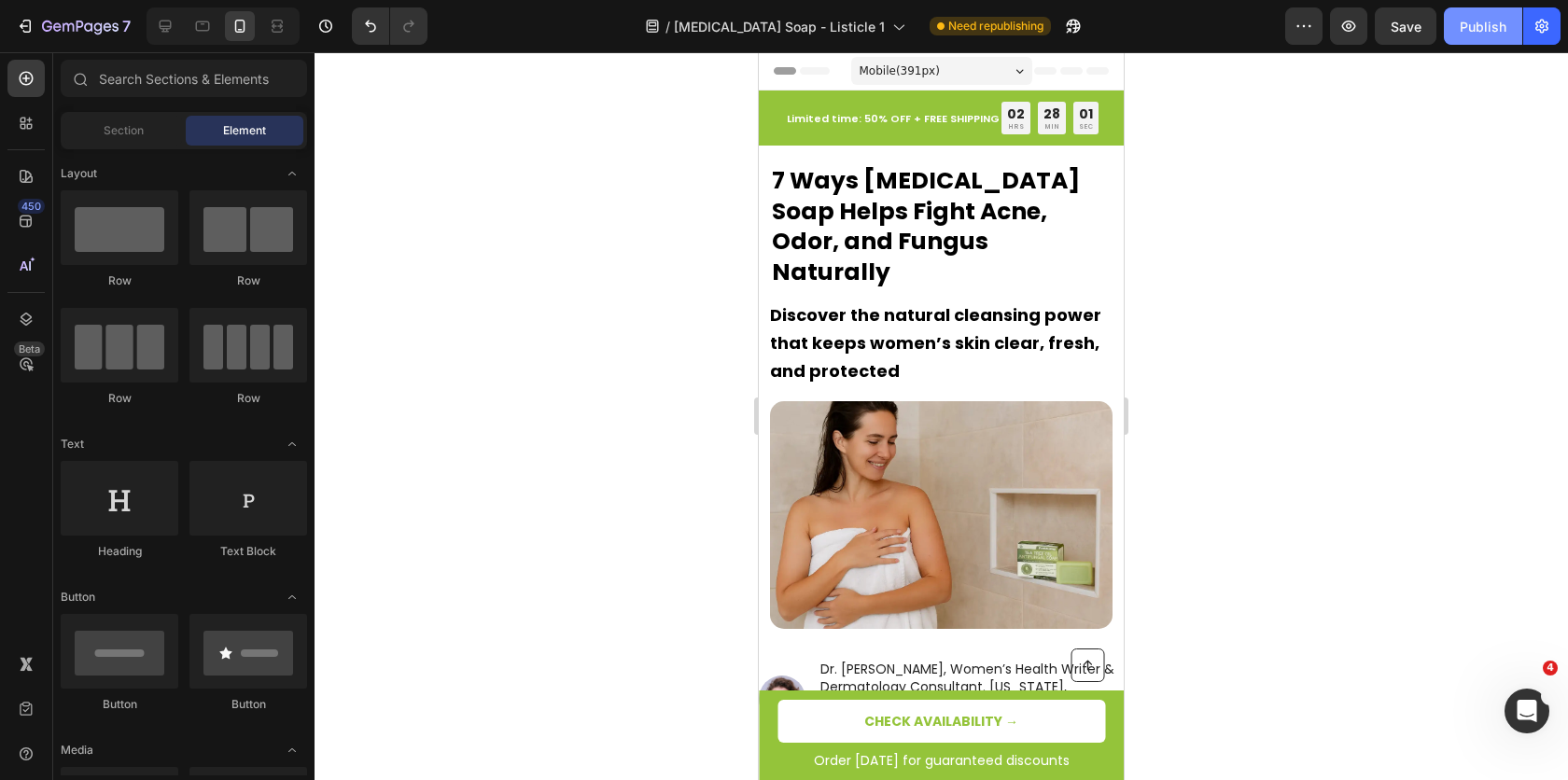
click at [1503, 25] on div "Publish" at bounding box center [1483, 26] width 47 height 19
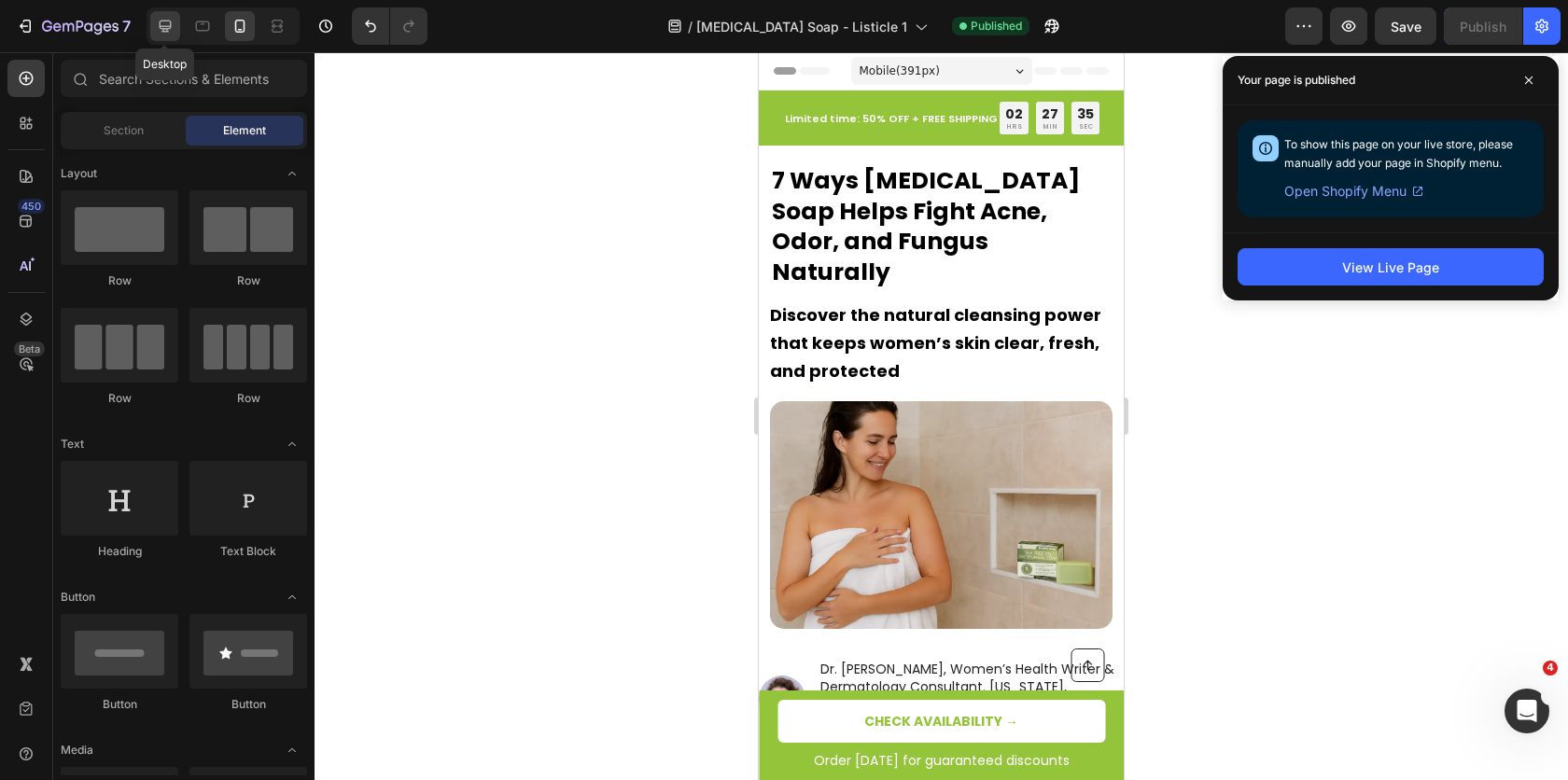
click at [170, 35] on icon at bounding box center [165, 25] width 19 height 19
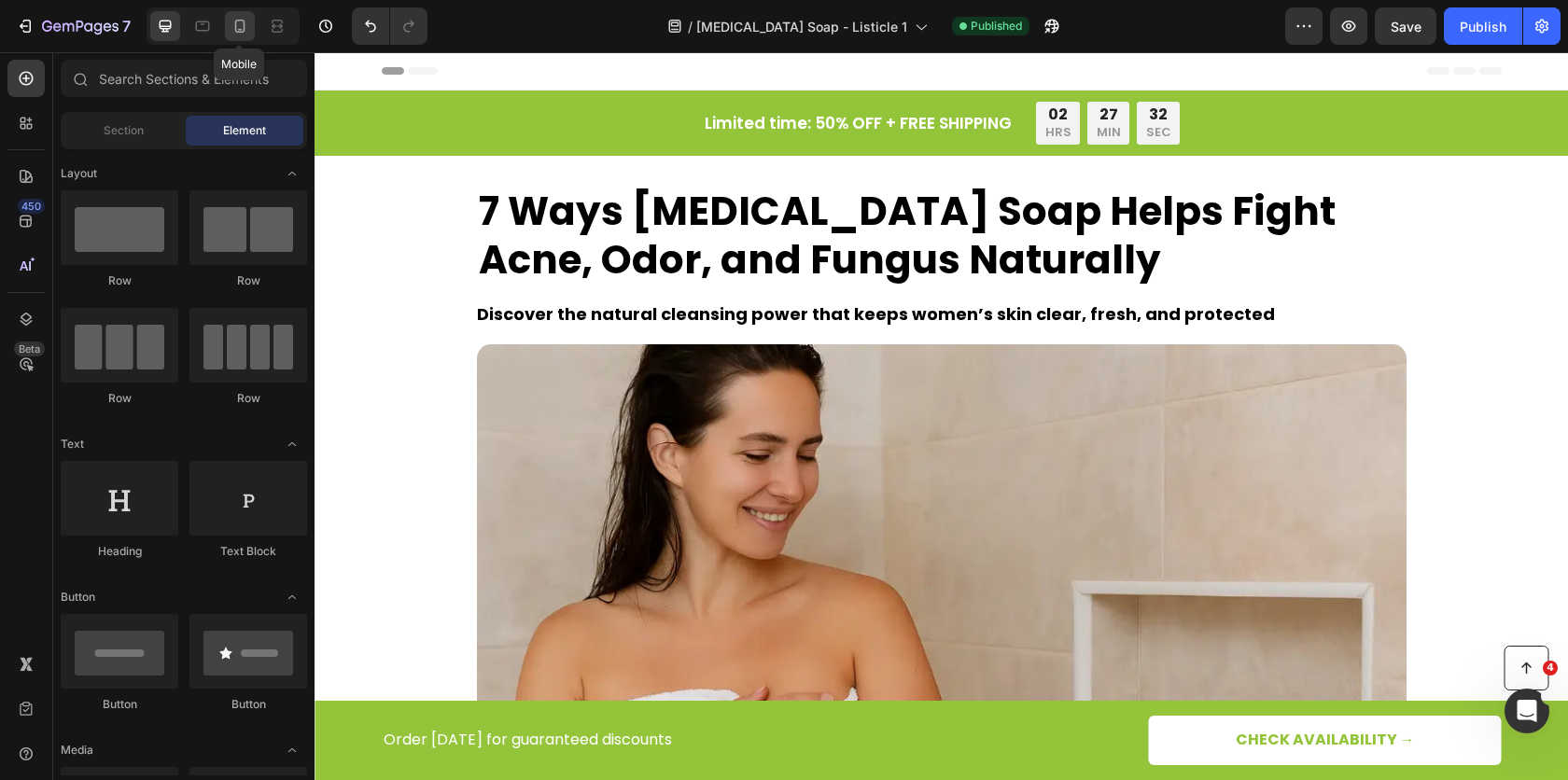
click at [237, 36] on div at bounding box center [240, 25] width 30 height 30
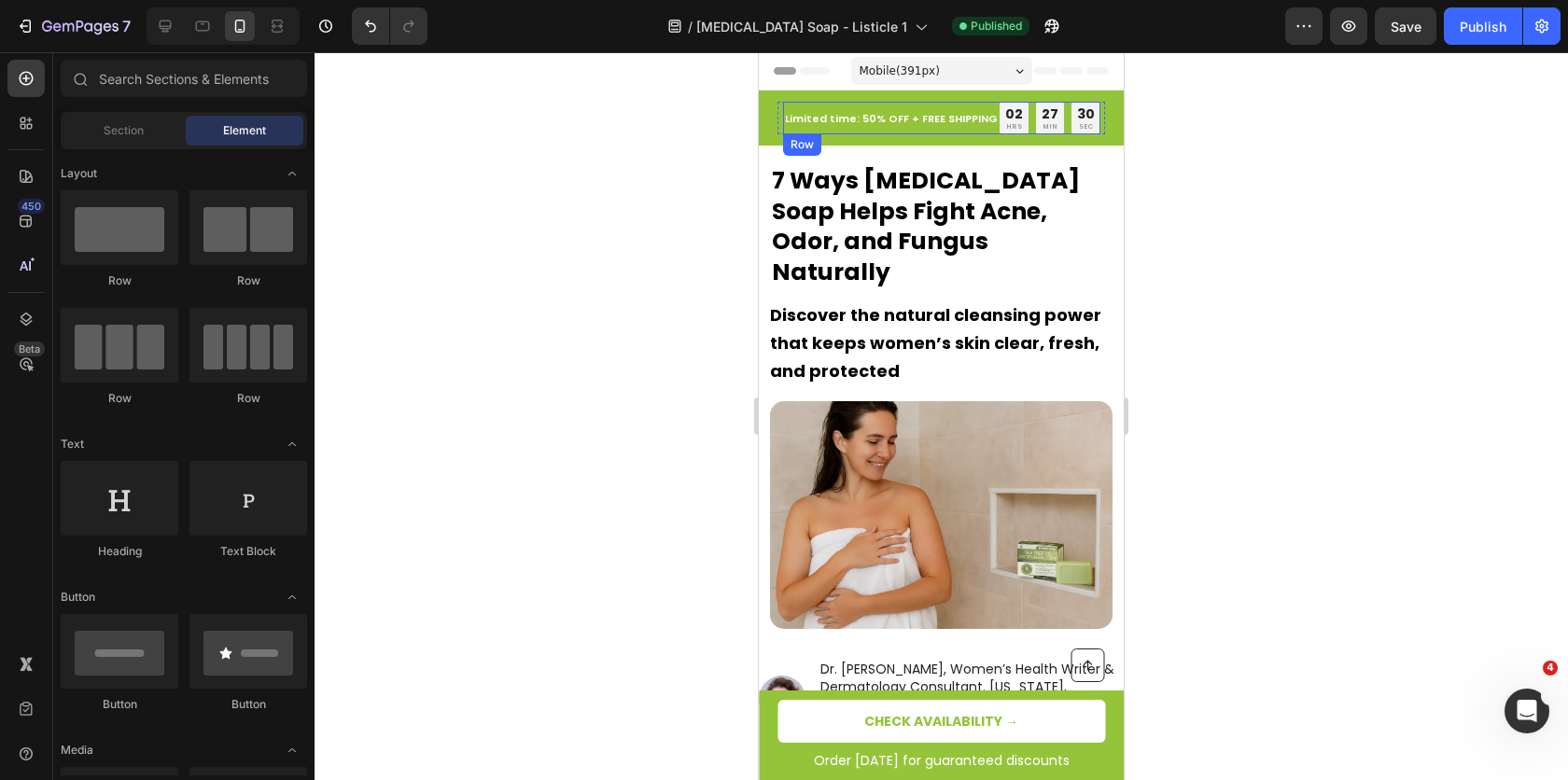
click at [948, 130] on div "Limited time: 50% OFF + FREE SHIPPING Text Block 02 HRS 27 MIN 30 SEC Countdown…" at bounding box center [942, 118] width 317 height 33
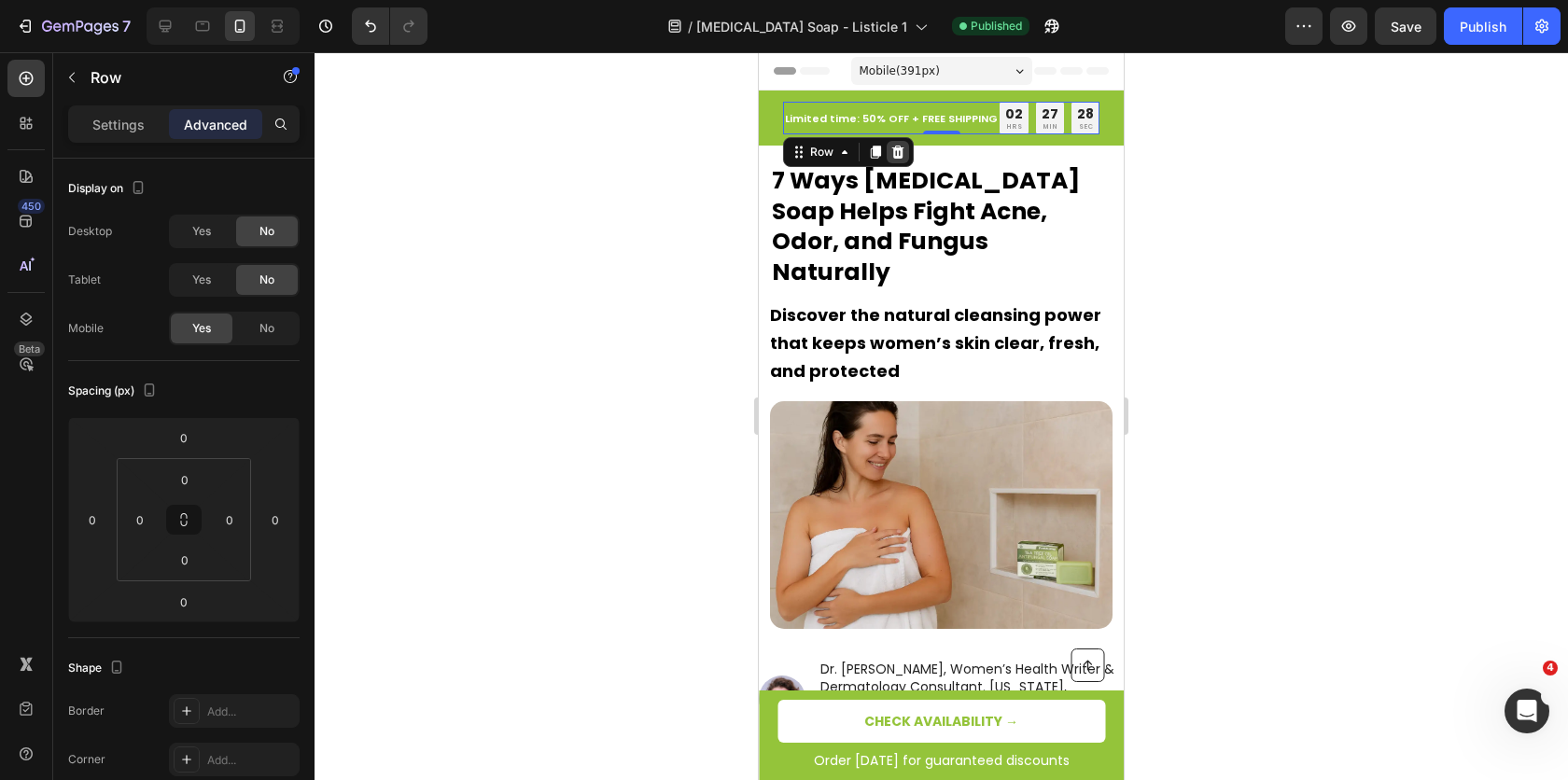
click at [902, 151] on icon at bounding box center [898, 151] width 12 height 13
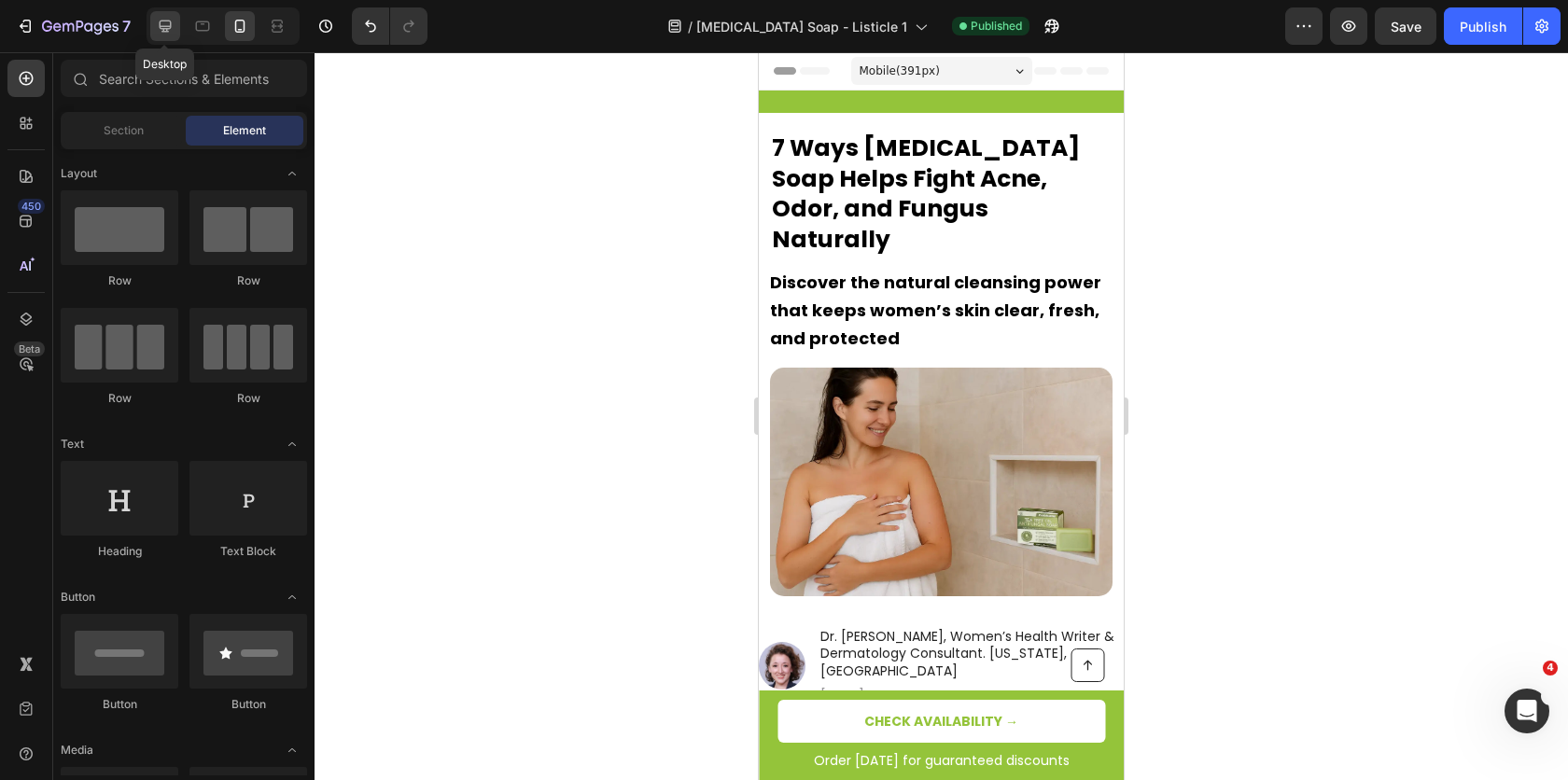
click at [168, 33] on icon at bounding box center [165, 25] width 19 height 19
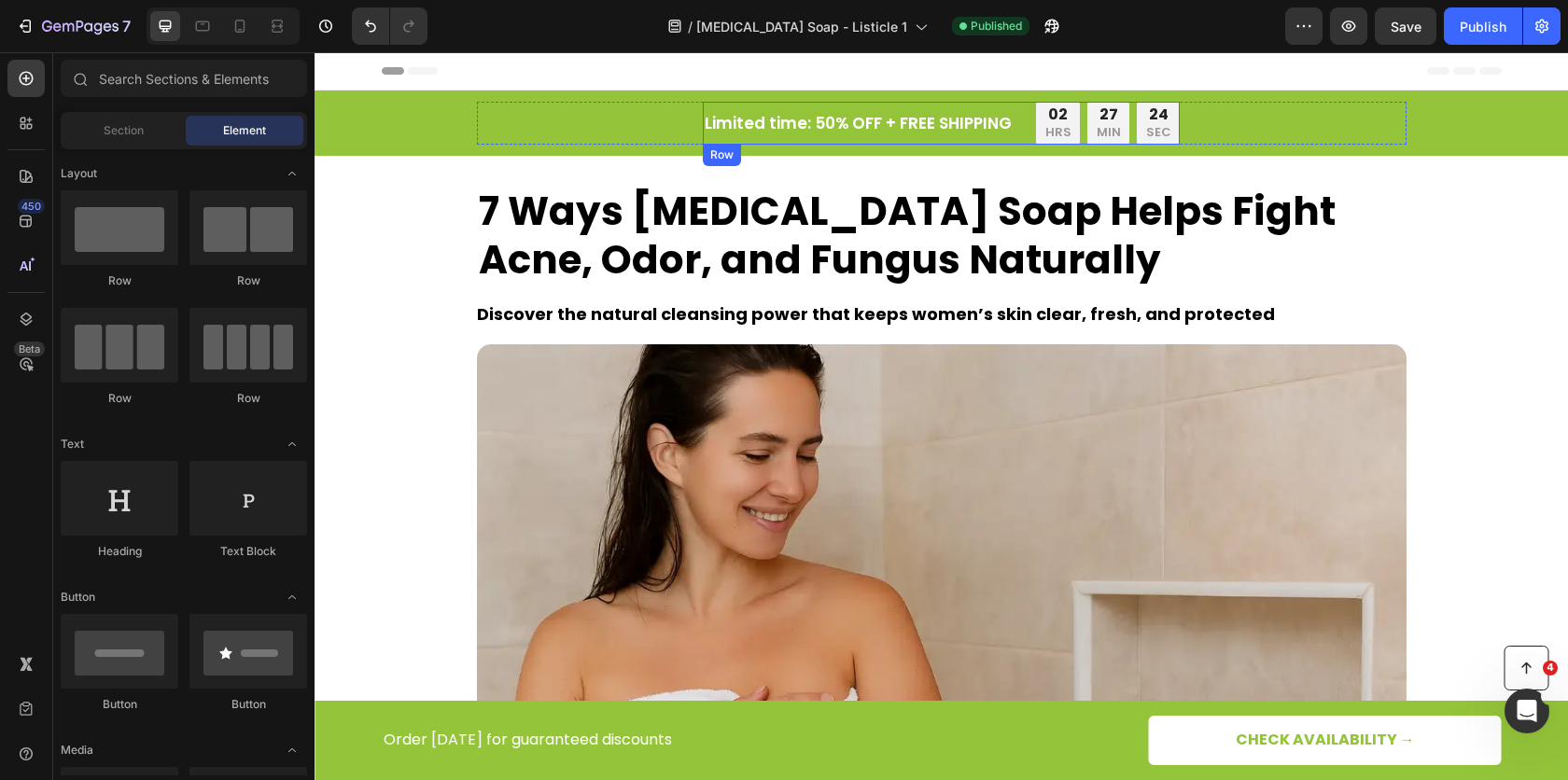
click at [1014, 126] on div "Limited time: 50% OFF + FREE SHIPPING Text Block 02 HRS 27 MIN 24 SEC Countdown…" at bounding box center [942, 123] width 477 height 43
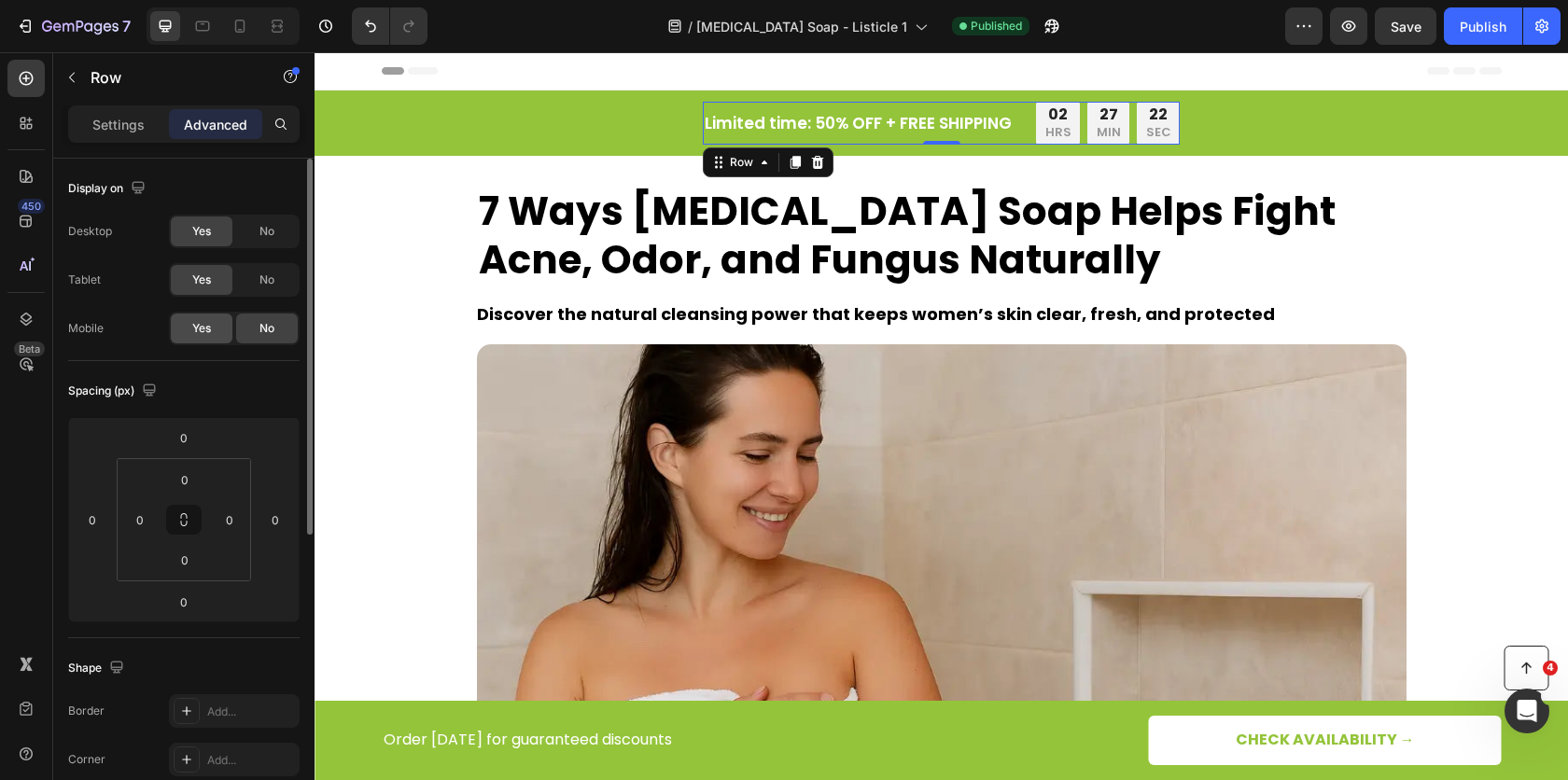
click at [224, 315] on div "Yes" at bounding box center [201, 328] width 61 height 30
click at [241, 40] on div at bounding box center [240, 25] width 30 height 30
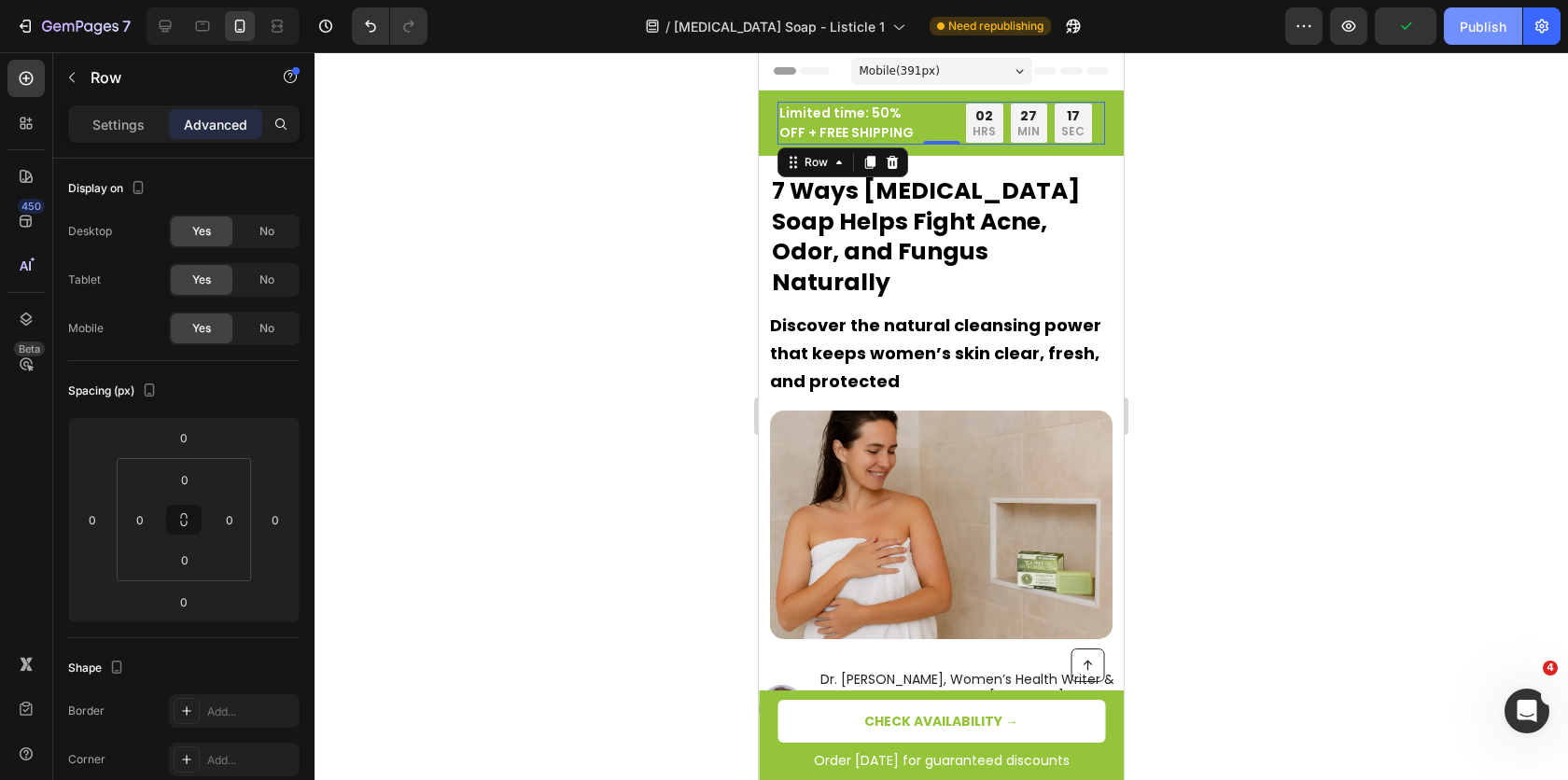
click at [1483, 19] on div "Publish" at bounding box center [1483, 26] width 47 height 19
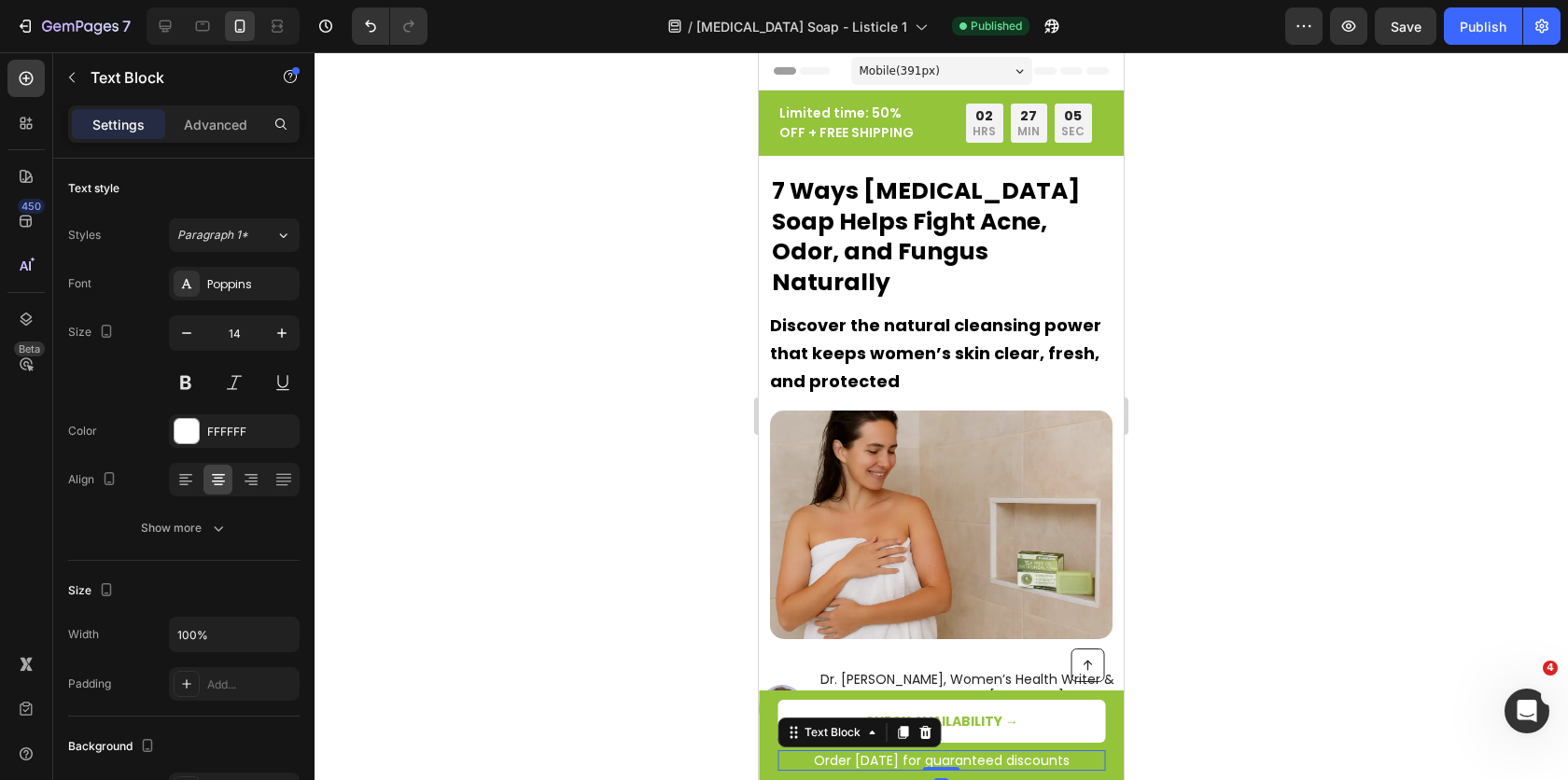
click at [856, 757] on p "Order [DATE] for guaranteed discounts" at bounding box center [941, 760] width 324 height 17
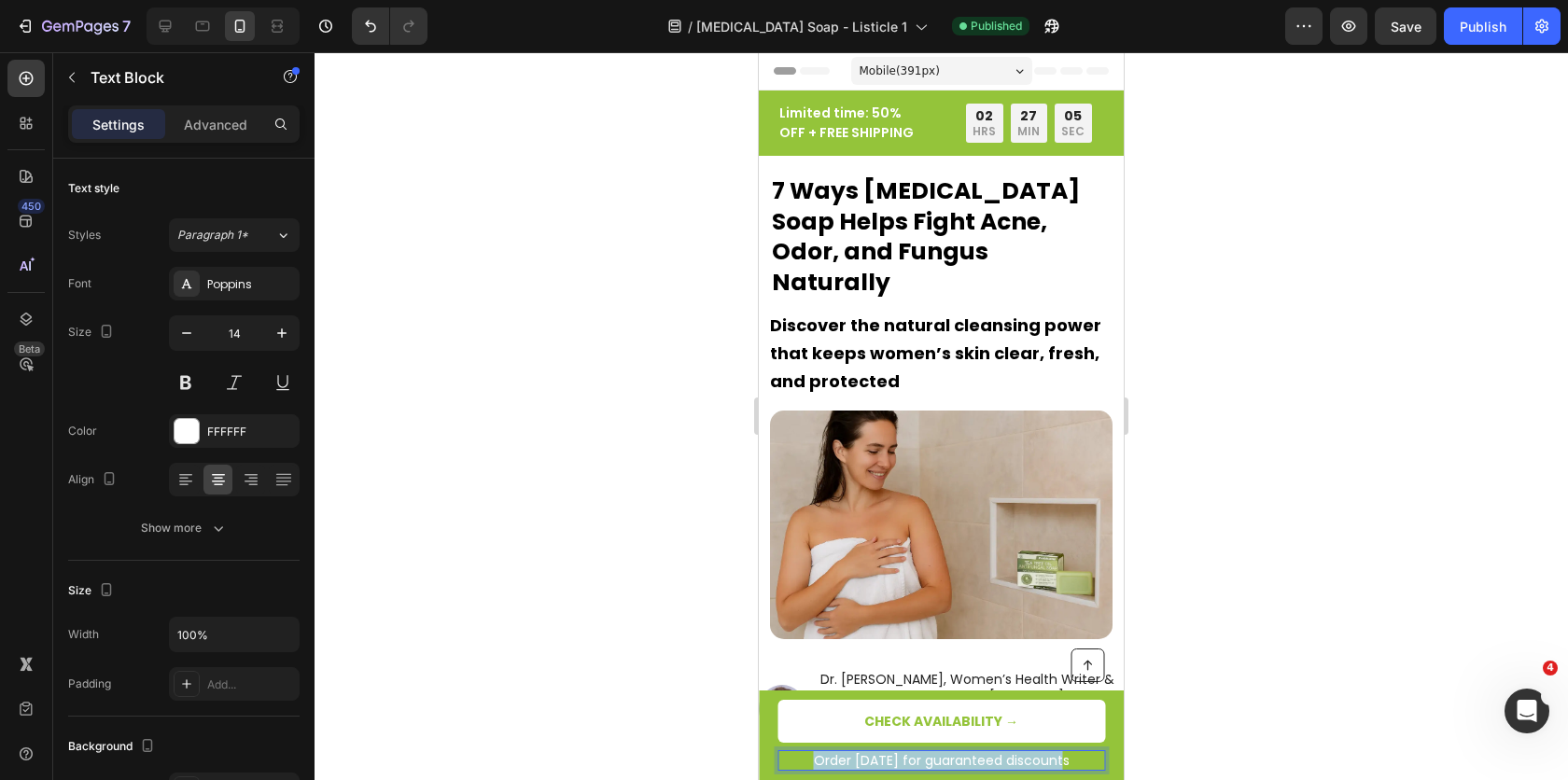
click at [856, 757] on p "Order [DATE] for guaranteed discounts" at bounding box center [941, 760] width 324 height 17
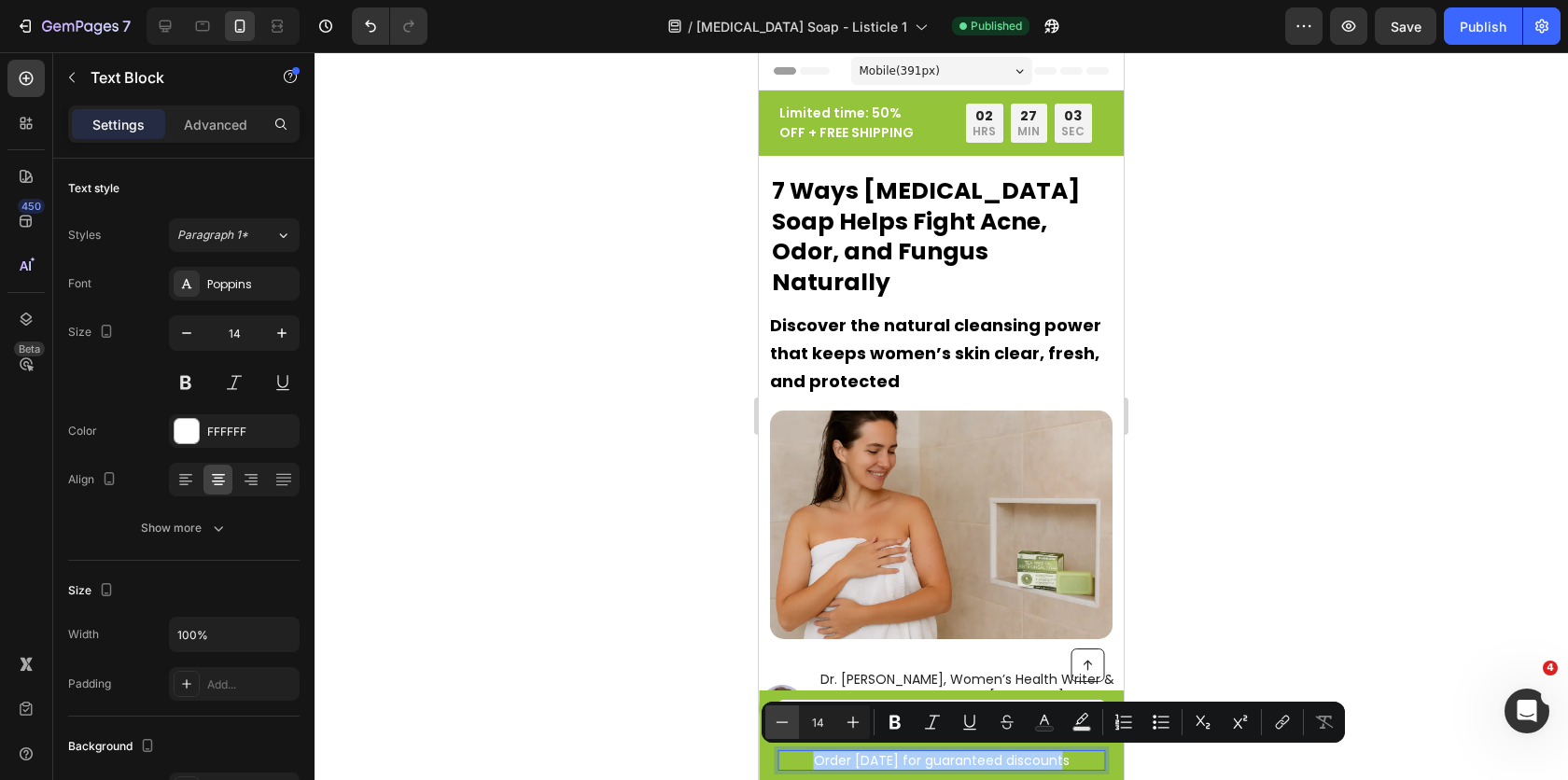
click at [789, 729] on icon "Editor contextual toolbar" at bounding box center [781, 722] width 19 height 19
click at [789, 728] on icon "Editor contextual toolbar" at bounding box center [781, 722] width 19 height 19
click at [788, 728] on icon "Editor contextual toolbar" at bounding box center [781, 722] width 19 height 19
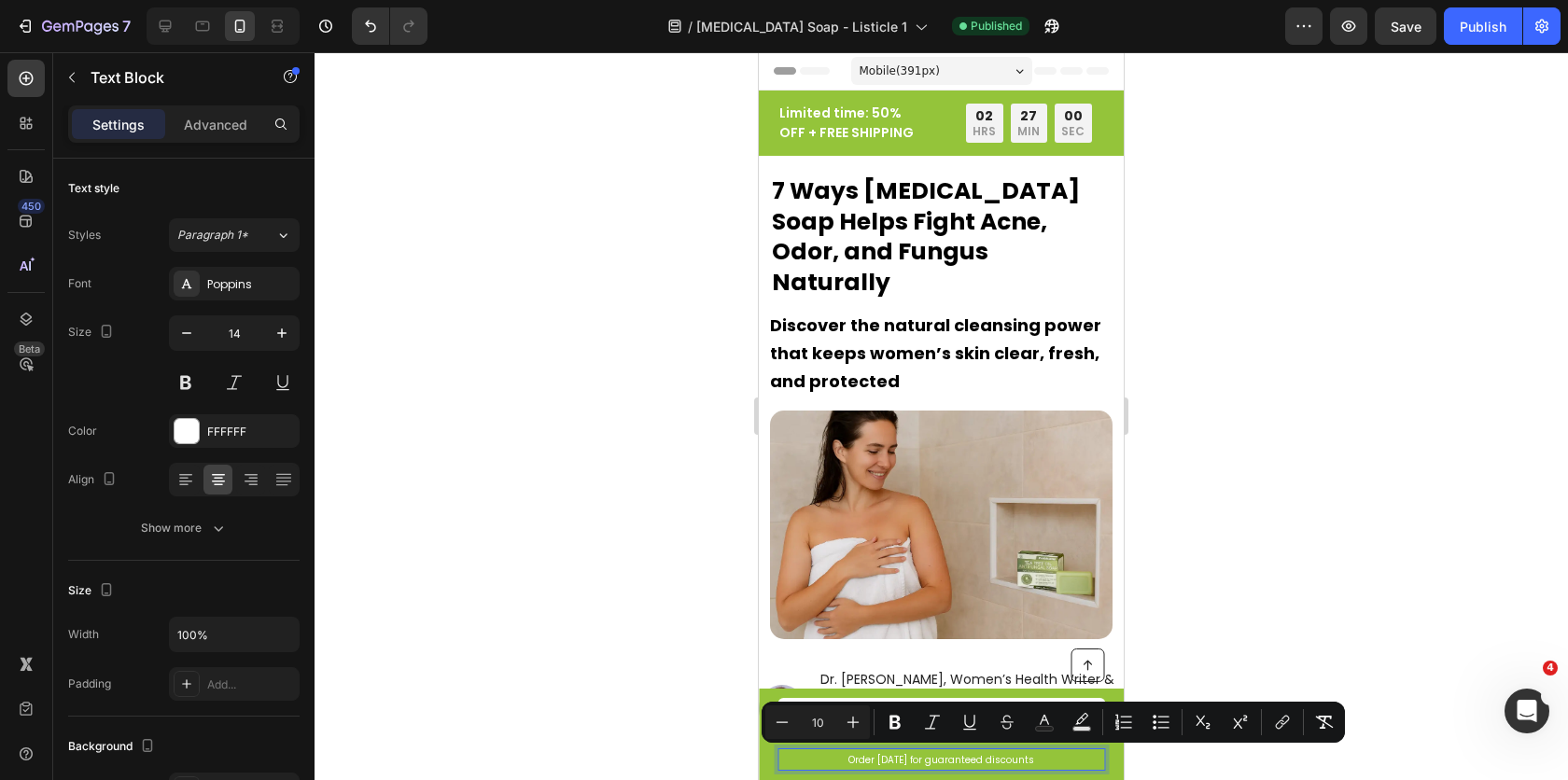
click at [669, 715] on div at bounding box center [941, 416] width 1253 height 727
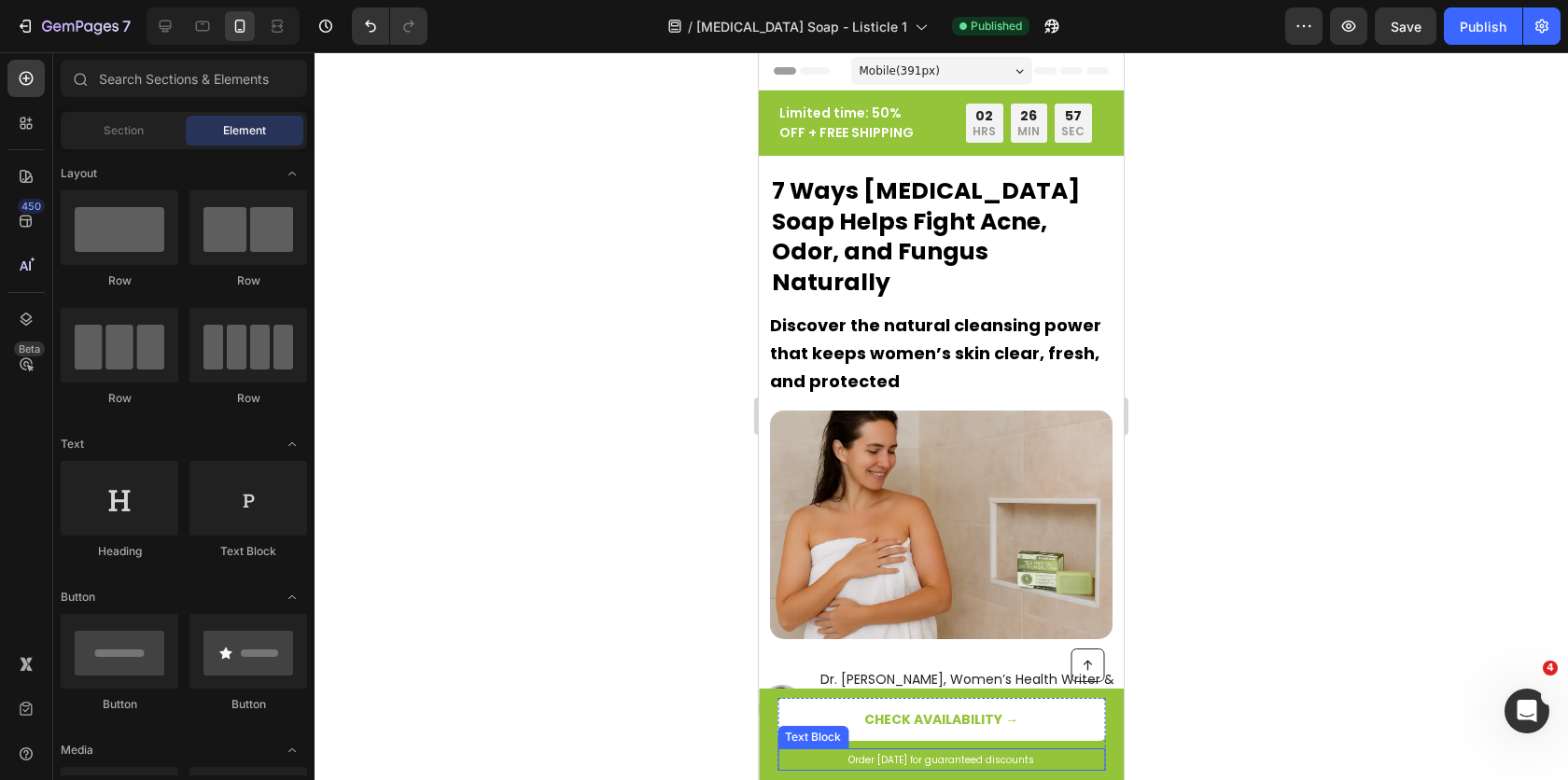
click at [895, 756] on span "Order [DATE] for guaranteed discounts" at bounding box center [941, 760] width 186 height 14
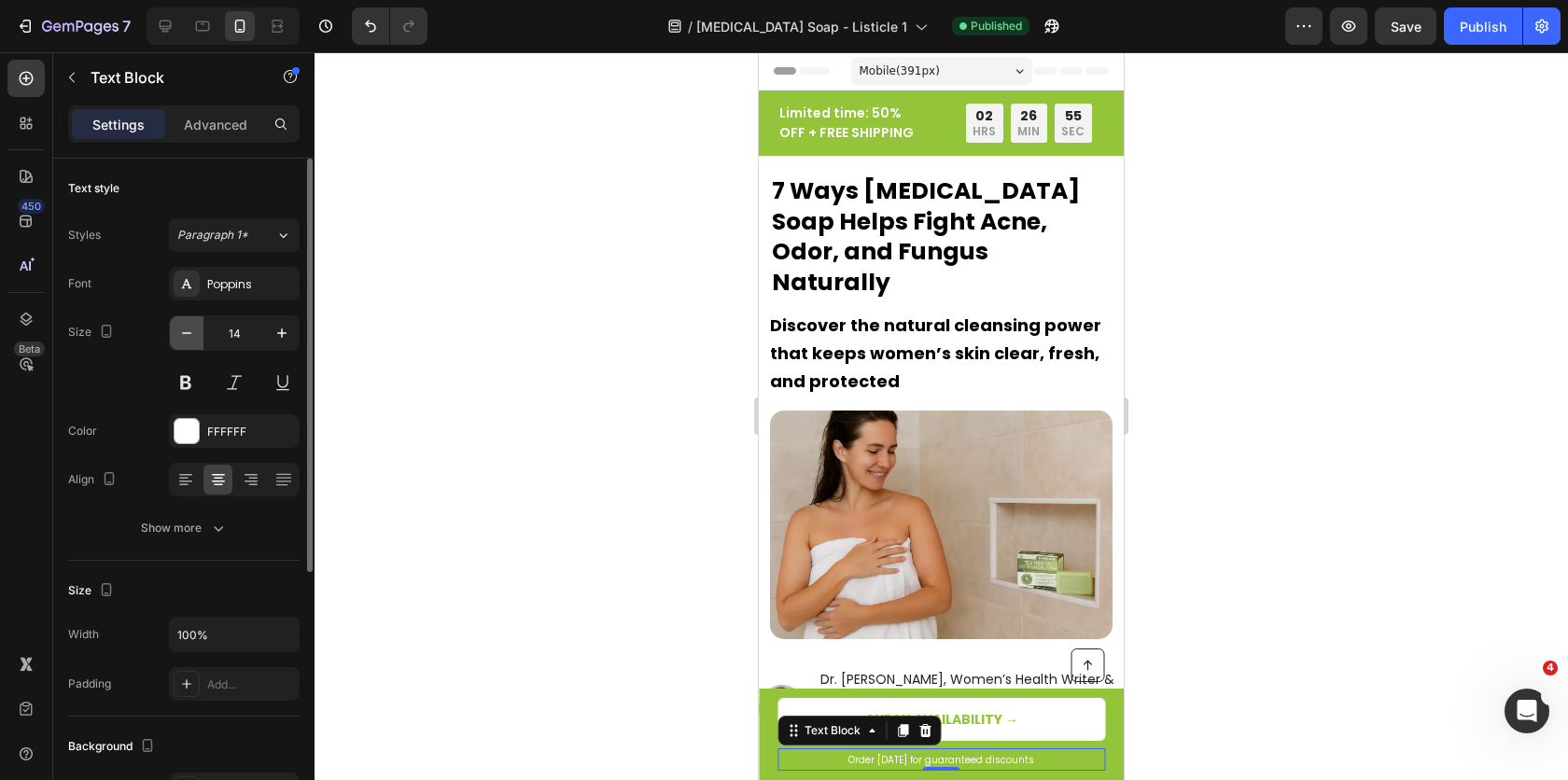
click at [180, 338] on icon "button" at bounding box center [186, 333] width 19 height 19
click at [184, 336] on icon "button" at bounding box center [186, 333] width 19 height 19
click at [186, 334] on icon "button" at bounding box center [186, 333] width 19 height 19
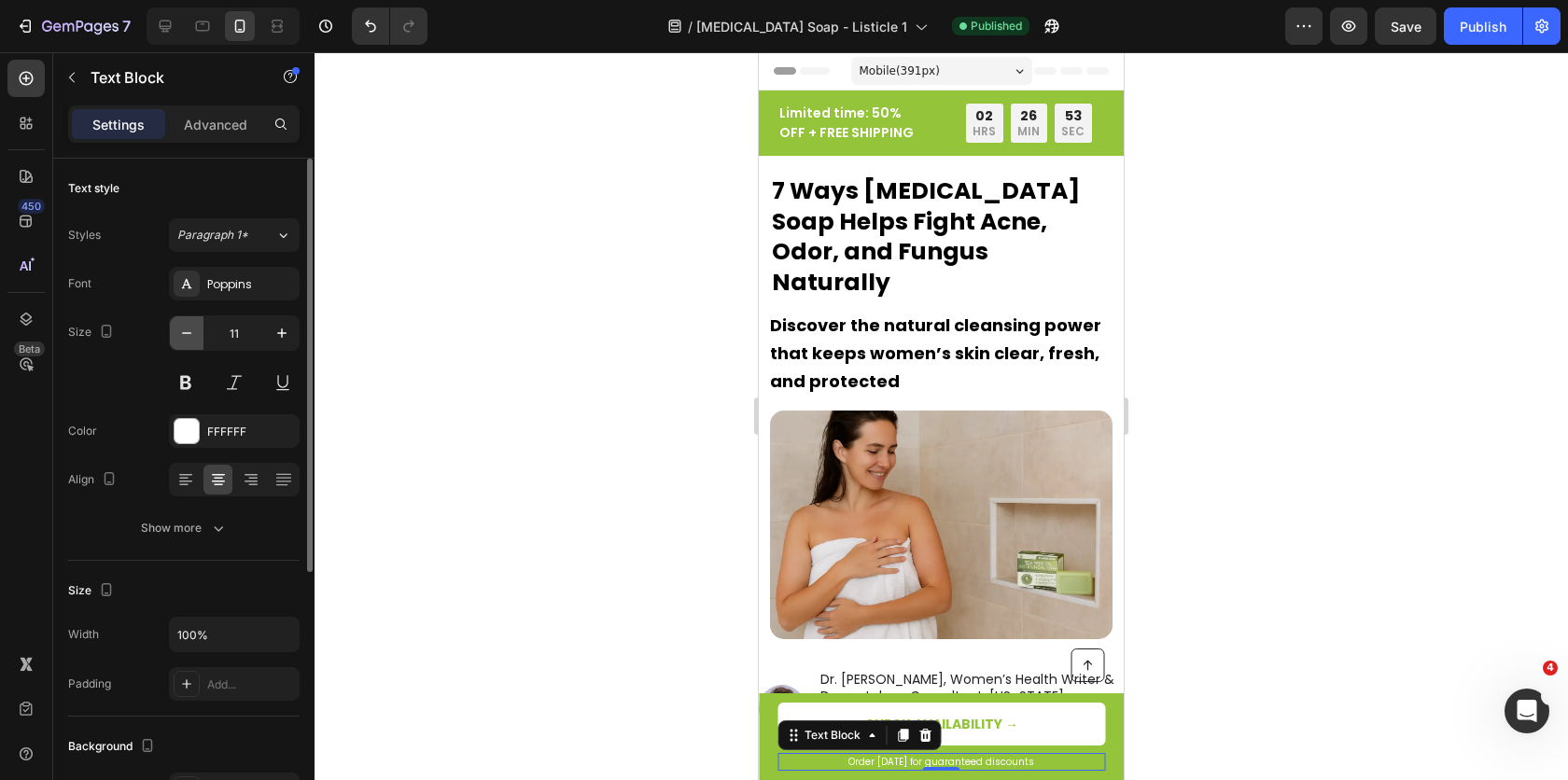
click at [186, 334] on icon "button" at bounding box center [186, 333] width 19 height 19
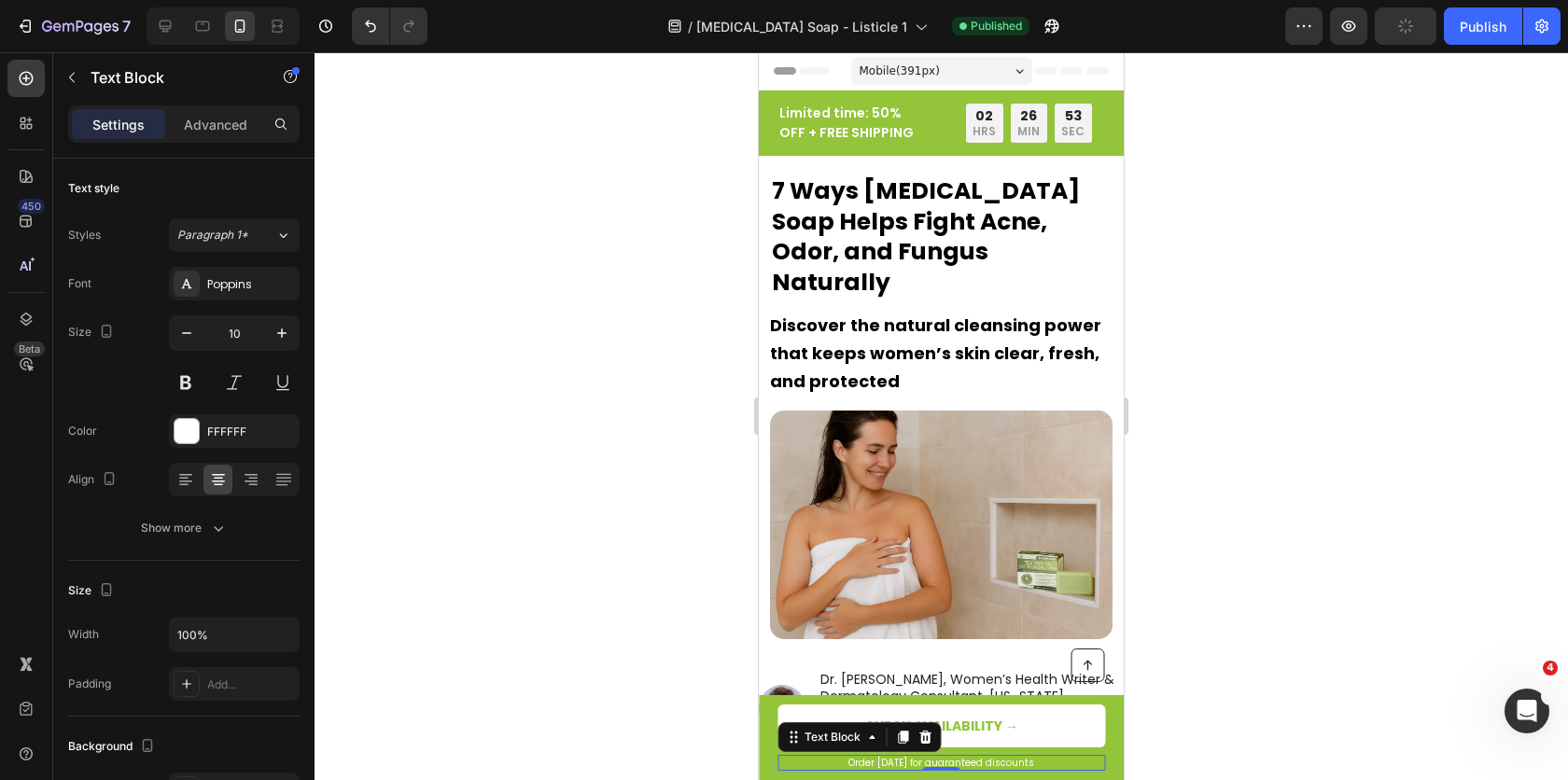
drag, startPoint x: 369, startPoint y: 414, endPoint x: 391, endPoint y: 434, distance: 29.7
click at [369, 414] on div at bounding box center [941, 416] width 1253 height 727
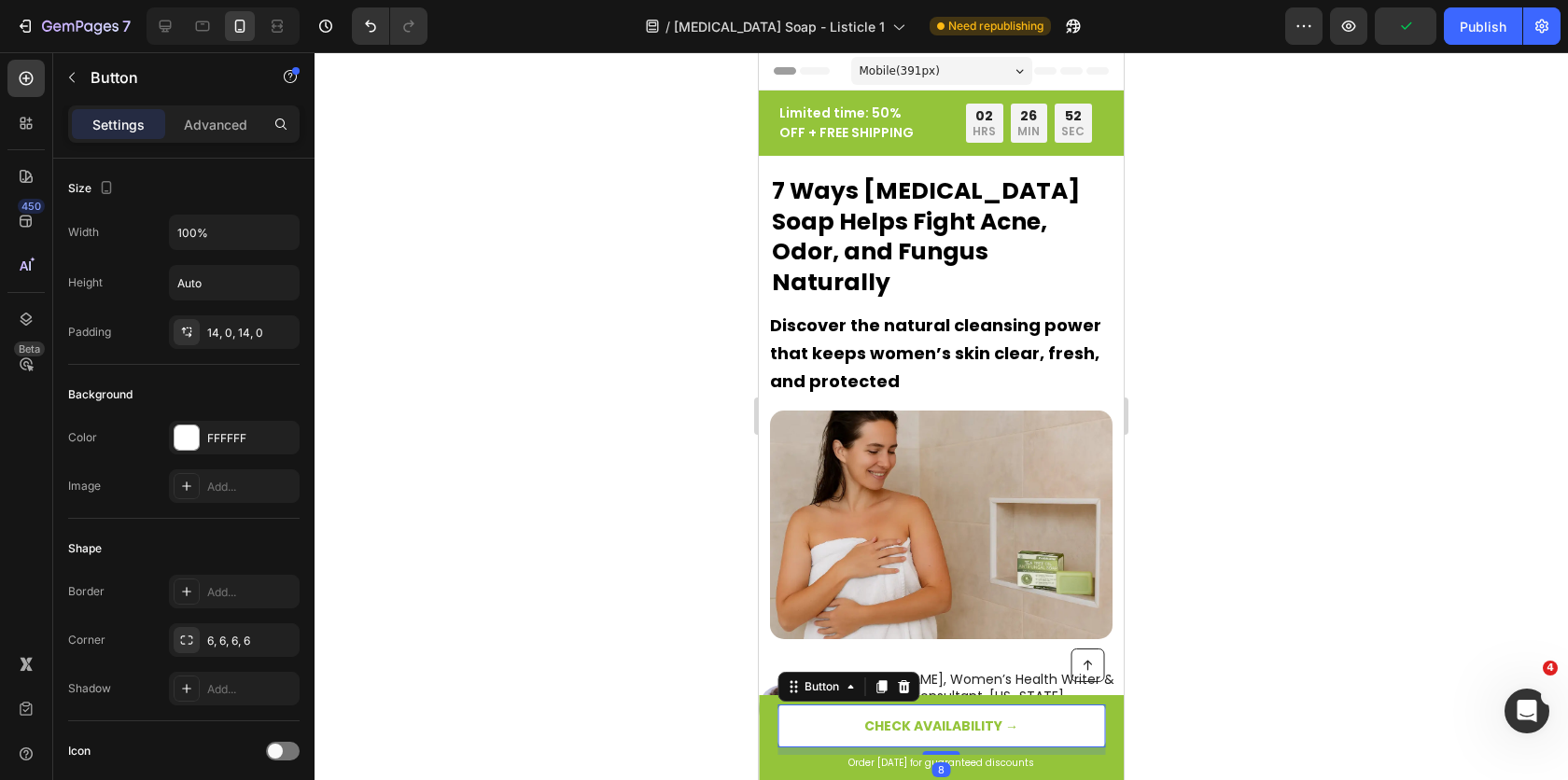
click at [912, 743] on link "CHECK AVAILABILITY →" at bounding box center [941, 726] width 327 height 43
click at [236, 335] on div "14, 0, 14, 0" at bounding box center [235, 332] width 55 height 17
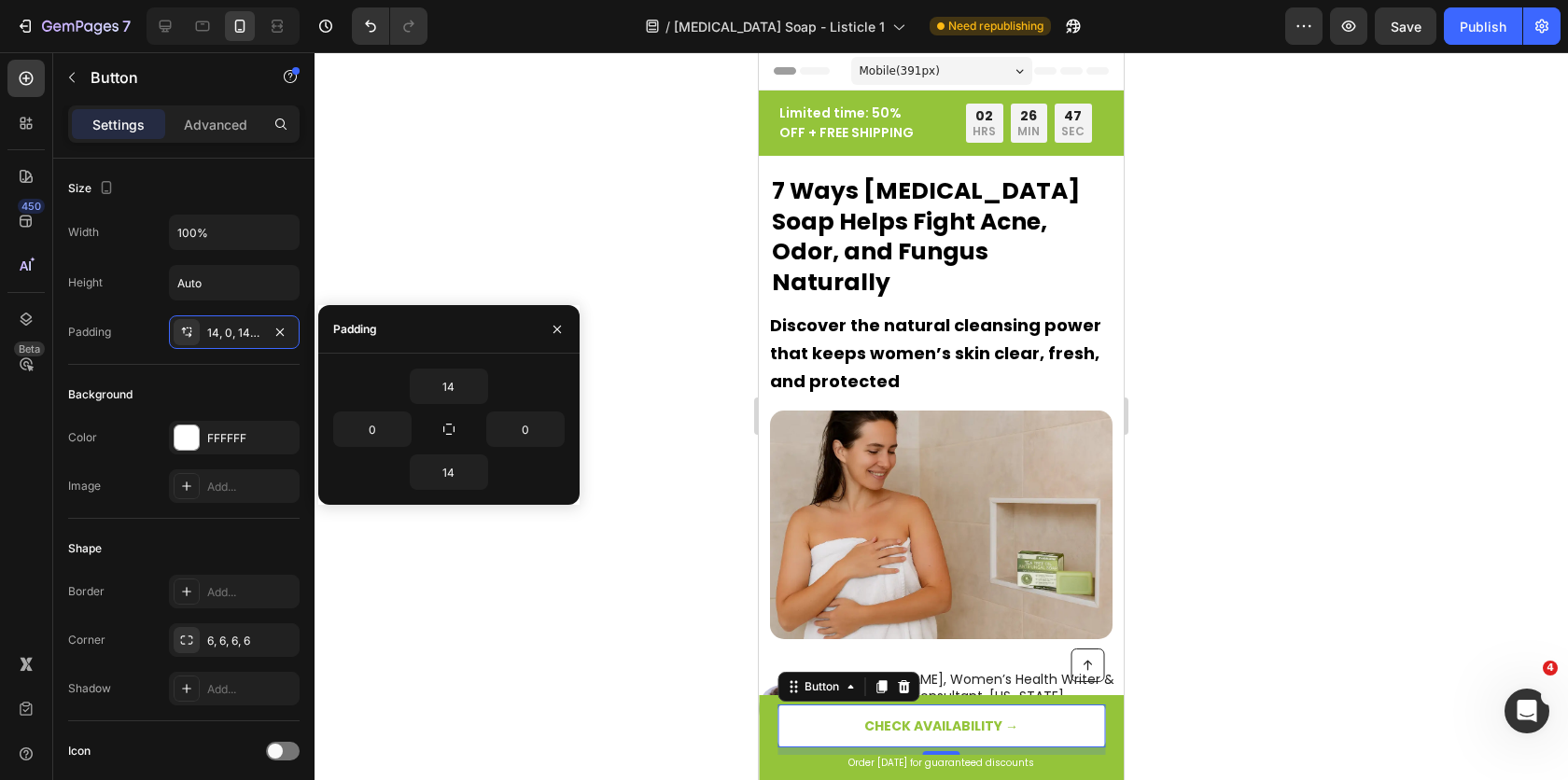
click at [459, 492] on div "14 0 0 14" at bounding box center [449, 428] width 261 height 151
click at [448, 481] on input "14" at bounding box center [449, 472] width 77 height 33
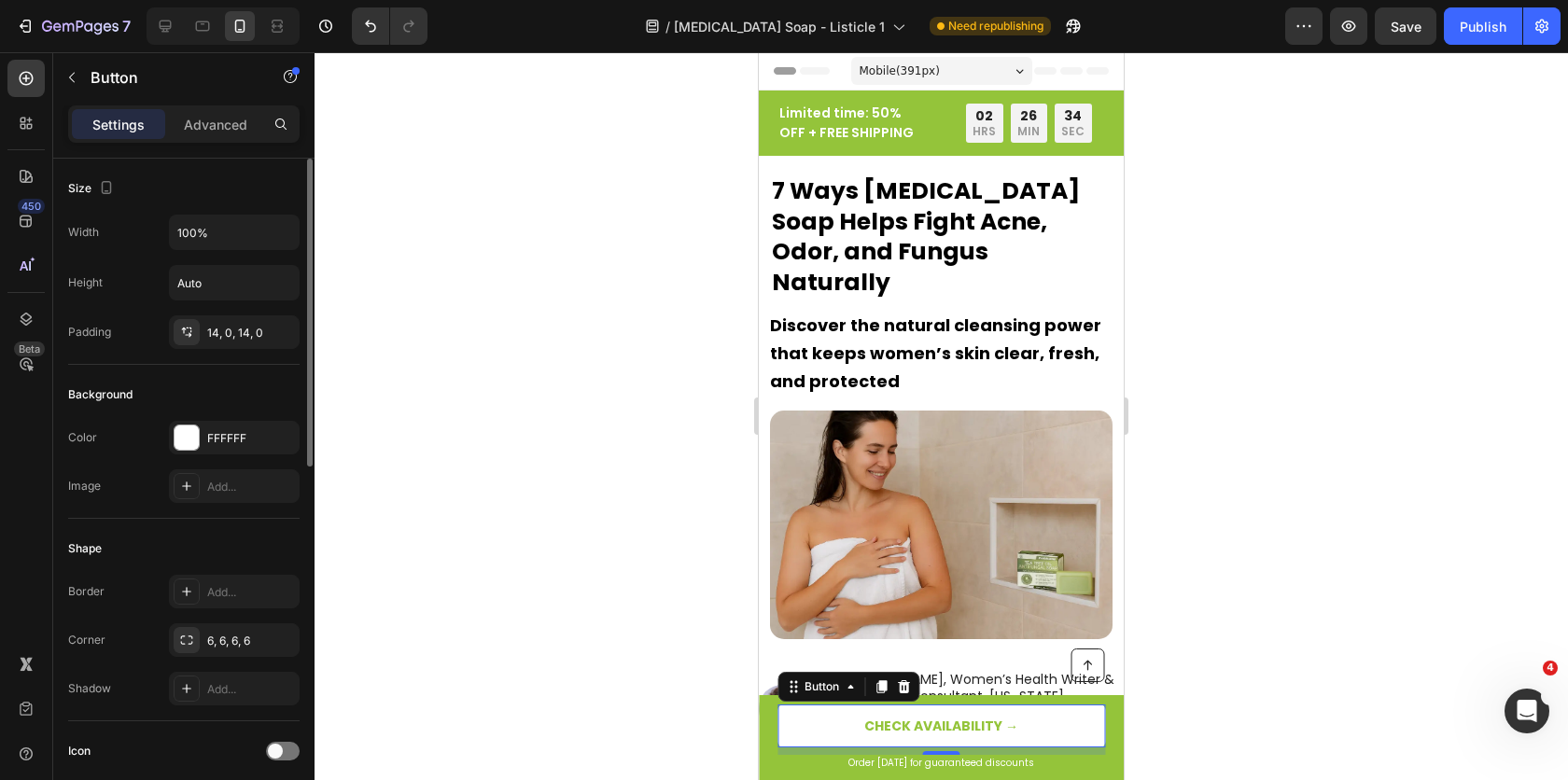
click at [165, 521] on div "Shape Border Add... Corner 6, 6, 6, 6 Shadow Add..." at bounding box center [184, 620] width 232 height 203
click at [875, 730] on p "CHECK AVAILABILITY →" at bounding box center [941, 725] width 154 height 17
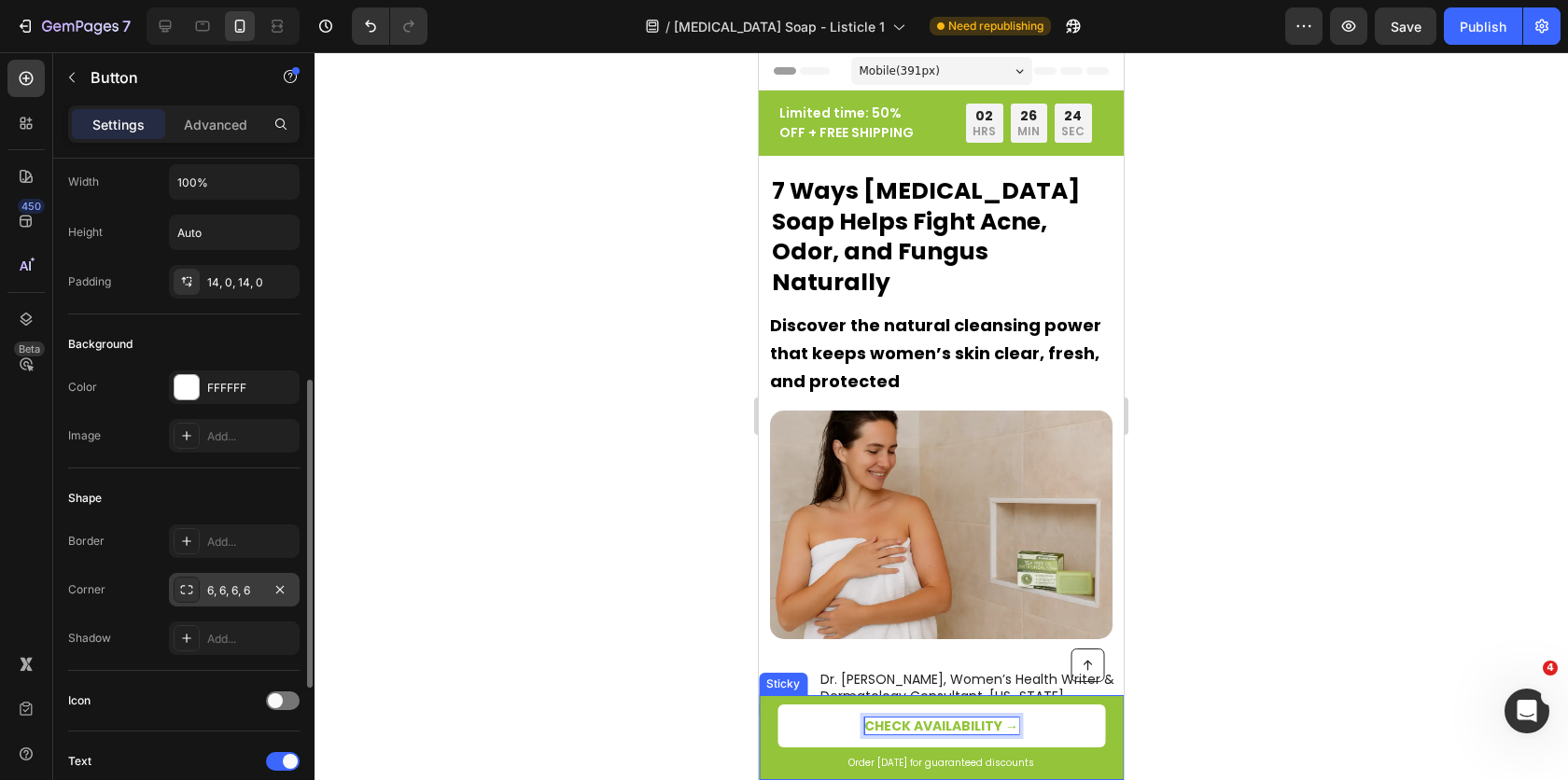
scroll to position [331, 0]
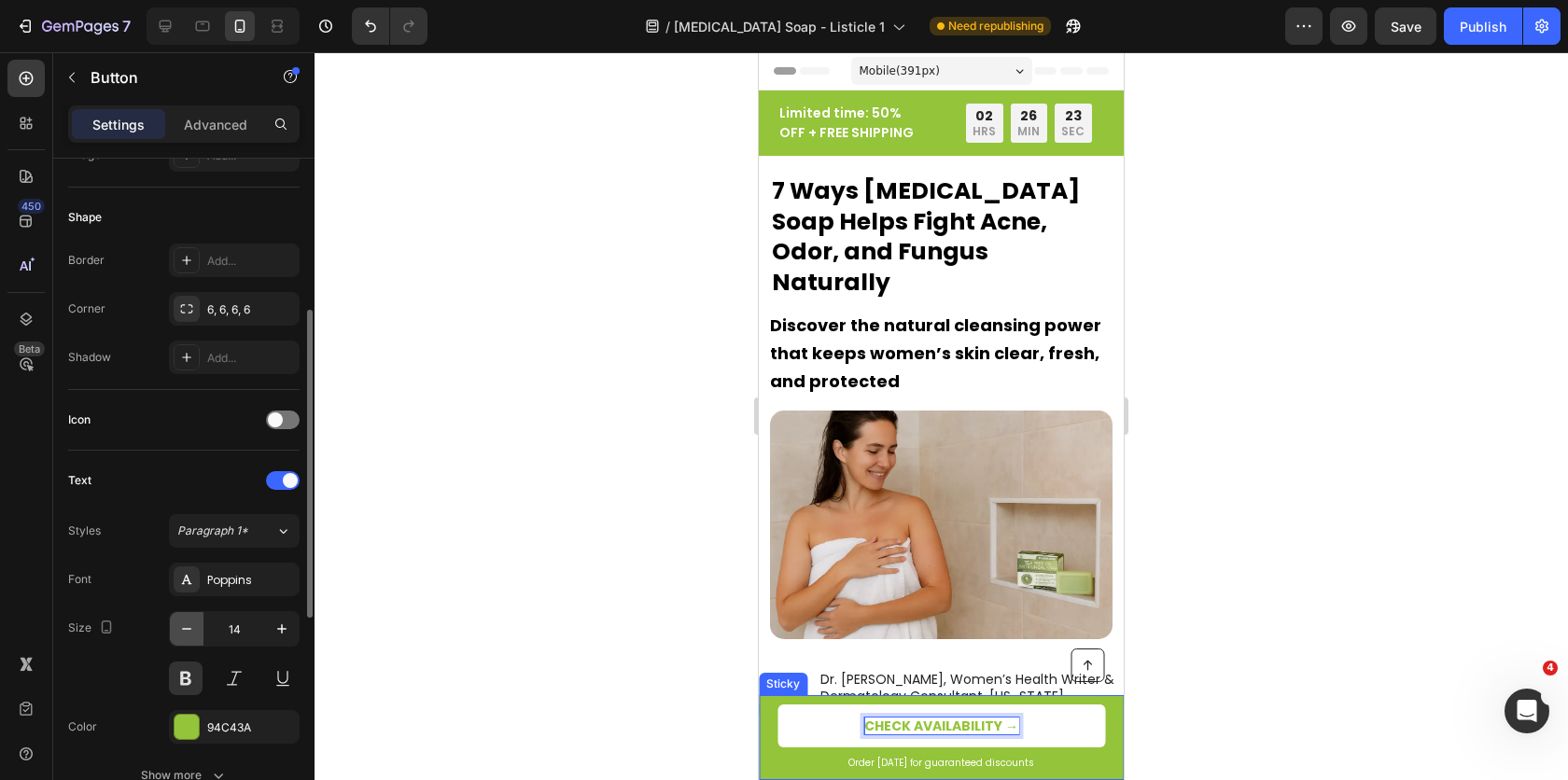
click at [188, 629] on icon "button" at bounding box center [186, 628] width 19 height 19
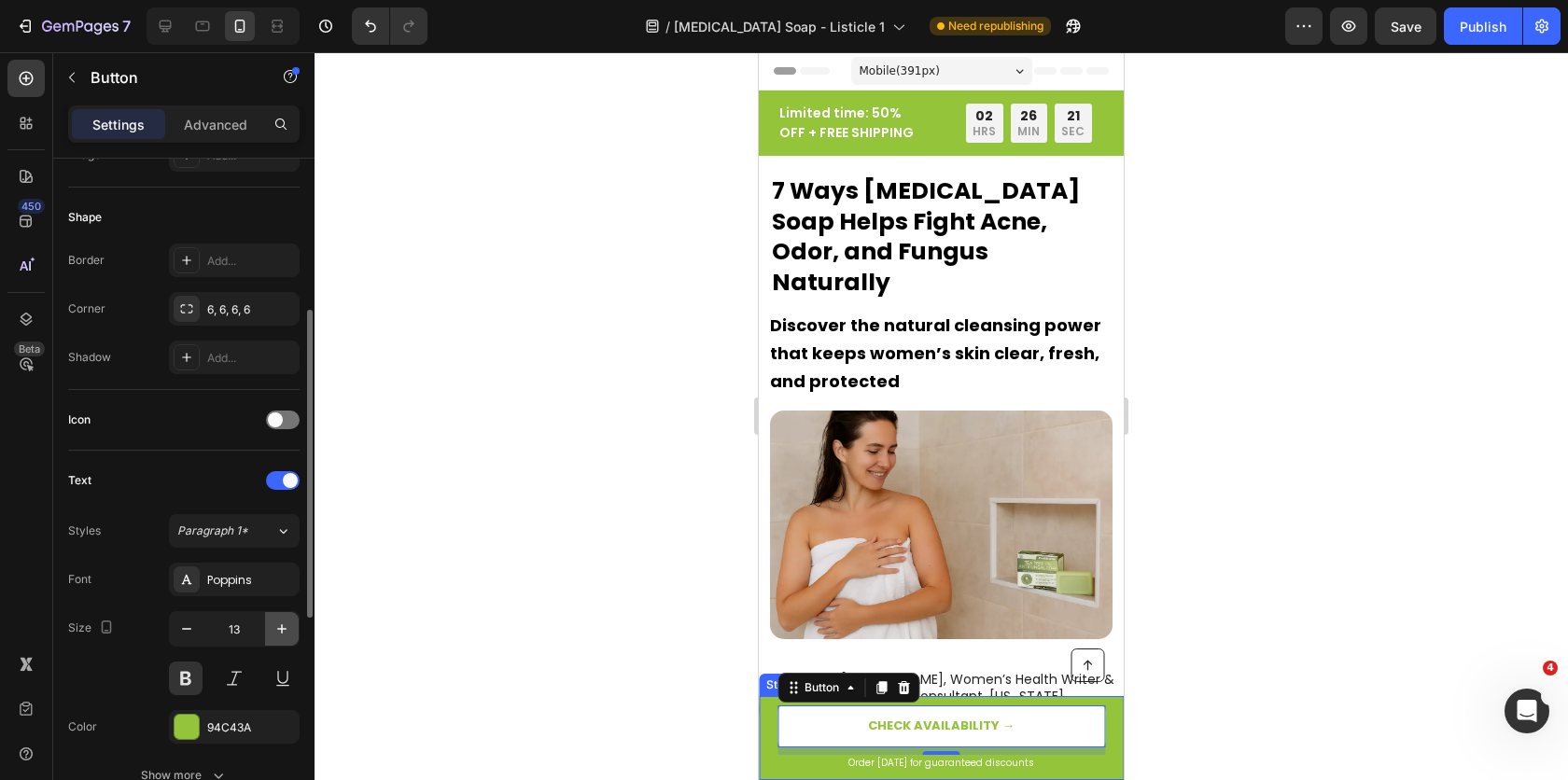
click at [282, 630] on icon "button" at bounding box center [281, 628] width 19 height 19
click at [229, 117] on p "Advanced" at bounding box center [215, 125] width 63 height 19
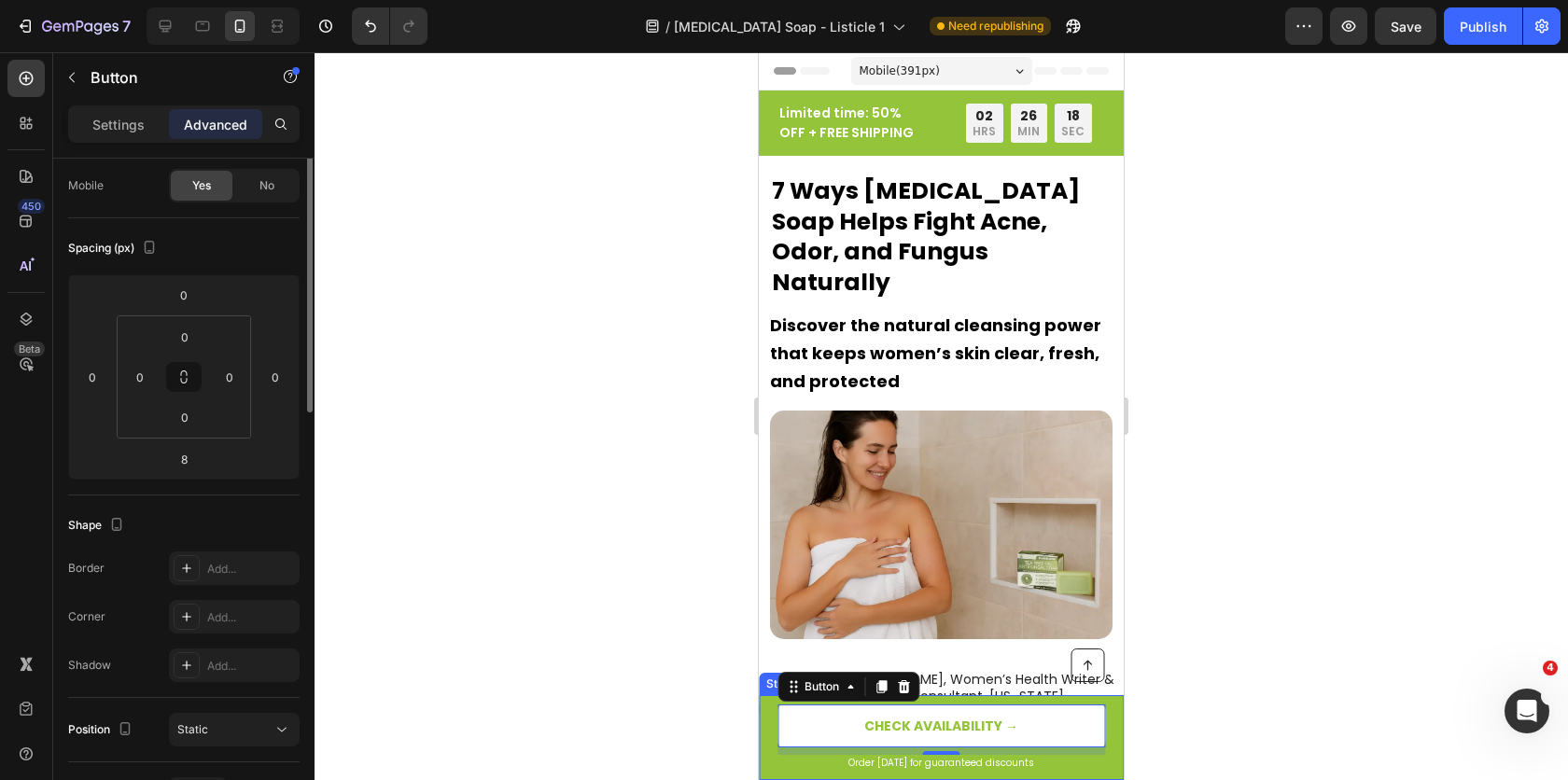
scroll to position [0, 0]
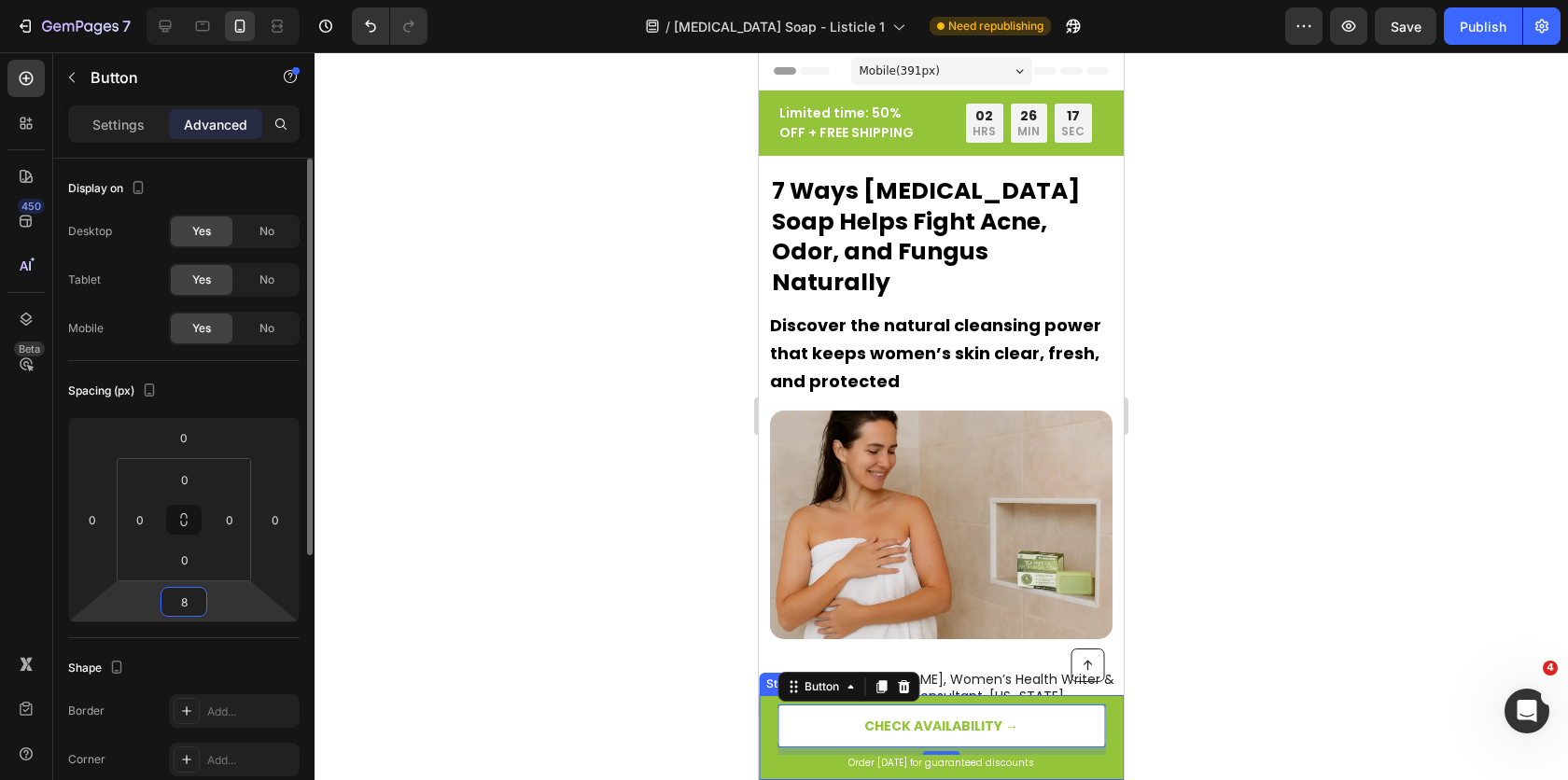
click at [198, 607] on input "8" at bounding box center [184, 602] width 37 height 28
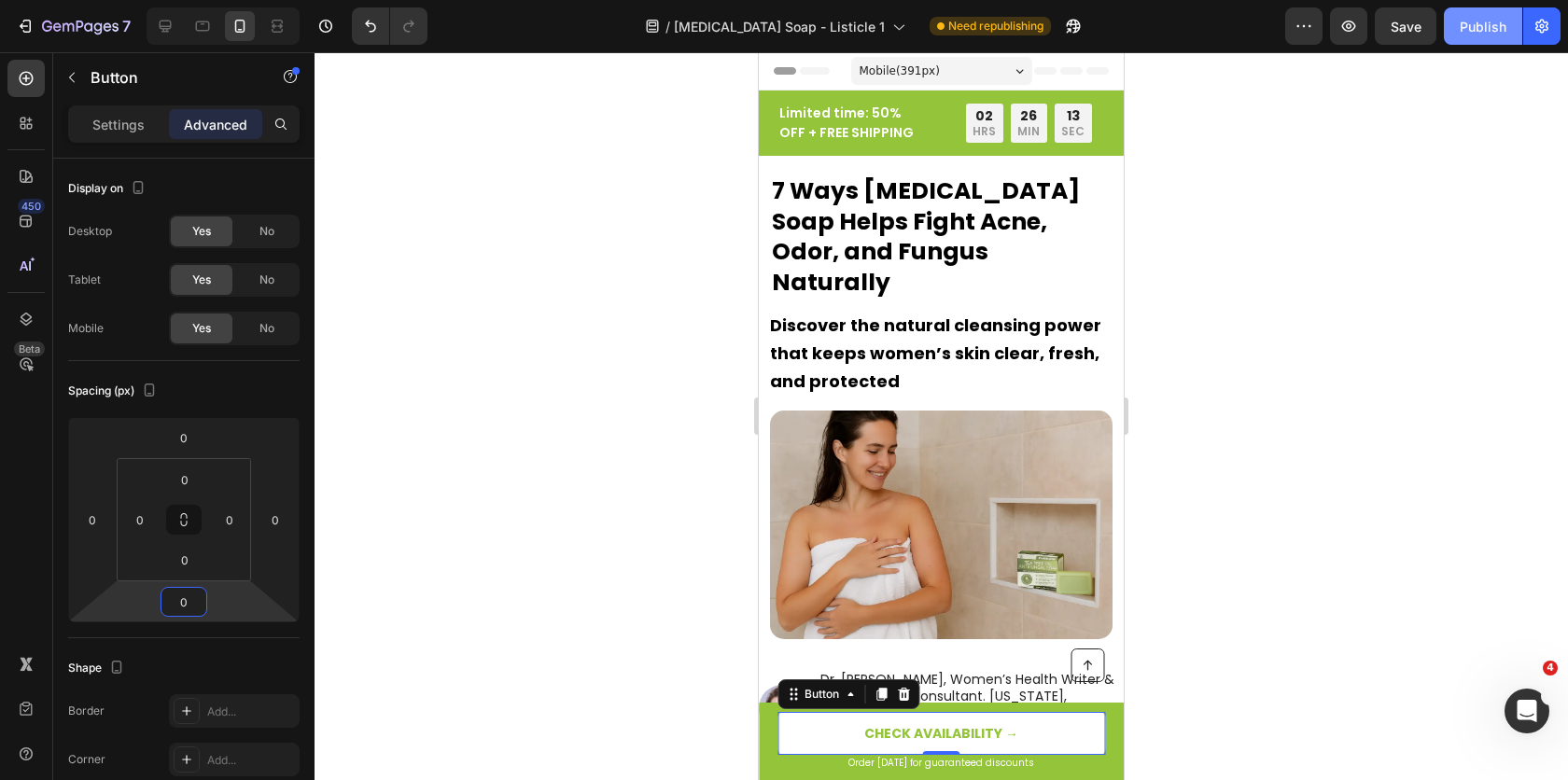
click at [1500, 35] on button "Publish" at bounding box center [1482, 26] width 78 height 37
